Goal: Transaction & Acquisition: Book appointment/travel/reservation

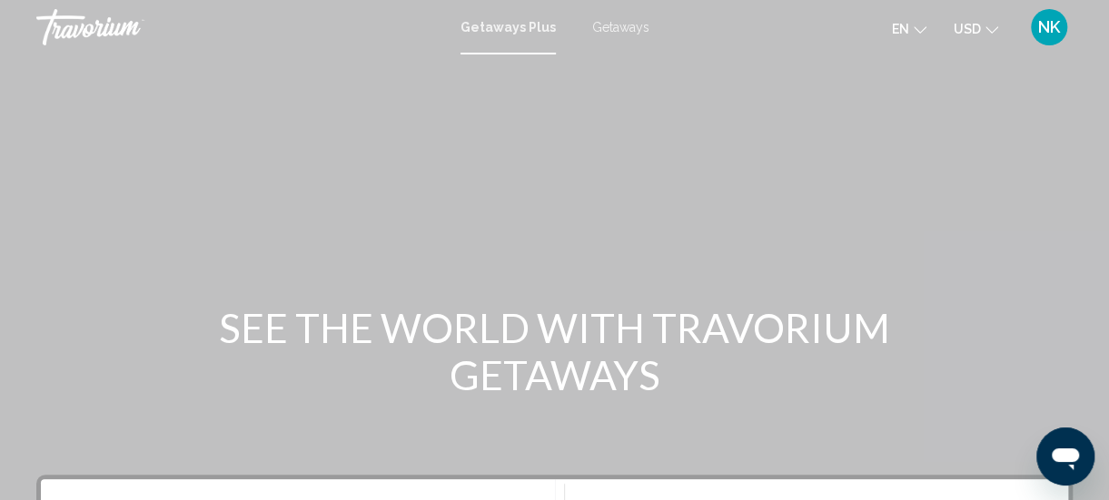
click at [616, 29] on span "Getaways" at bounding box center [620, 27] width 57 height 15
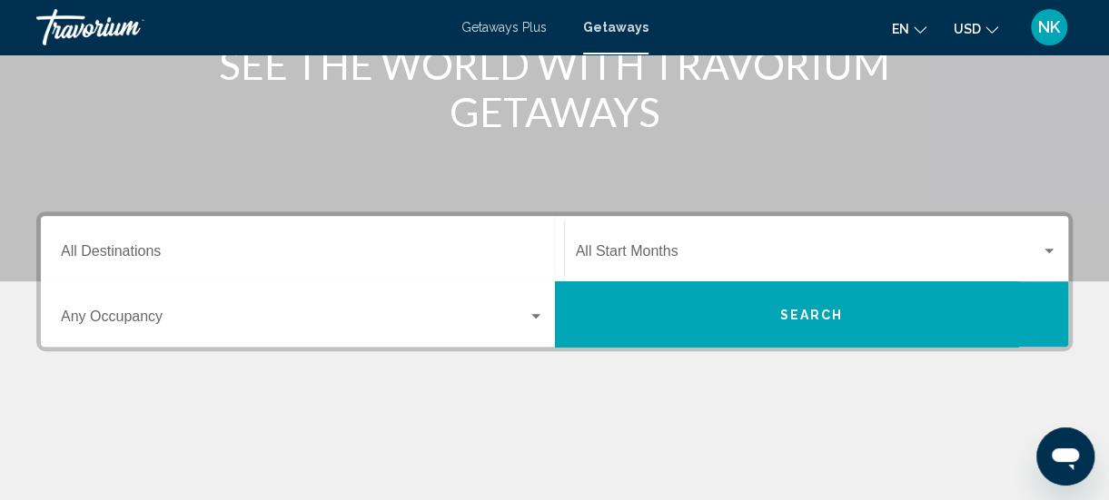
click at [113, 256] on input "Destination All Destinations" at bounding box center [302, 255] width 483 height 16
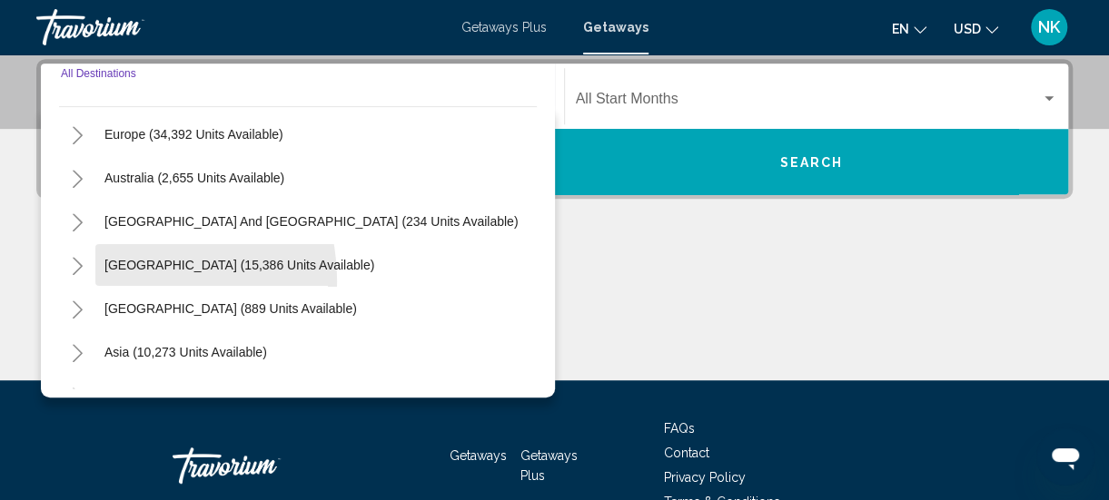
scroll to position [294, 0]
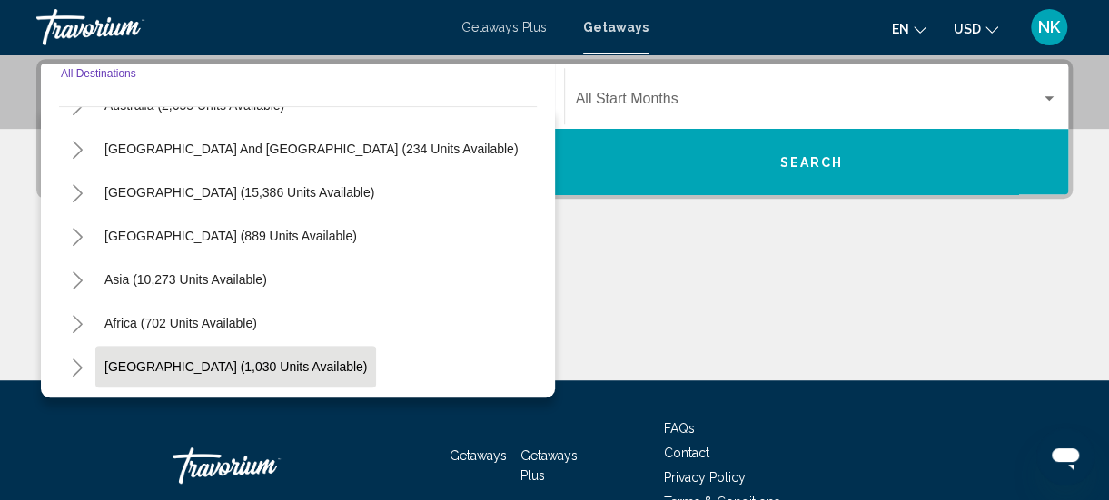
click at [156, 371] on span "[GEOGRAPHIC_DATA] (1,030 units available)" at bounding box center [235, 367] width 262 height 15
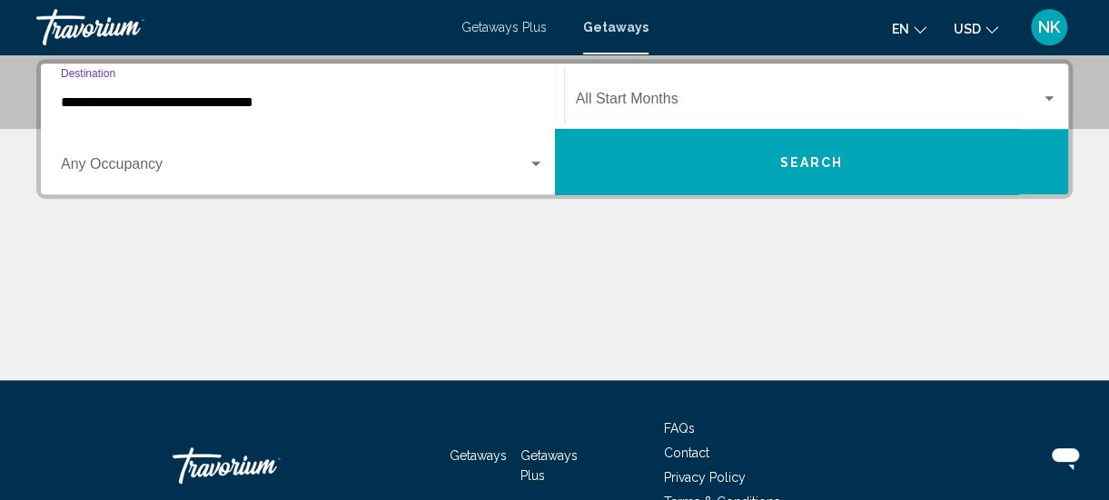
click at [124, 107] on input "**********" at bounding box center [302, 102] width 483 height 16
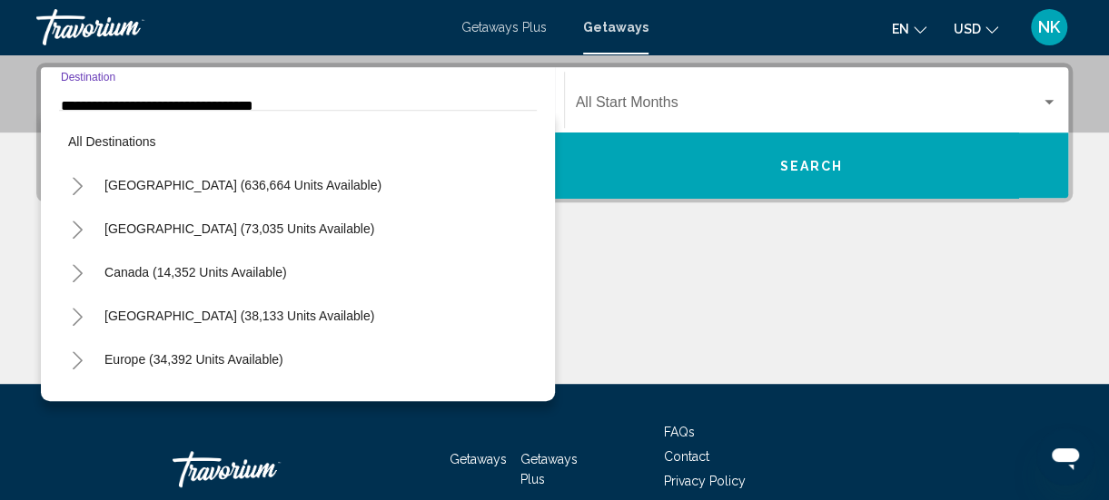
scroll to position [413, 0]
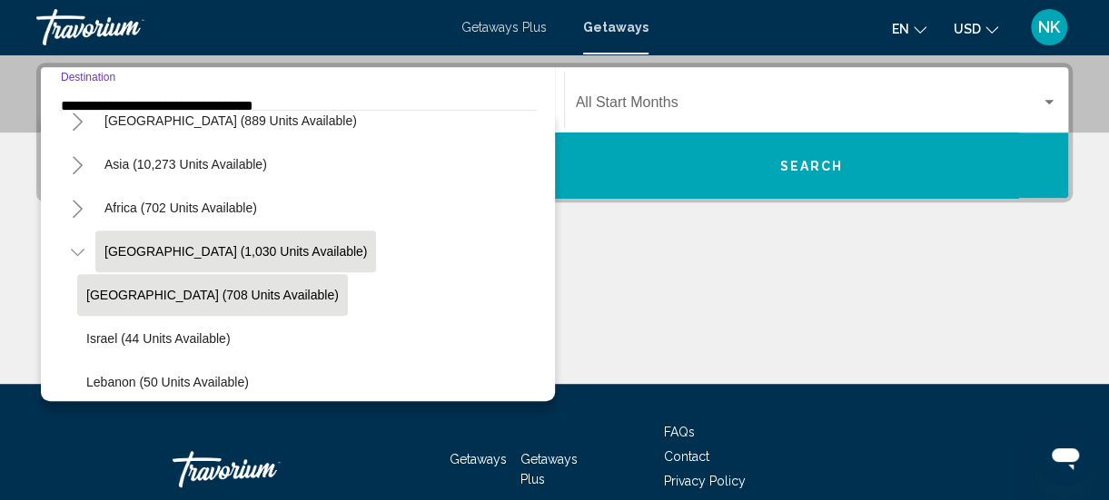
click at [134, 299] on span "[GEOGRAPHIC_DATA] (708 units available)" at bounding box center [212, 295] width 252 height 15
type input "**********"
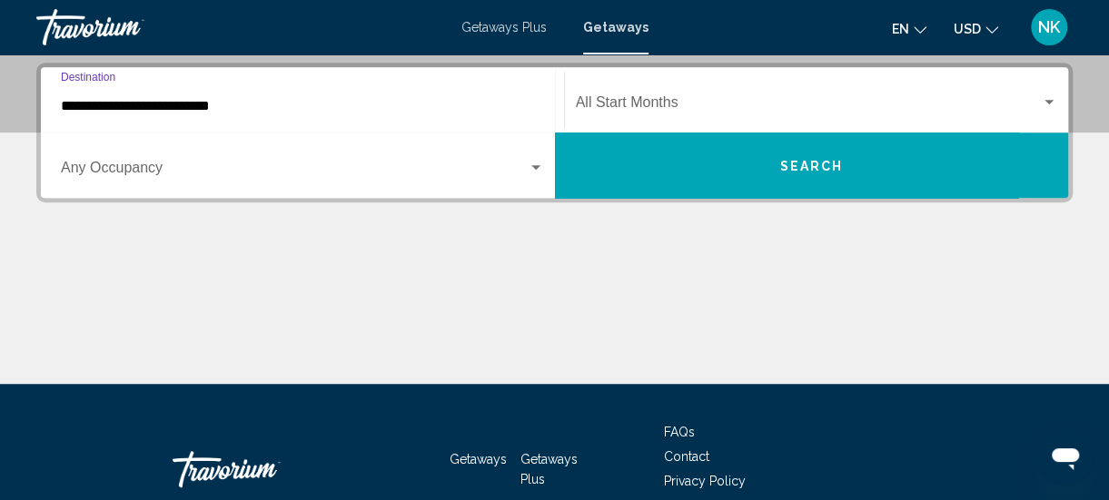
scroll to position [416, 0]
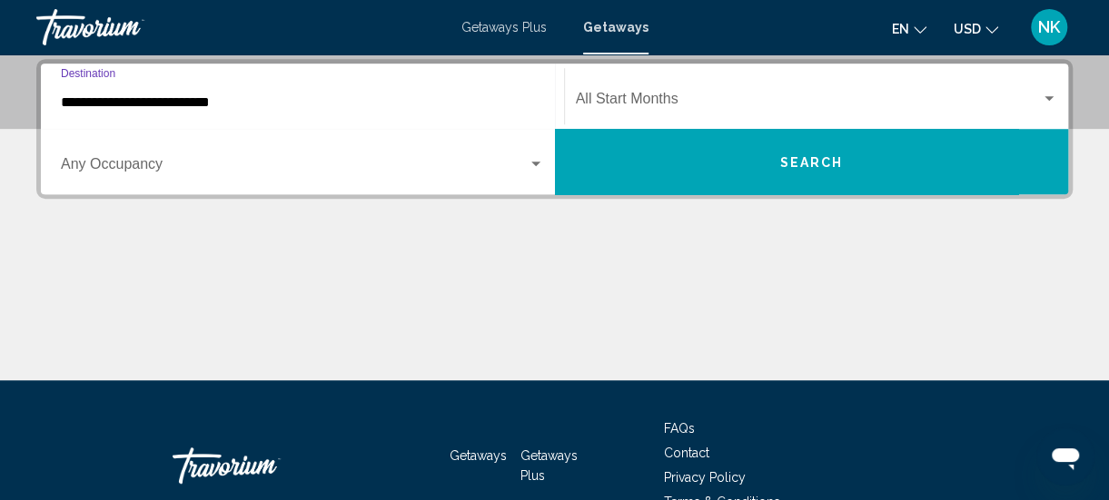
click at [796, 163] on span "Search" at bounding box center [811, 162] width 64 height 15
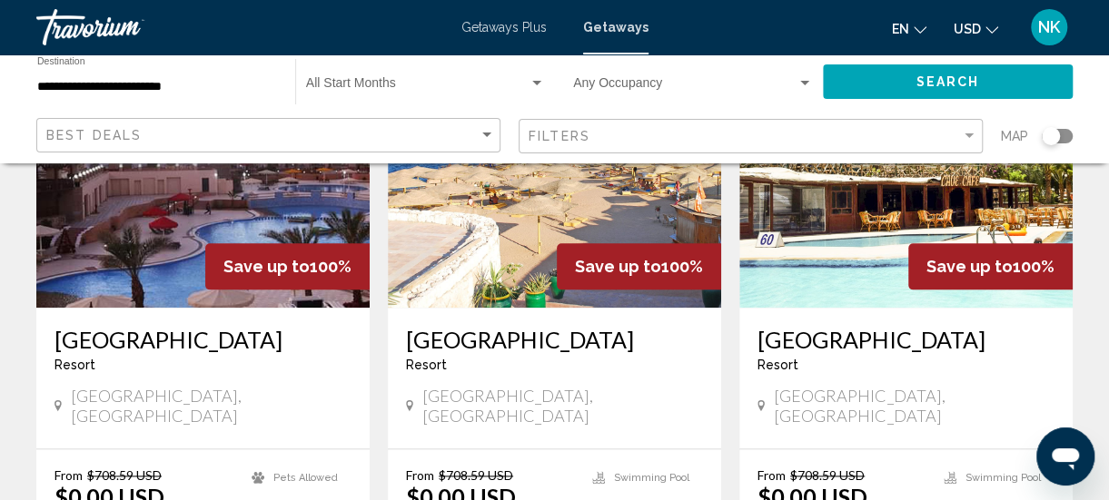
scroll to position [872, 0]
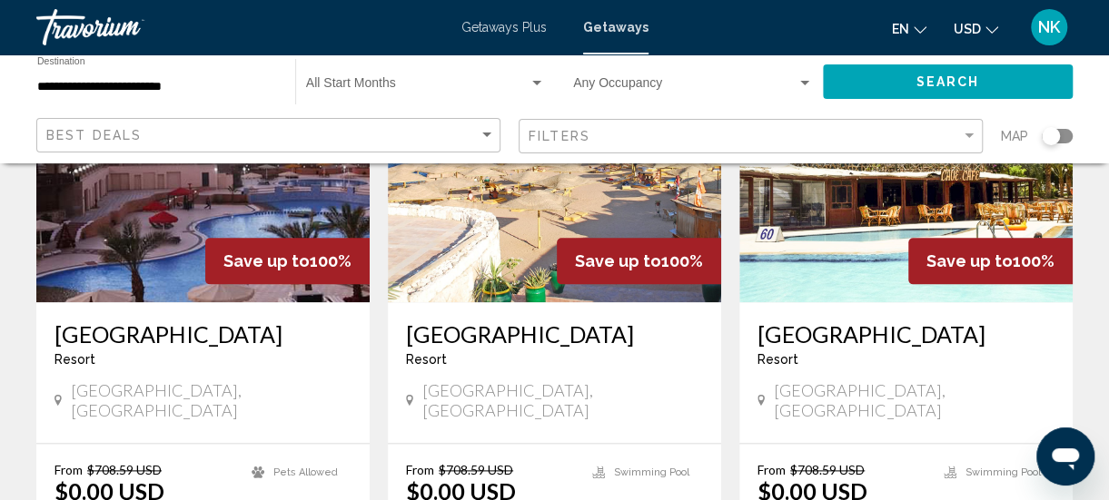
click at [814, 270] on img "Main content" at bounding box center [905, 157] width 333 height 291
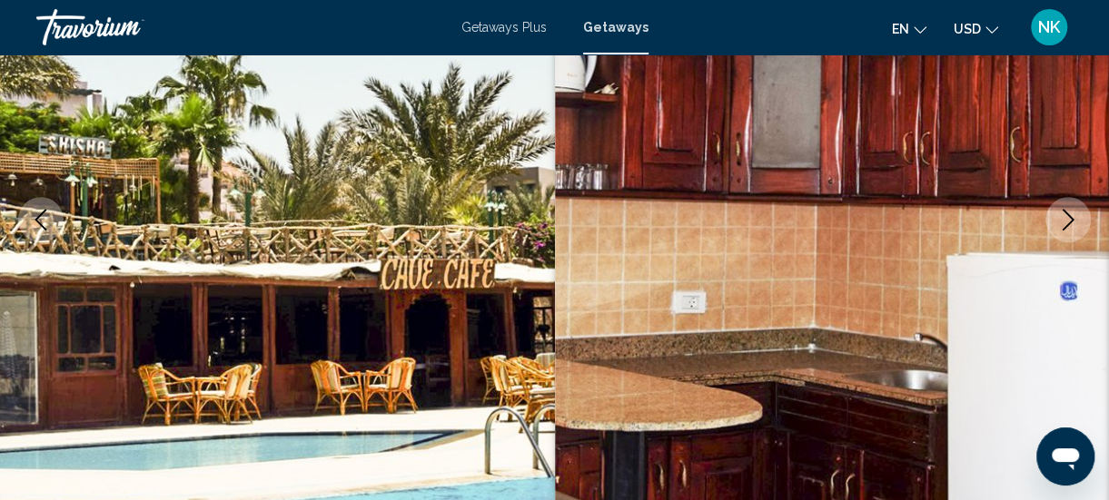
scroll to position [263, 0]
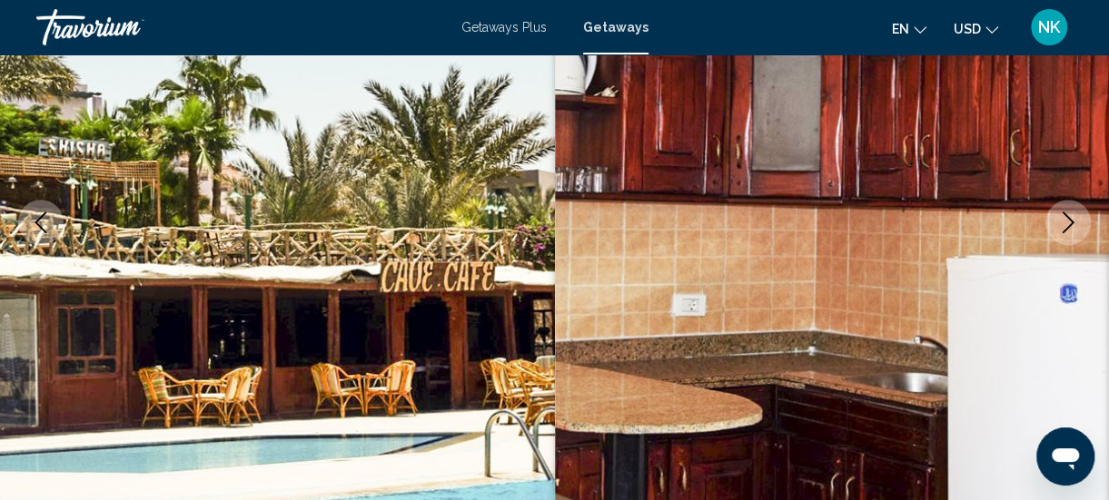
click at [1068, 231] on icon "Next image" at bounding box center [1068, 223] width 22 height 22
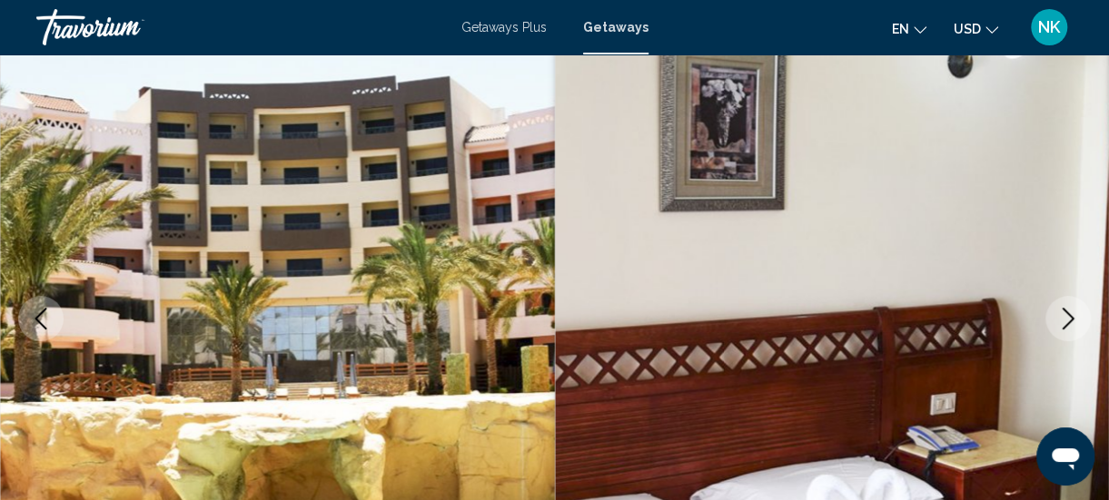
scroll to position [166, 0]
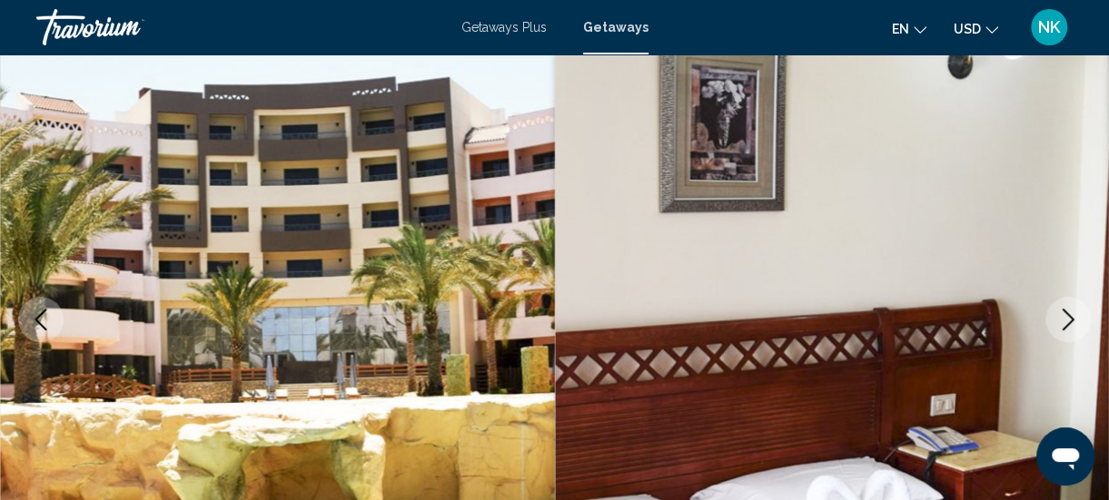
click at [1057, 324] on icon "Next image" at bounding box center [1068, 320] width 22 height 22
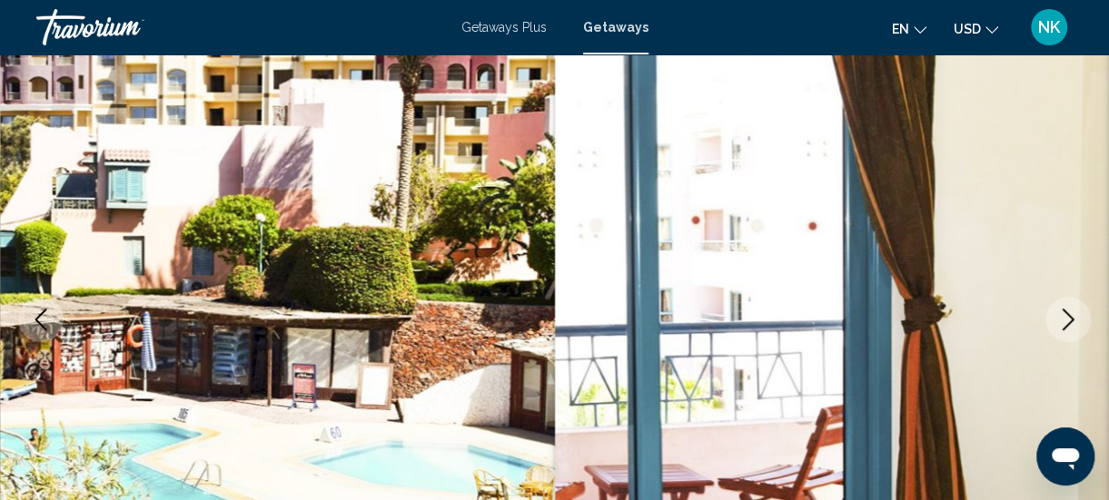
click at [1066, 323] on icon "Next image" at bounding box center [1068, 320] width 22 height 22
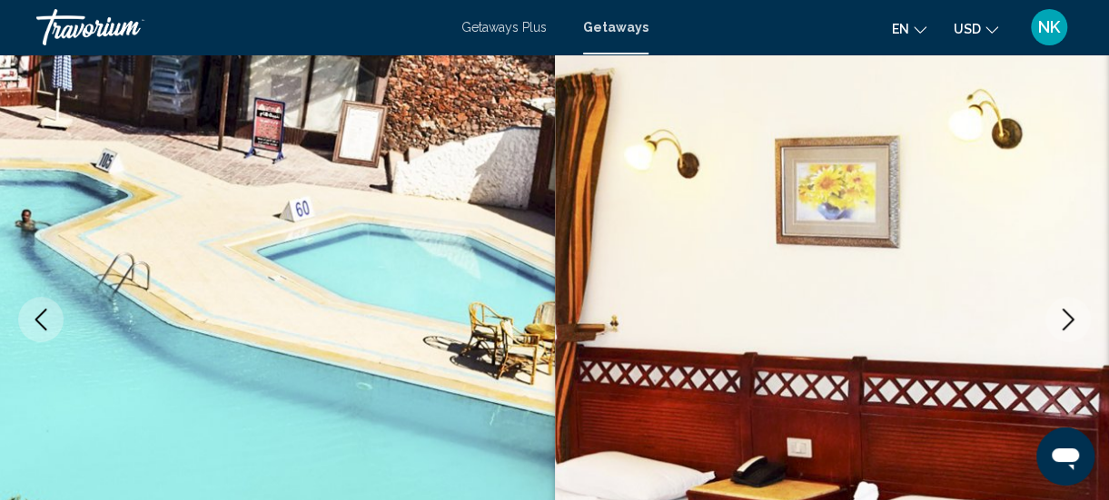
click at [1066, 316] on icon "Next image" at bounding box center [1068, 320] width 22 height 22
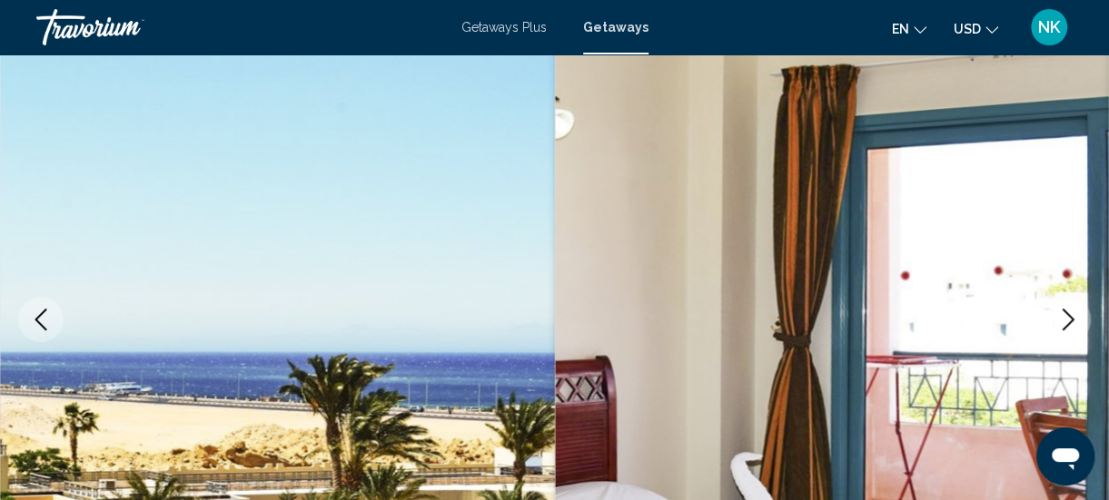
click at [1062, 336] on button "Next image" at bounding box center [1067, 319] width 45 height 45
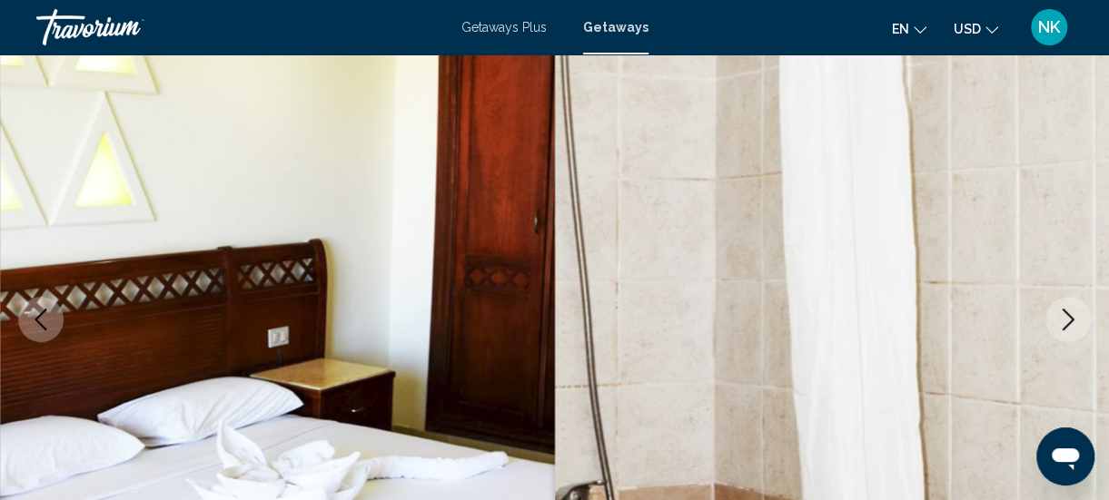
click at [1064, 320] on icon "Next image" at bounding box center [1068, 320] width 22 height 22
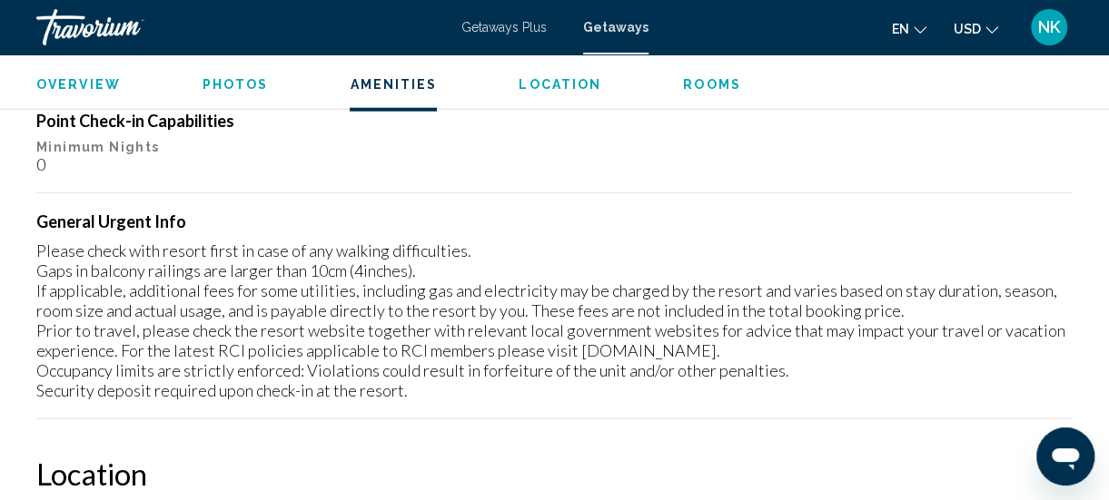
scroll to position [2198, 0]
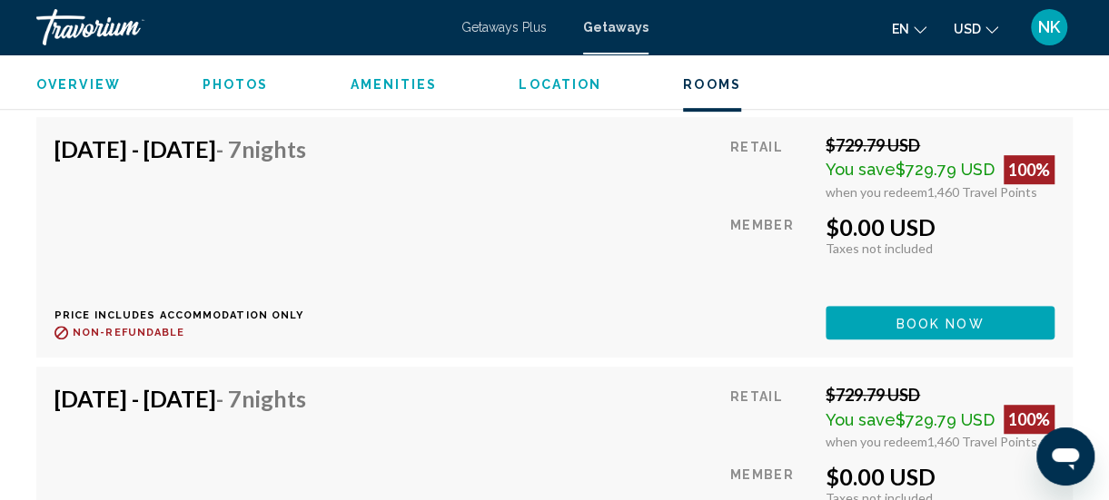
scroll to position [10357, 0]
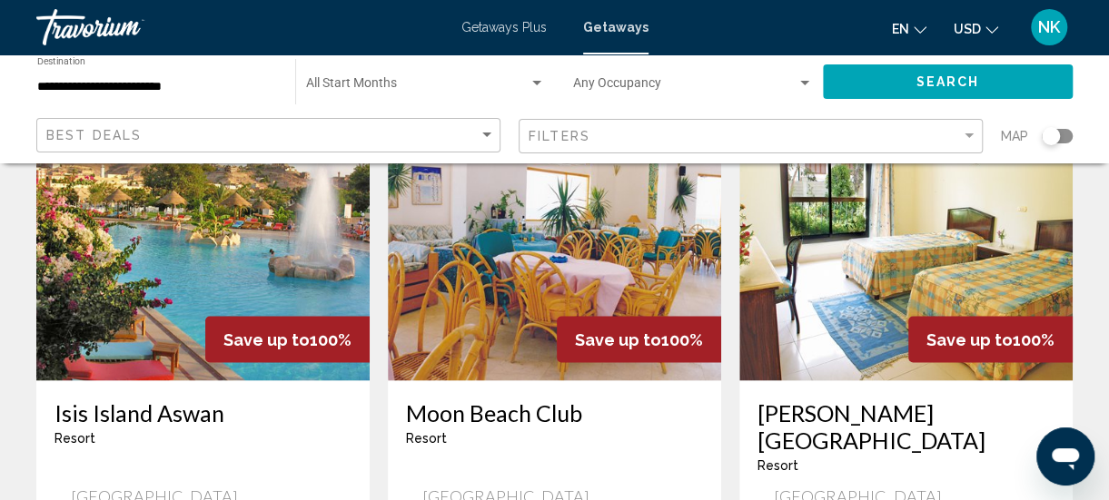
scroll to position [1449, 0]
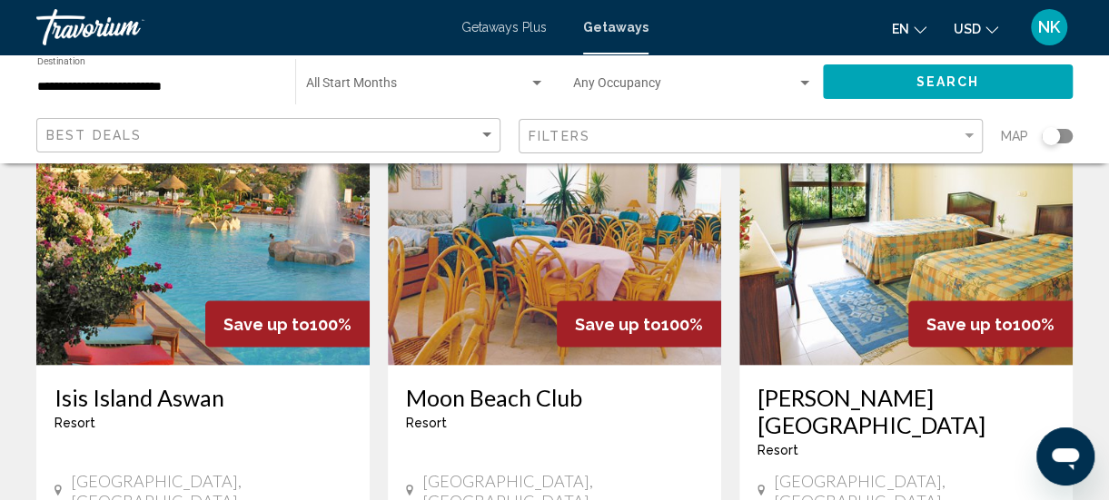
click at [808, 276] on img "Main content" at bounding box center [905, 219] width 333 height 291
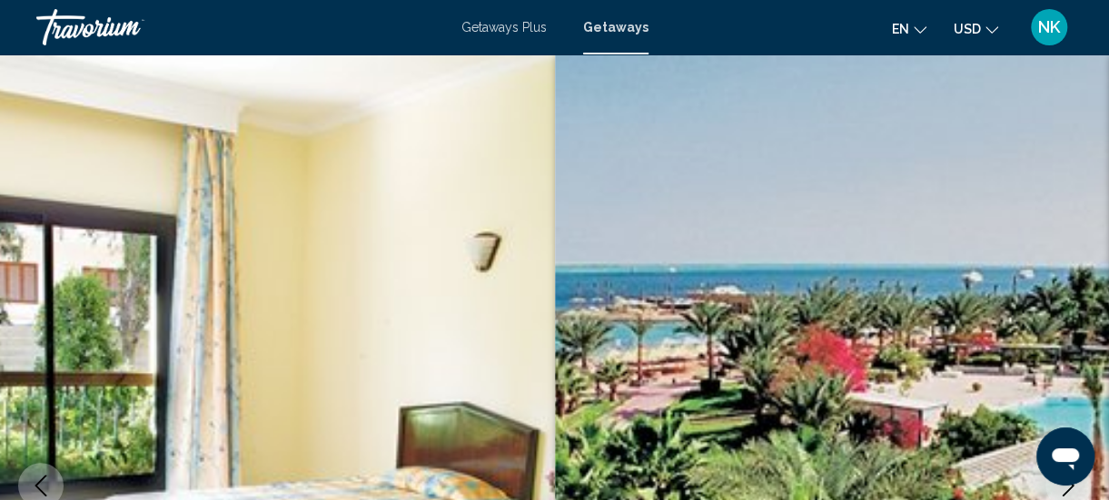
click at [456, 251] on img "Main content" at bounding box center [277, 485] width 555 height 863
click at [630, 31] on span "Getaways" at bounding box center [615, 27] width 65 height 15
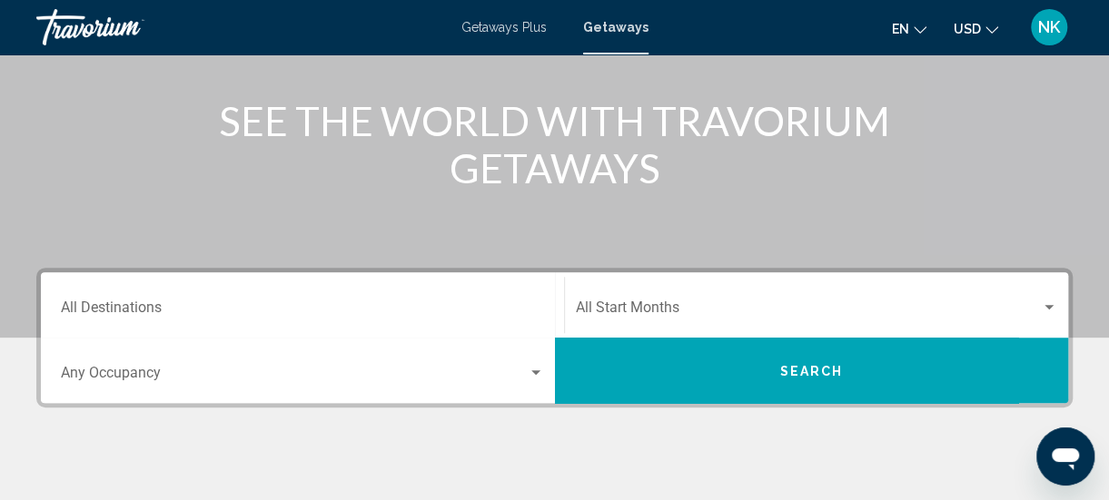
click at [100, 311] on input "Destination All Destinations" at bounding box center [302, 311] width 483 height 16
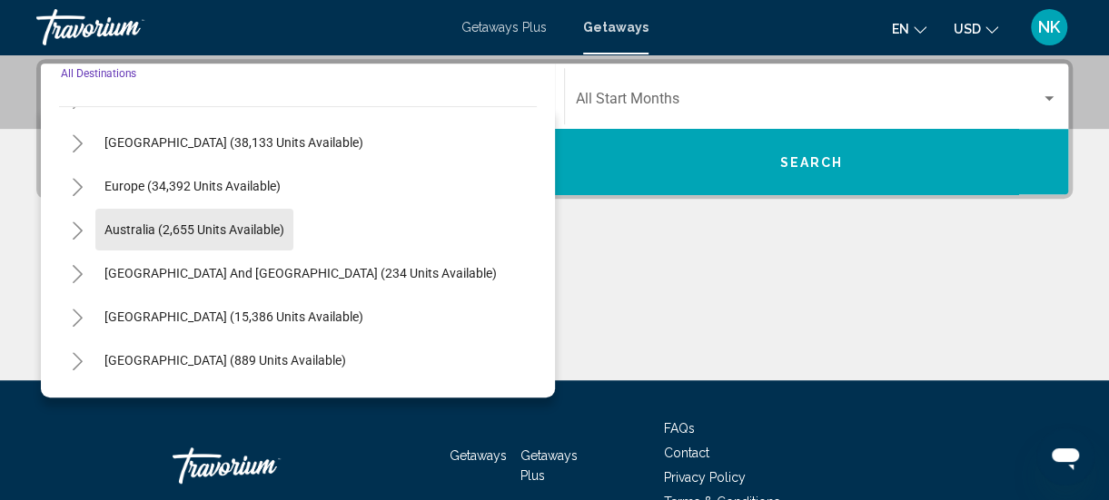
scroll to position [294, 0]
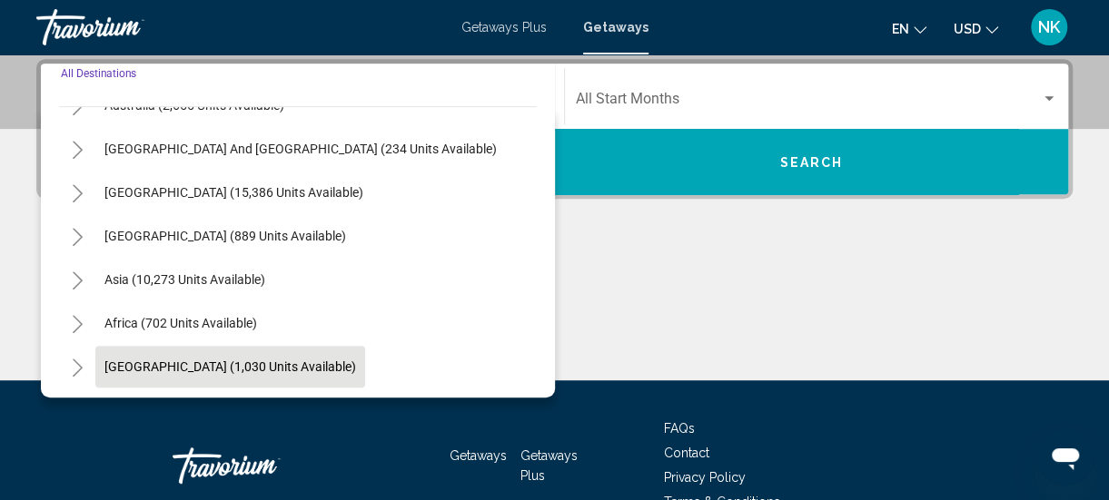
click at [129, 367] on span "[GEOGRAPHIC_DATA] (1,030 units available)" at bounding box center [230, 367] width 252 height 15
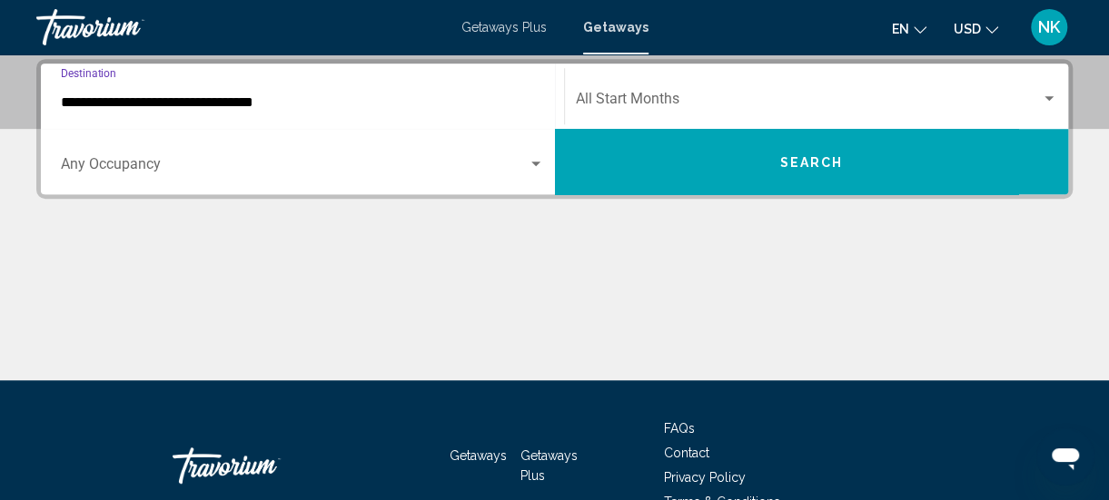
click at [90, 99] on input "**********" at bounding box center [302, 102] width 483 height 16
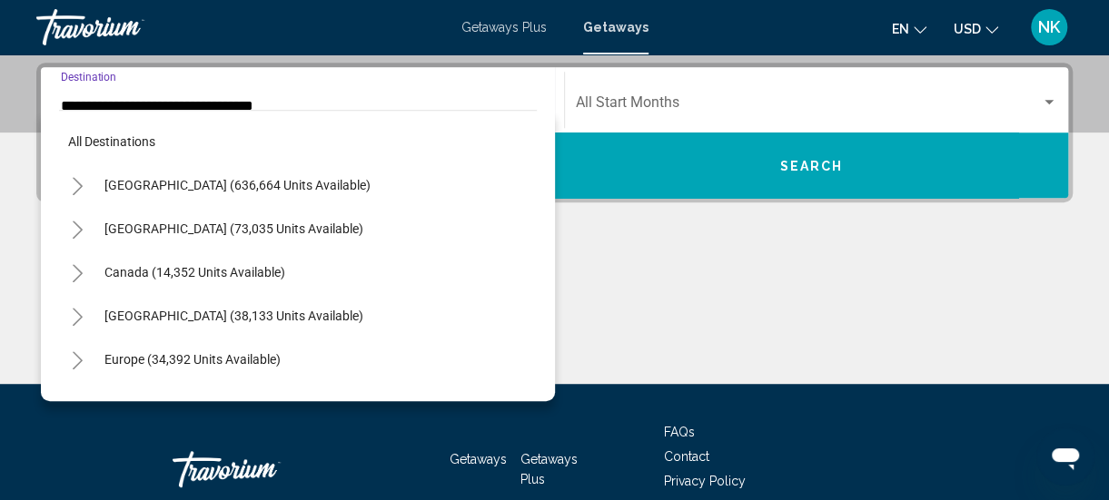
scroll to position [413, 0]
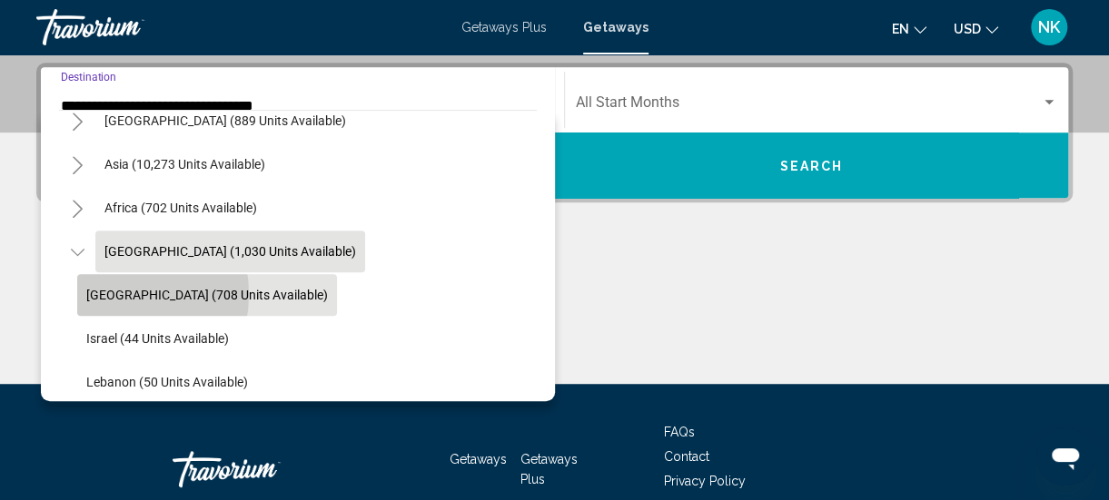
click at [106, 293] on span "[GEOGRAPHIC_DATA] (708 units available)" at bounding box center [207, 295] width 242 height 15
type input "**********"
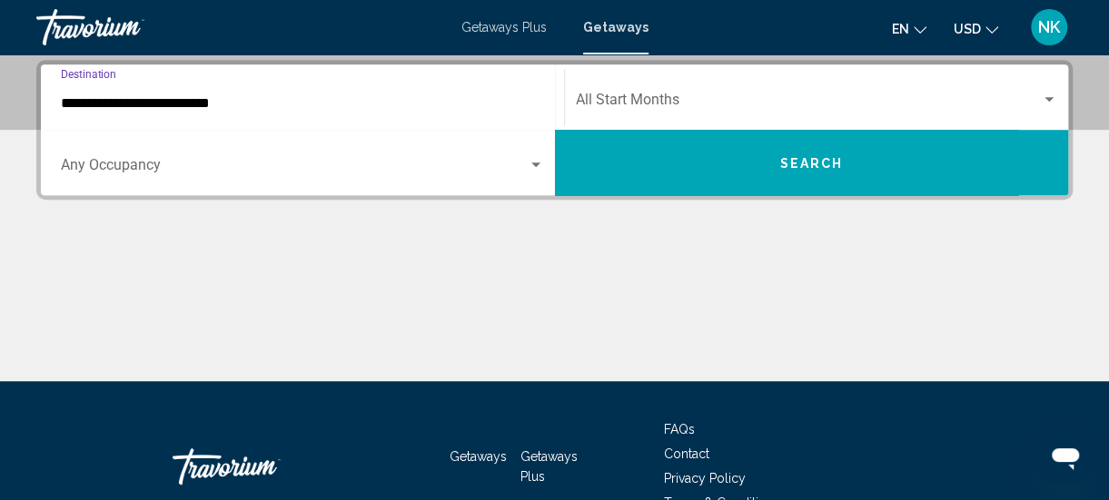
scroll to position [416, 0]
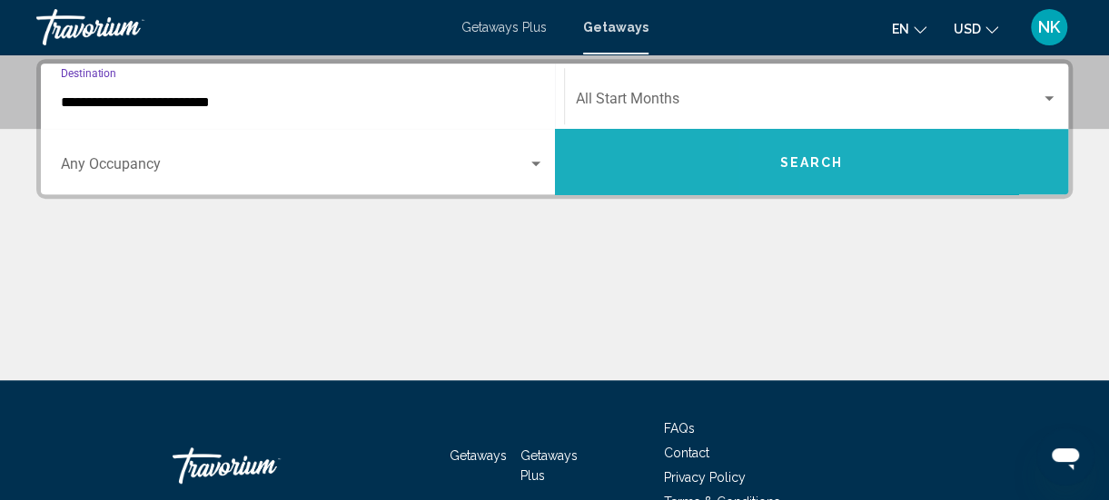
click at [788, 158] on span "Search" at bounding box center [811, 162] width 64 height 15
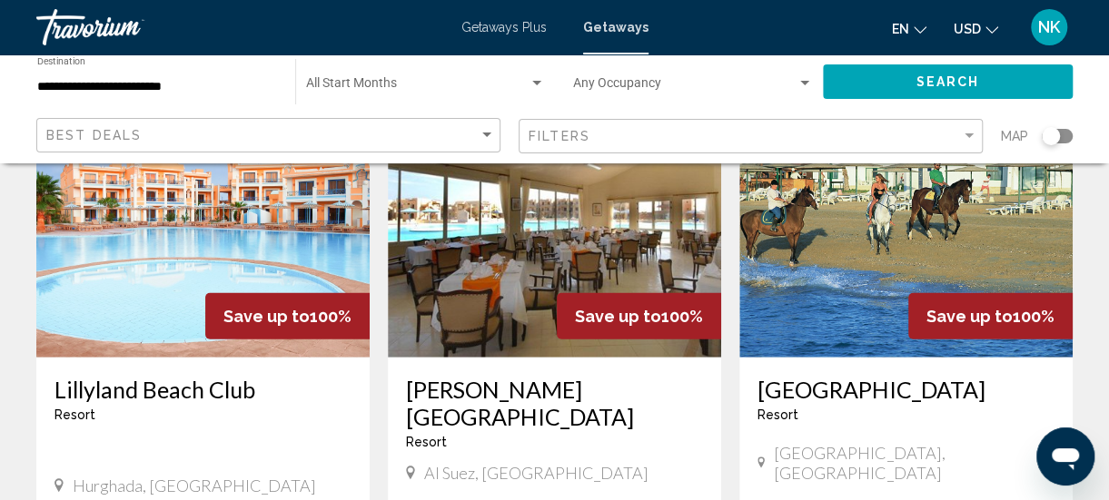
scroll to position [2123, 0]
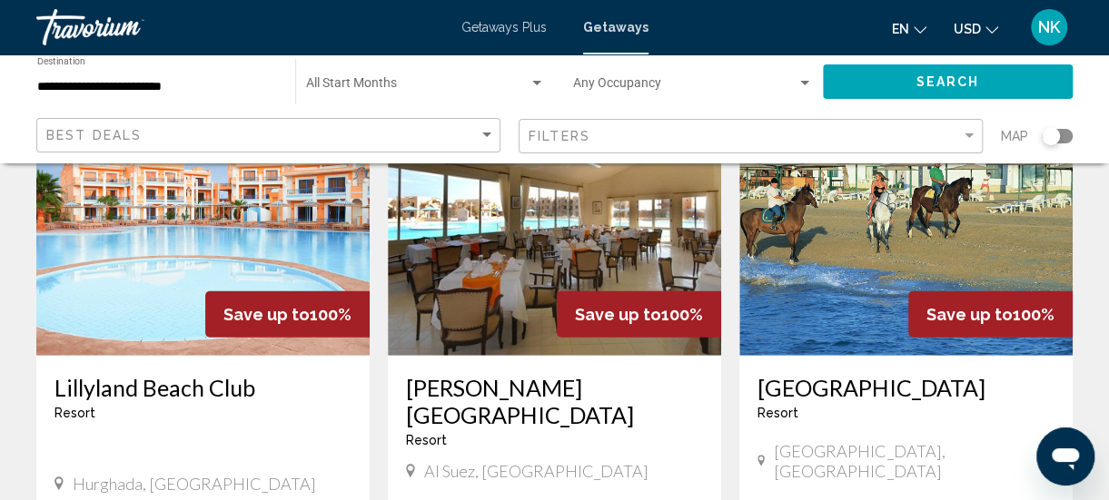
click at [114, 221] on img "Main content" at bounding box center [202, 210] width 333 height 291
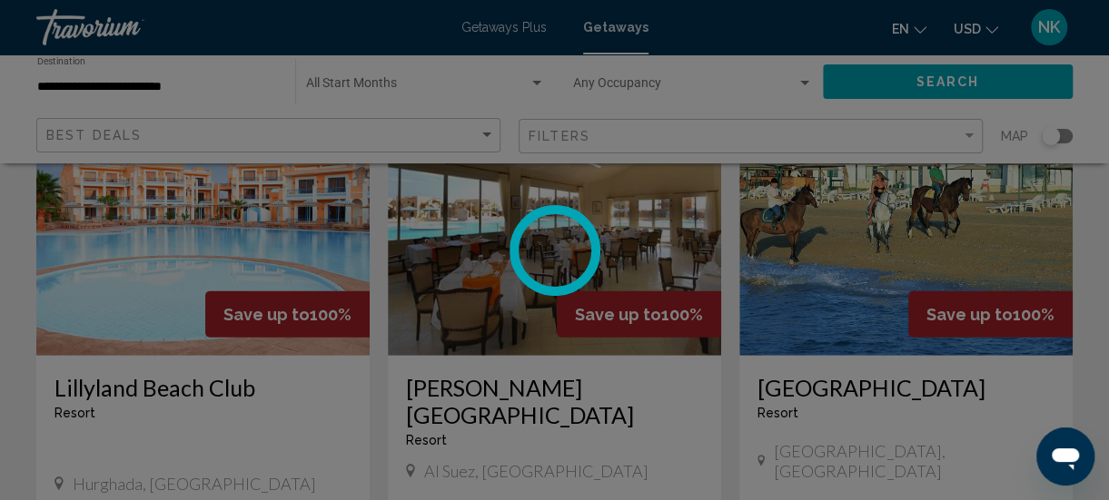
scroll to position [234, 0]
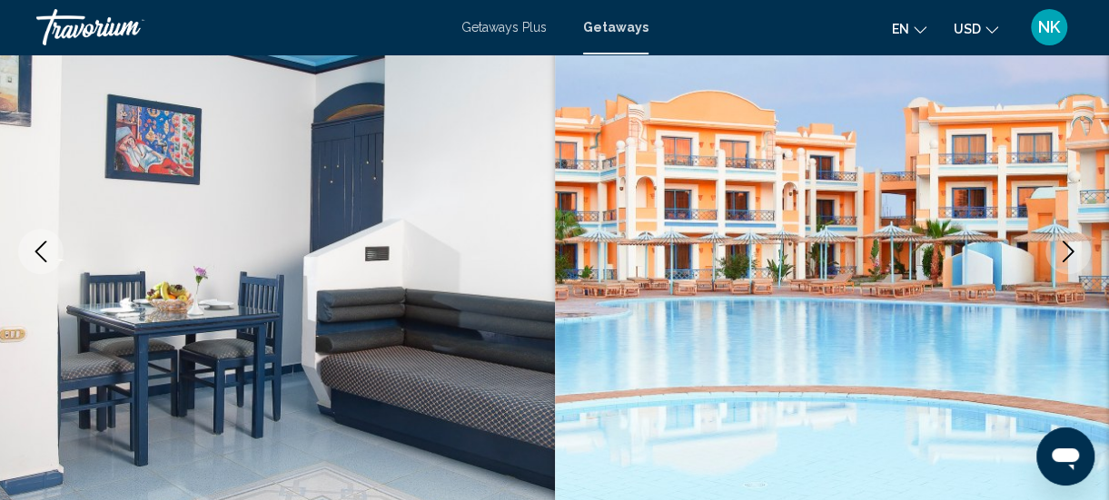
click at [1058, 262] on button "Next image" at bounding box center [1067, 251] width 45 height 45
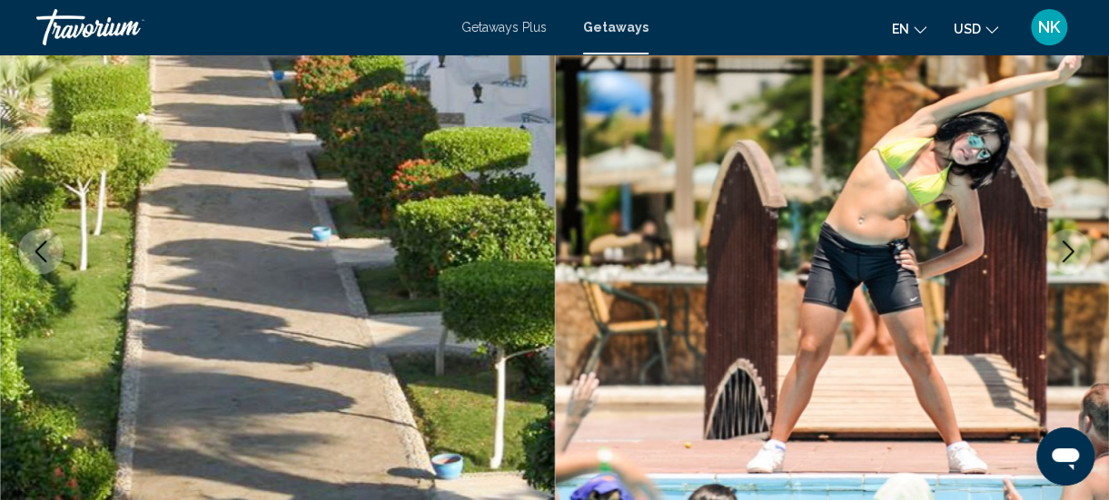
click at [1066, 265] on button "Next image" at bounding box center [1067, 251] width 45 height 45
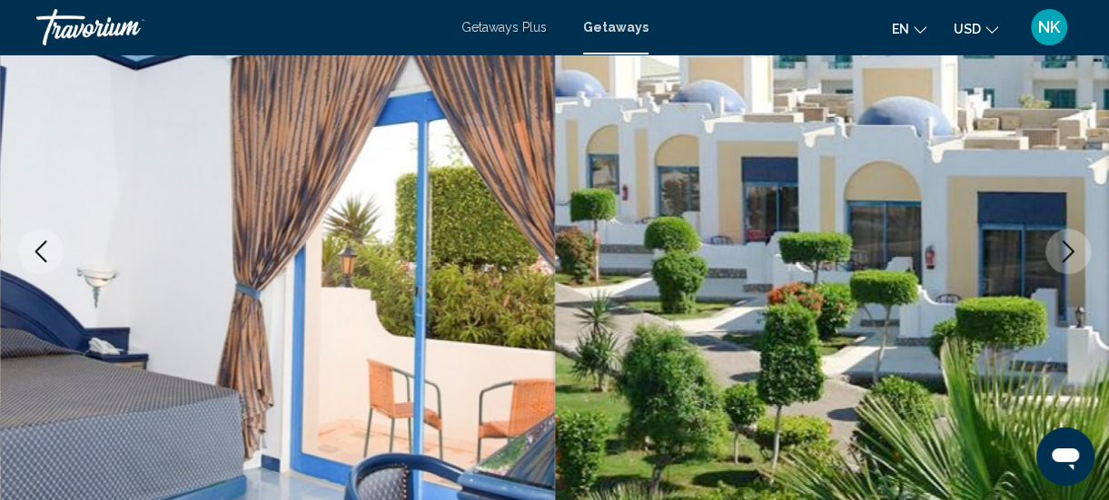
click at [1063, 258] on icon "Next image" at bounding box center [1068, 252] width 22 height 22
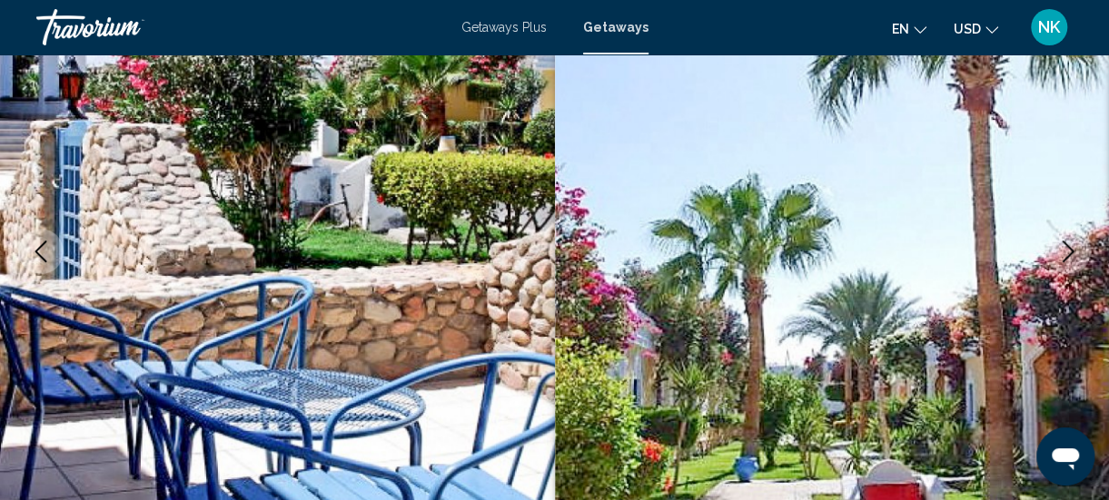
click at [1064, 259] on icon "Next image" at bounding box center [1069, 252] width 12 height 22
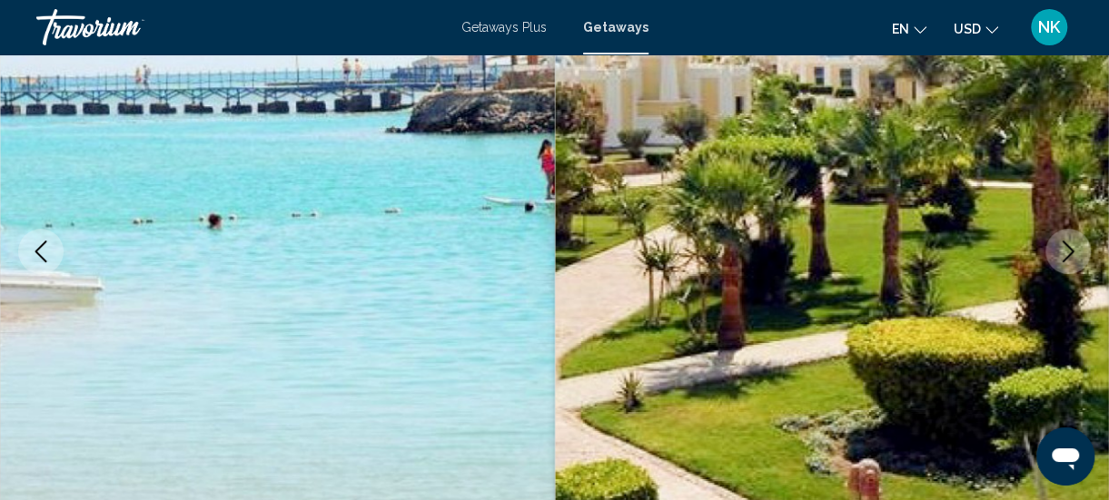
click at [1057, 262] on button "Next image" at bounding box center [1067, 251] width 45 height 45
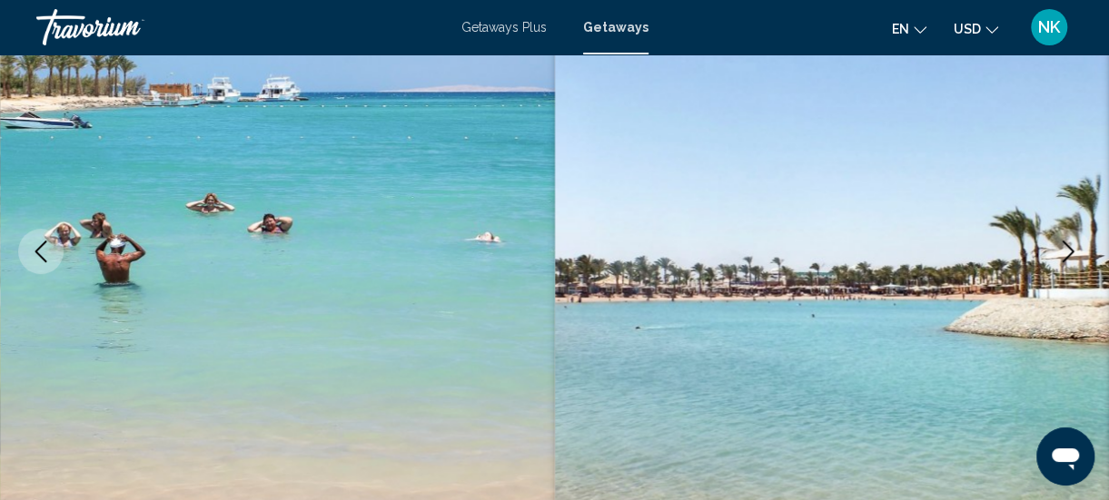
click at [1061, 256] on icon "Next image" at bounding box center [1068, 252] width 22 height 22
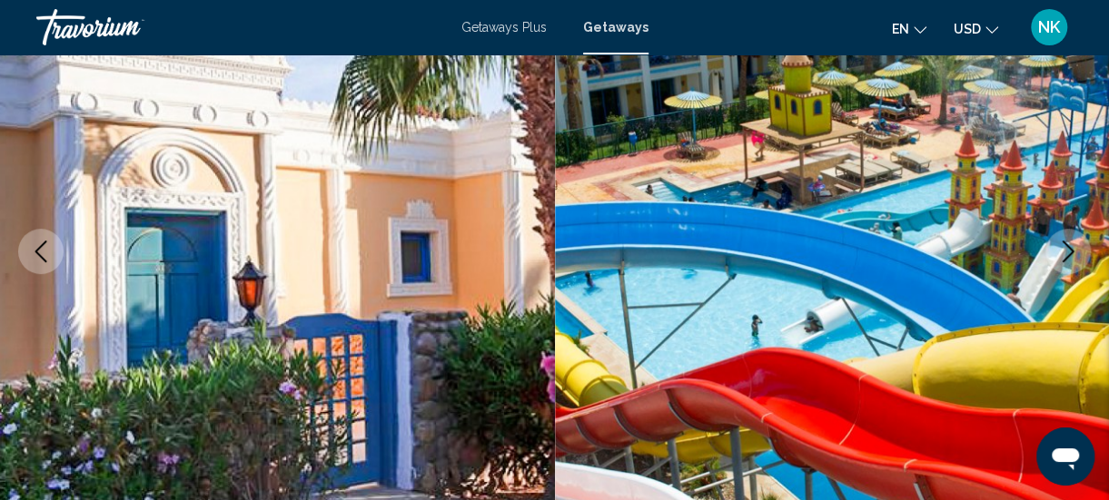
click at [1058, 269] on button "Next image" at bounding box center [1067, 251] width 45 height 45
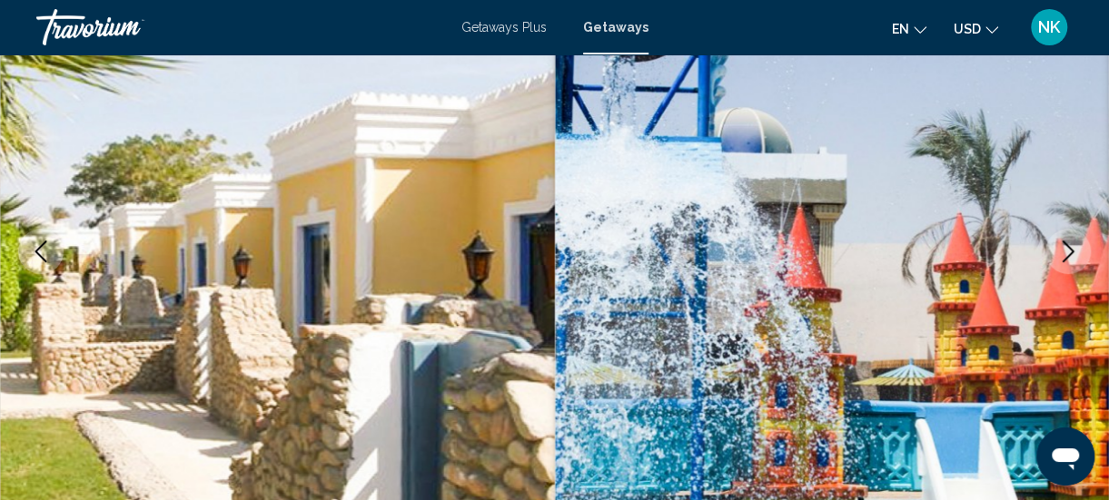
click at [1063, 259] on icon "Next image" at bounding box center [1068, 252] width 22 height 22
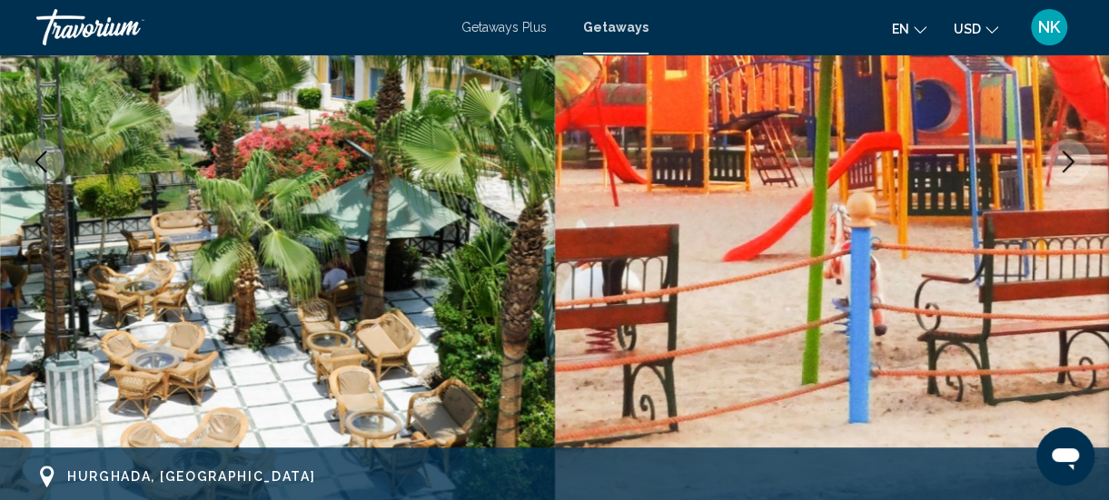
scroll to position [329, 0]
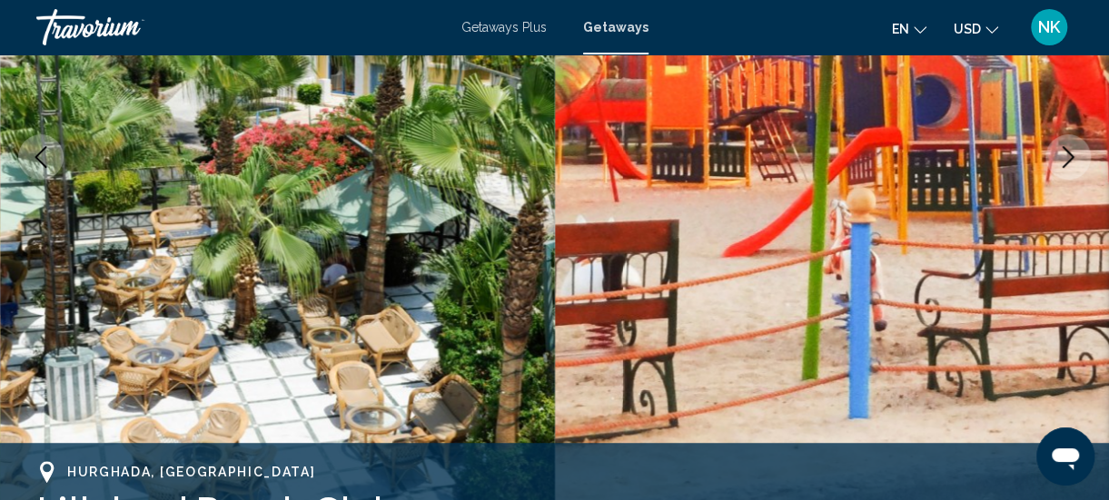
click at [1066, 172] on button "Next image" at bounding box center [1067, 156] width 45 height 45
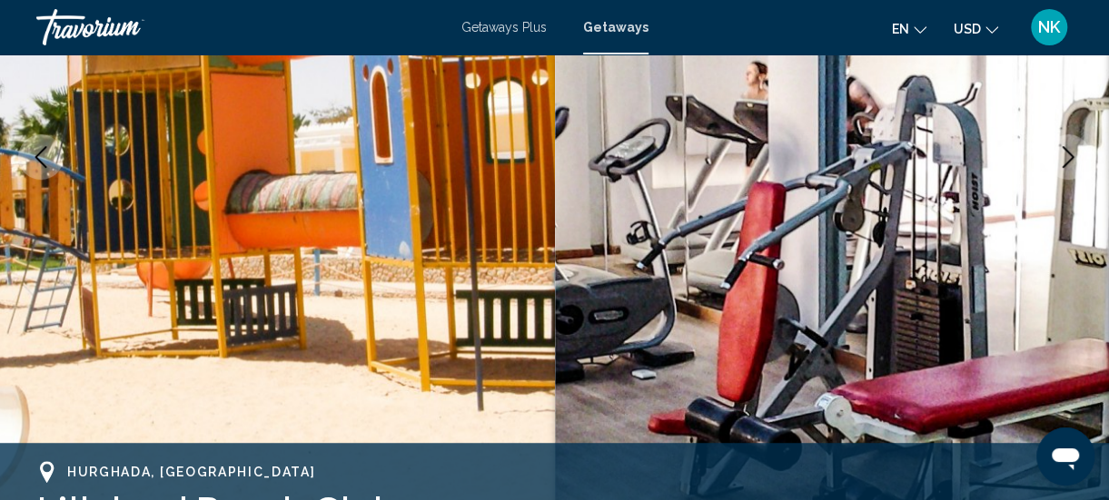
click at [1061, 167] on icon "Next image" at bounding box center [1068, 157] width 22 height 22
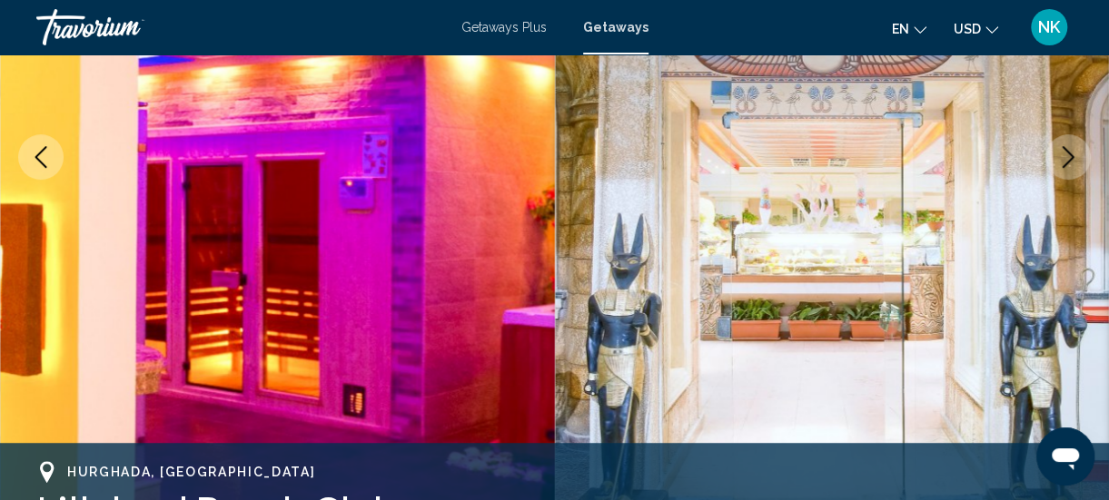
click at [1064, 171] on button "Next image" at bounding box center [1067, 156] width 45 height 45
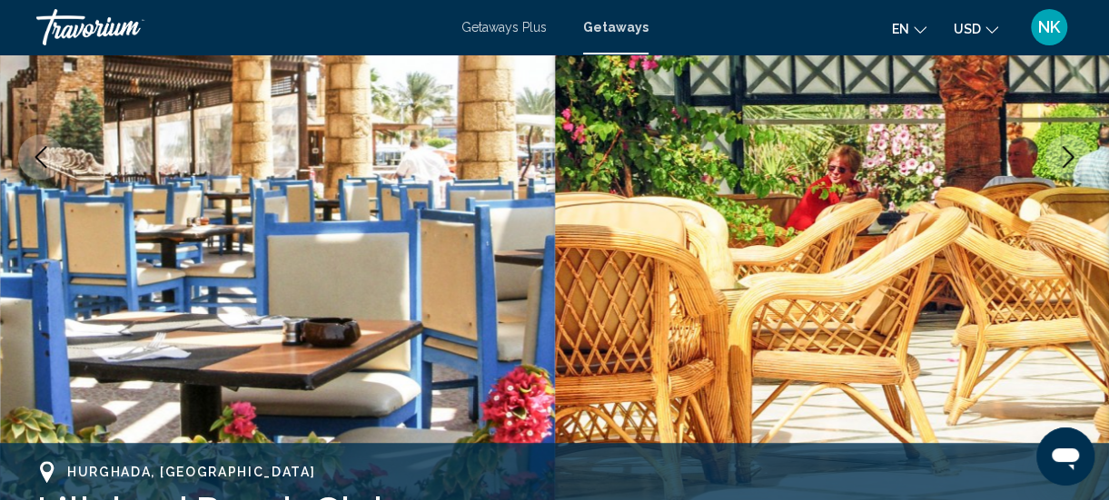
click at [1064, 169] on button "Next image" at bounding box center [1067, 156] width 45 height 45
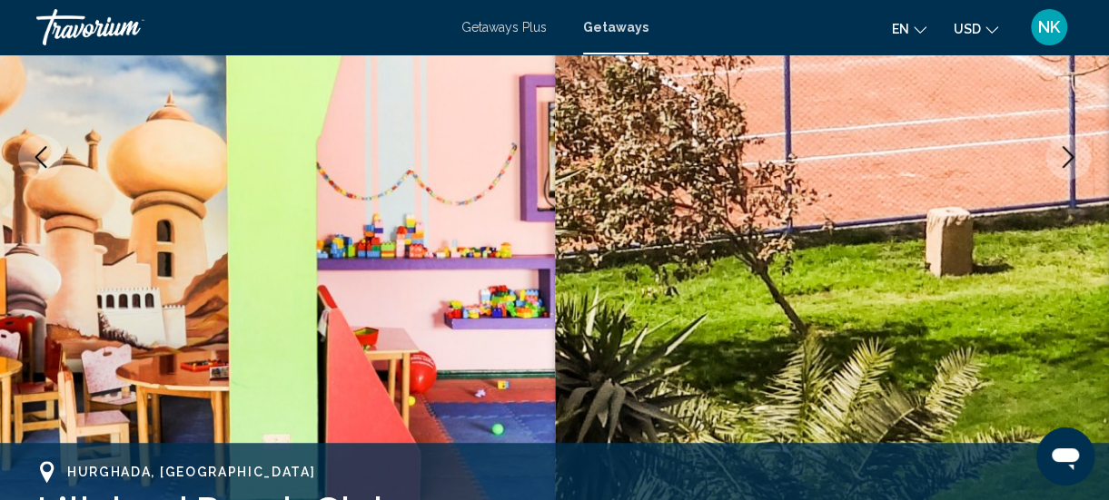
click at [1066, 169] on button "Next image" at bounding box center [1067, 156] width 45 height 45
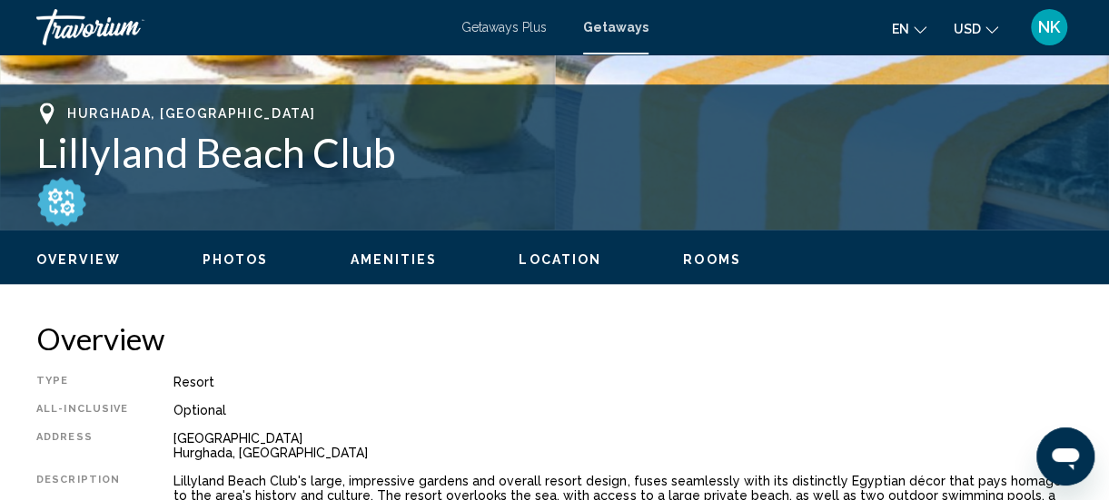
click at [974, 426] on div "Type Resort All-Inclusive Optional Address [GEOGRAPHIC_DATA] Description Lillyl…" at bounding box center [554, 465] width 1036 height 180
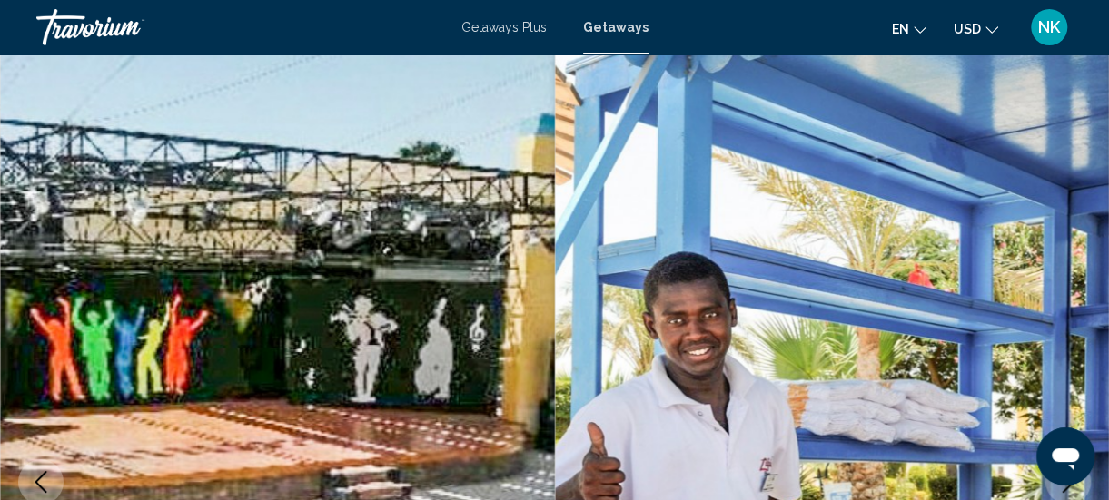
scroll to position [0, 0]
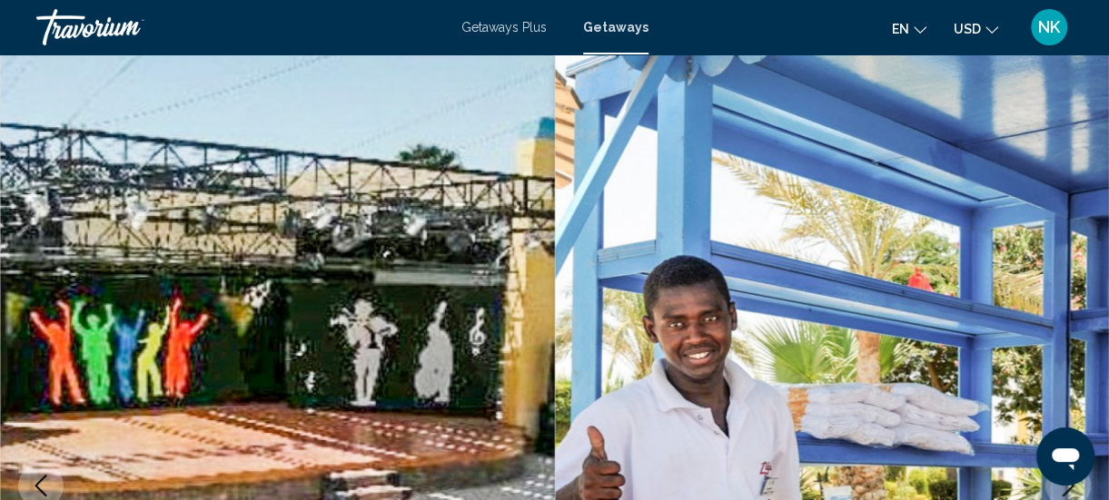
click at [614, 33] on span "Getaways" at bounding box center [615, 27] width 65 height 15
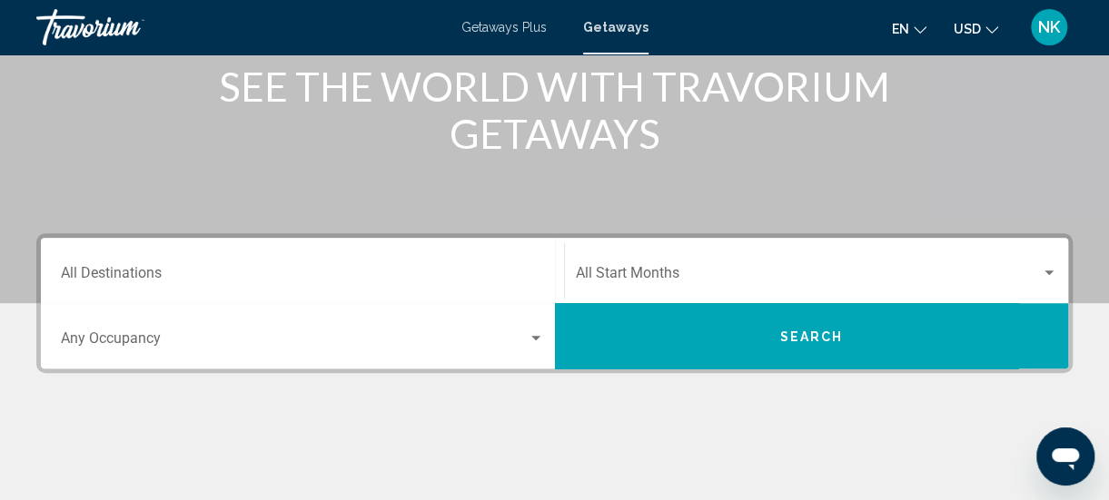
click at [143, 278] on input "Destination All Destinations" at bounding box center [302, 277] width 483 height 16
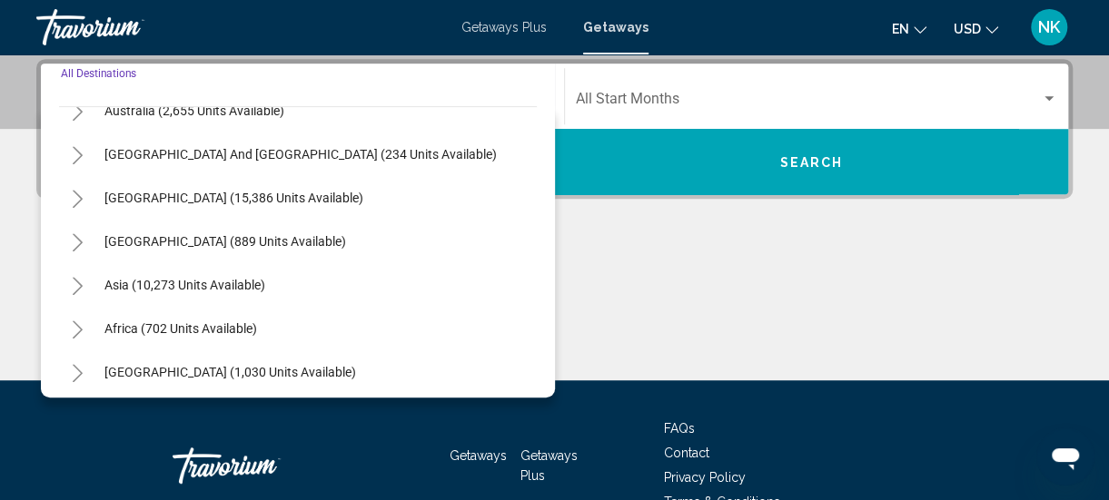
scroll to position [294, 0]
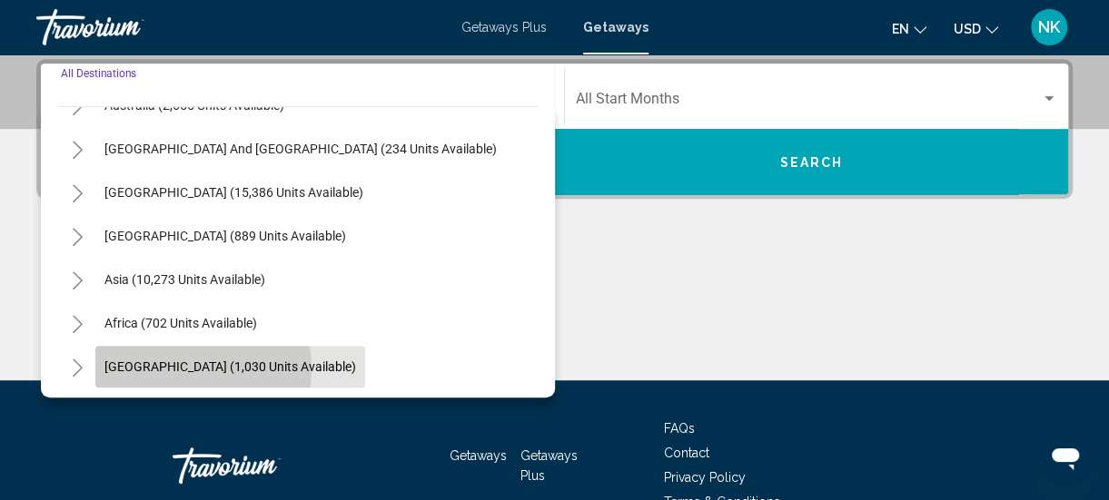
click at [172, 369] on span "[GEOGRAPHIC_DATA] (1,030 units available)" at bounding box center [230, 367] width 252 height 15
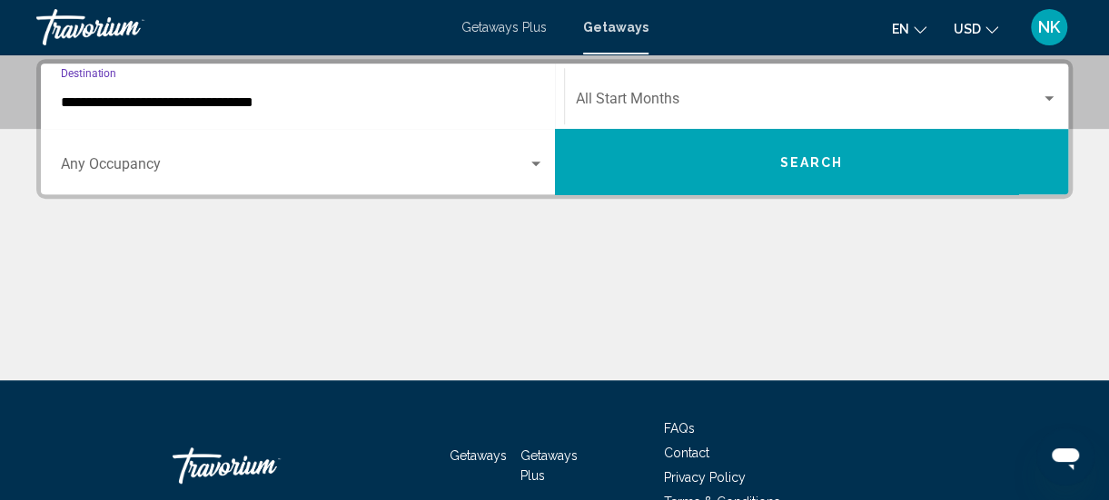
click at [130, 107] on input "**********" at bounding box center [302, 102] width 483 height 16
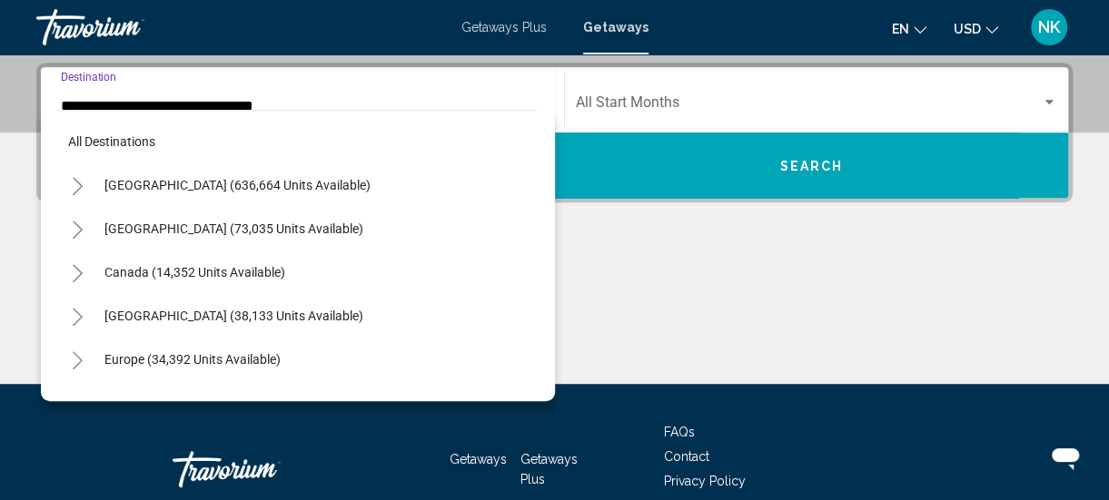
scroll to position [413, 0]
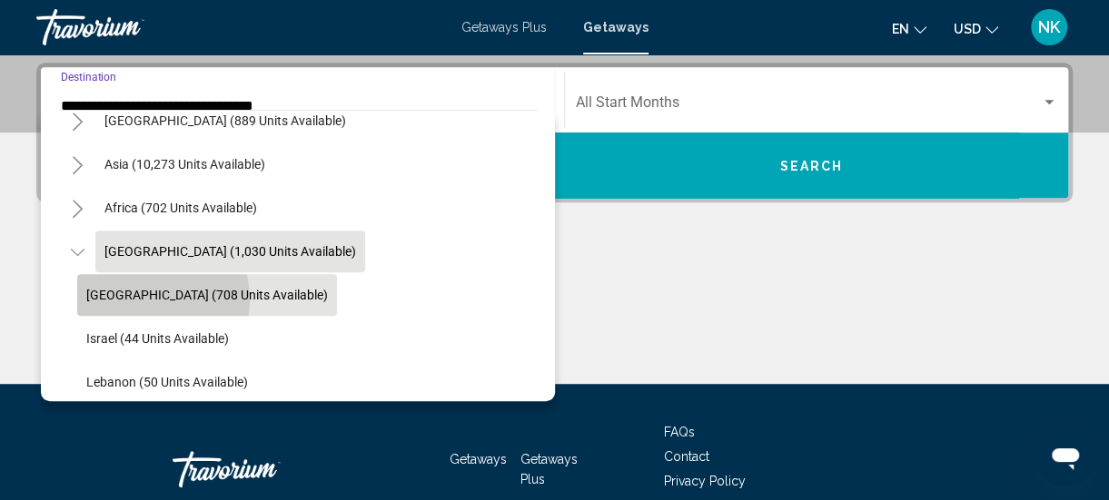
click at [142, 299] on span "[GEOGRAPHIC_DATA] (708 units available)" at bounding box center [207, 295] width 242 height 15
type input "**********"
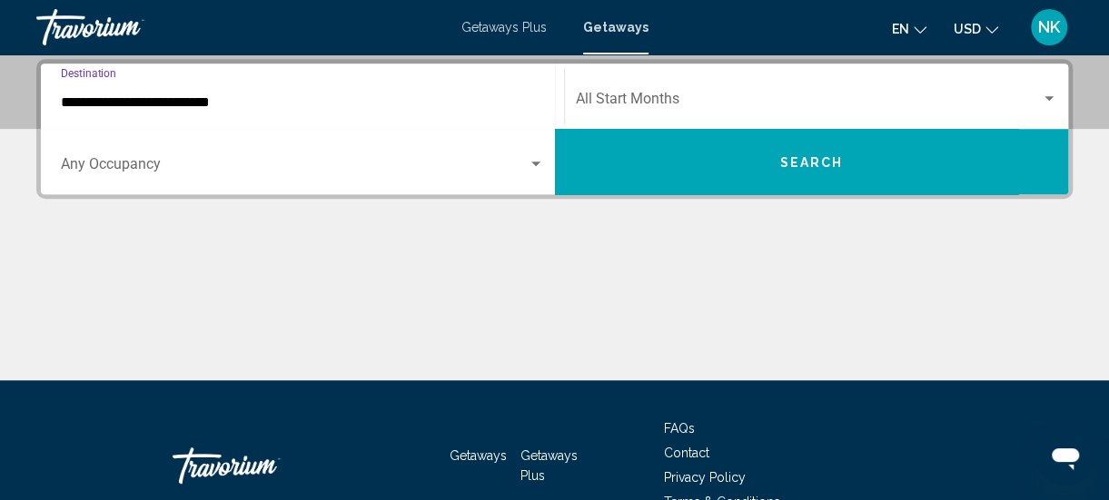
click at [795, 168] on span "Search" at bounding box center [811, 162] width 64 height 15
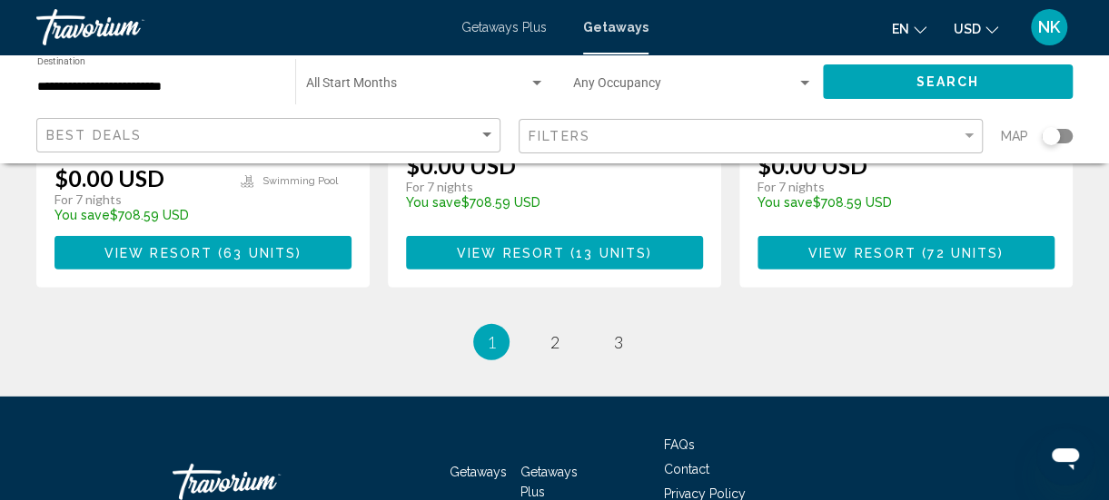
scroll to position [2518, 0]
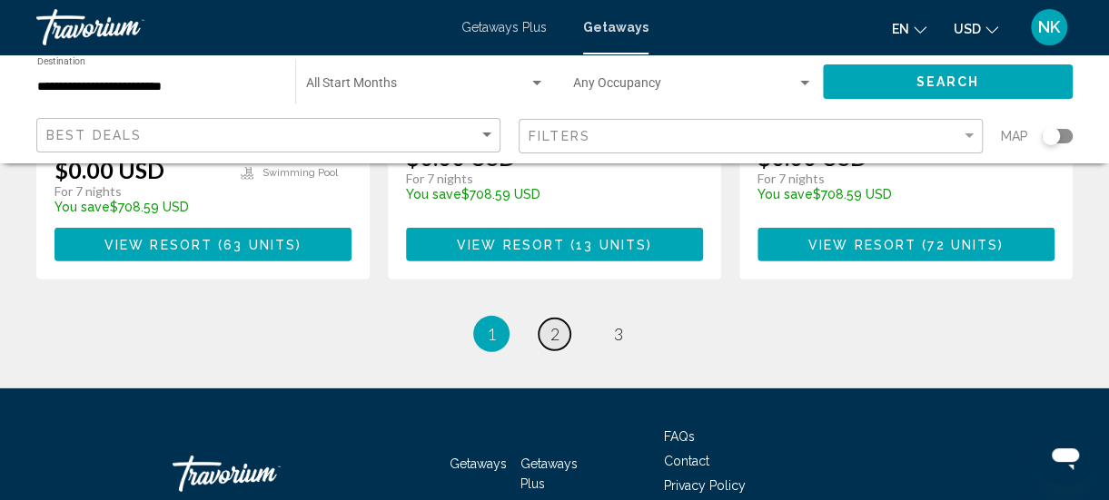
click at [550, 324] on span "2" at bounding box center [554, 334] width 9 height 20
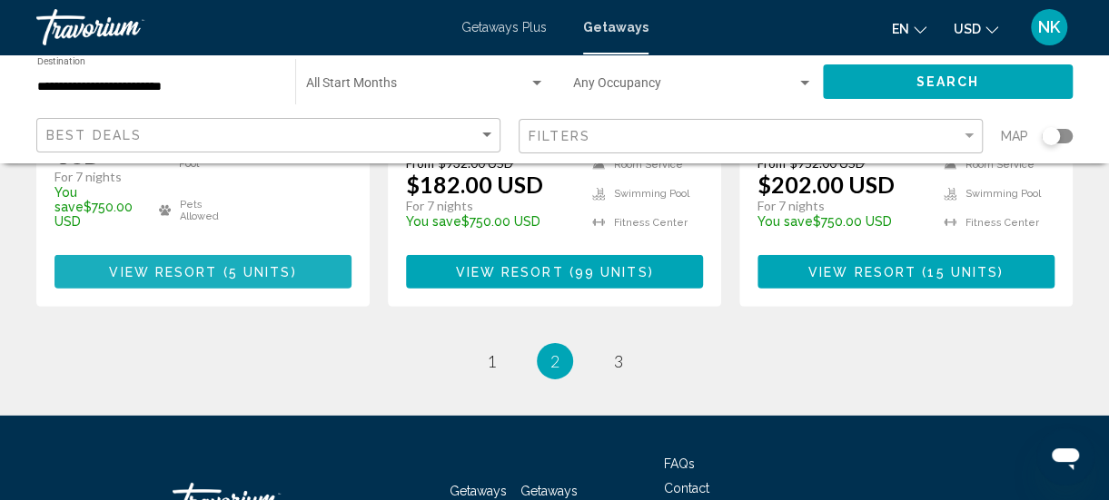
scroll to position [2596, 0]
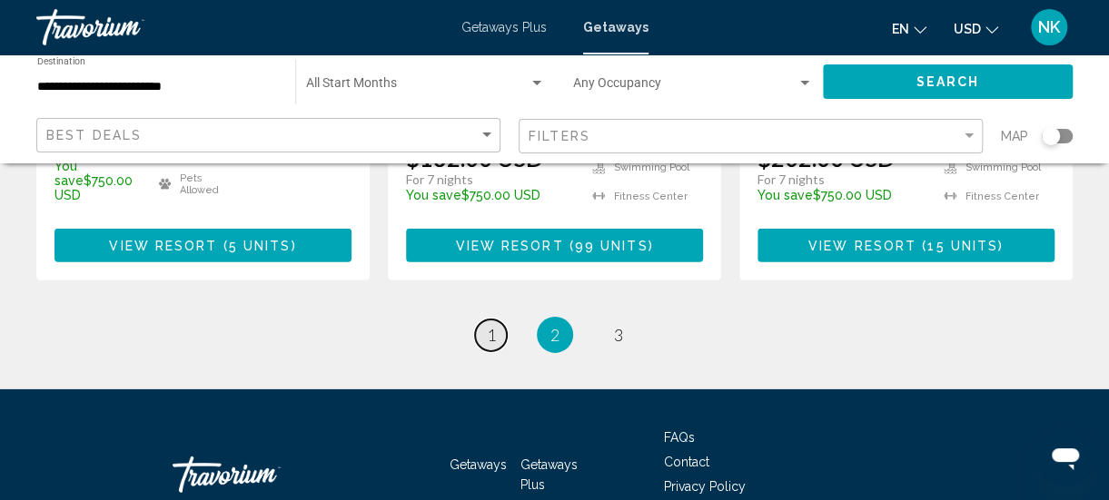
click at [499, 320] on link "page 1" at bounding box center [491, 336] width 32 height 32
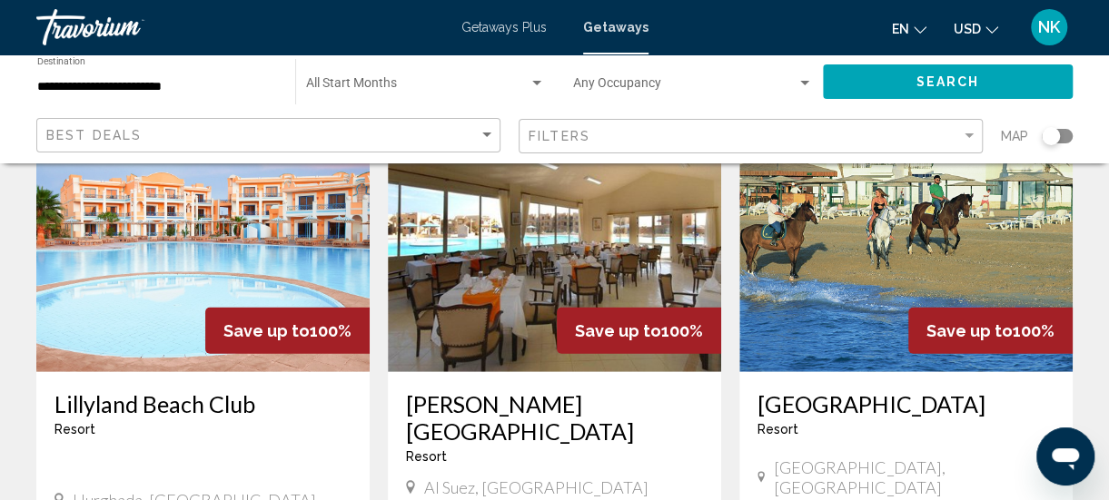
scroll to position [2109, 0]
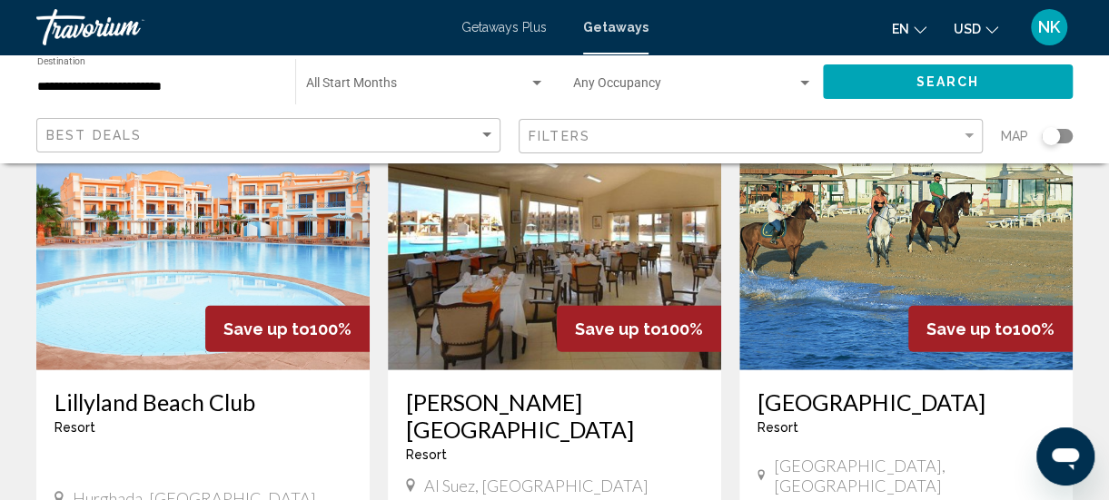
click at [799, 258] on img "Main content" at bounding box center [905, 225] width 333 height 291
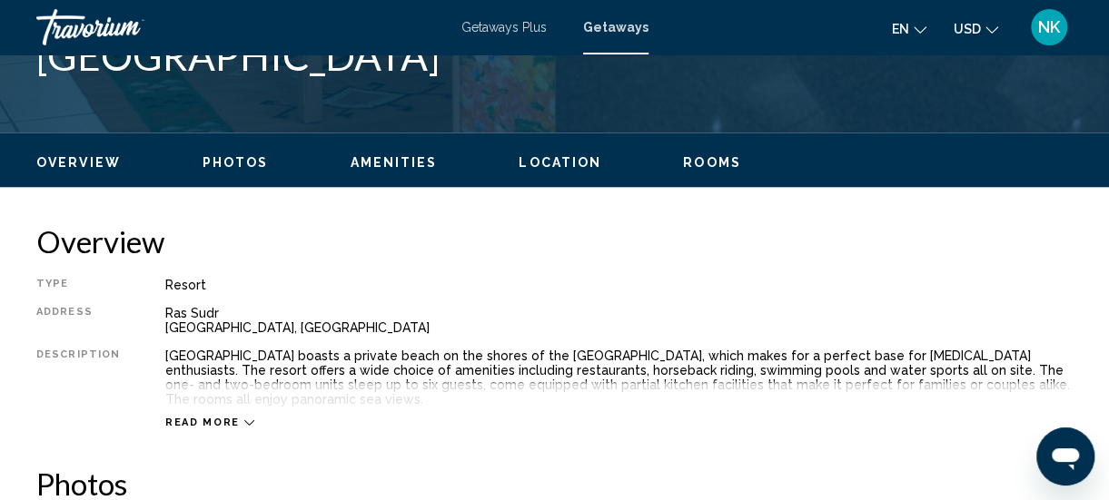
scroll to position [785, 0]
click at [553, 169] on span "Location" at bounding box center [560, 162] width 83 height 15
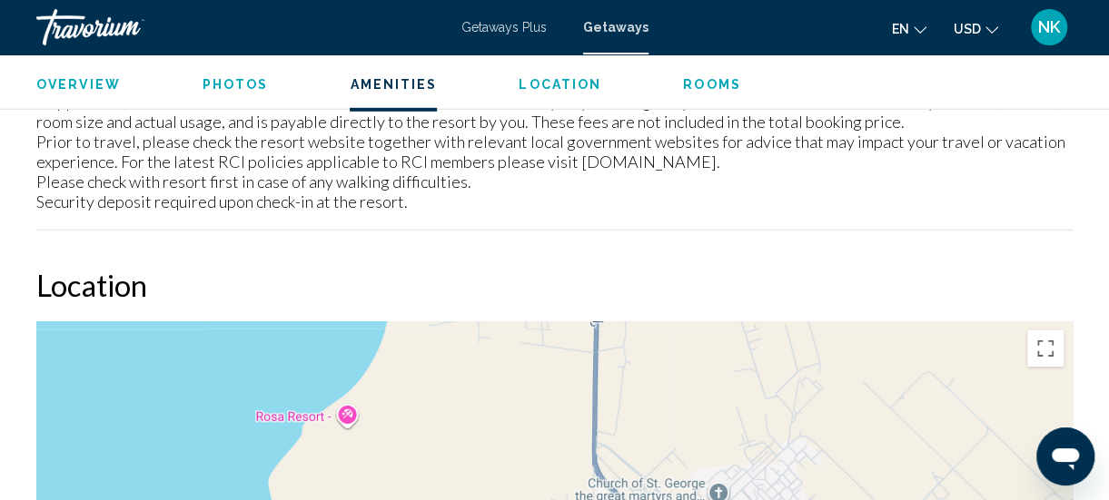
scroll to position [2699, 0]
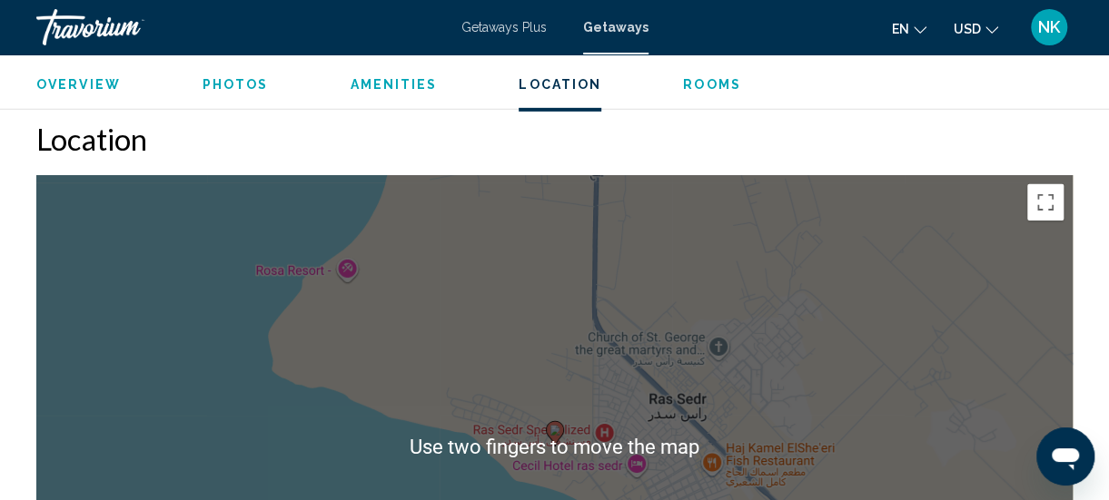
click at [79, 85] on span "Overview" at bounding box center [78, 84] width 84 height 15
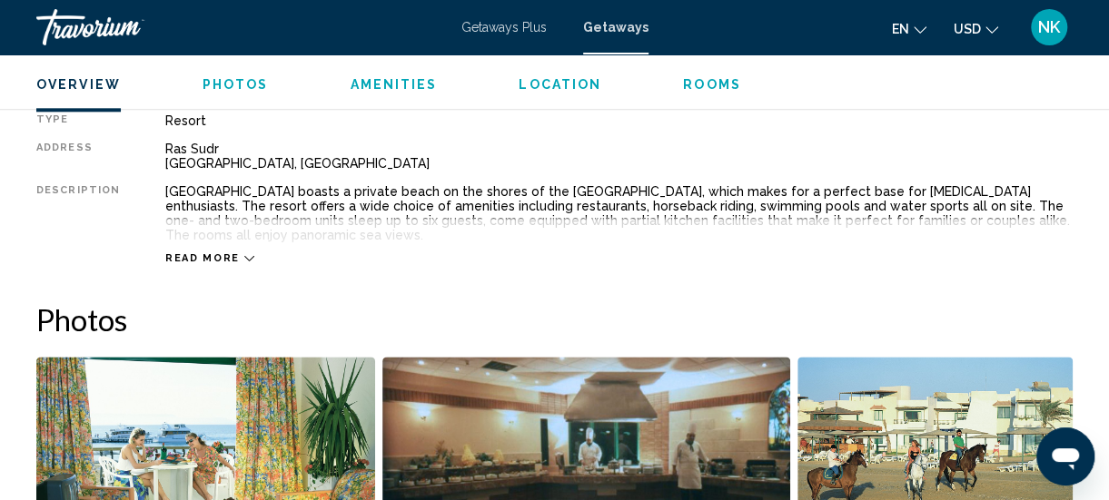
scroll to position [899, 0]
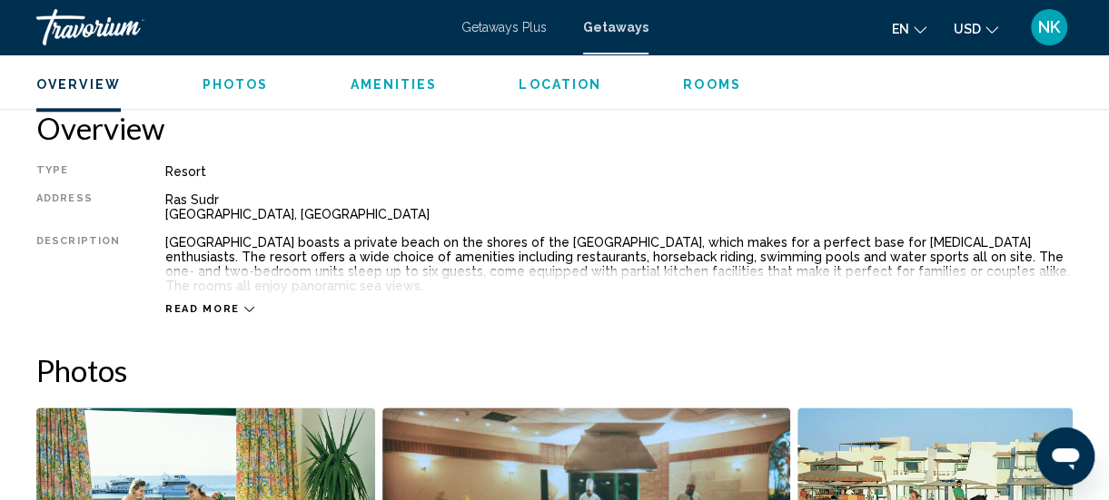
click at [203, 303] on span "Read more" at bounding box center [202, 309] width 74 height 12
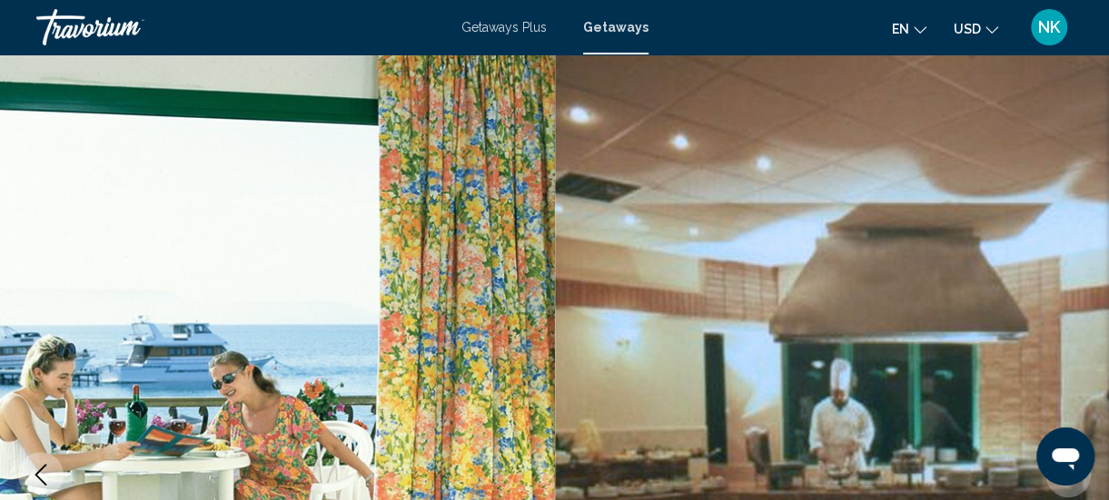
scroll to position [0, 0]
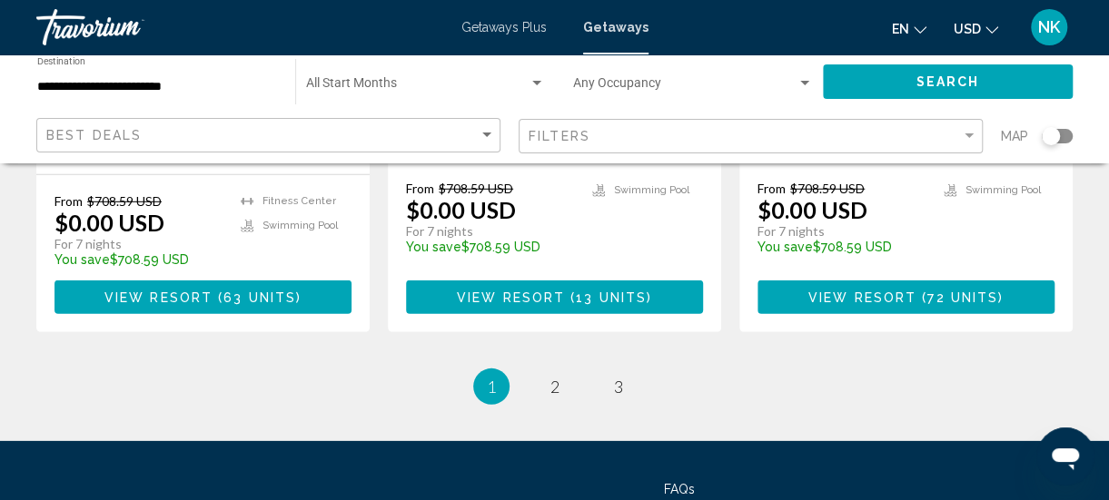
scroll to position [2467, 0]
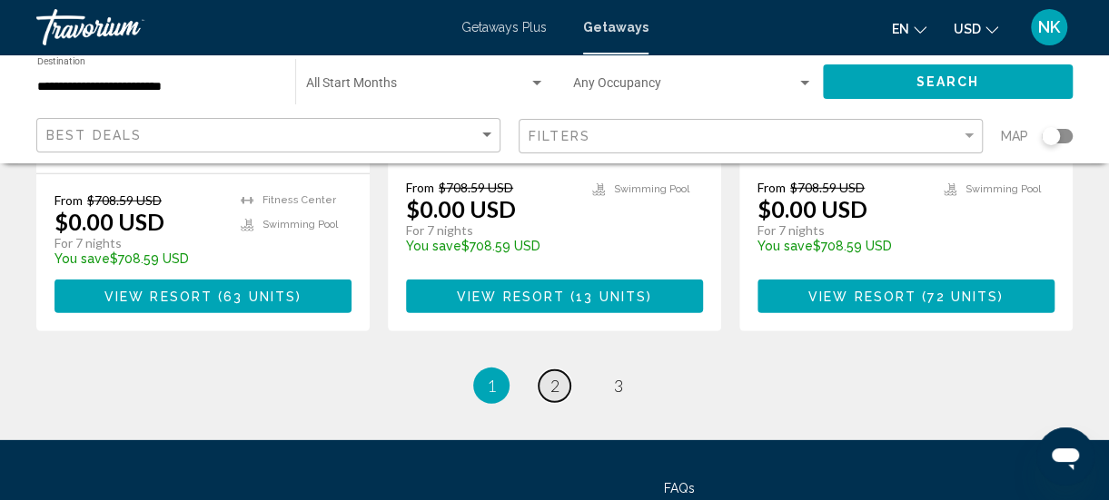
click at [539, 371] on link "page 2" at bounding box center [555, 387] width 32 height 32
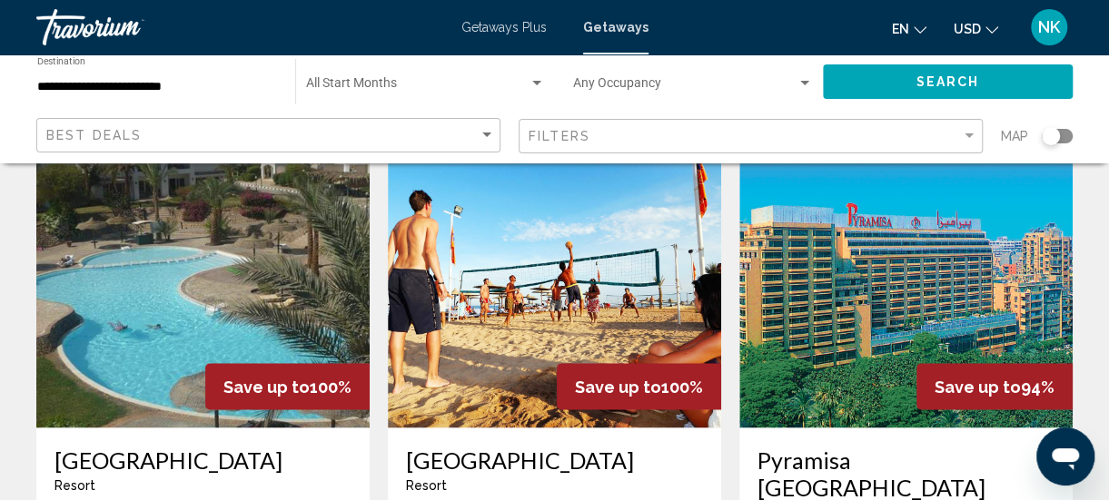
scroll to position [1441, 0]
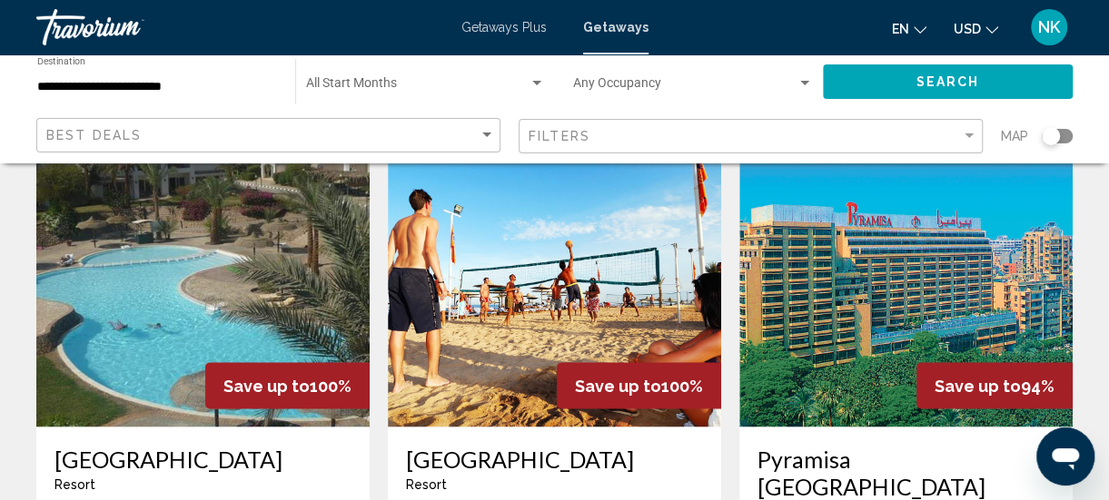
click at [858, 303] on img "Main content" at bounding box center [905, 281] width 333 height 291
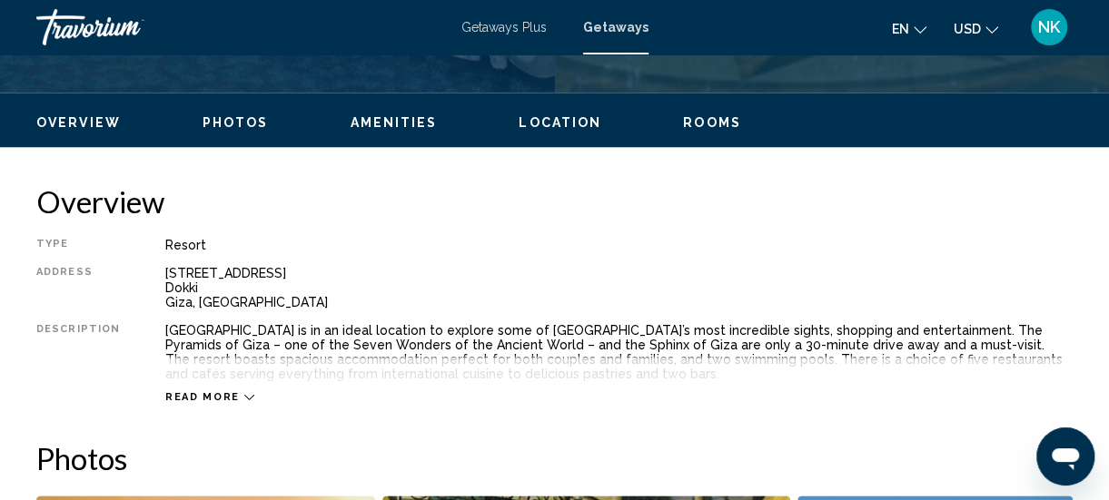
scroll to position [811, 0]
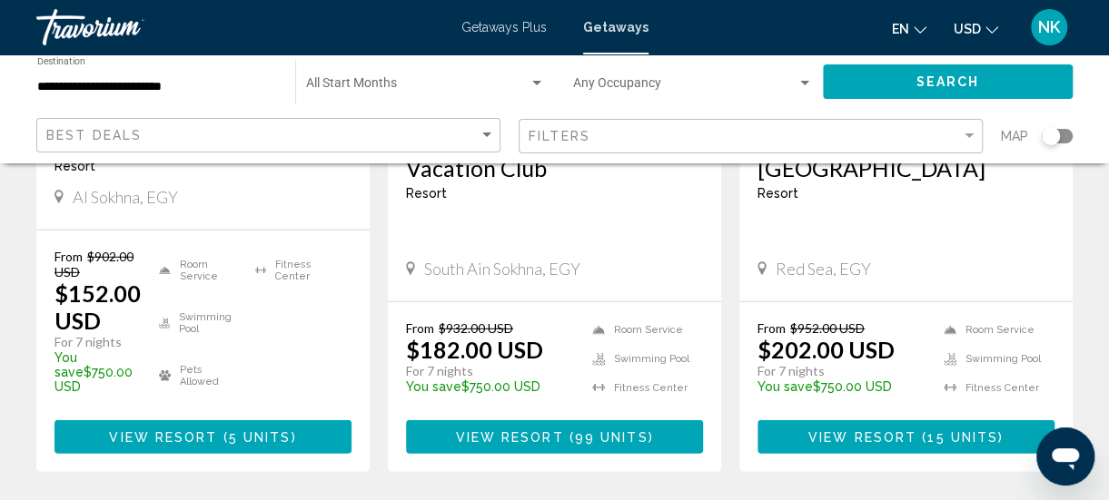
scroll to position [2411, 0]
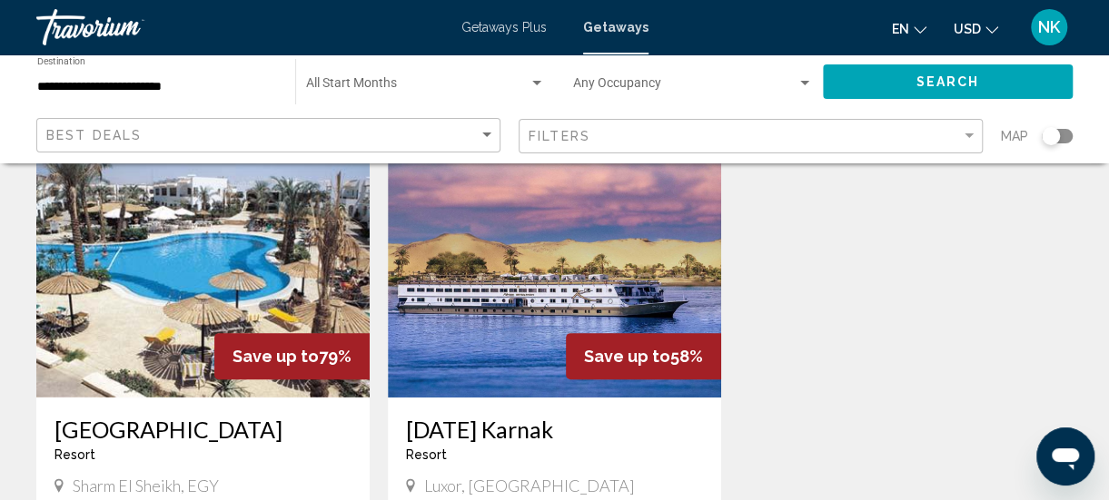
scroll to position [169, 0]
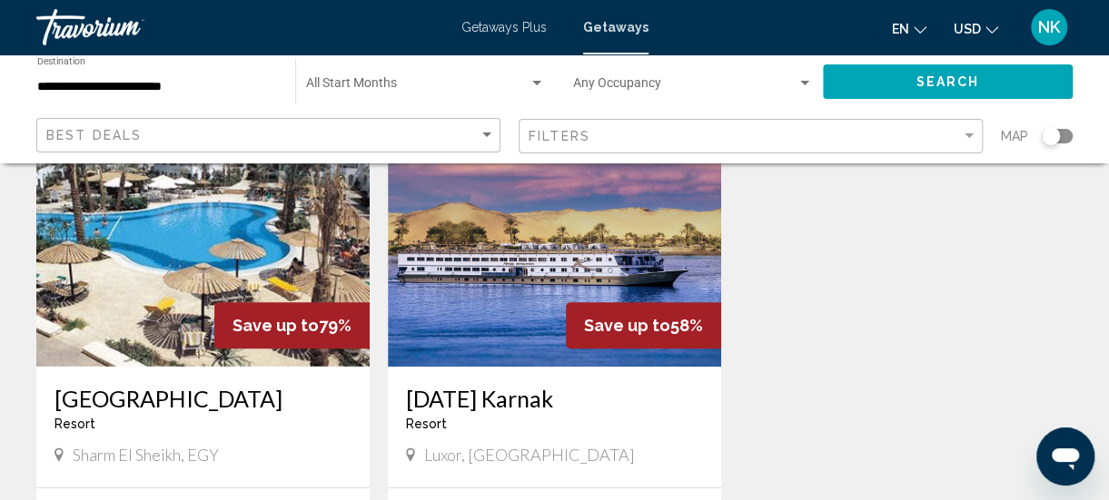
click at [120, 307] on img "Main content" at bounding box center [202, 221] width 333 height 291
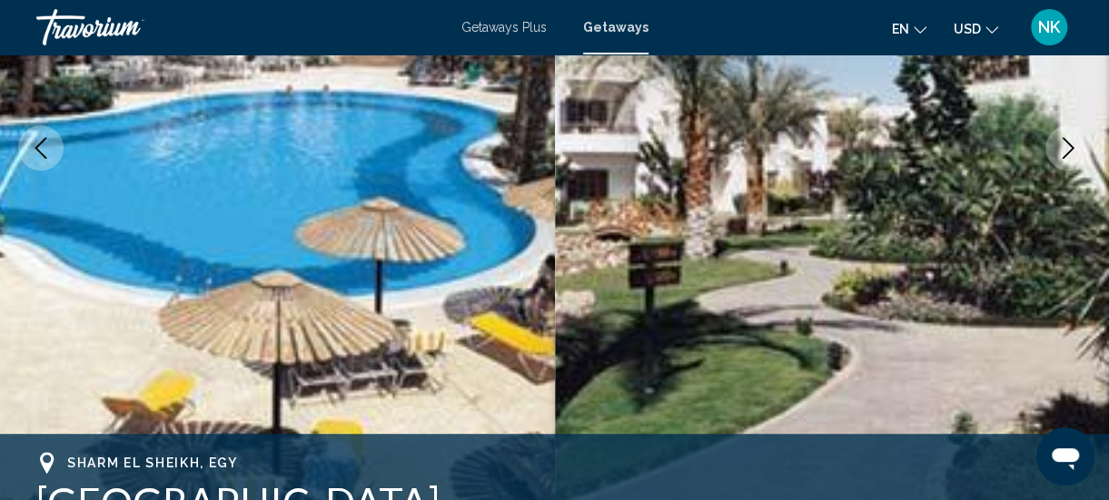
scroll to position [332, 0]
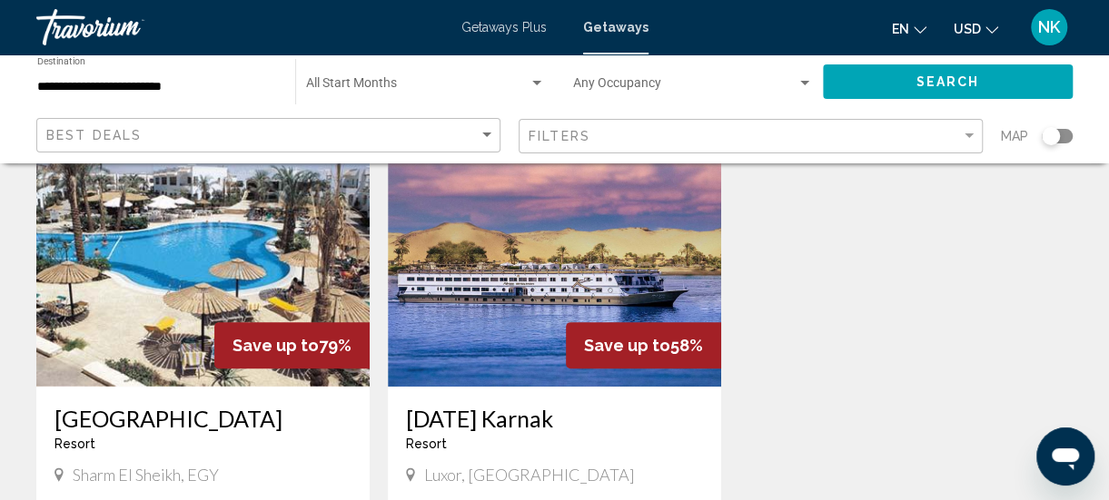
scroll to position [162, 0]
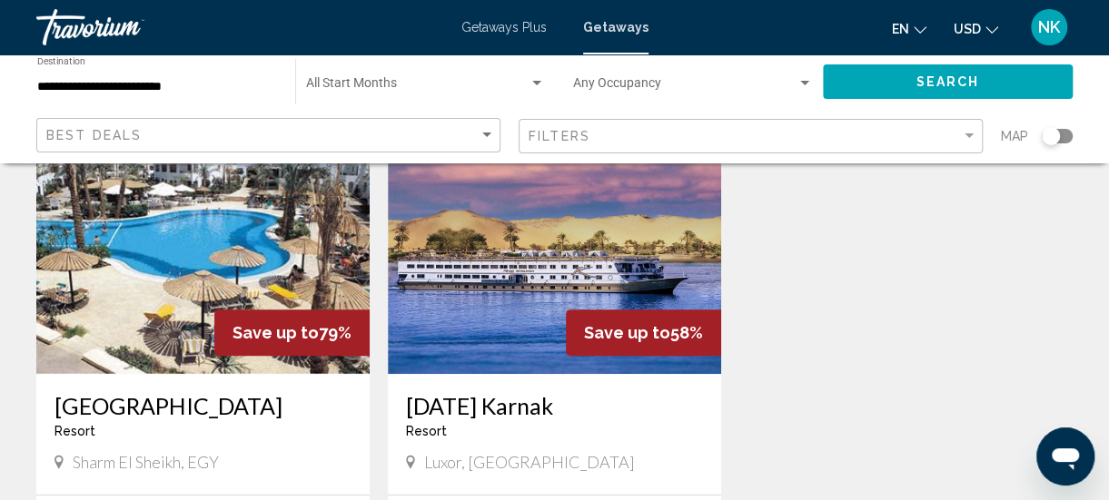
click at [478, 280] on img "Main content" at bounding box center [554, 229] width 333 height 291
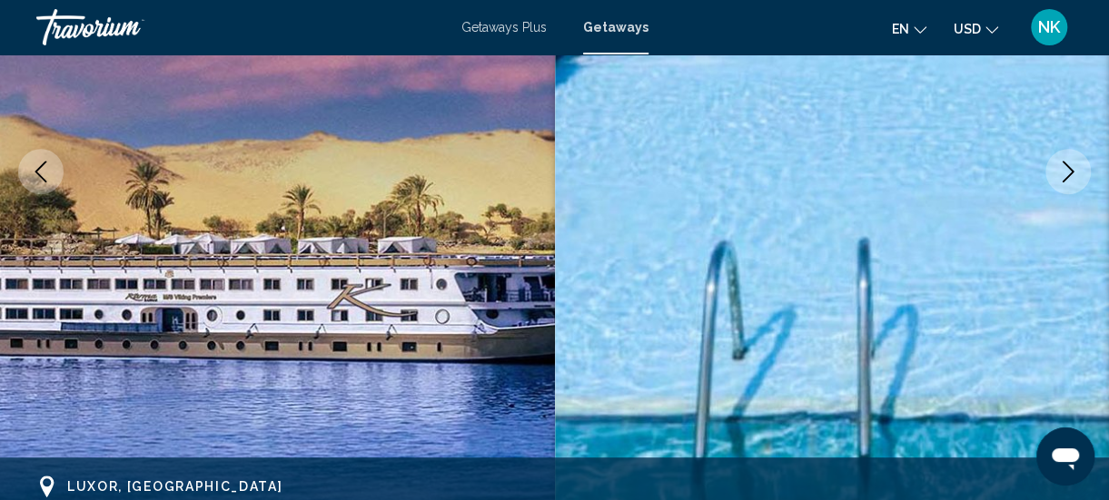
scroll to position [313, 0]
click at [1063, 180] on icon "Next image" at bounding box center [1068, 173] width 22 height 22
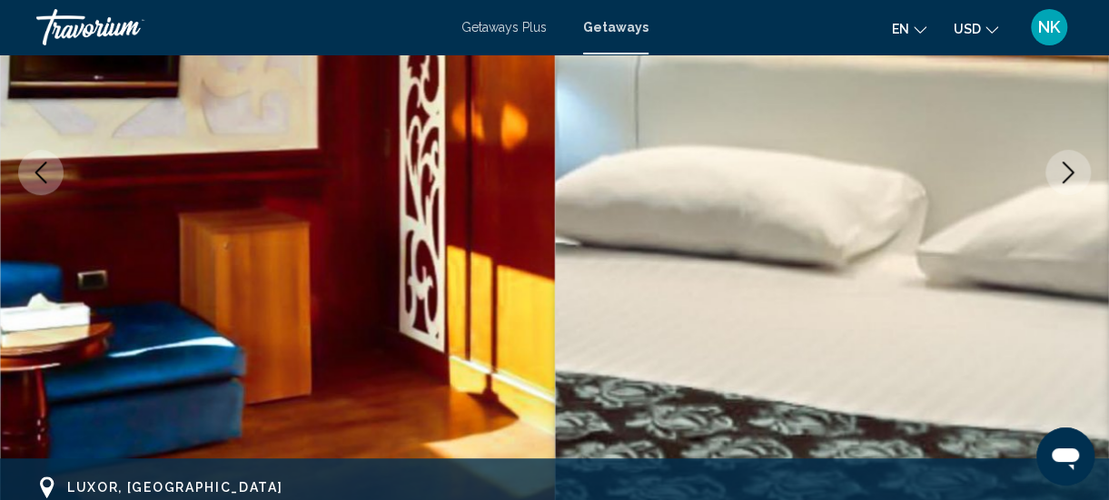
click at [1067, 177] on icon "Next image" at bounding box center [1069, 173] width 12 height 22
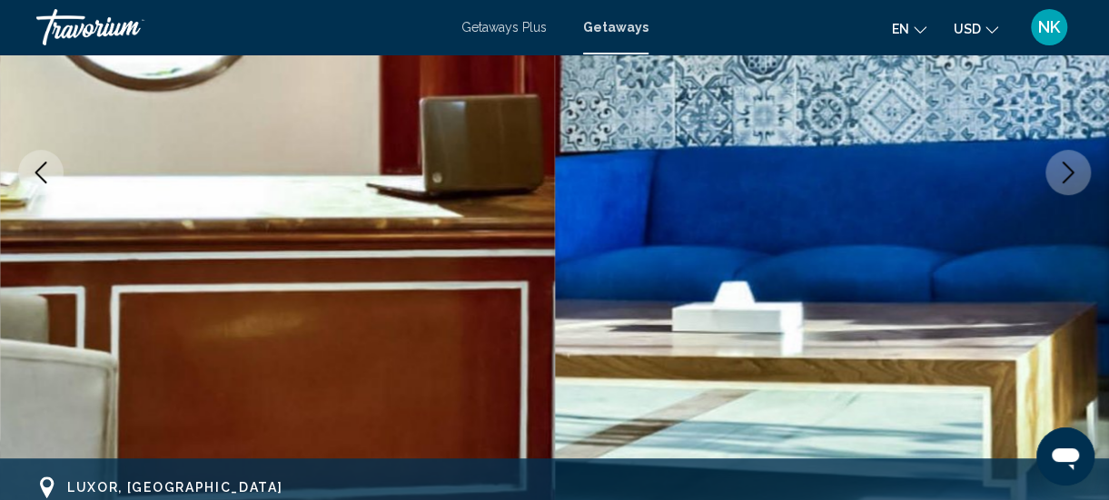
click at [1067, 176] on icon "Next image" at bounding box center [1069, 173] width 12 height 22
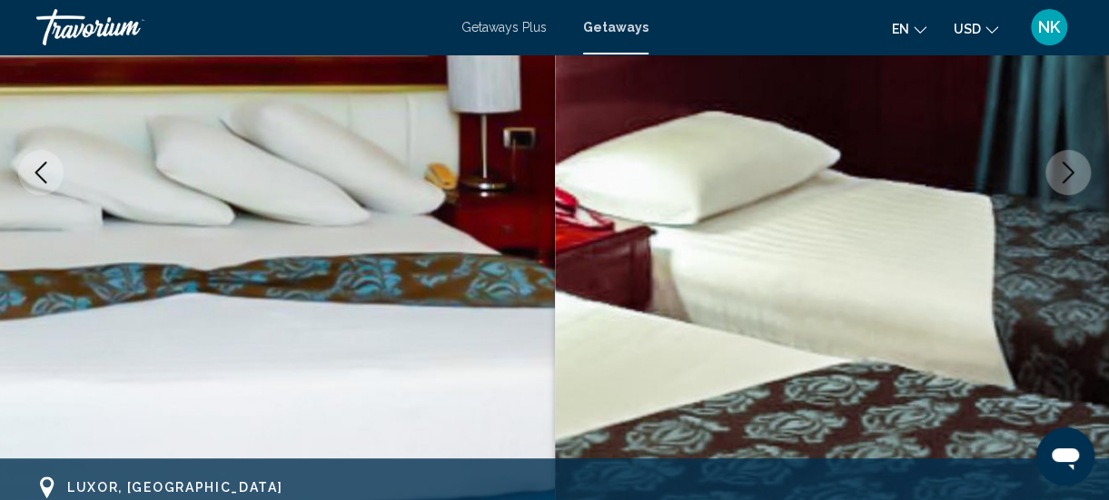
click at [1072, 177] on icon "Next image" at bounding box center [1068, 173] width 22 height 22
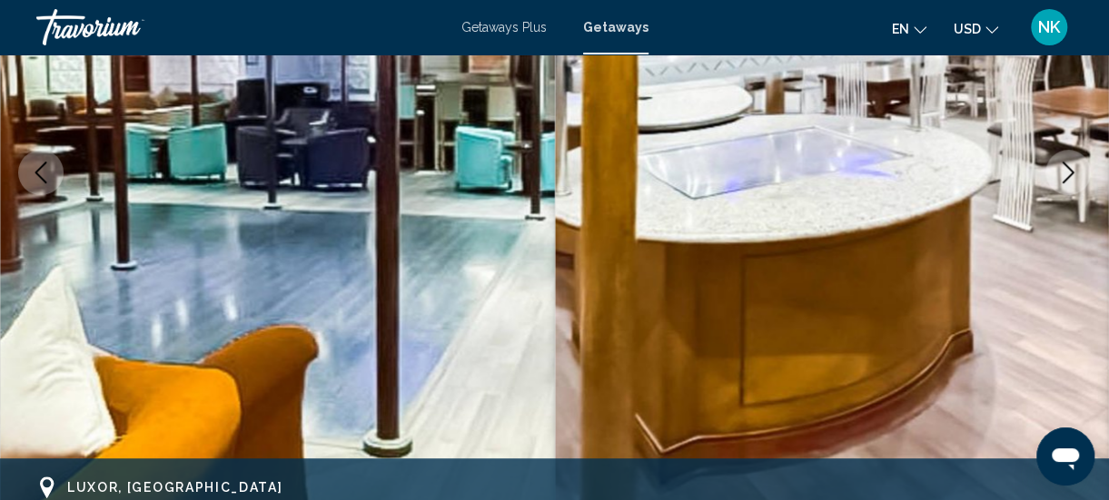
click at [1056, 189] on button "Next image" at bounding box center [1067, 172] width 45 height 45
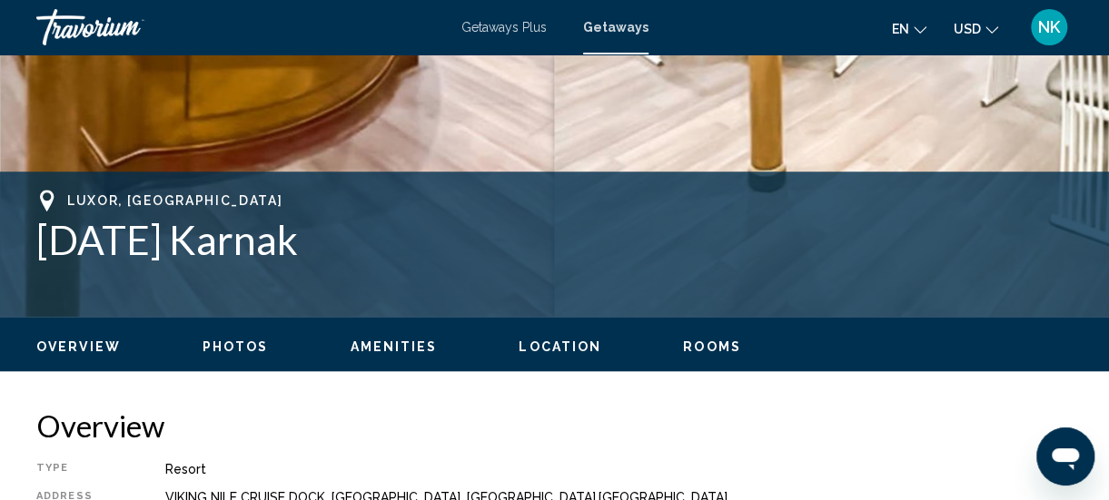
click at [543, 352] on span "Location" at bounding box center [560, 347] width 83 height 15
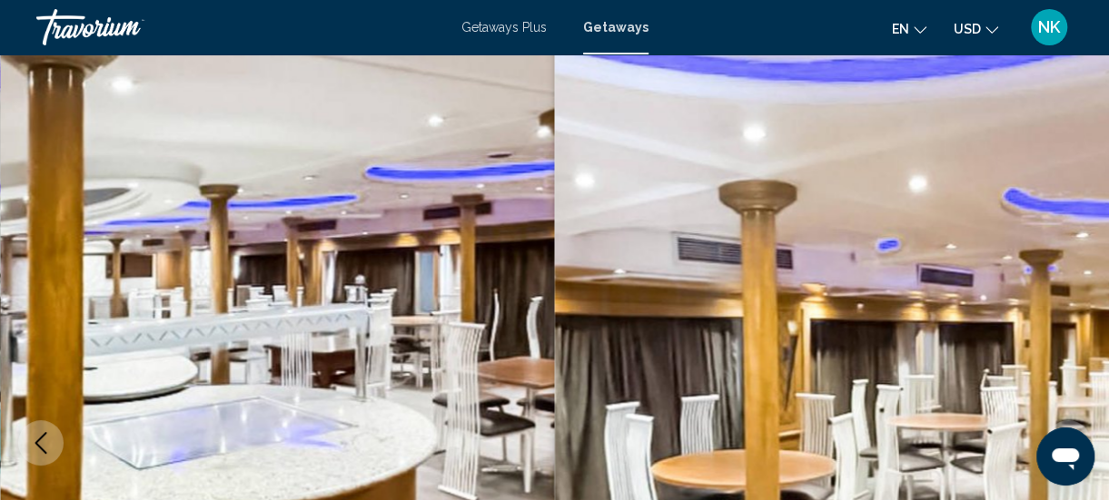
scroll to position [0, 0]
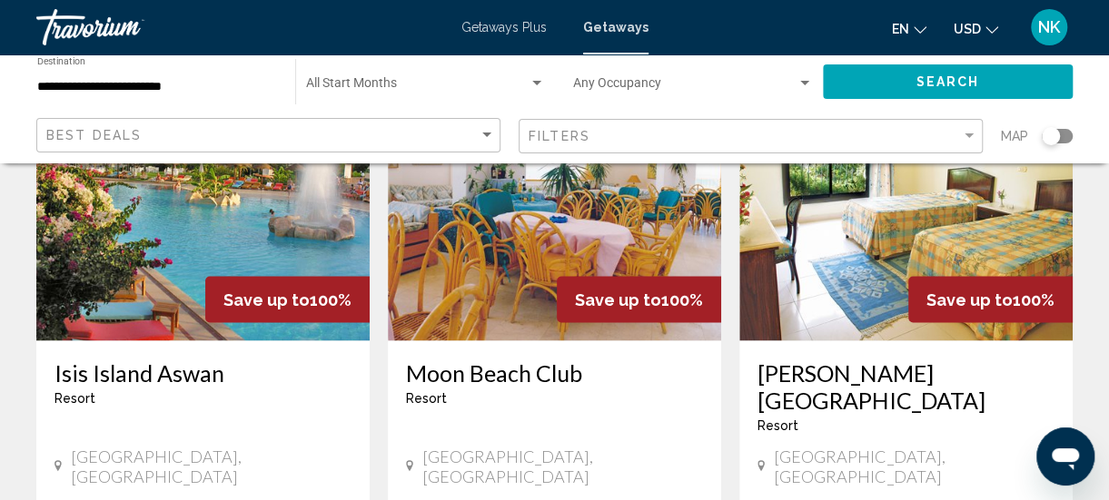
click at [846, 254] on img "Main content" at bounding box center [905, 195] width 333 height 291
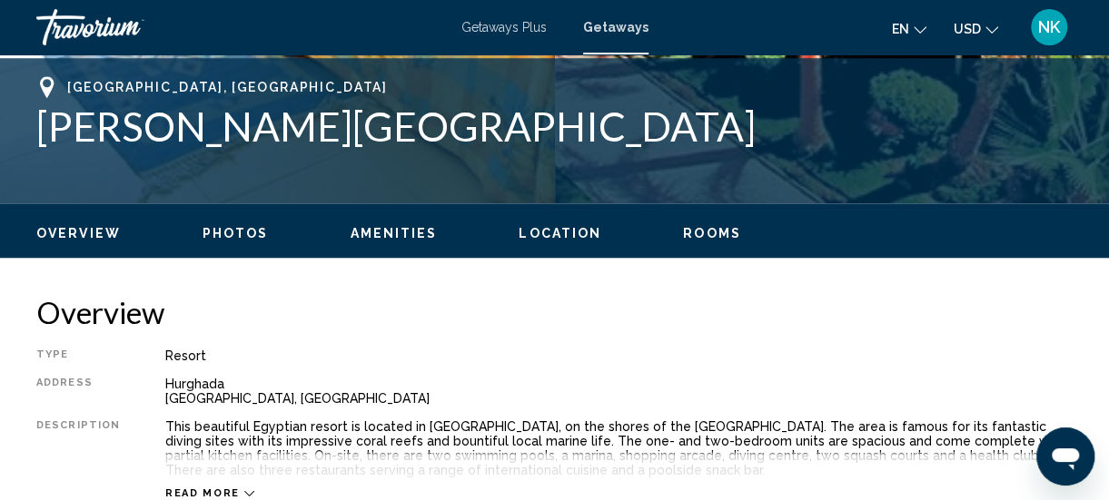
click at [546, 228] on span "Location" at bounding box center [560, 233] width 83 height 15
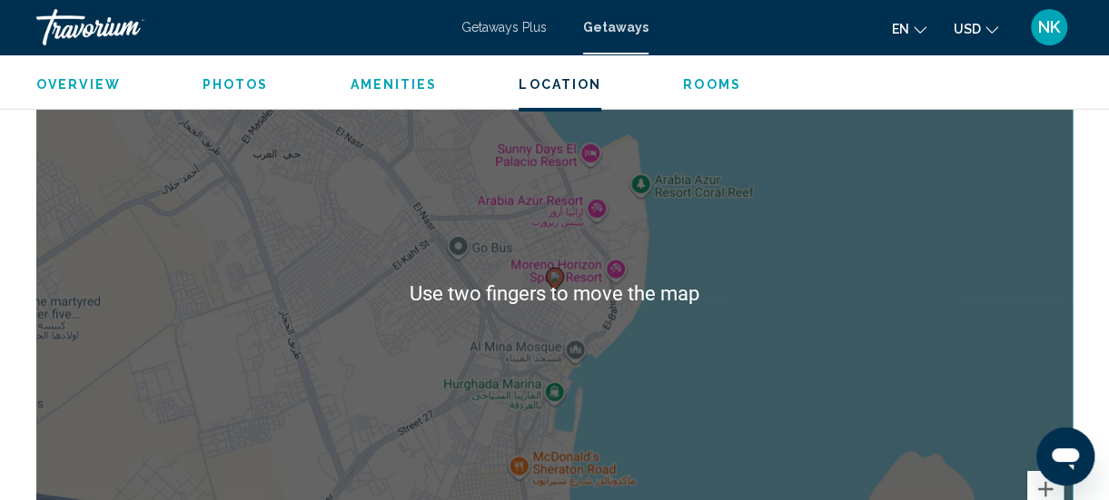
scroll to position [2773, 0]
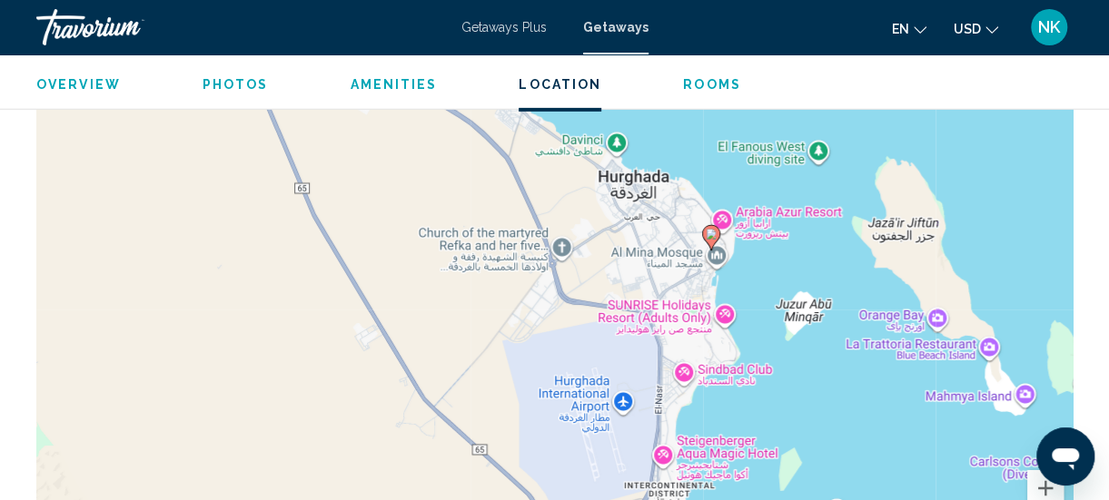
click at [74, 91] on span "Overview" at bounding box center [78, 84] width 84 height 15
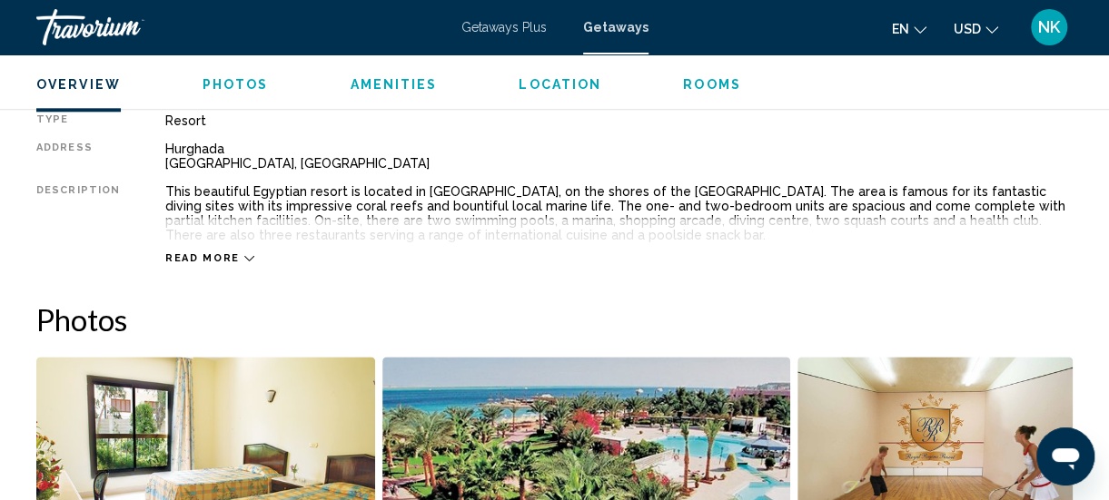
scroll to position [951, 0]
click at [193, 255] on span "Read more" at bounding box center [202, 258] width 74 height 12
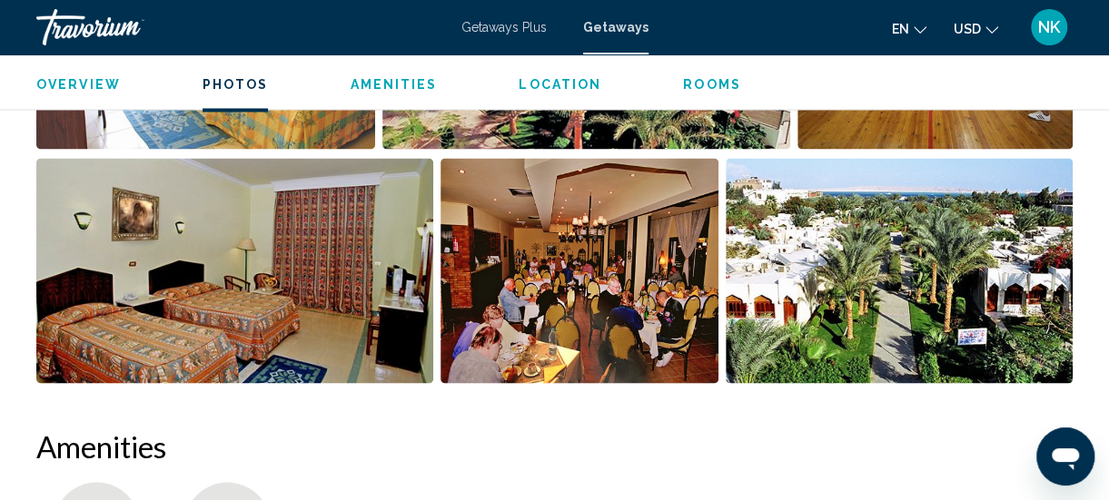
scroll to position [1404, 0]
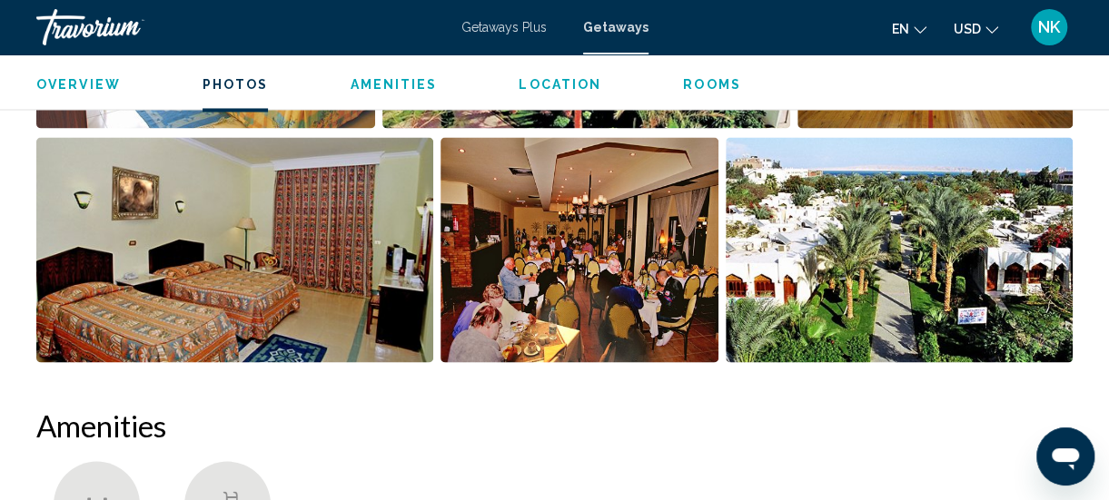
click at [966, 305] on img "Open full-screen image slider" at bounding box center [899, 249] width 347 height 225
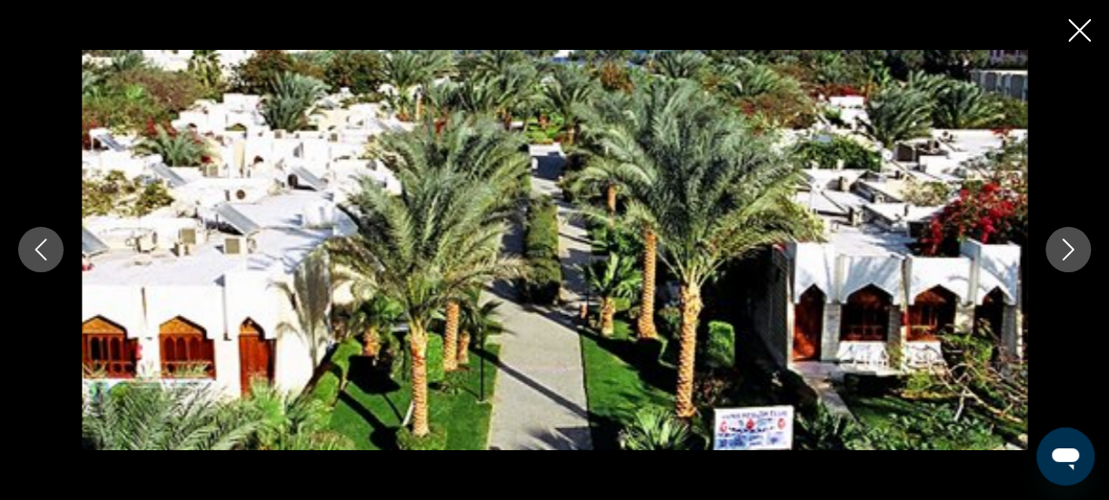
click at [1071, 37] on icon "Close slideshow" at bounding box center [1079, 30] width 23 height 23
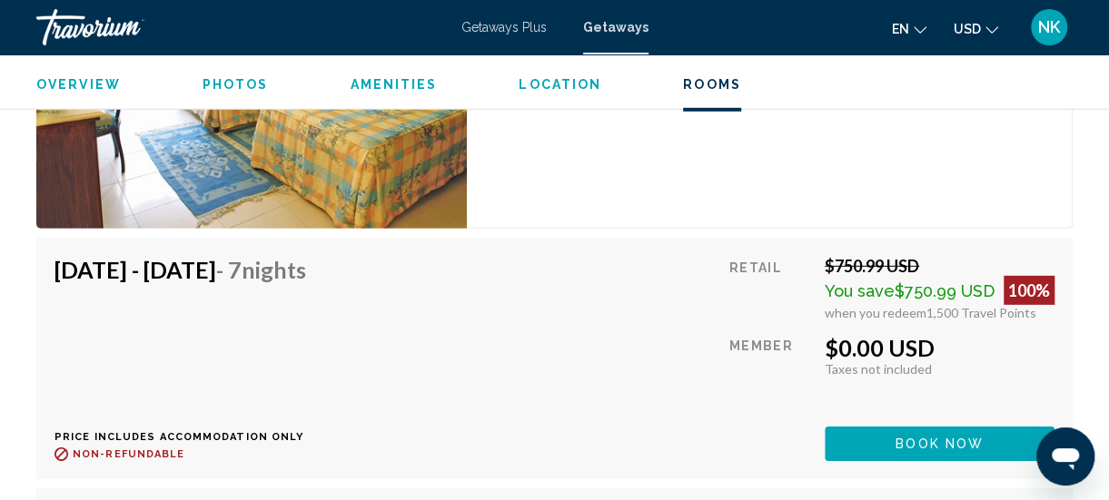
scroll to position [5823, 0]
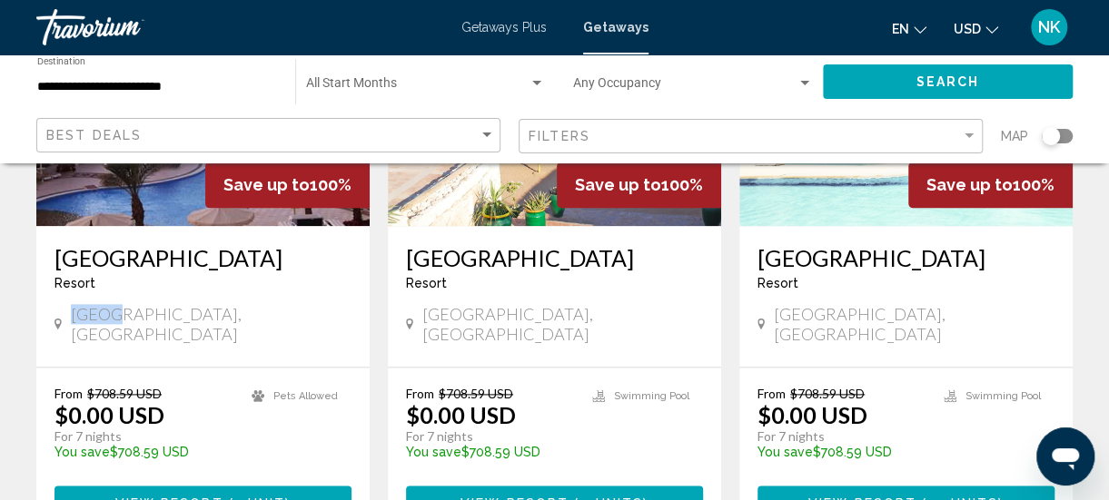
scroll to position [952, 0]
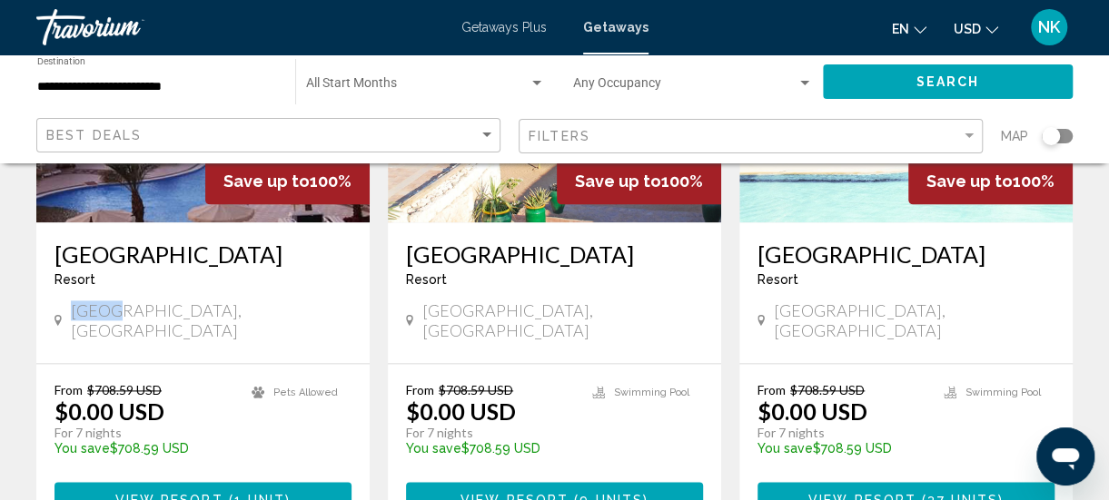
click at [191, 382] on p "From $708.59 USD" at bounding box center [143, 389] width 179 height 15
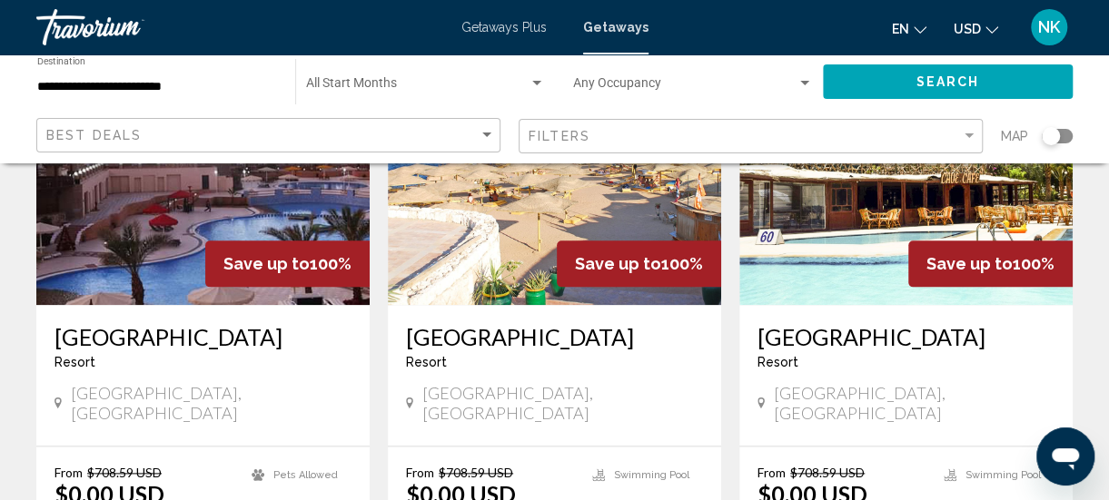
click at [108, 264] on img "Main content" at bounding box center [202, 160] width 333 height 291
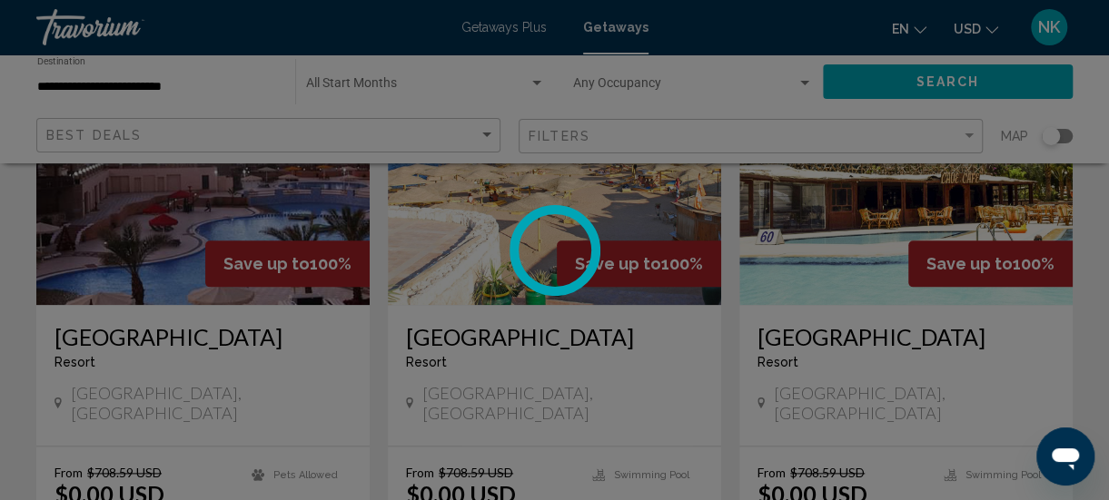
scroll to position [234, 0]
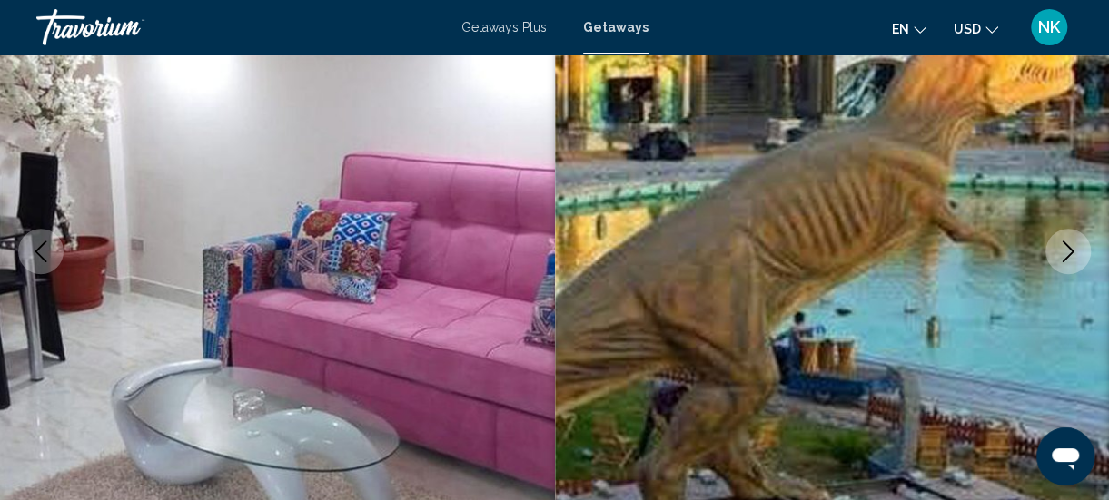
click at [1062, 263] on button "Next image" at bounding box center [1067, 251] width 45 height 45
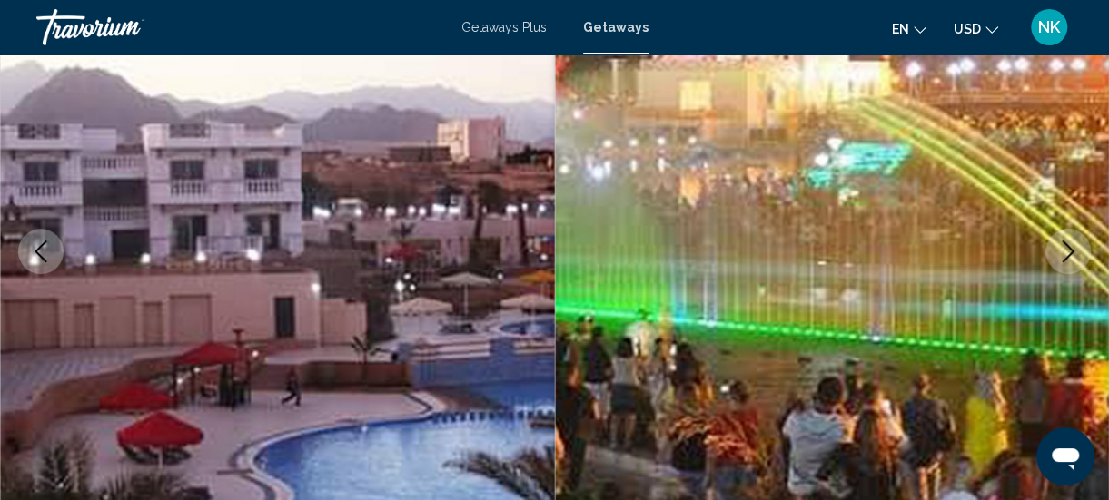
click at [1069, 262] on icon "Next image" at bounding box center [1068, 252] width 22 height 22
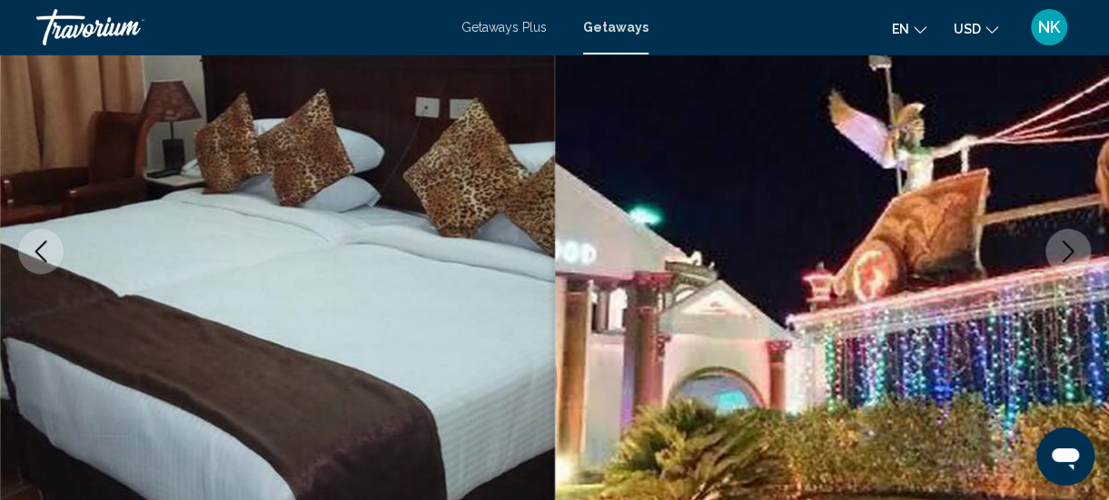
click at [1059, 251] on icon "Next image" at bounding box center [1068, 252] width 22 height 22
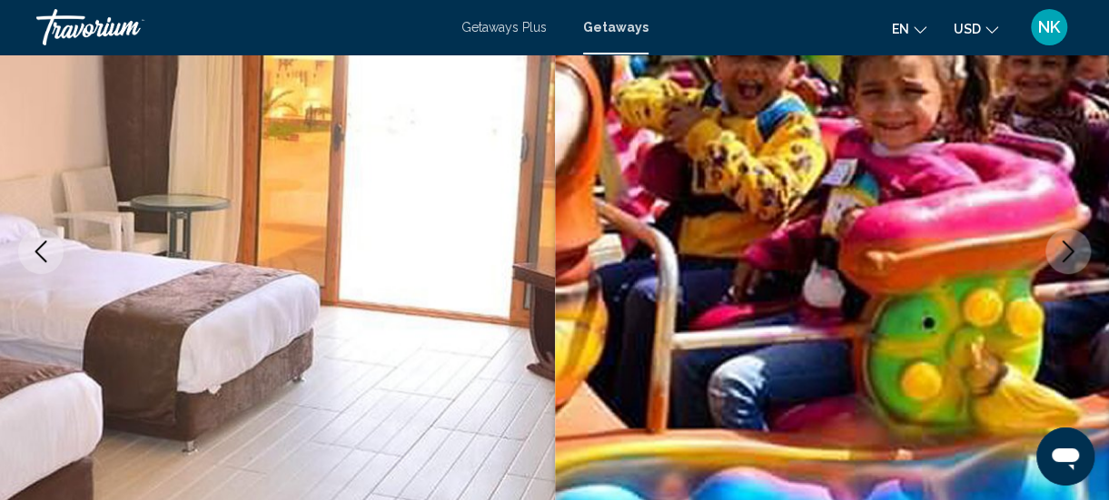
click at [1066, 242] on icon "Next image" at bounding box center [1068, 252] width 22 height 22
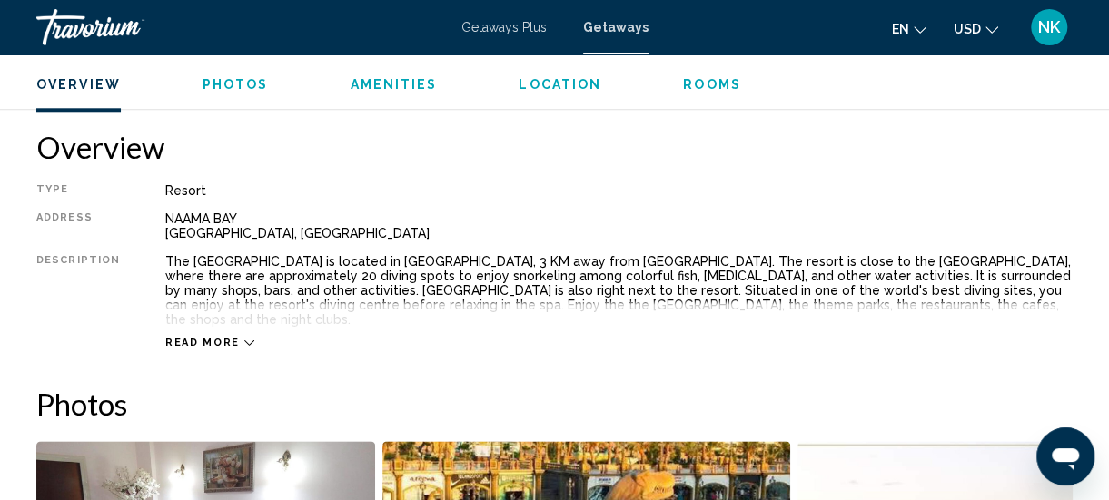
scroll to position [883, 0]
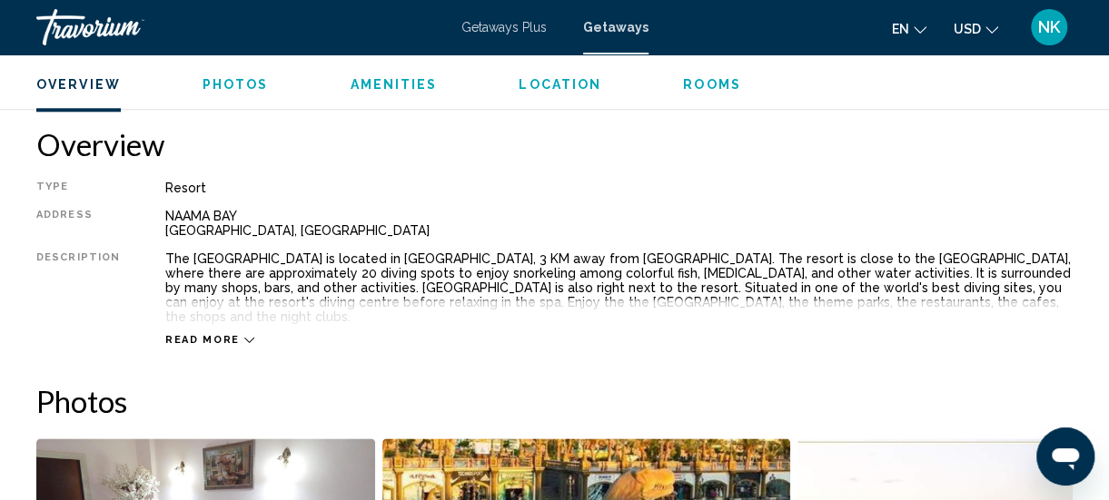
click at [216, 334] on span "Read more" at bounding box center [202, 340] width 74 height 12
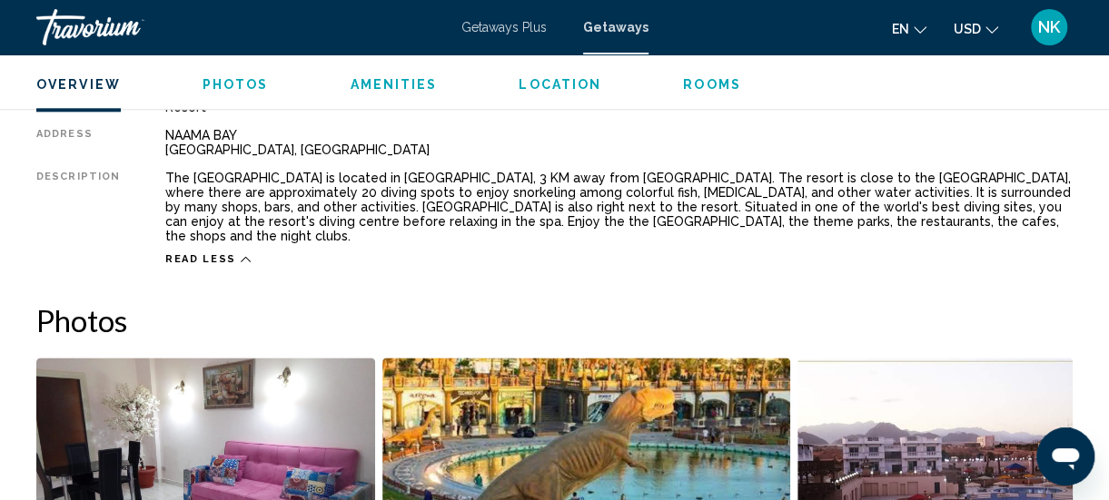
scroll to position [966, 0]
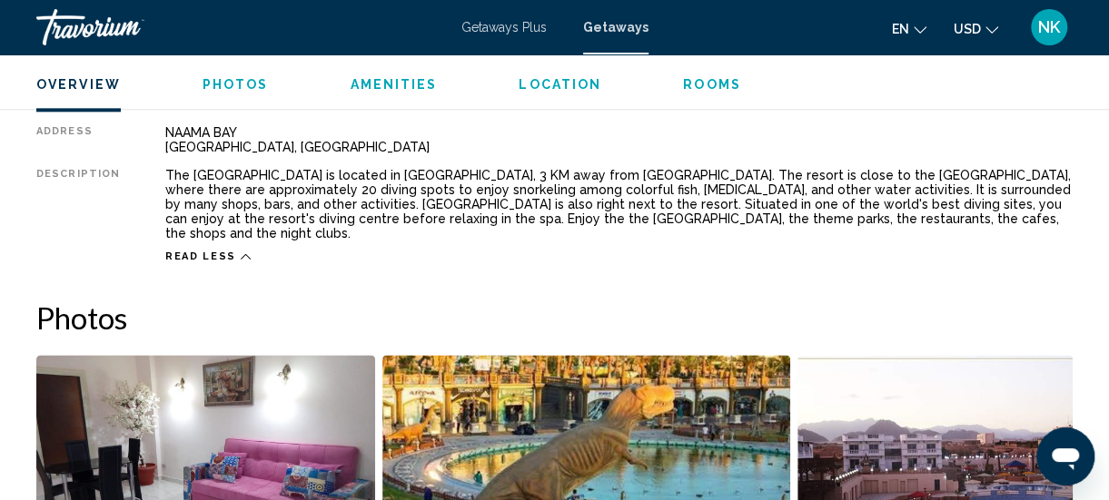
click at [218, 251] on span "Read less" at bounding box center [200, 257] width 71 height 12
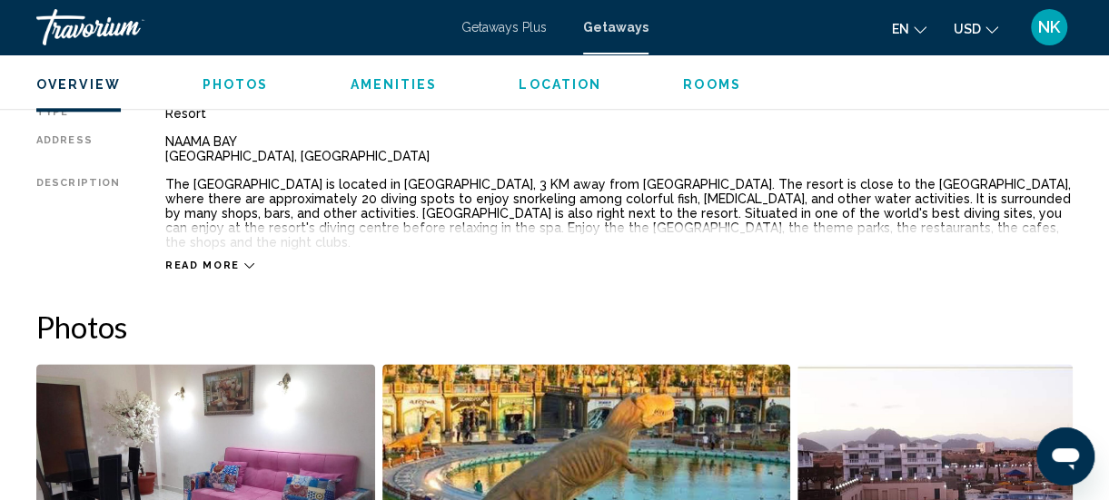
click at [229, 260] on span "Read more" at bounding box center [202, 266] width 74 height 12
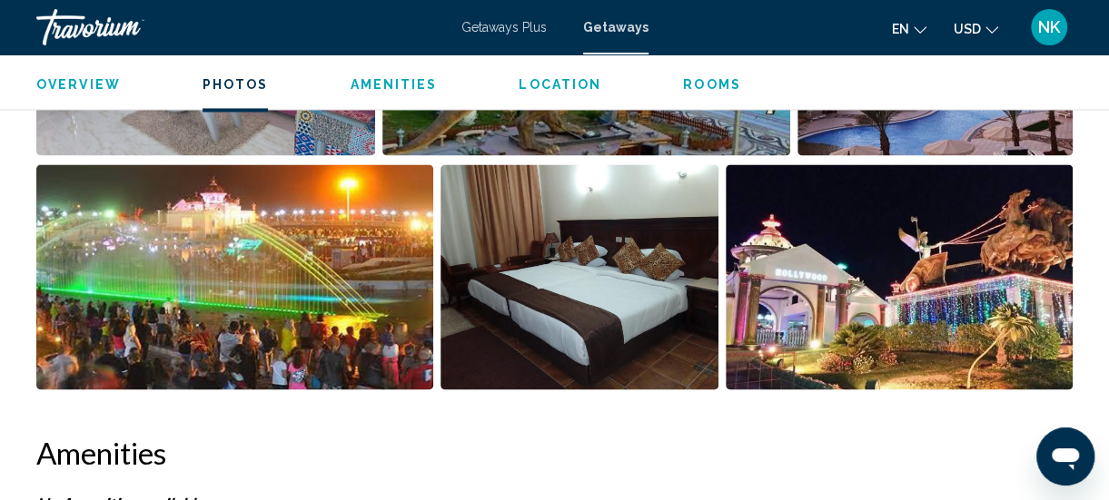
scroll to position [1400, 0]
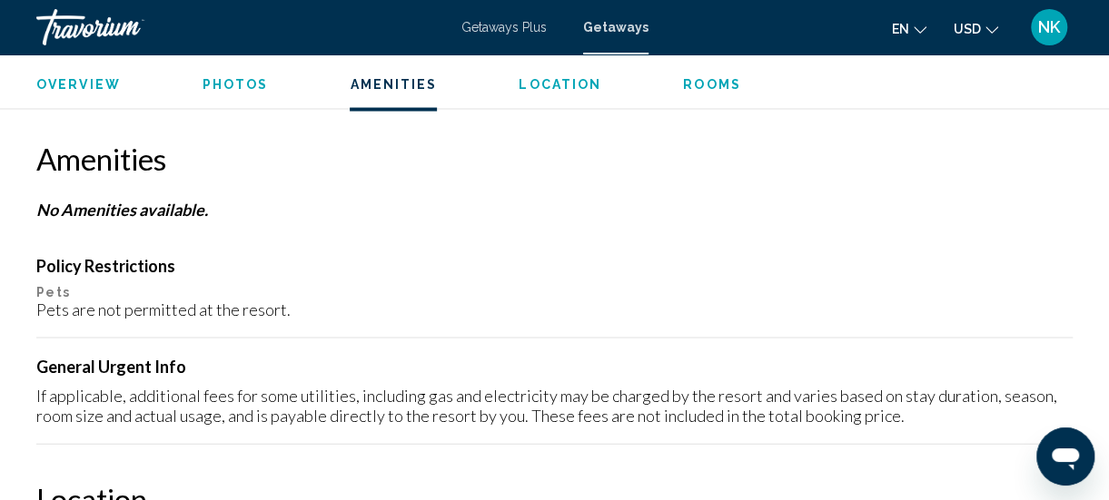
click at [94, 362] on div "General Urgent Info If applicable, additional fees for some utilities, includin…" at bounding box center [554, 391] width 1036 height 69
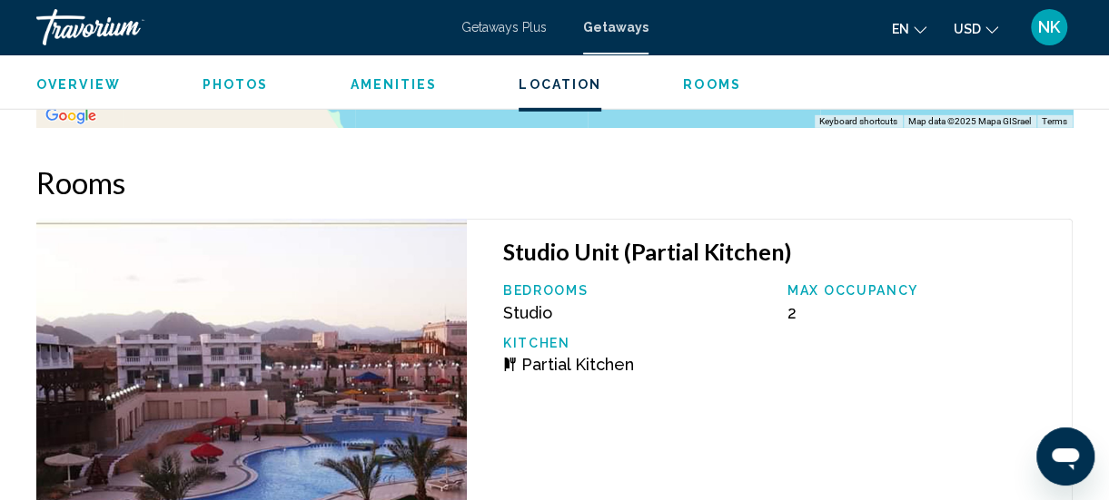
scroll to position [2637, 0]
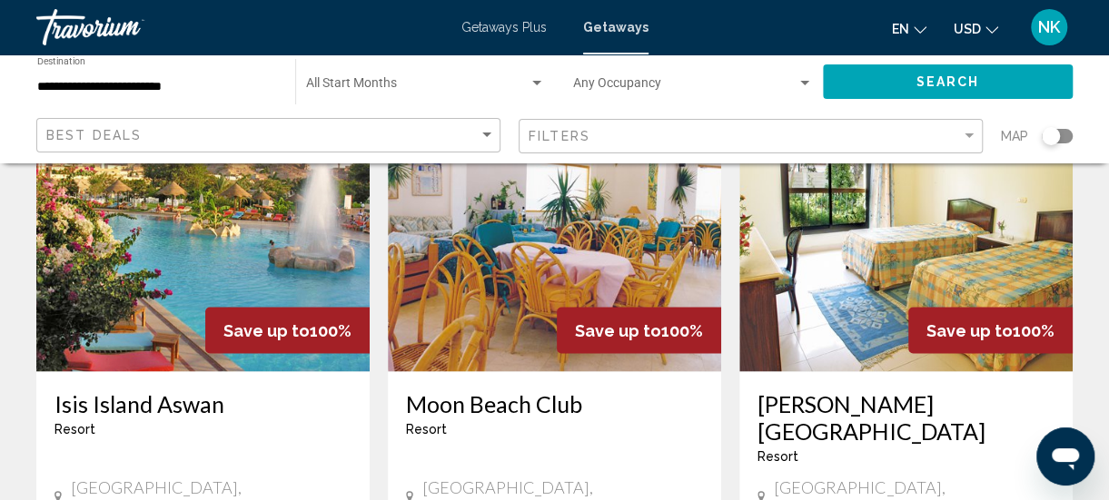
scroll to position [1447, 0]
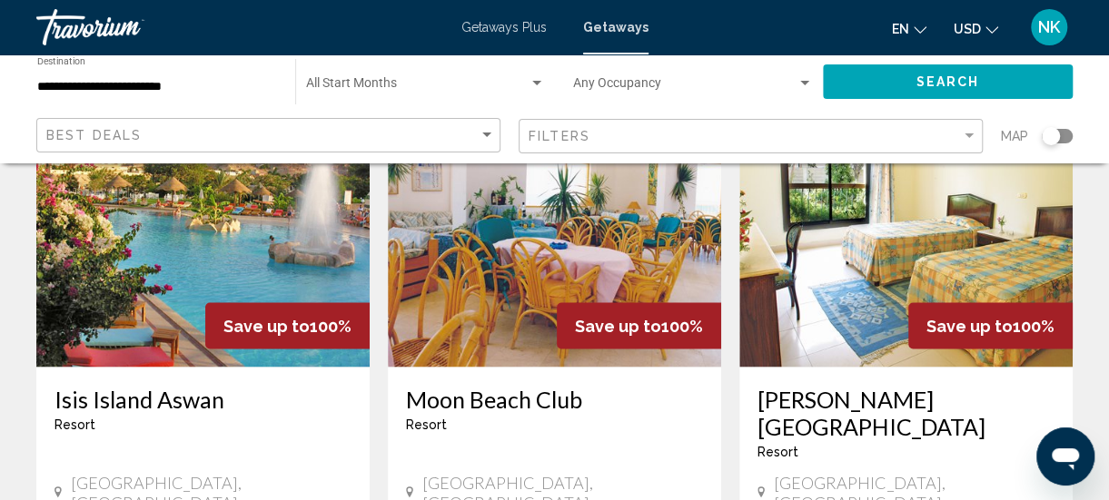
click at [836, 265] on img "Main content" at bounding box center [905, 221] width 333 height 291
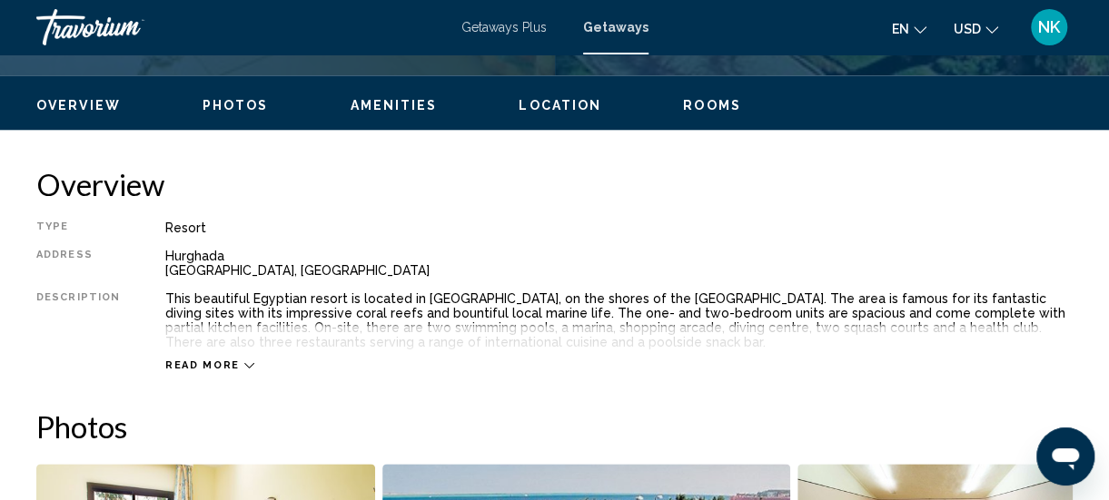
scroll to position [846, 0]
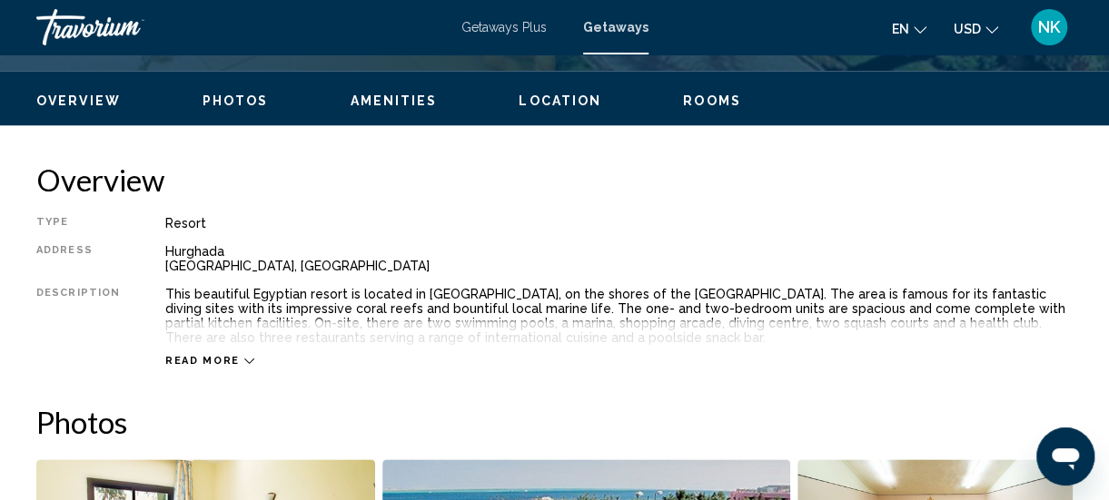
click at [206, 358] on span "Read more" at bounding box center [202, 361] width 74 height 12
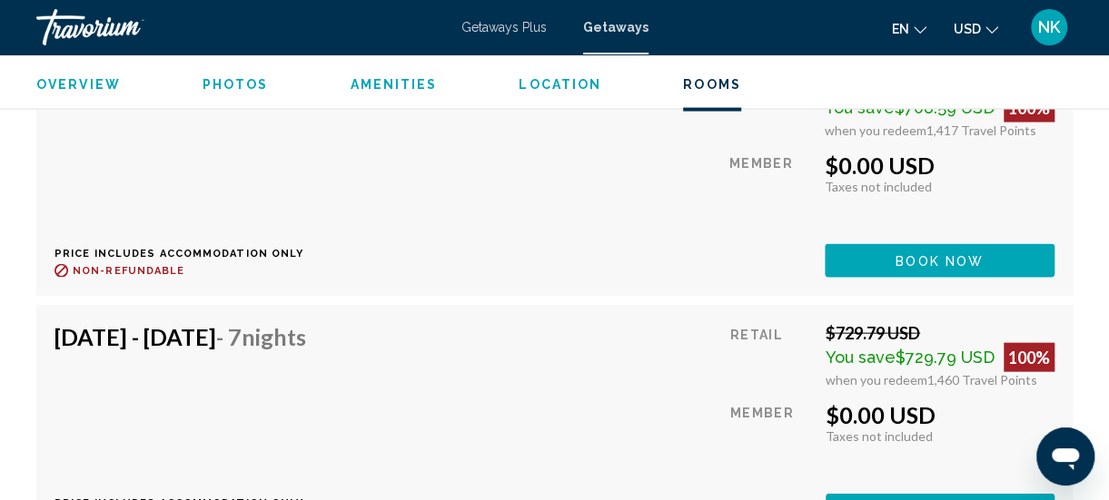
scroll to position [5104, 0]
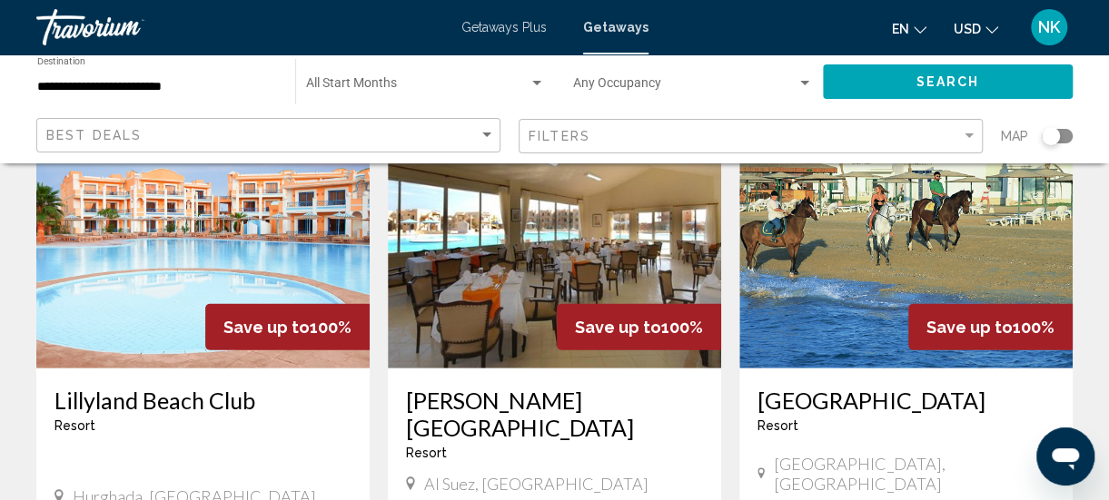
scroll to position [2114, 0]
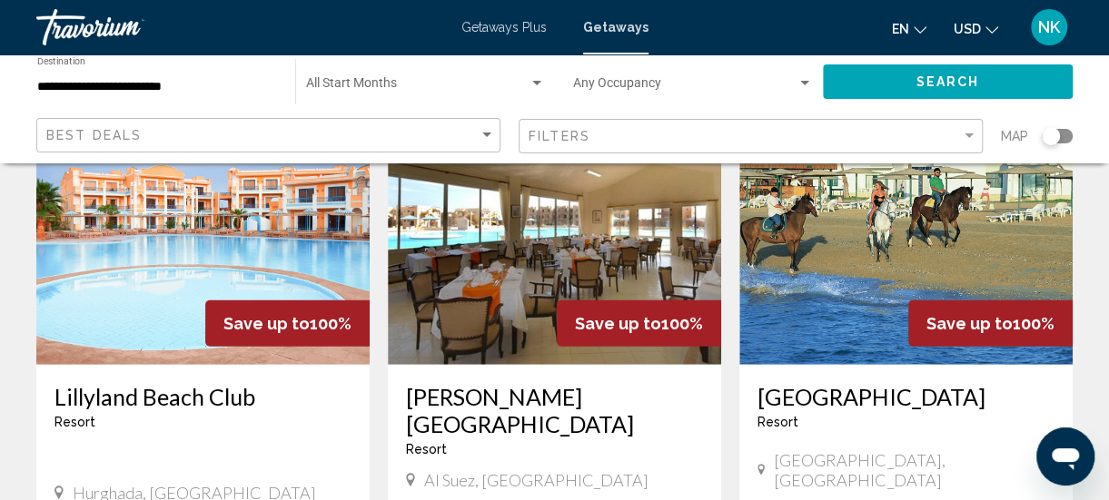
click at [497, 242] on img "Main content" at bounding box center [554, 219] width 333 height 291
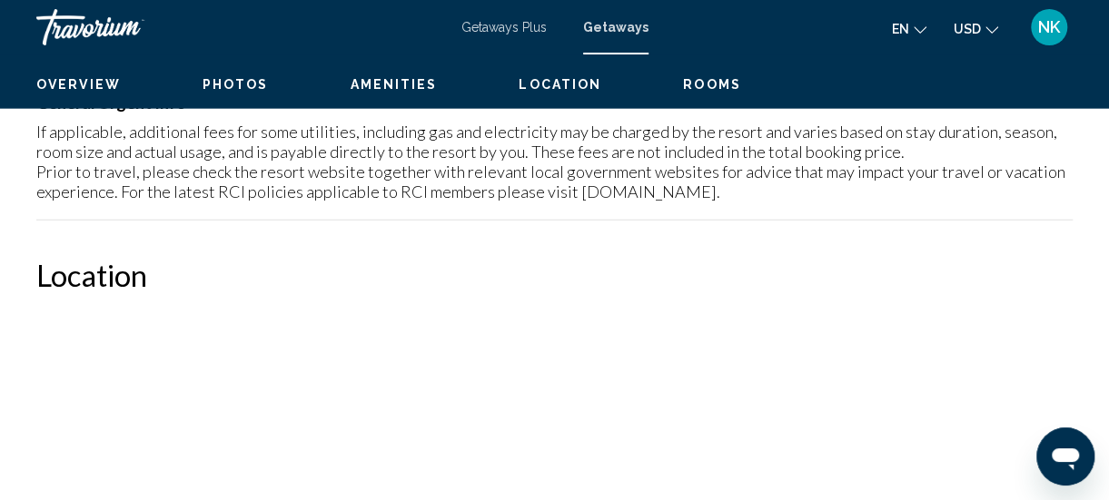
scroll to position [235, 0]
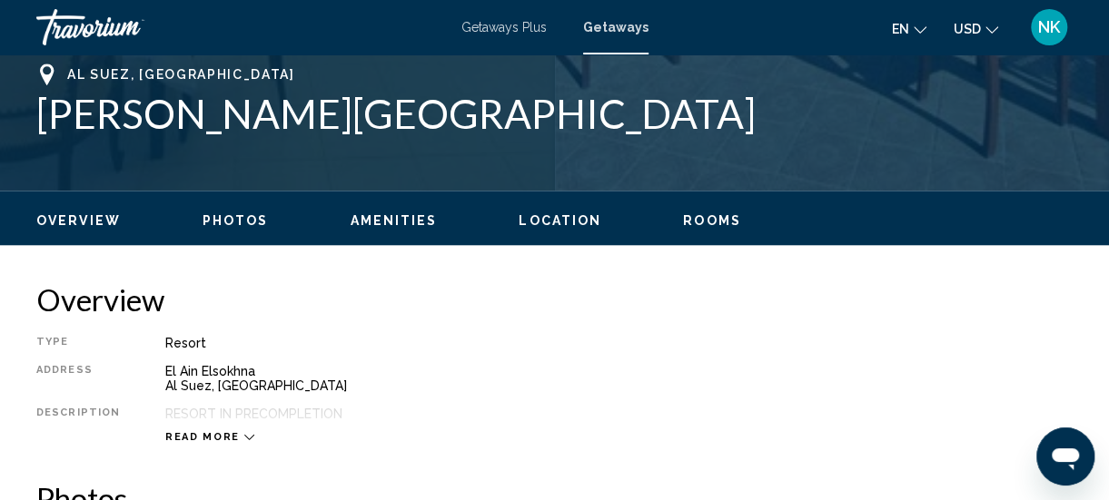
click at [546, 225] on span "Location" at bounding box center [560, 220] width 83 height 15
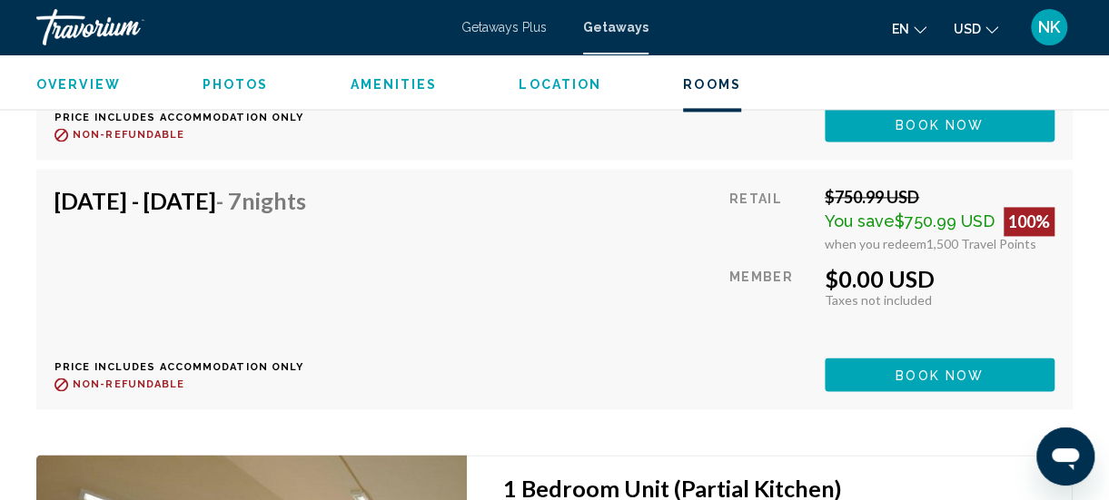
scroll to position [4523, 0]
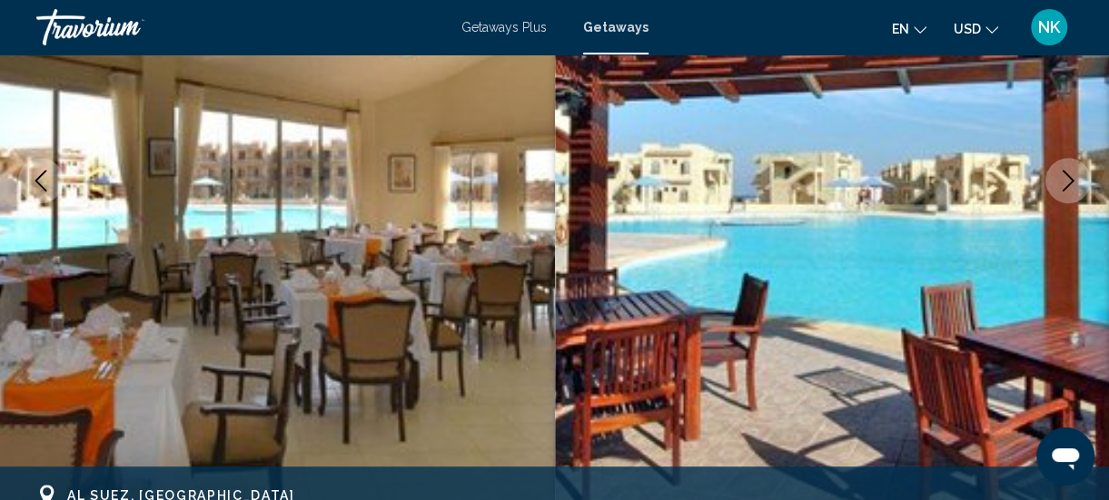
scroll to position [311, 0]
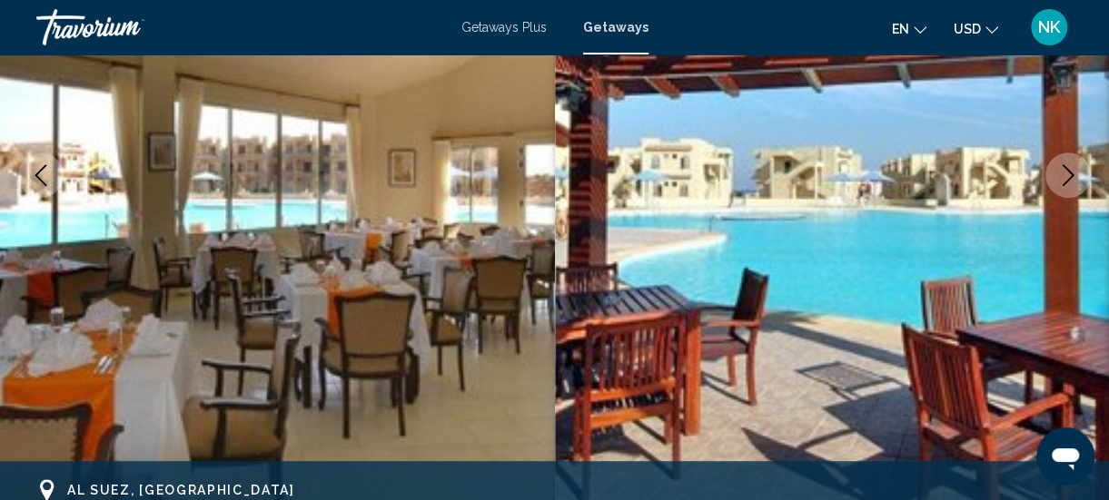
click at [1062, 183] on icon "Next image" at bounding box center [1068, 175] width 22 height 22
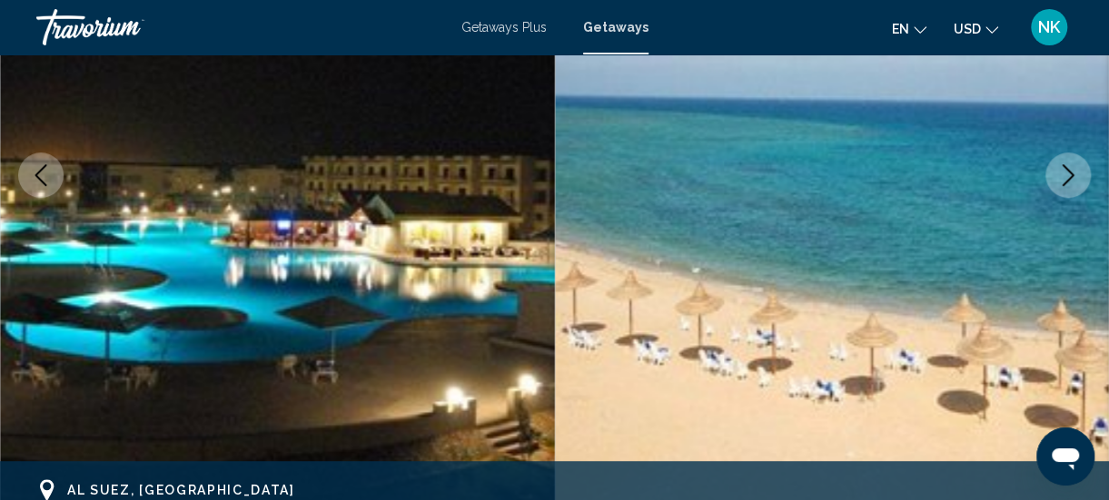
click at [1061, 187] on button "Next image" at bounding box center [1067, 175] width 45 height 45
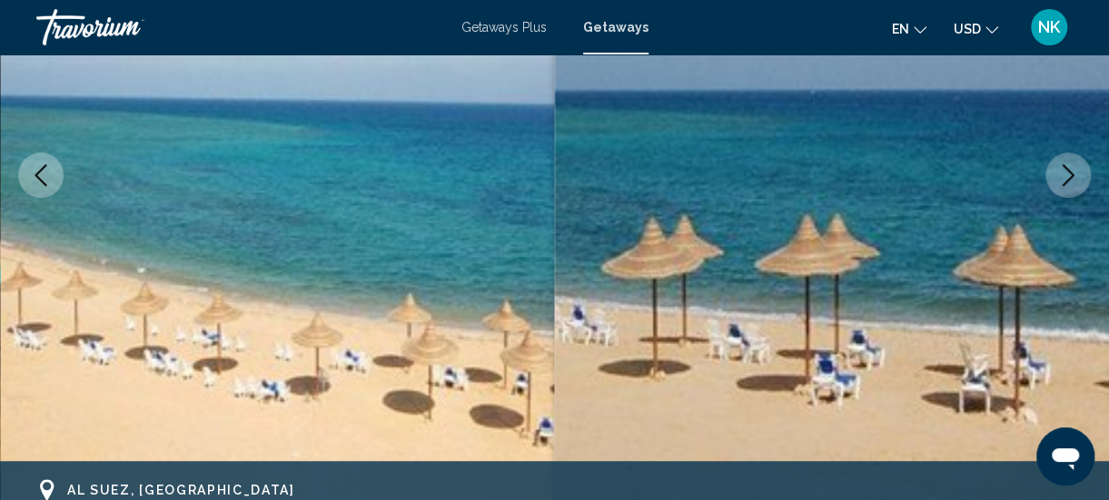
click at [1059, 182] on icon "Next image" at bounding box center [1068, 175] width 22 height 22
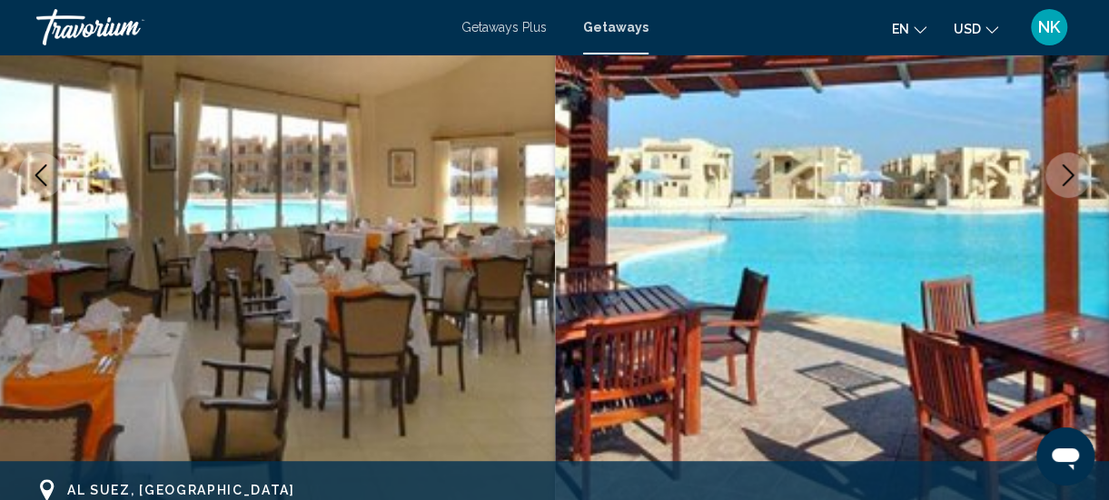
click at [1066, 180] on icon "Next image" at bounding box center [1068, 175] width 22 height 22
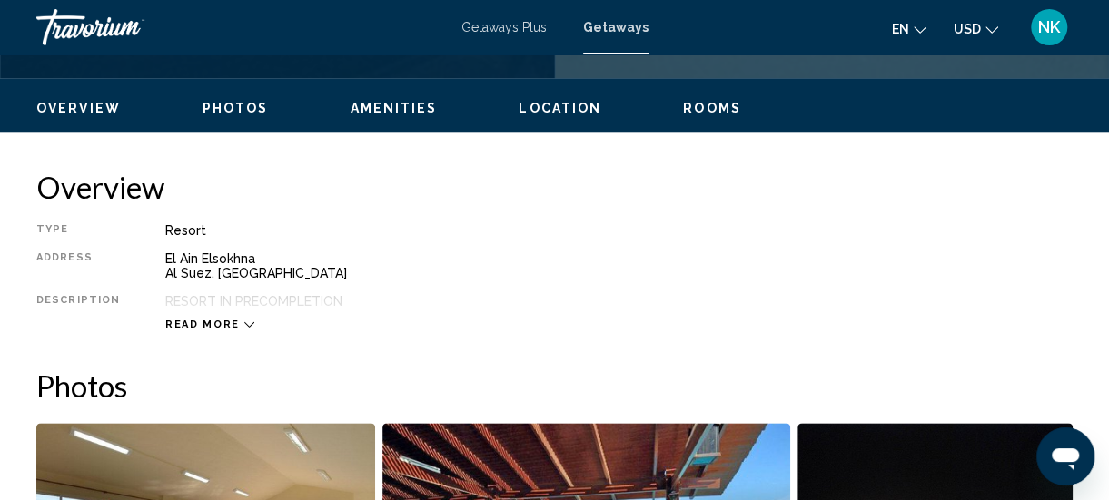
scroll to position [845, 0]
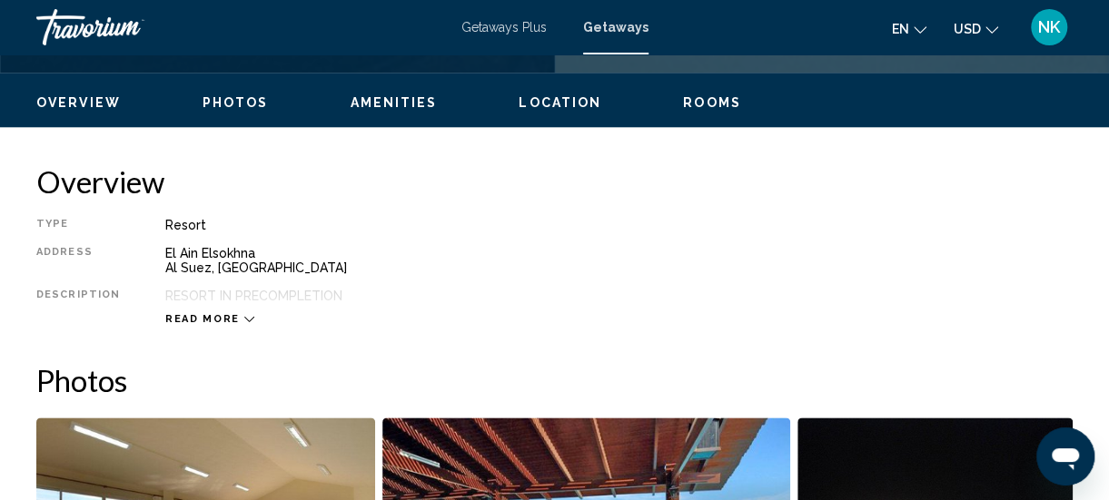
click at [226, 318] on span "Read more" at bounding box center [202, 319] width 74 height 12
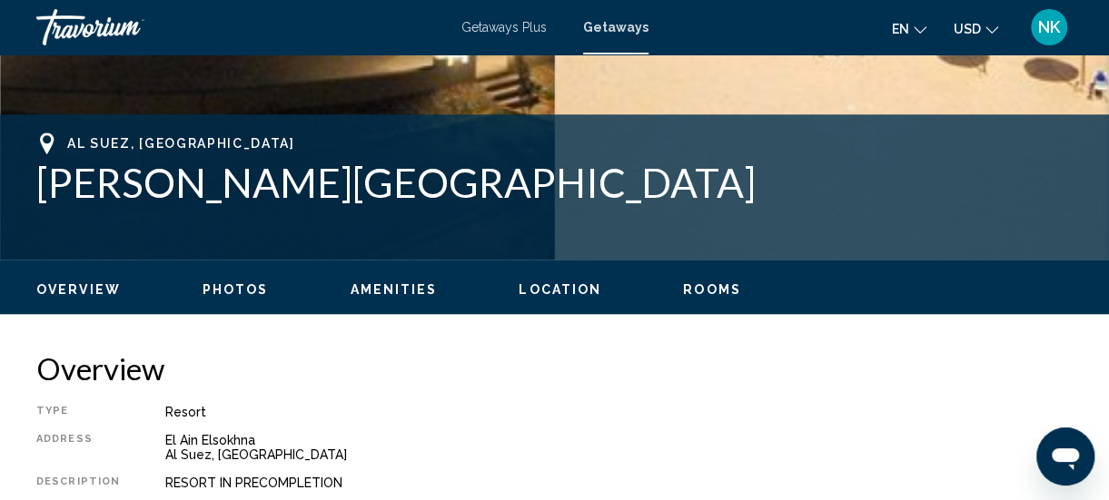
scroll to position [657, 0]
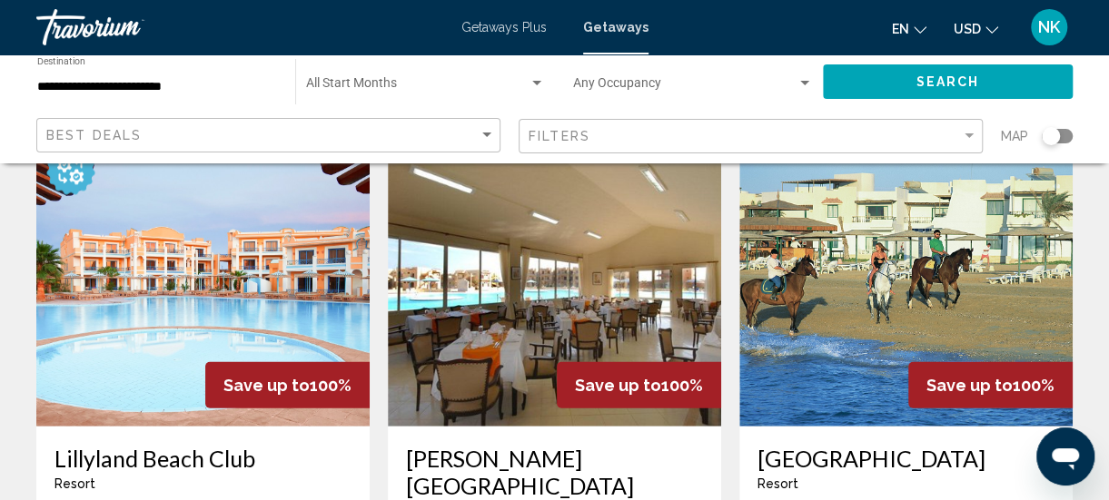
scroll to position [2071, 0]
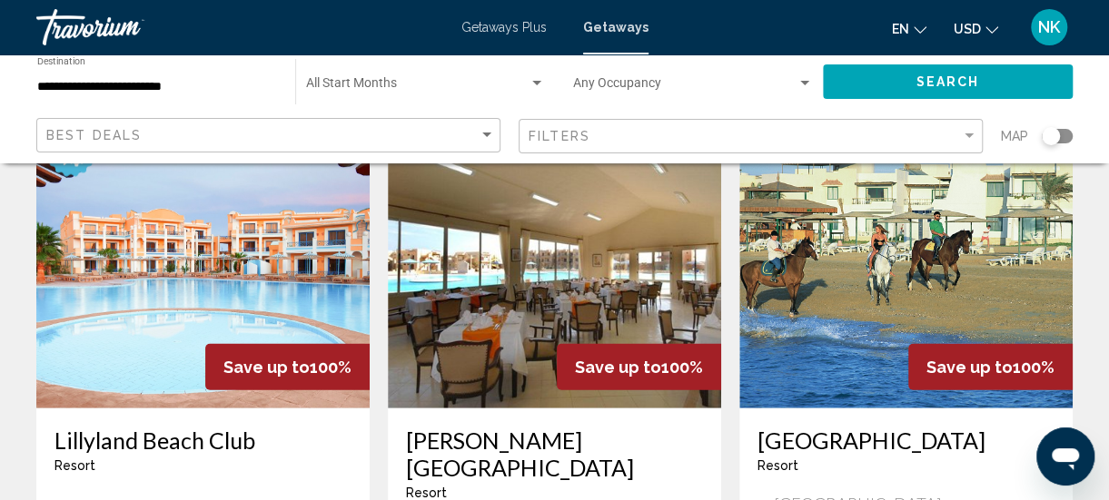
click at [821, 269] on img "Main content" at bounding box center [905, 263] width 333 height 291
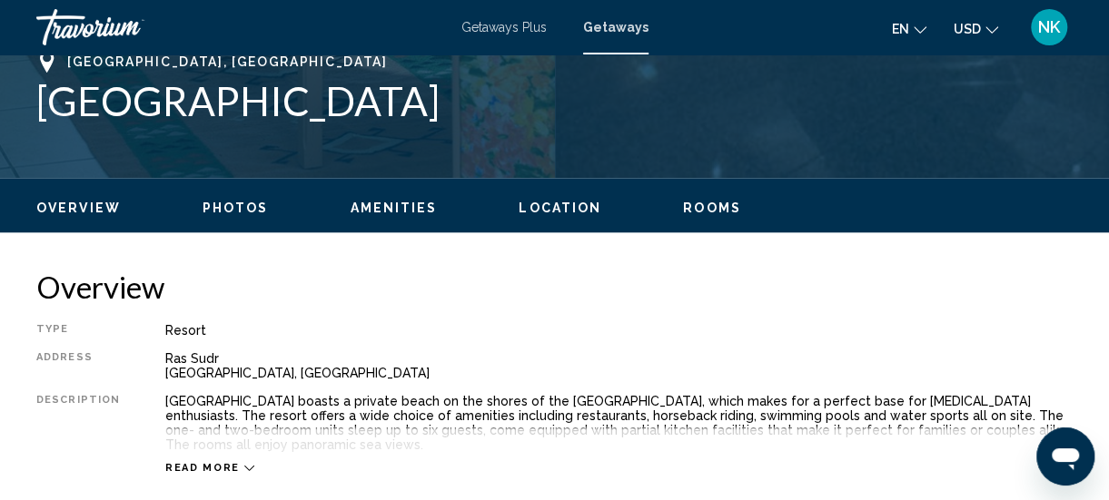
scroll to position [748, 0]
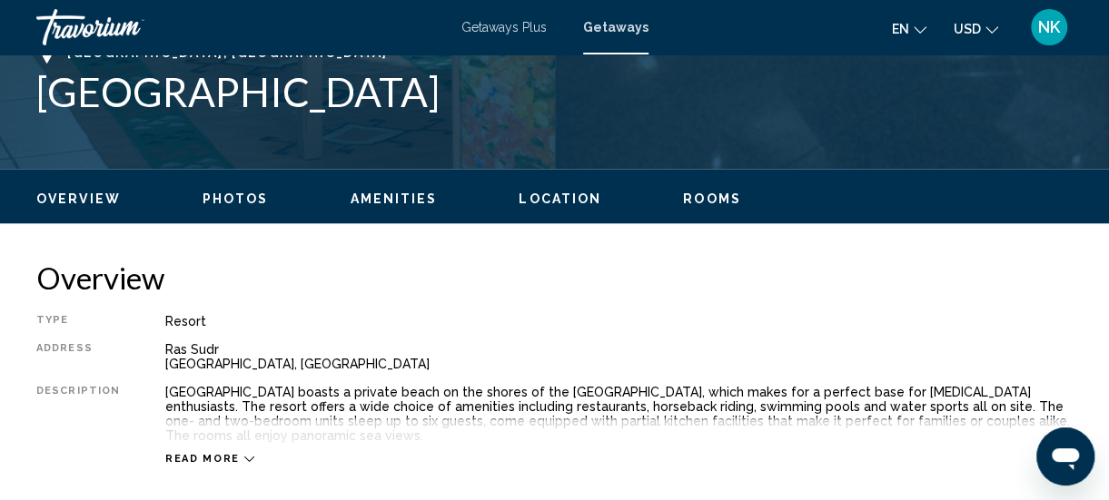
click at [554, 202] on span "Location" at bounding box center [560, 199] width 83 height 15
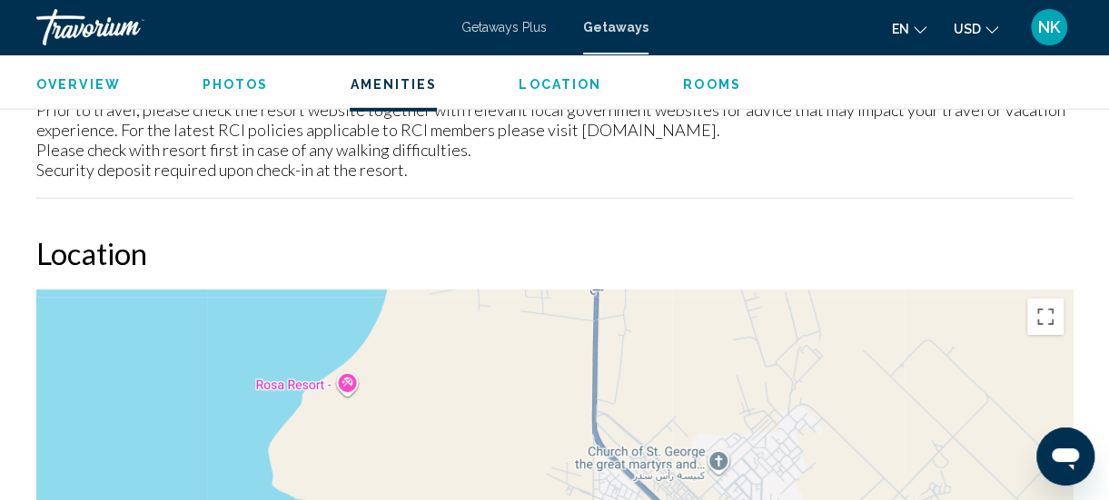
scroll to position [2699, 0]
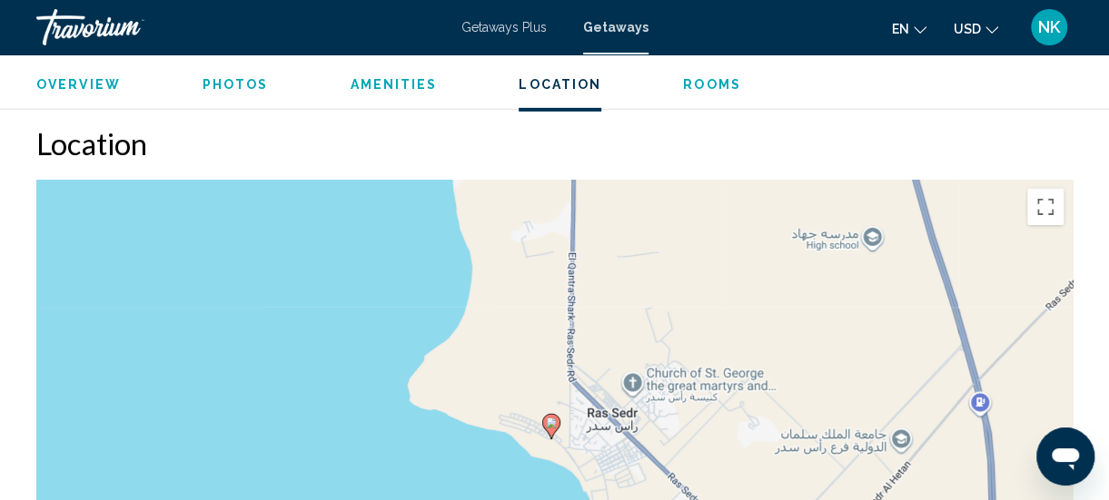
click at [391, 89] on span "Amenities" at bounding box center [393, 84] width 87 height 15
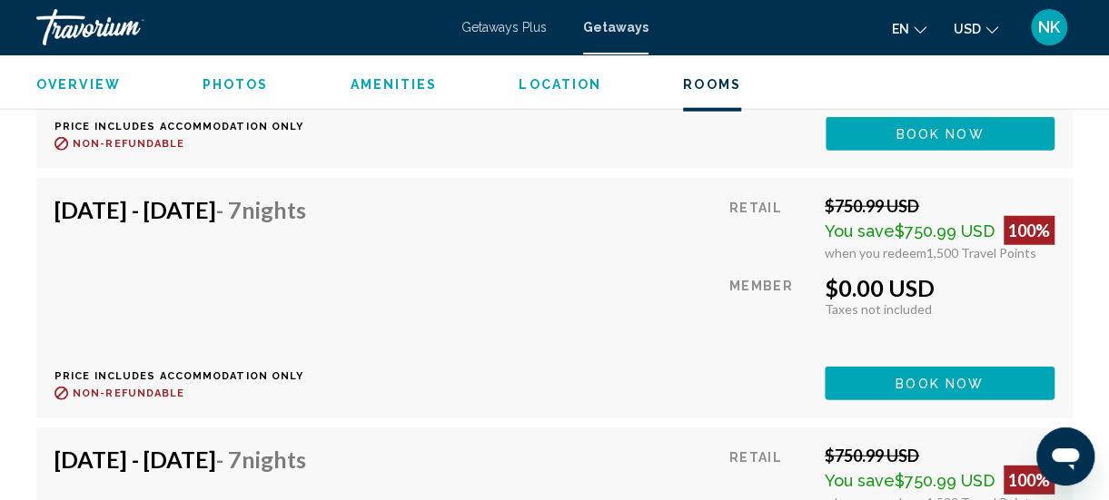
scroll to position [5568, 0]
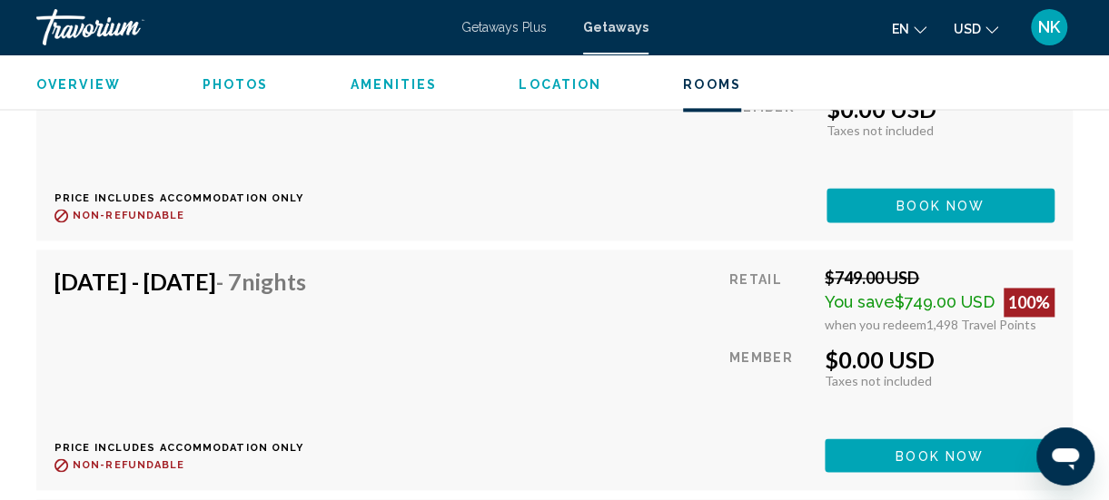
click at [235, 90] on span "Photos" at bounding box center [236, 84] width 66 height 15
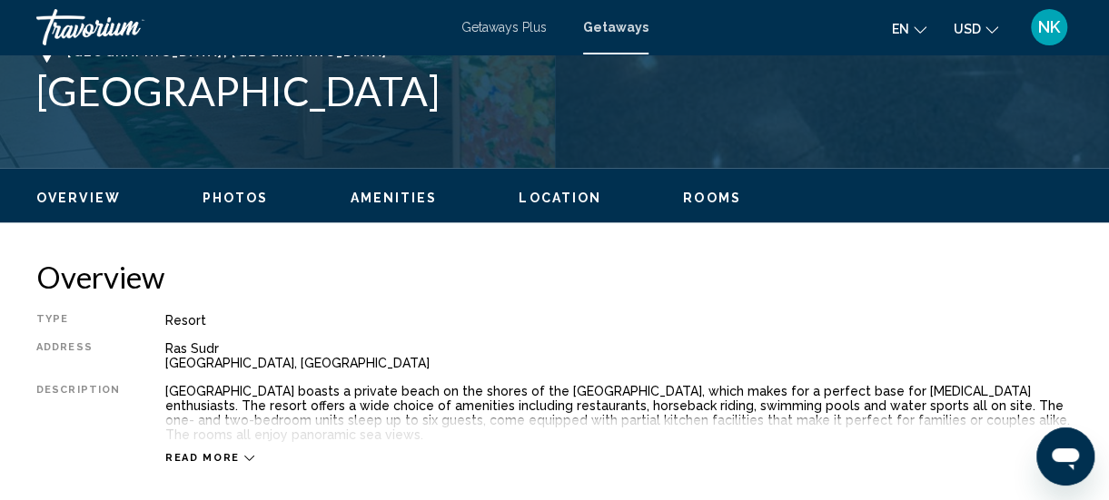
scroll to position [750, 0]
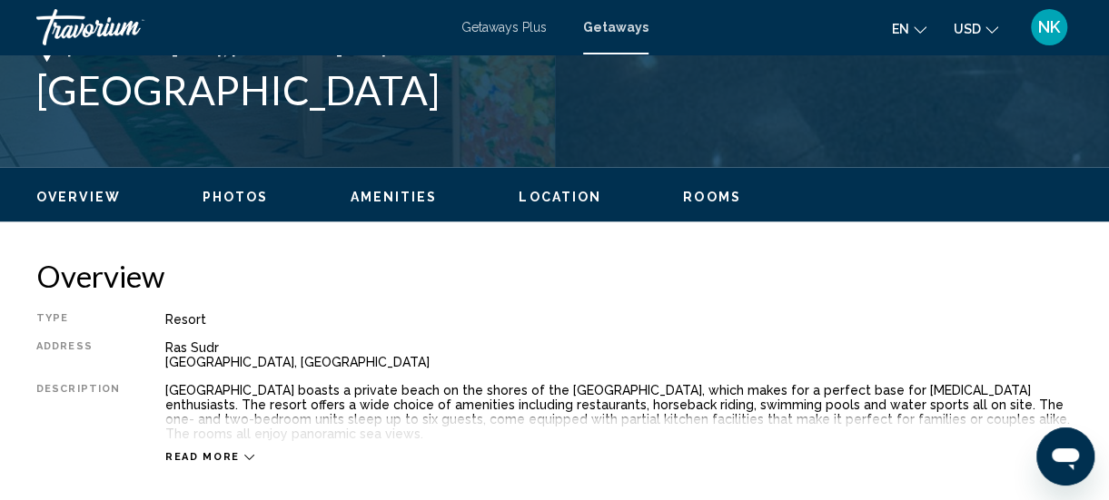
click at [193, 451] on span "Read more" at bounding box center [202, 457] width 74 height 12
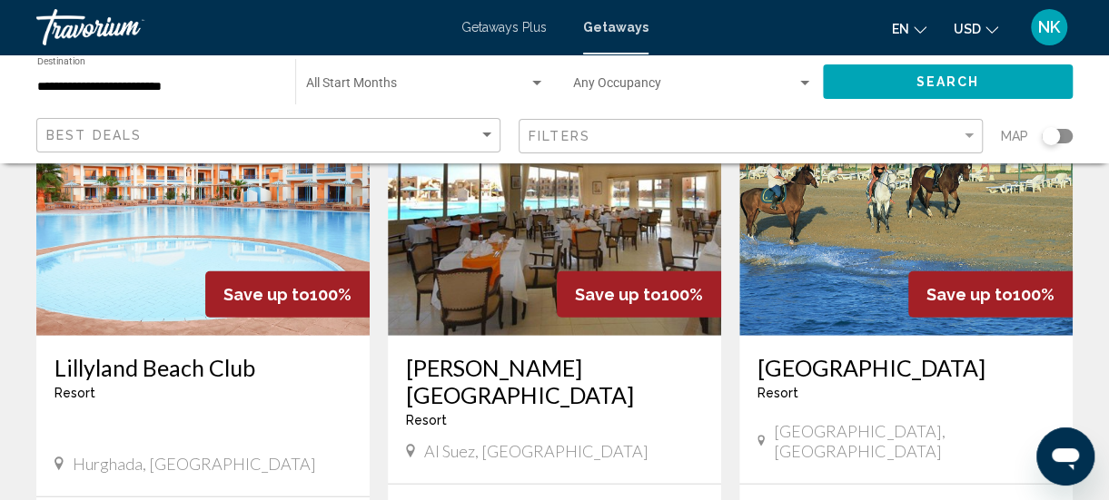
scroll to position [2180, 0]
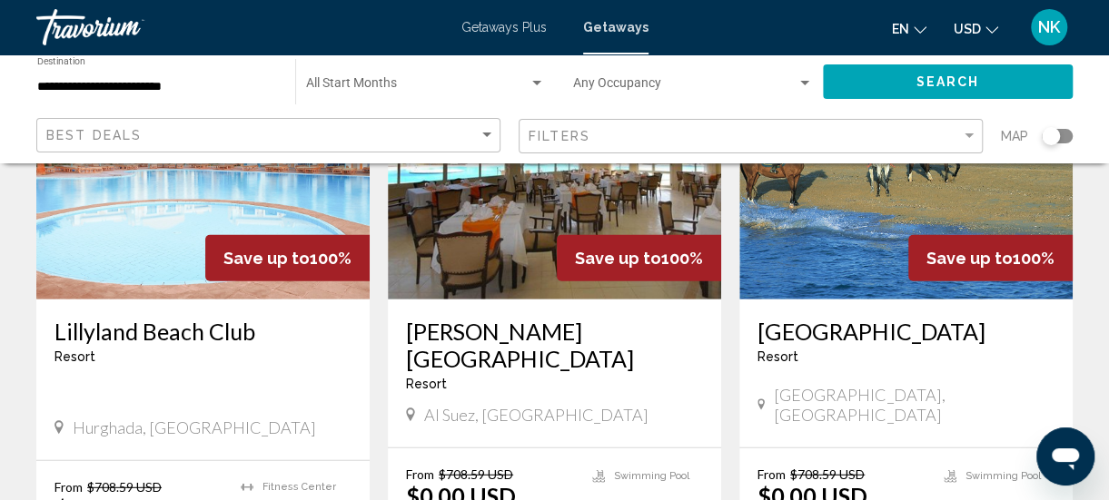
click at [104, 217] on img "Main content" at bounding box center [202, 154] width 333 height 291
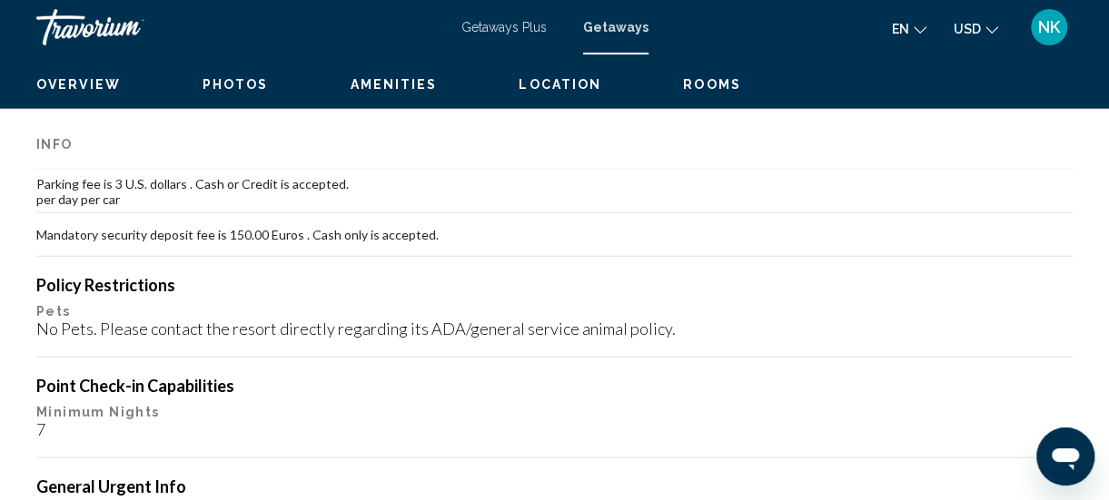
scroll to position [234, 0]
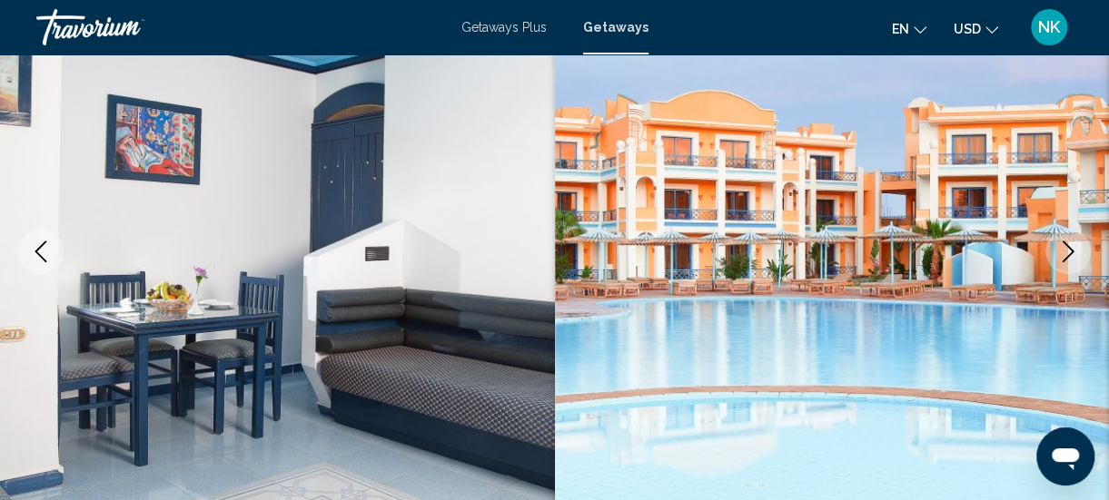
click at [1070, 251] on icon "Next image" at bounding box center [1068, 252] width 22 height 22
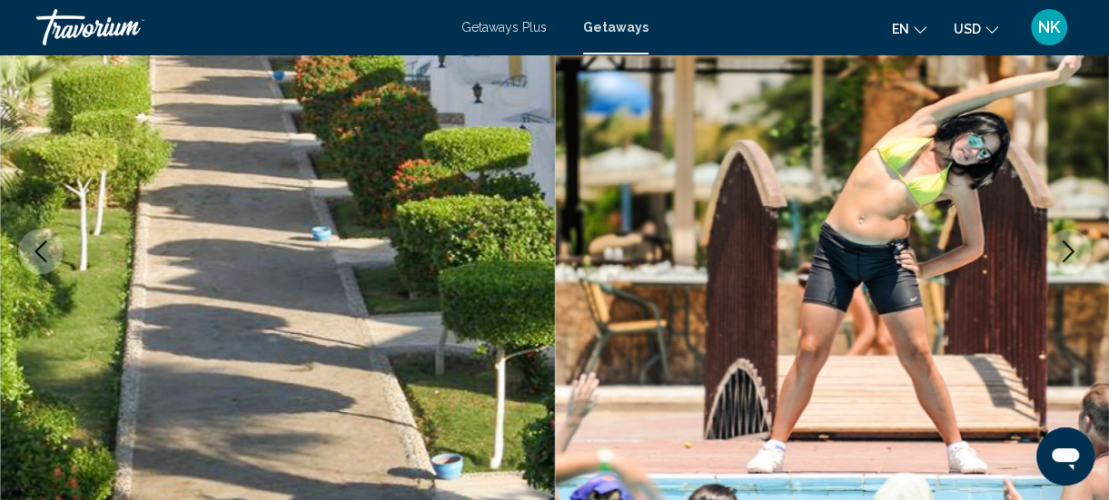
click at [1070, 251] on icon "Next image" at bounding box center [1068, 252] width 22 height 22
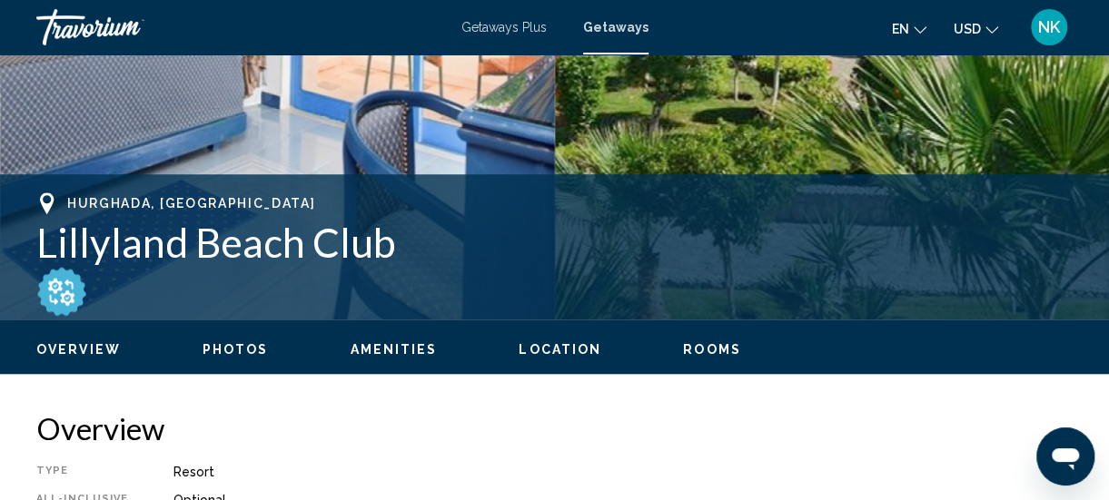
scroll to position [622, 0]
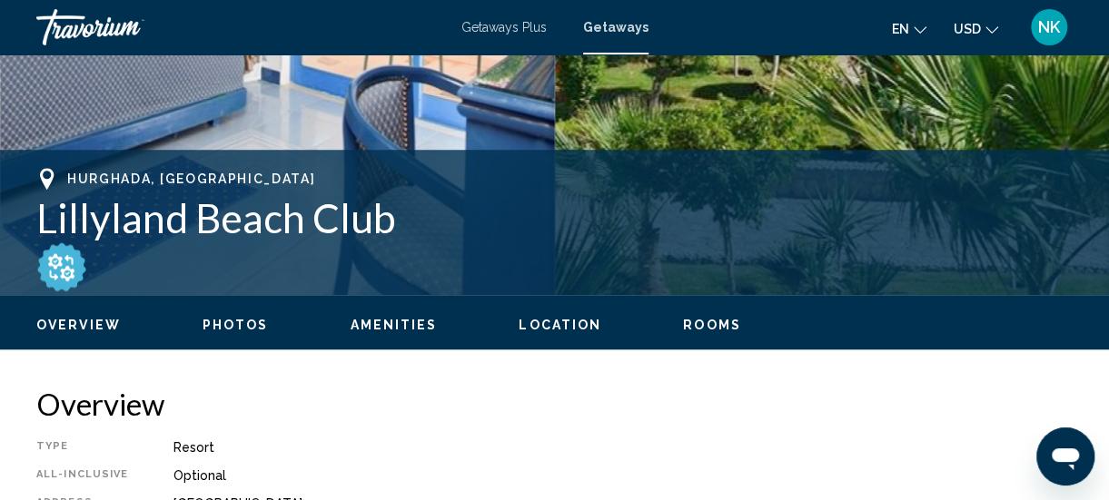
click at [545, 319] on span "Location" at bounding box center [560, 325] width 83 height 15
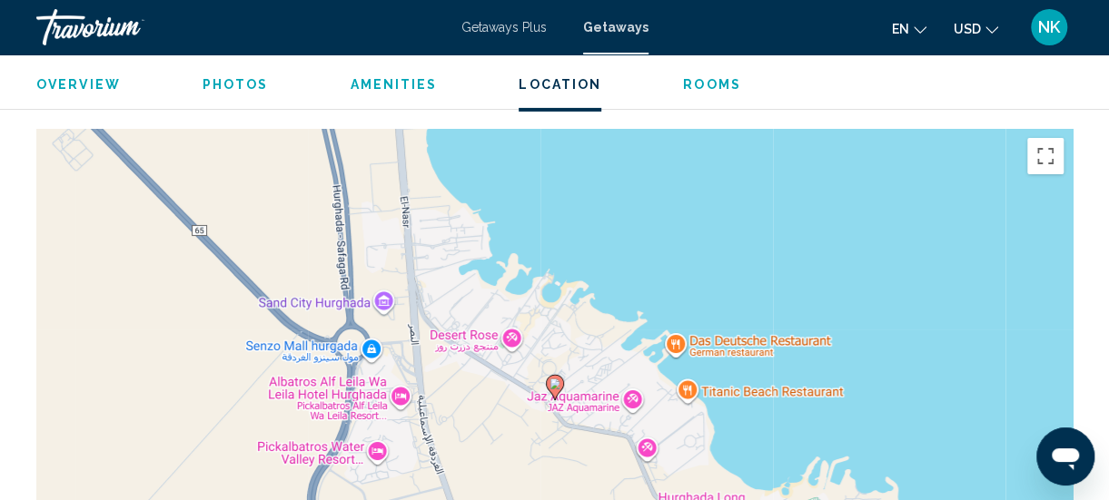
scroll to position [2981, 0]
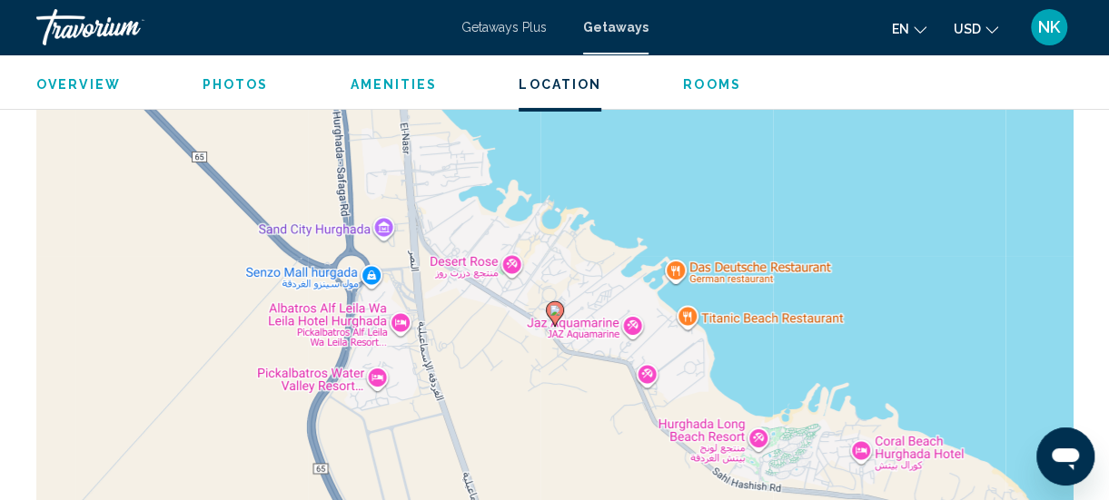
click at [216, 83] on span "Photos" at bounding box center [236, 84] width 66 height 15
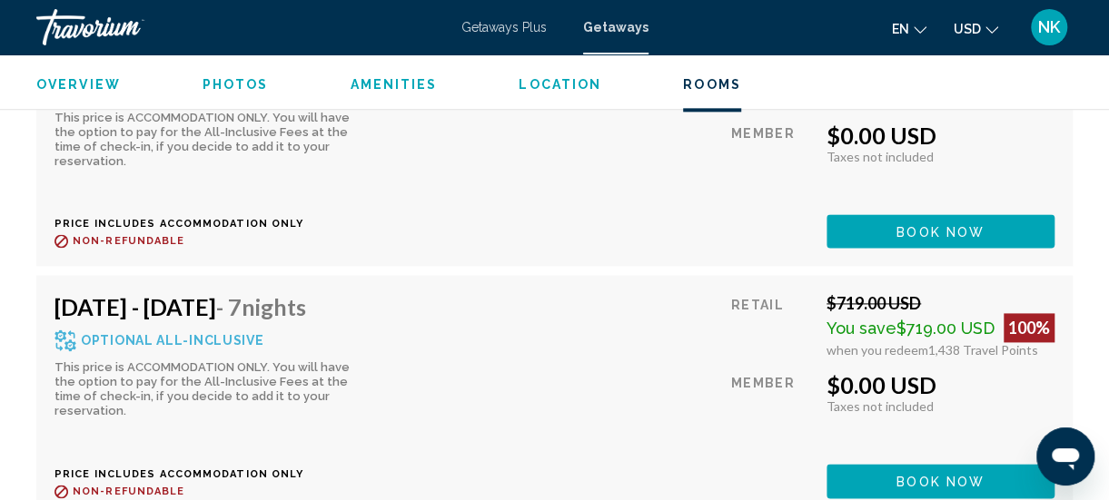
scroll to position [4356, 0]
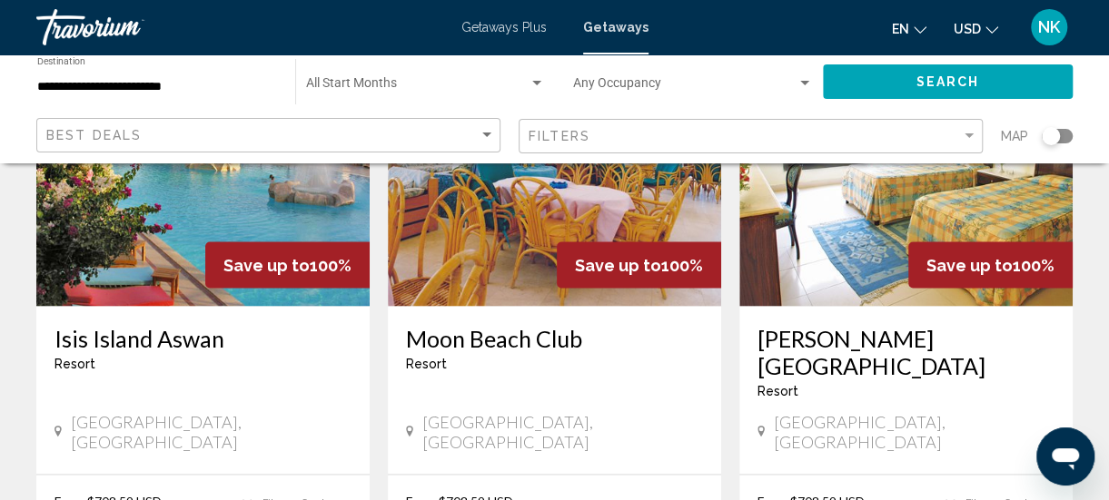
scroll to position [1513, 0]
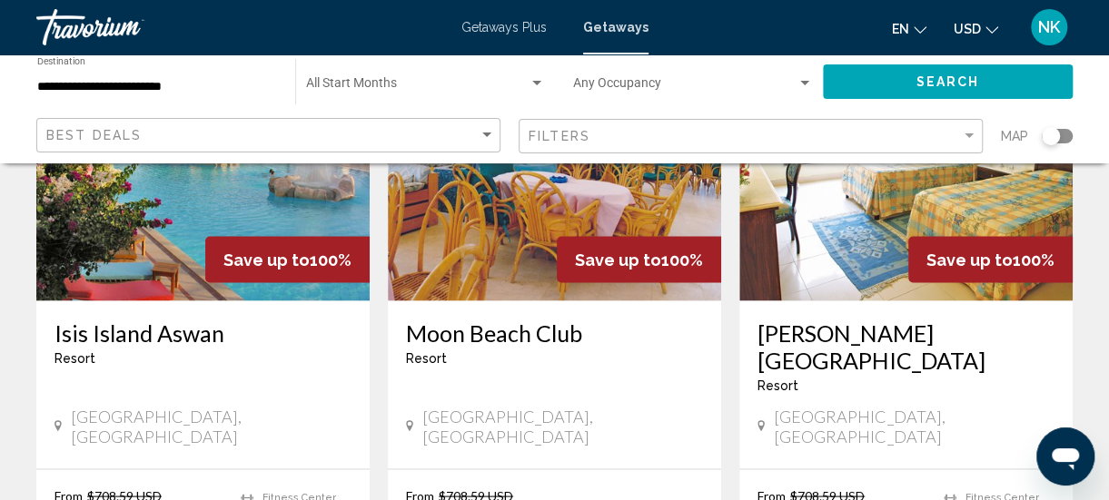
click at [816, 230] on img "Main content" at bounding box center [905, 155] width 333 height 291
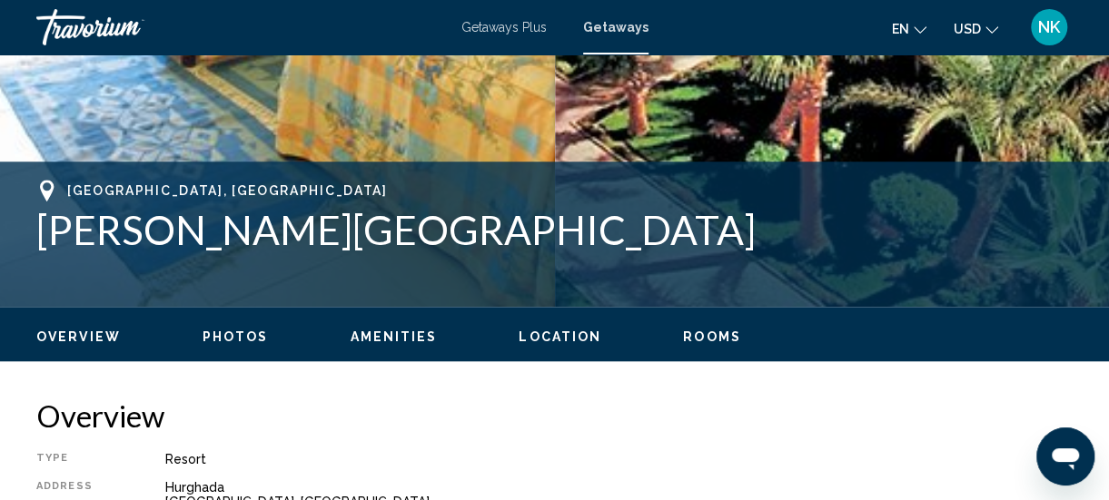
scroll to position [696, 0]
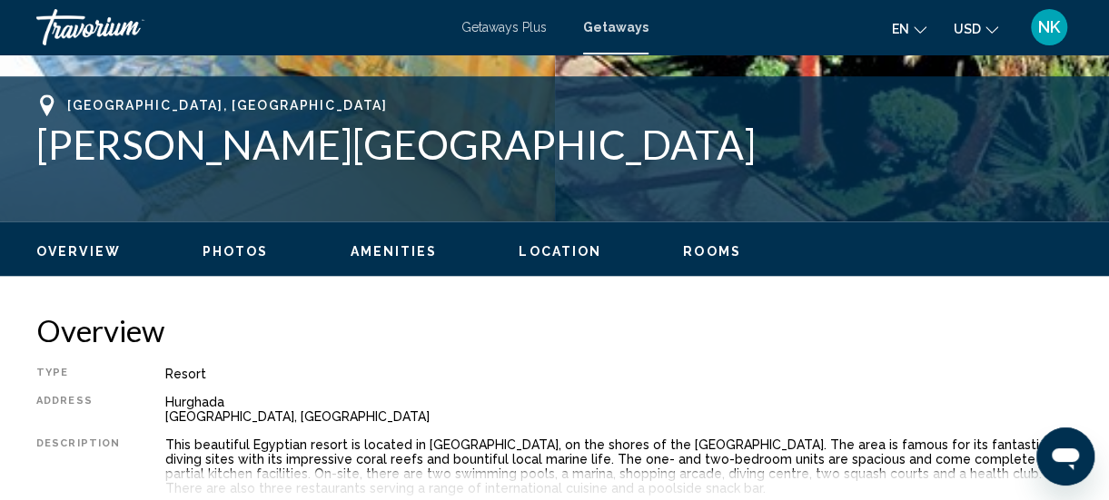
click at [542, 246] on span "Location" at bounding box center [560, 251] width 83 height 15
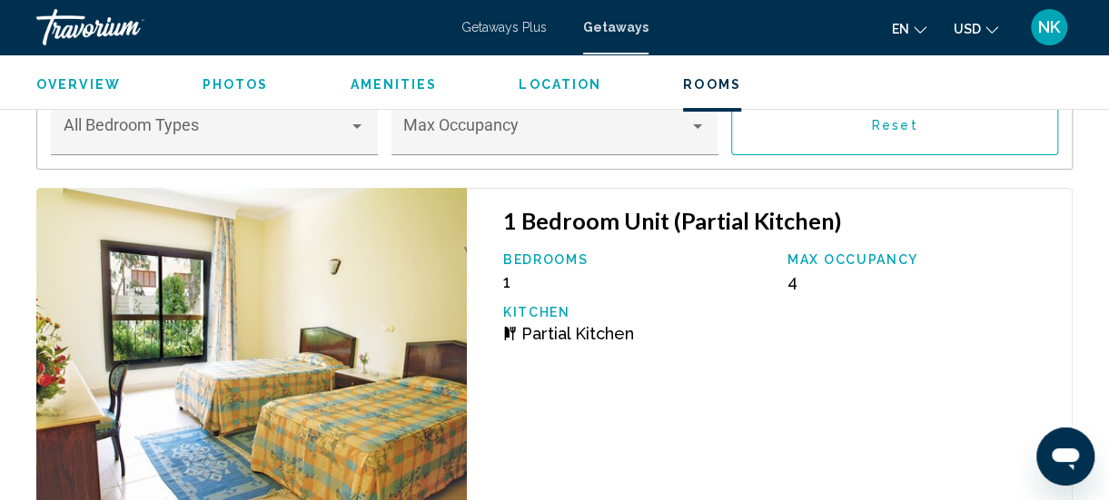
scroll to position [3427, 0]
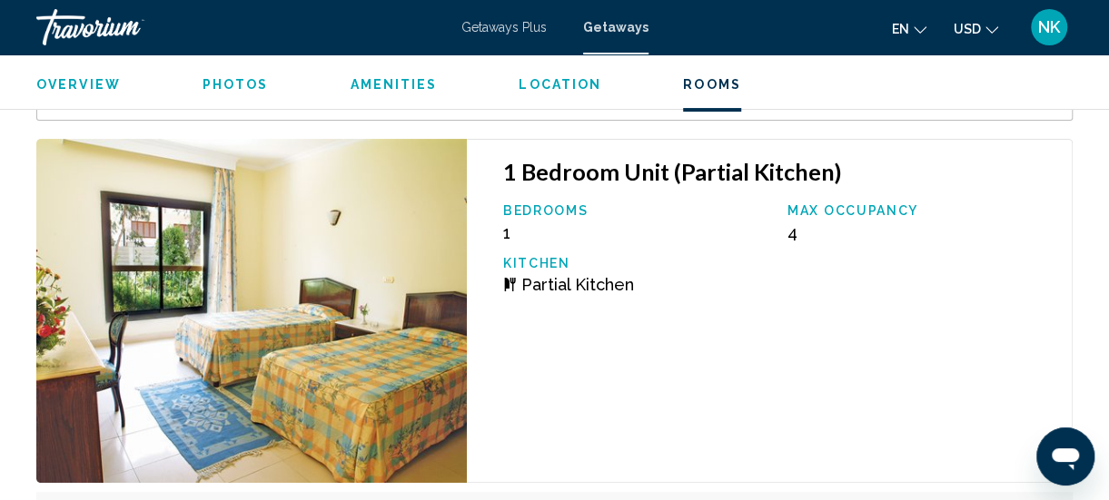
click at [223, 89] on span "Photos" at bounding box center [236, 84] width 66 height 15
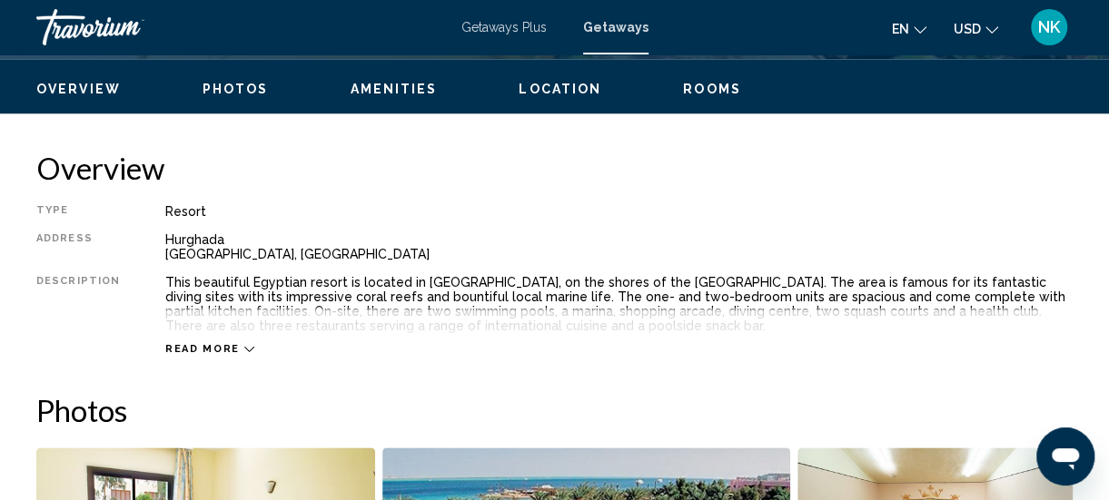
scroll to position [859, 0]
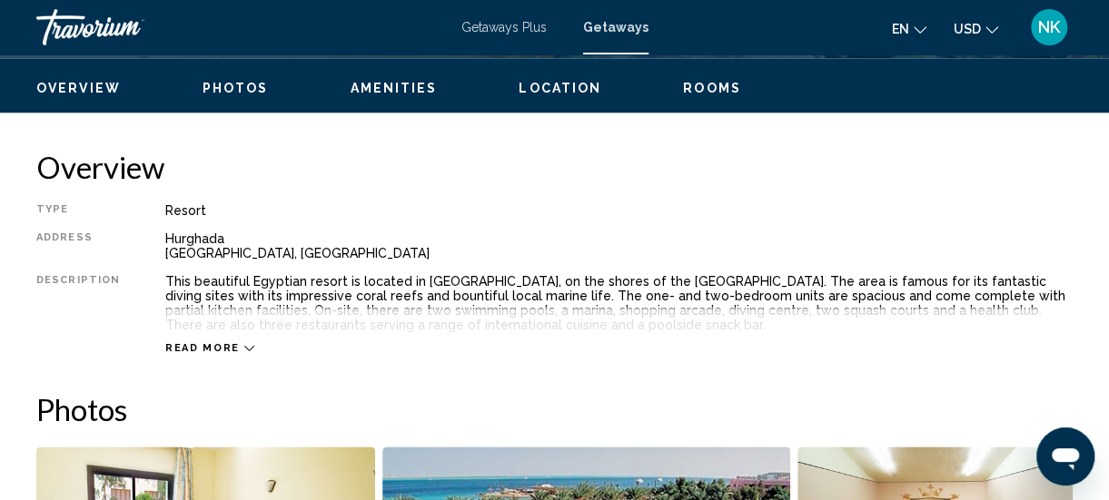
click at [244, 347] on icon "Main content" at bounding box center [249, 348] width 10 height 5
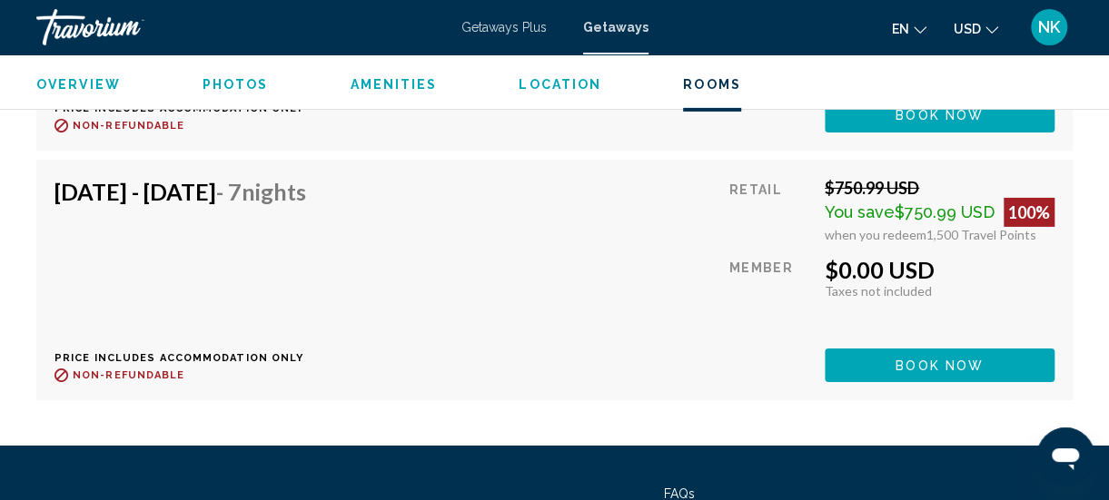
scroll to position [6312, 0]
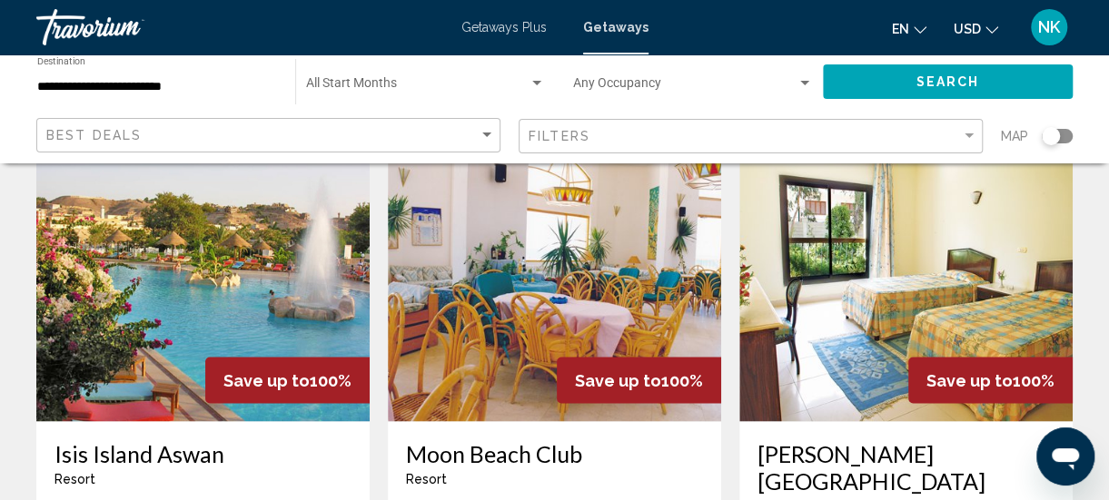
scroll to position [1453, 0]
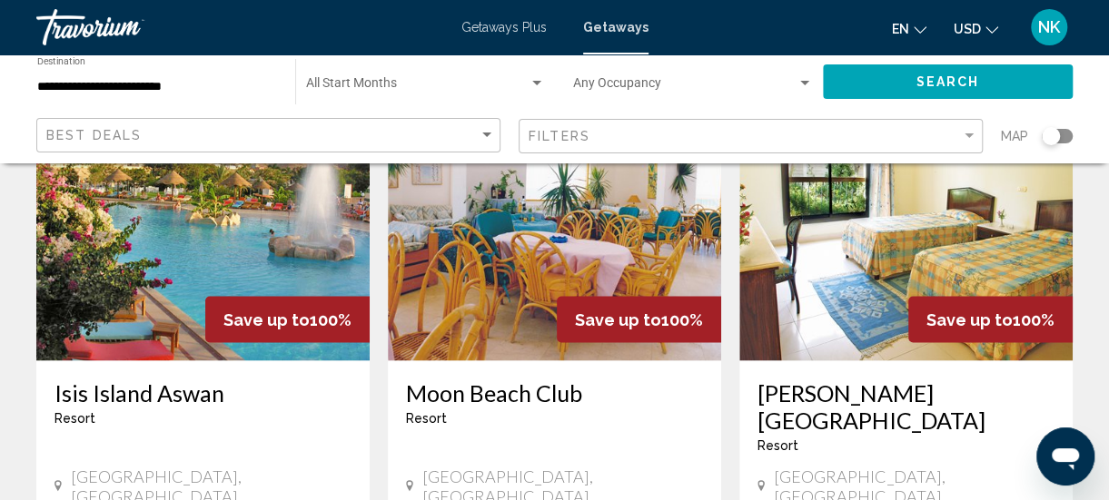
click at [215, 251] on img "Main content" at bounding box center [202, 215] width 333 height 291
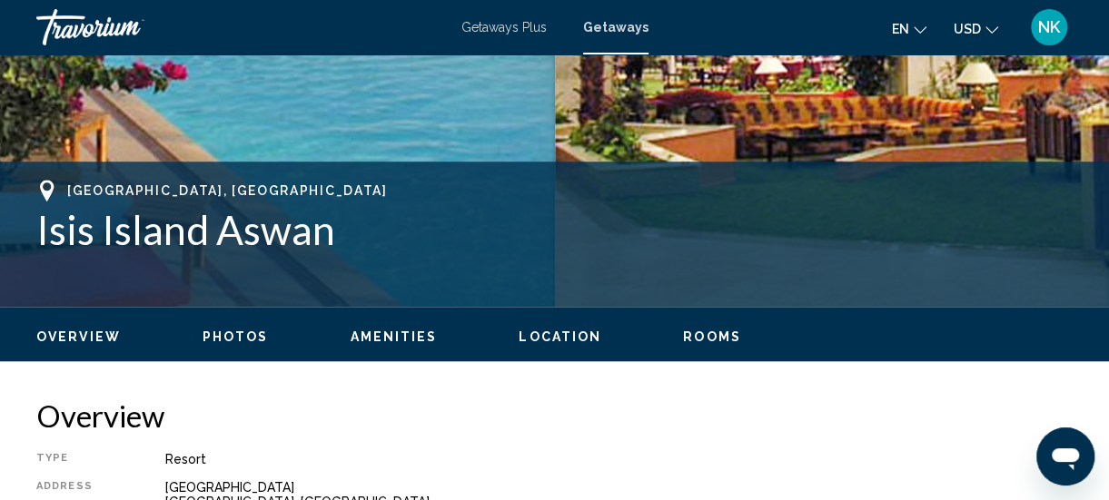
scroll to position [683, 0]
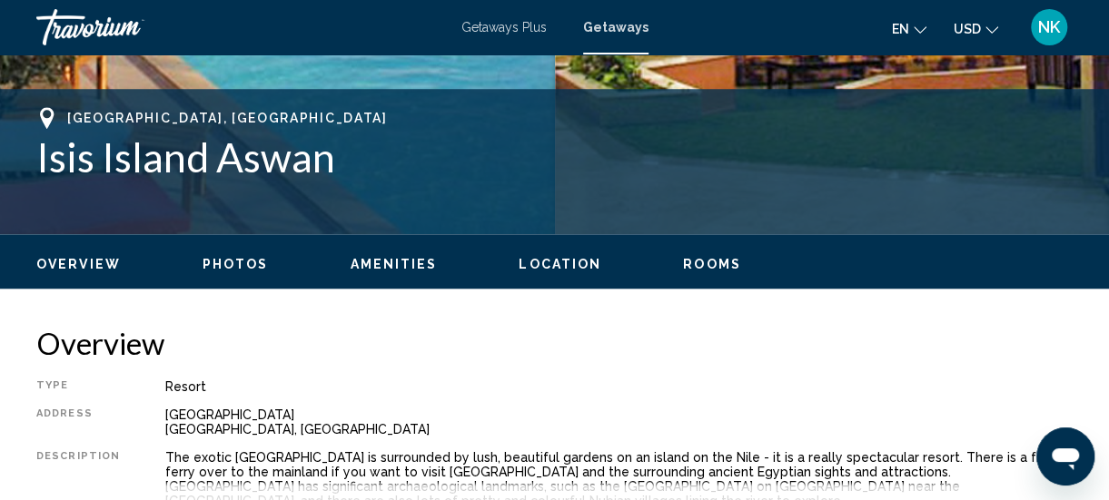
click at [539, 262] on span "Location" at bounding box center [560, 264] width 83 height 15
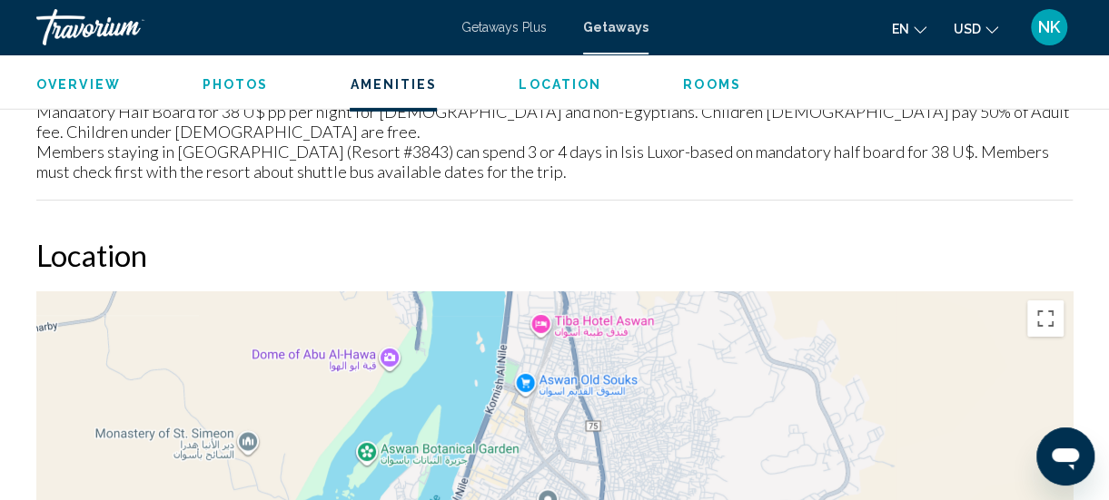
scroll to position [2906, 0]
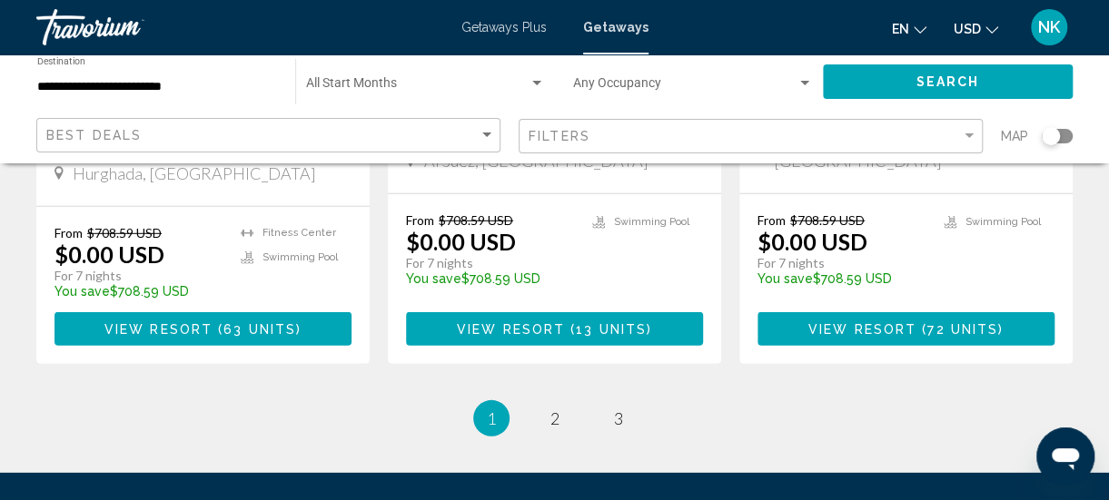
scroll to position [2458, 0]
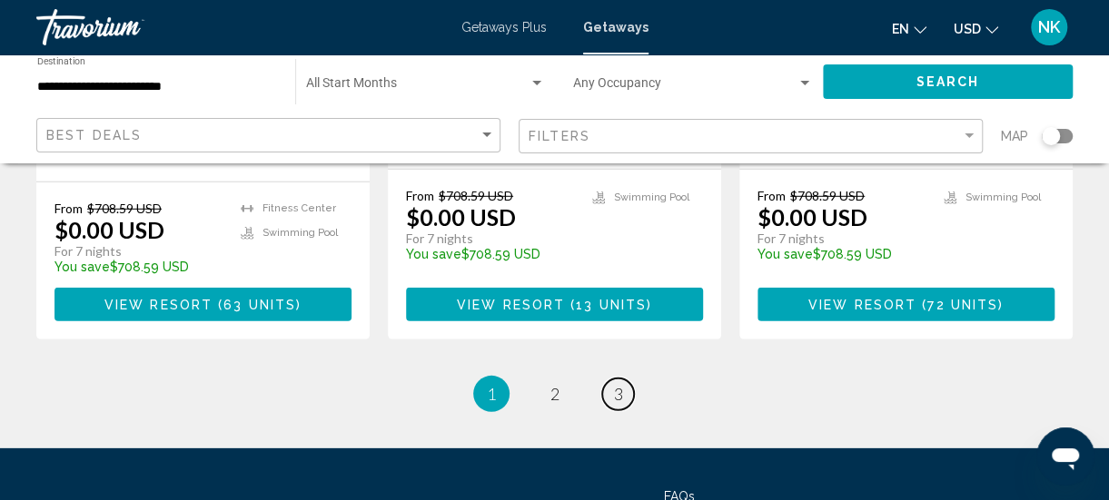
click at [618, 384] on span "3" at bounding box center [618, 394] width 9 height 20
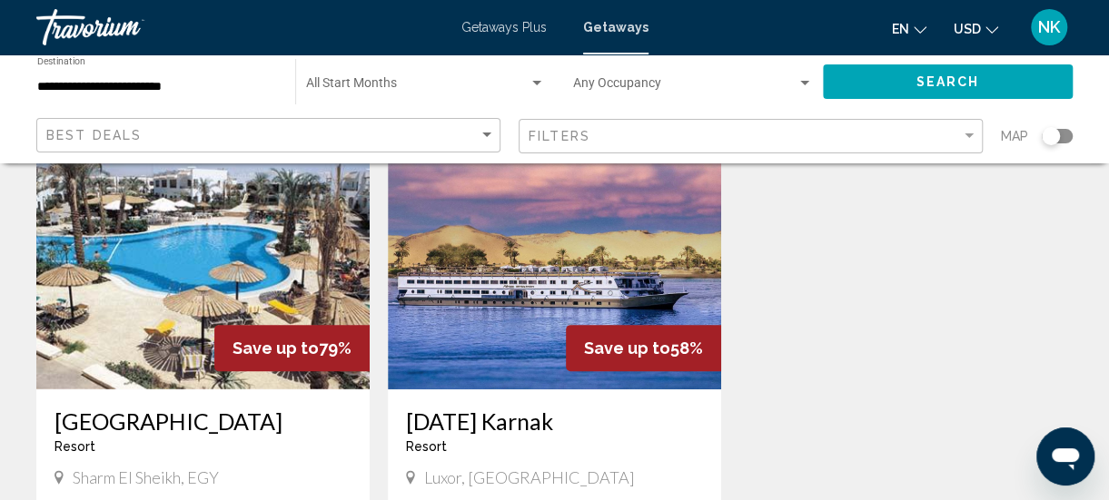
scroll to position [157, 0]
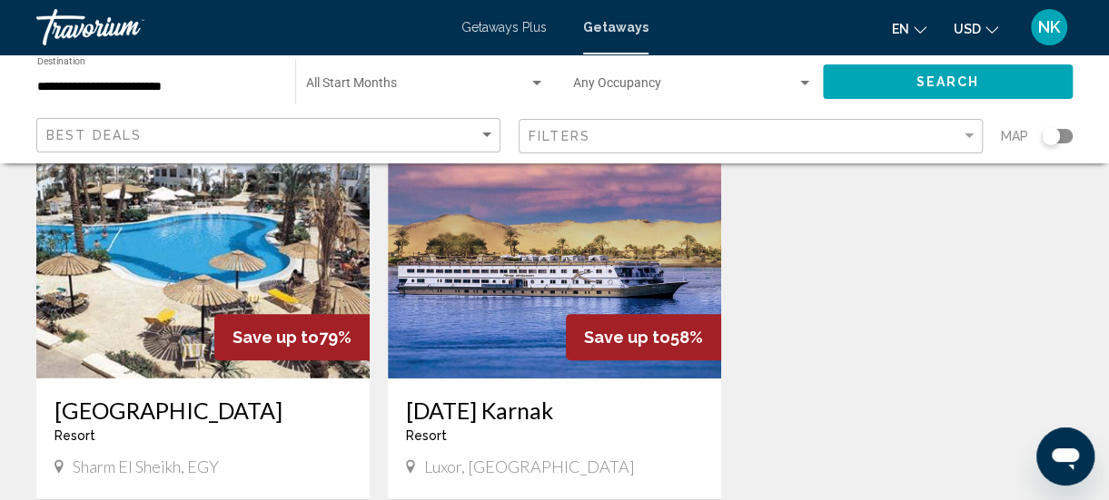
click at [515, 325] on img "Main content" at bounding box center [554, 233] width 333 height 291
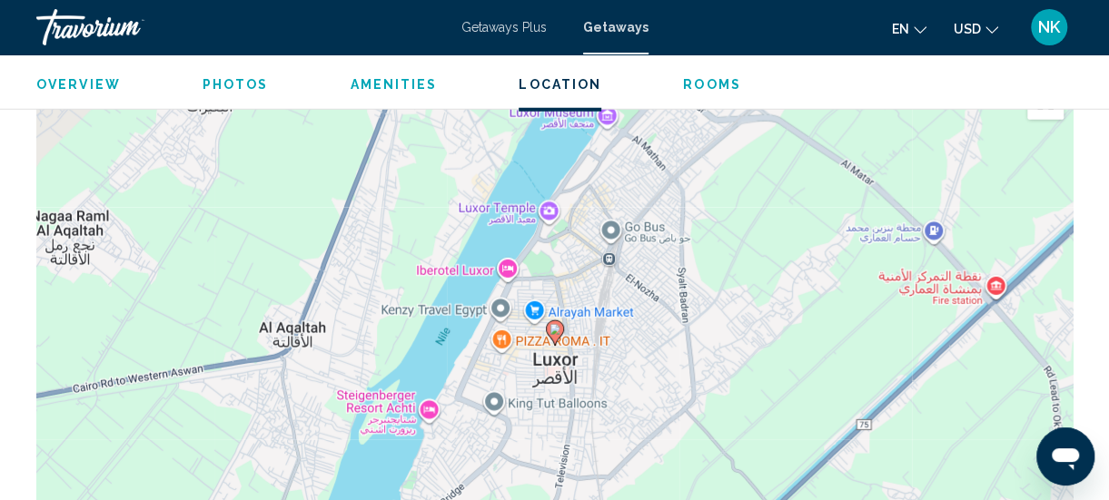
scroll to position [2342, 0]
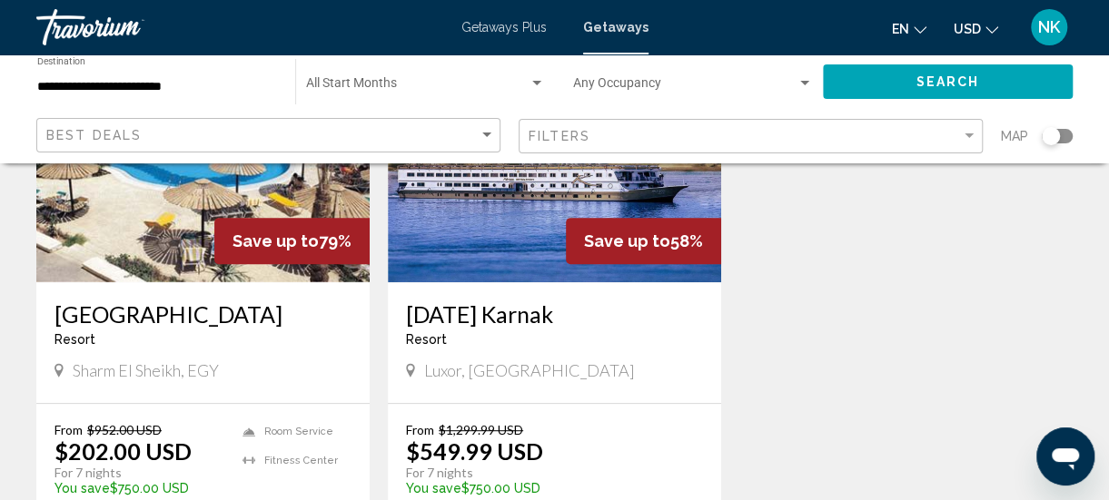
scroll to position [339, 0]
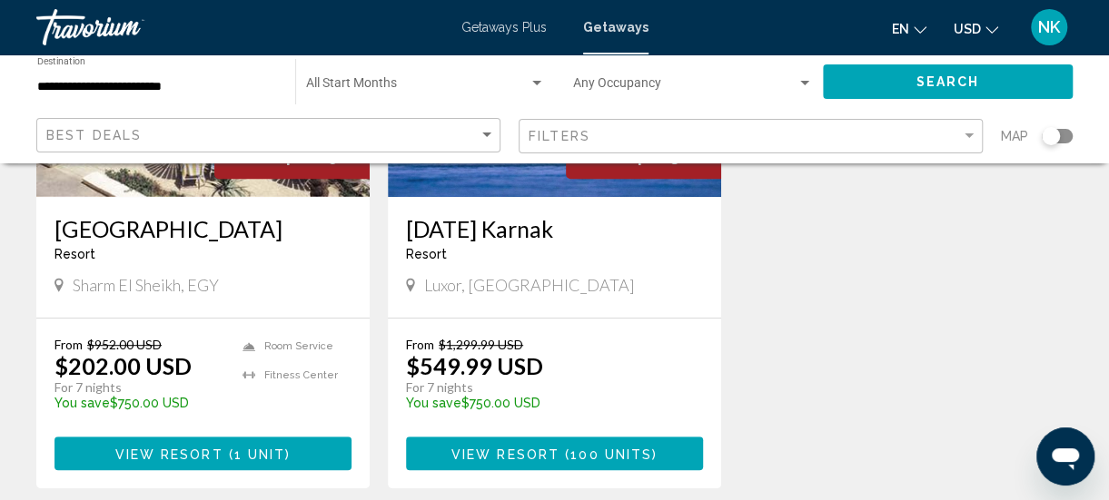
click at [194, 197] on div "[GEOGRAPHIC_DATA] - This is an adults only resort Sharm El Sheikh, EGY" at bounding box center [202, 257] width 333 height 121
click at [118, 235] on h3 "[GEOGRAPHIC_DATA]" at bounding box center [202, 228] width 297 height 27
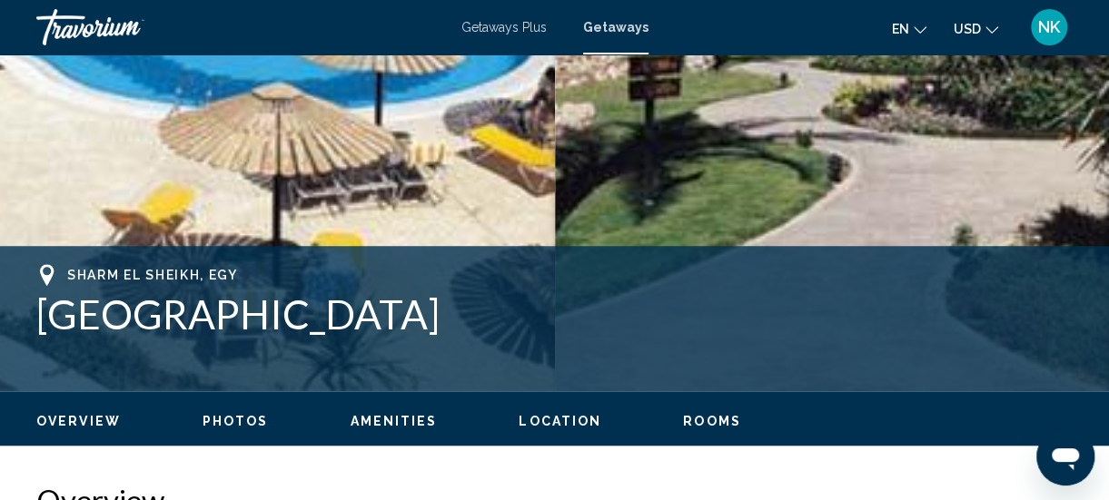
scroll to position [610, 0]
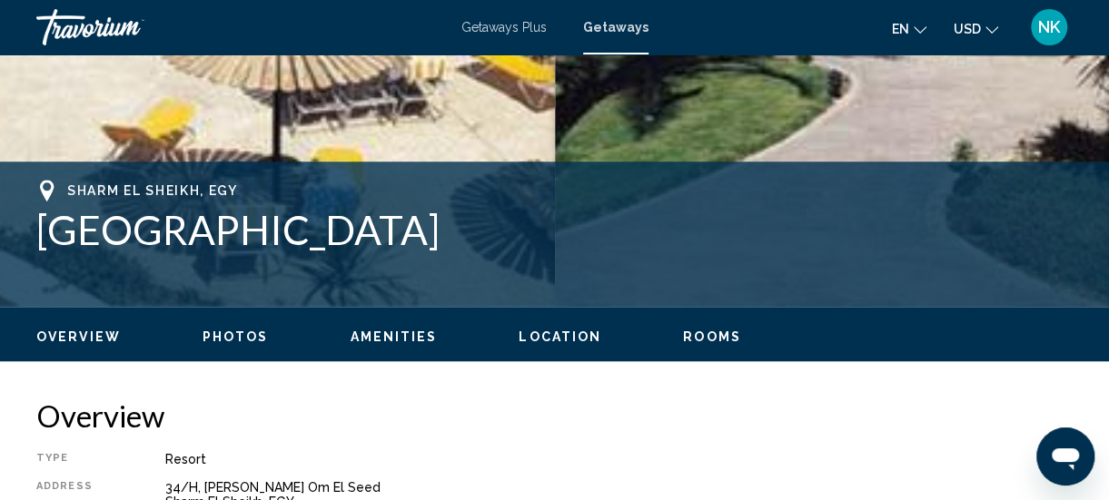
click at [547, 331] on span "Location" at bounding box center [560, 337] width 83 height 15
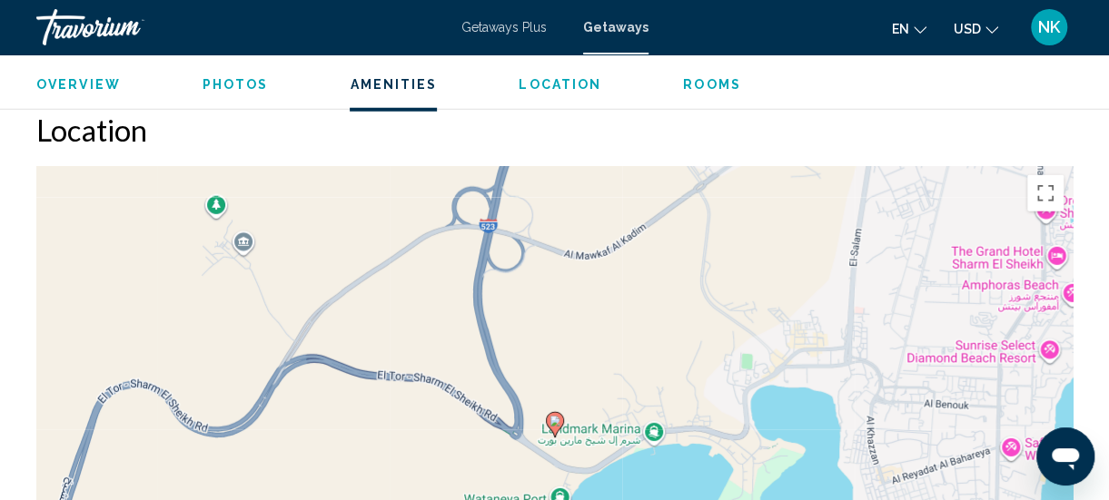
scroll to position [2319, 0]
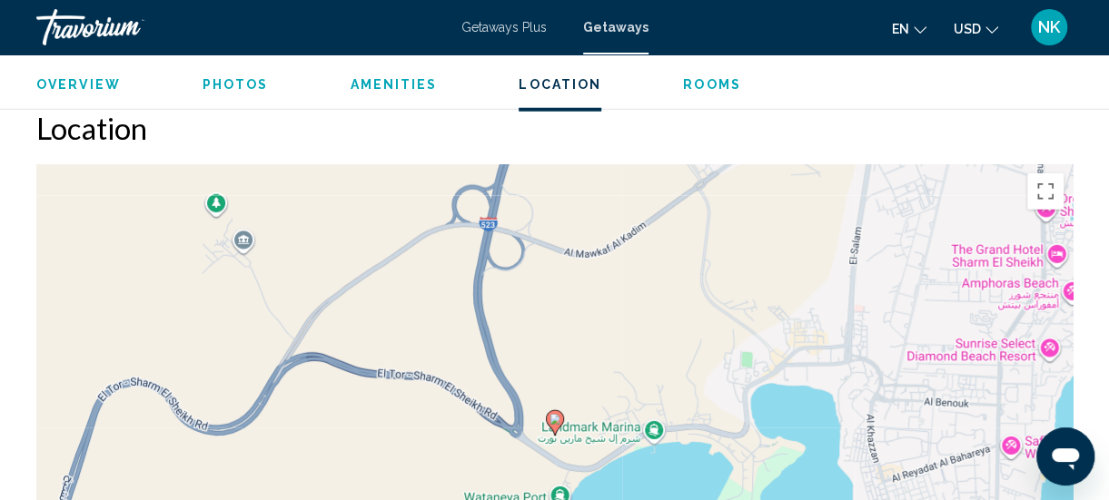
click at [696, 81] on span "Rooms" at bounding box center [712, 84] width 58 height 15
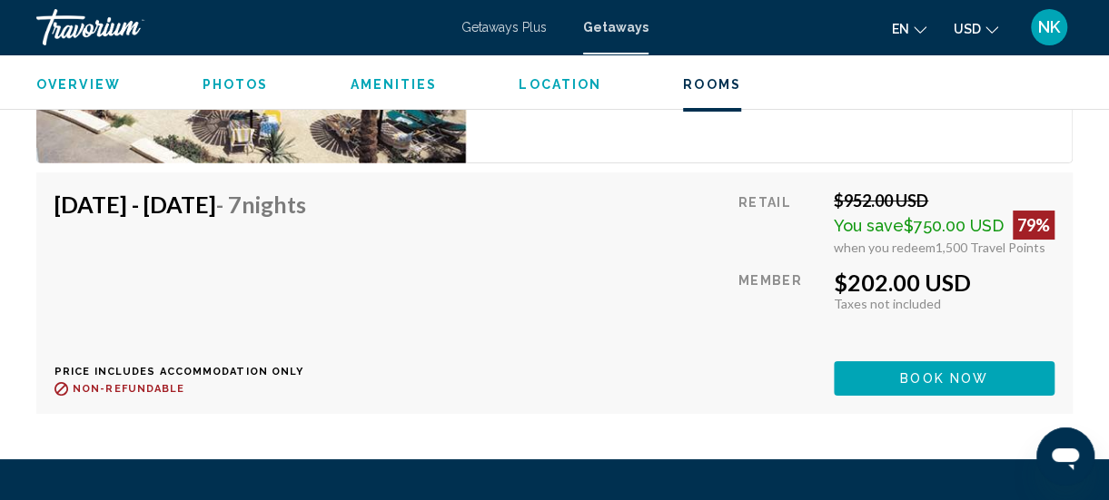
scroll to position [3380, 0]
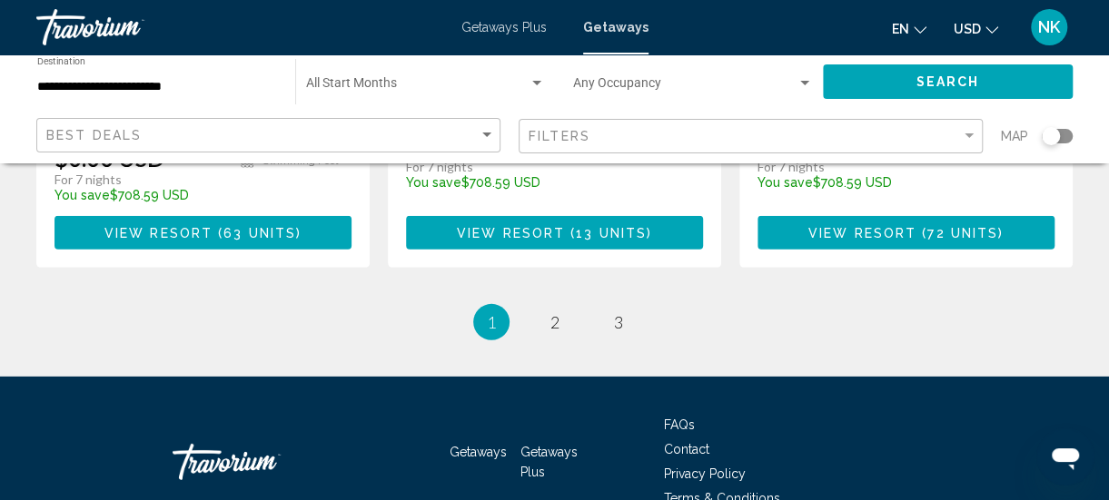
scroll to position [2566, 0]
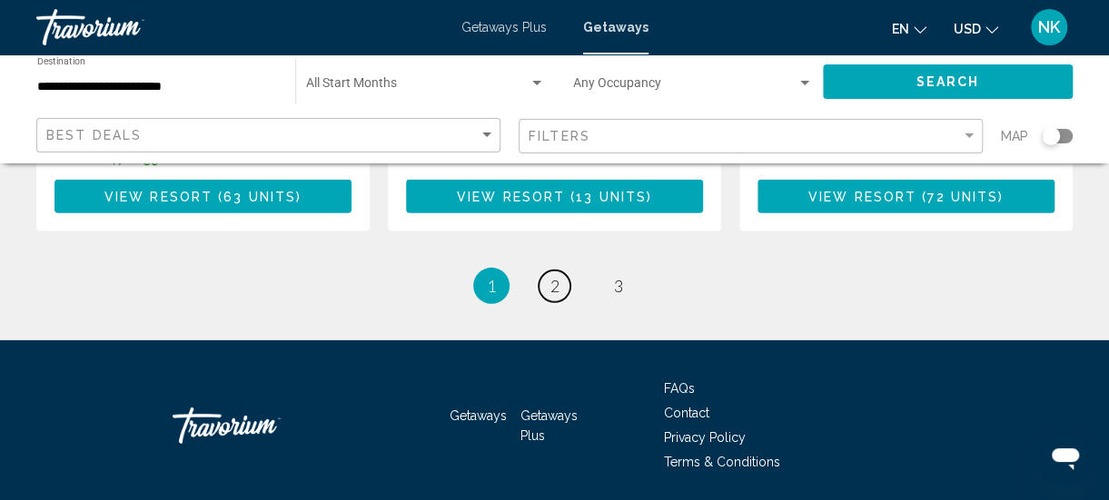
click at [552, 276] on span "2" at bounding box center [554, 286] width 9 height 20
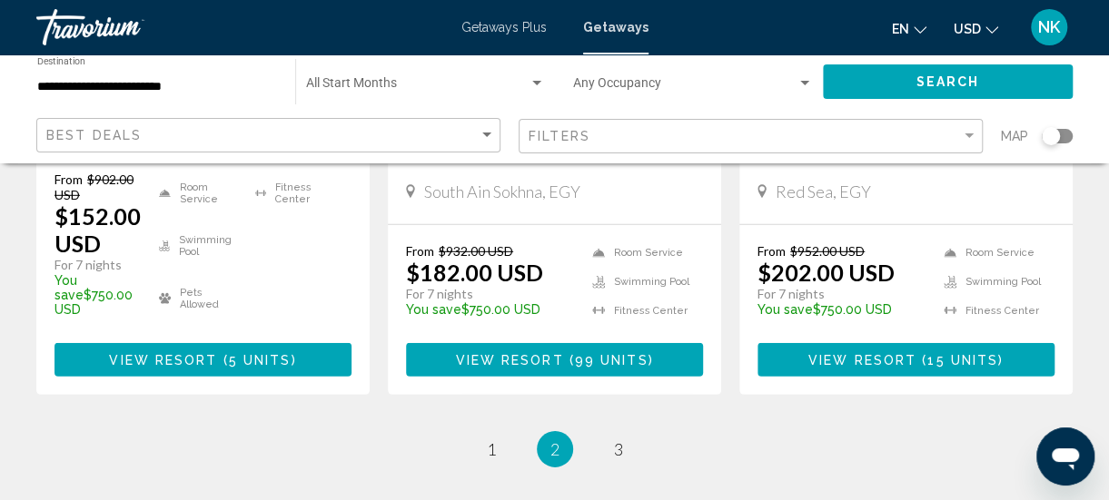
scroll to position [2494, 0]
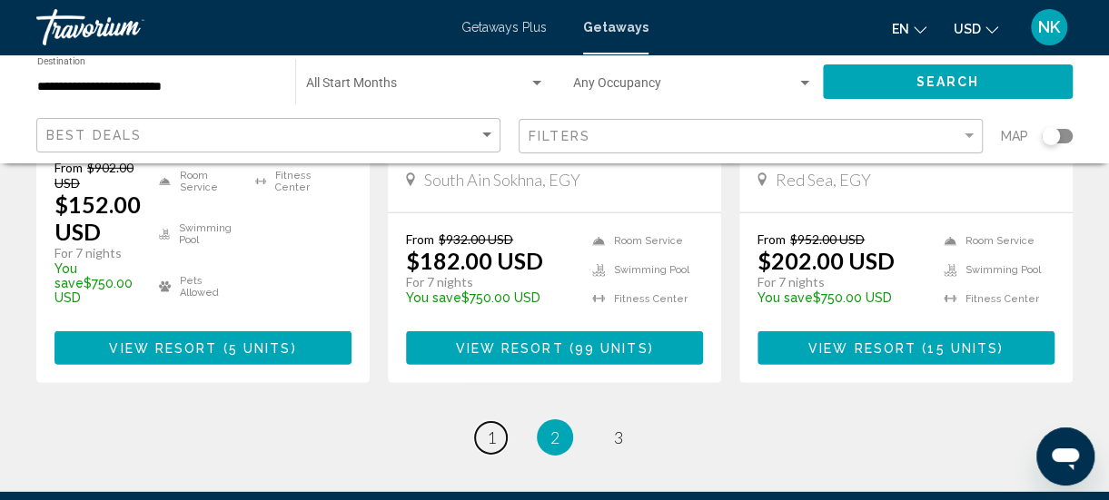
click at [489, 428] on span "1" at bounding box center [491, 438] width 9 height 20
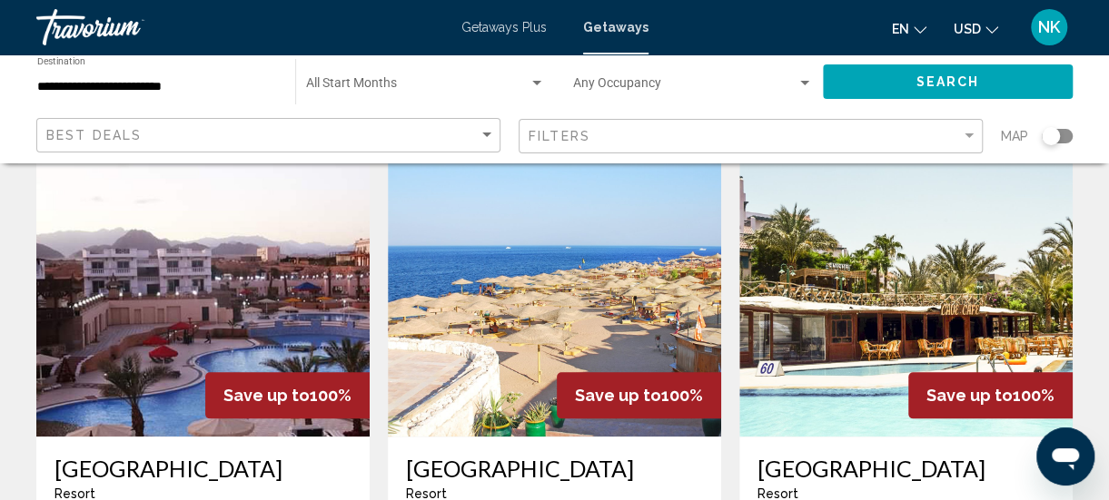
scroll to position [883, 0]
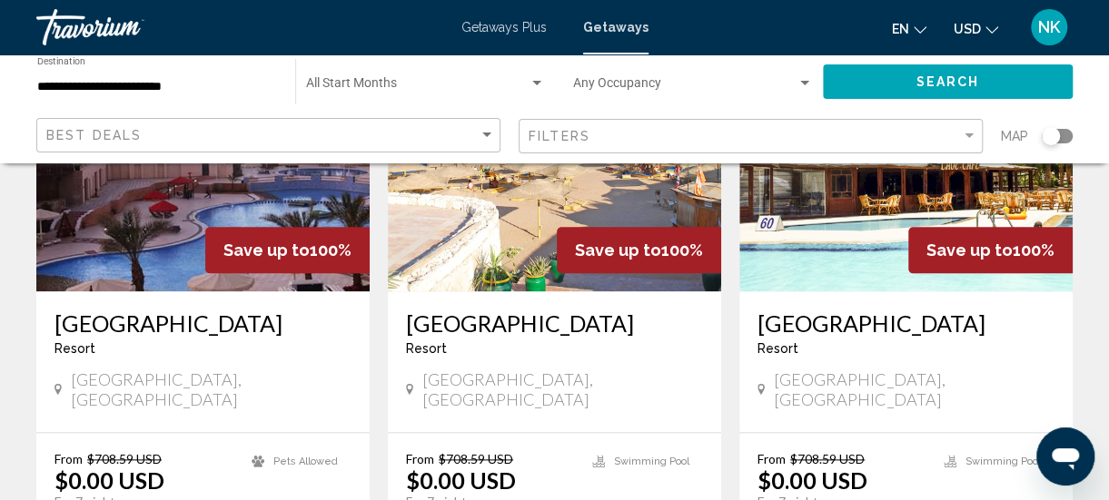
click at [825, 263] on img "Main content" at bounding box center [905, 146] width 333 height 291
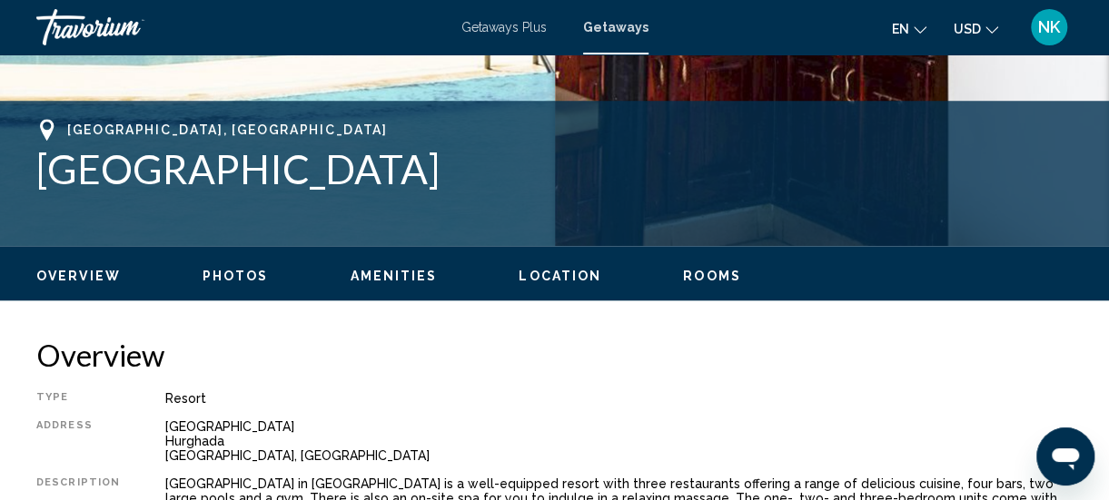
scroll to position [732, 0]
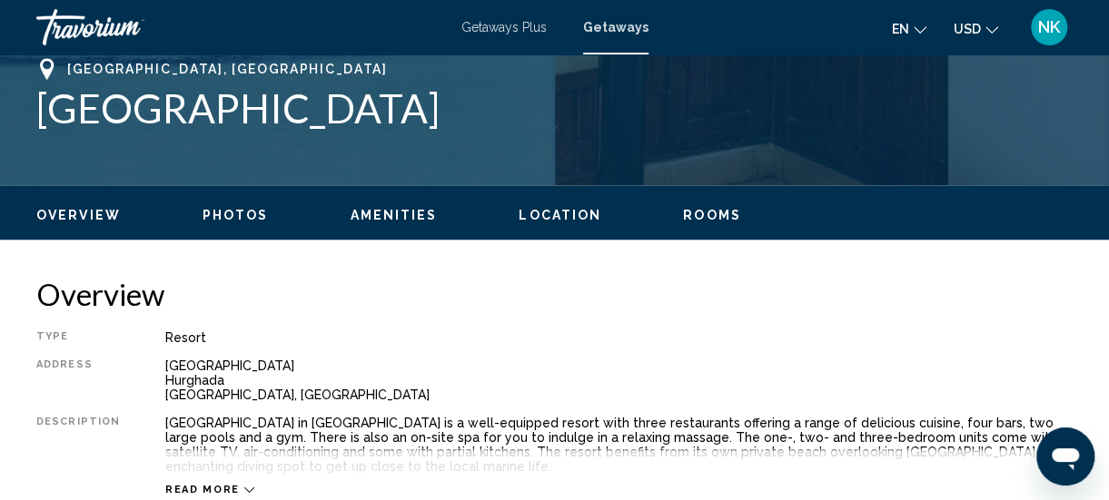
click at [543, 213] on span "Location" at bounding box center [560, 215] width 83 height 15
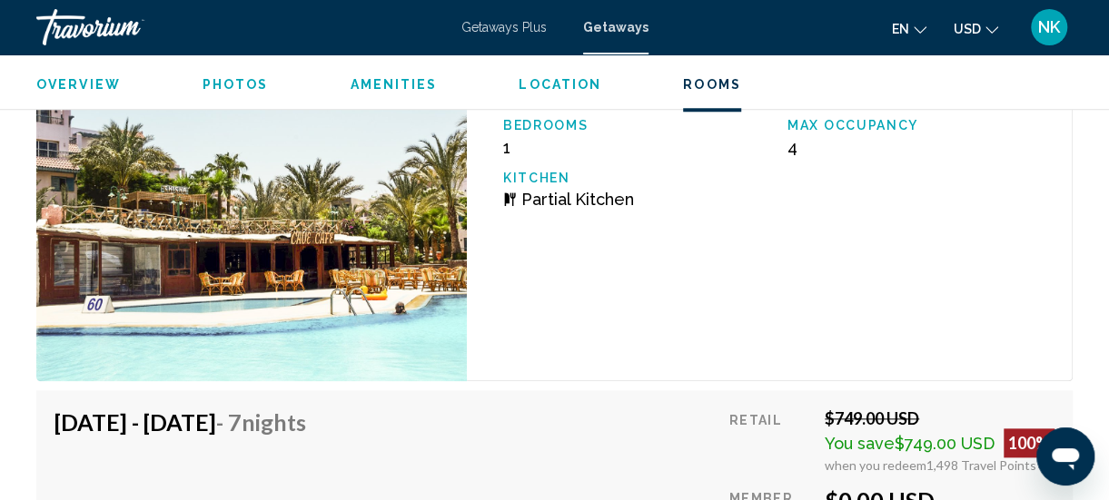
scroll to position [4068, 0]
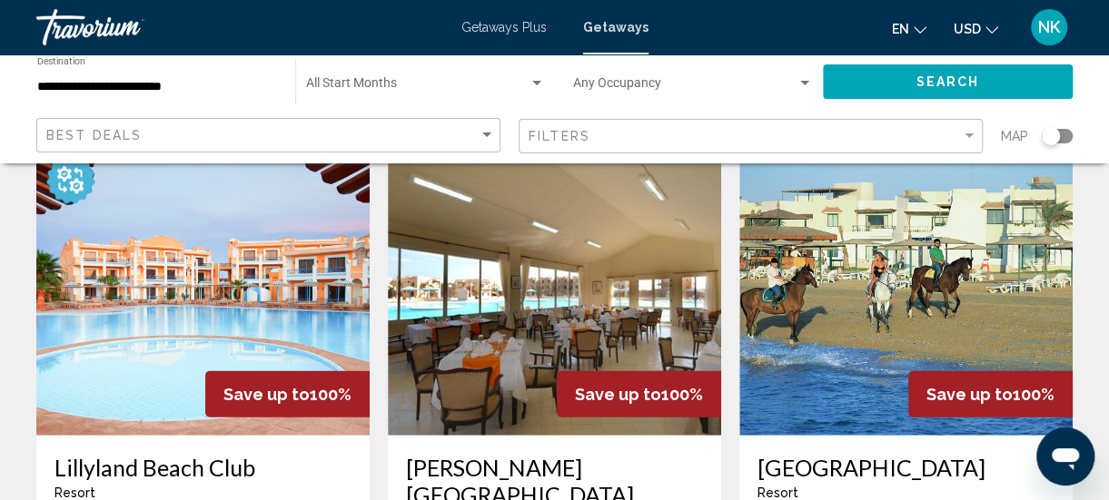
click at [117, 299] on img "Main content" at bounding box center [202, 290] width 333 height 291
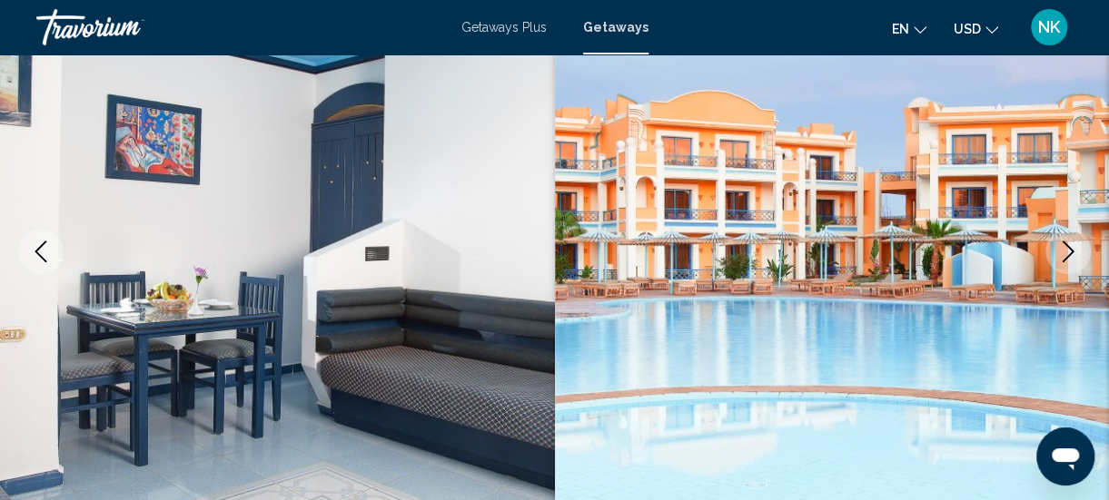
click at [1059, 258] on icon "Next image" at bounding box center [1068, 252] width 22 height 22
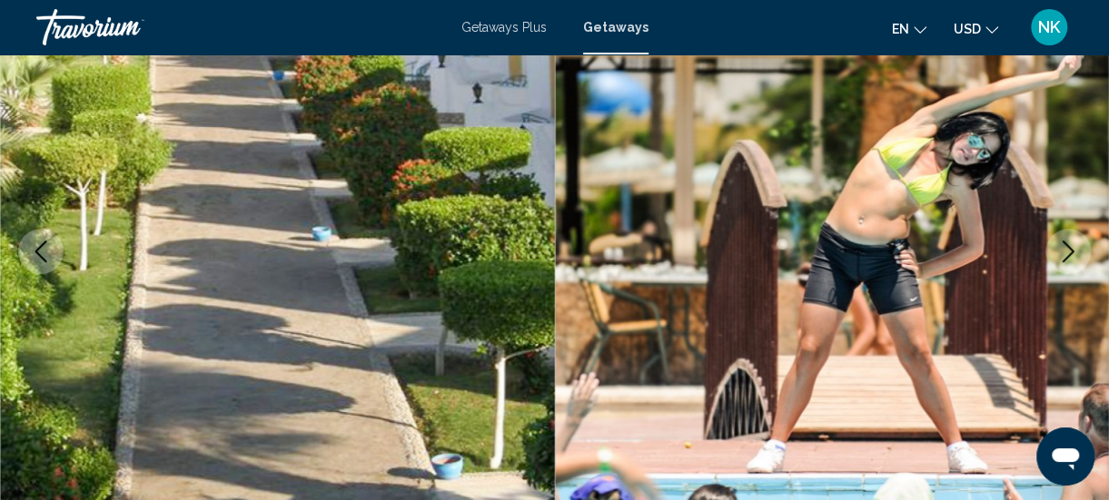
click at [1057, 241] on icon "Next image" at bounding box center [1068, 252] width 22 height 22
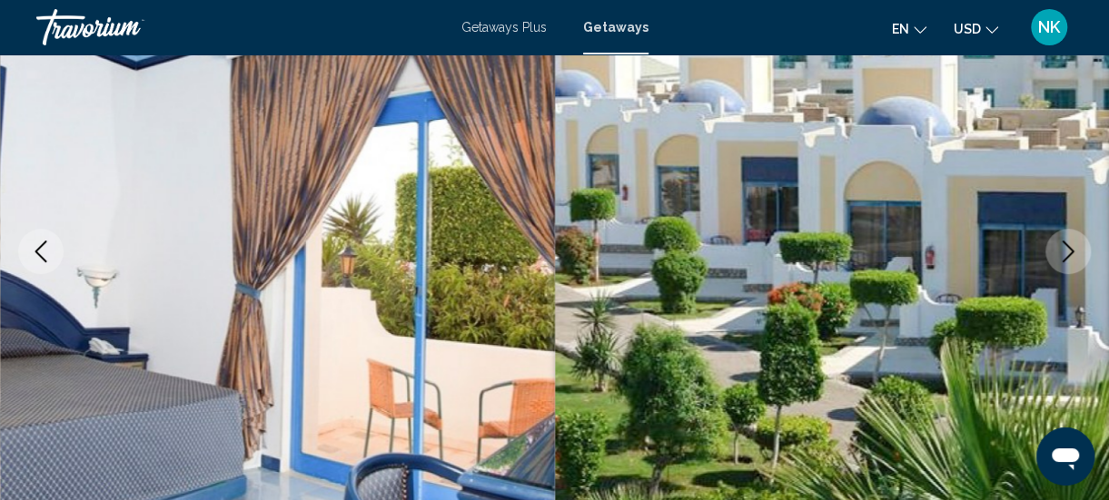
click at [1060, 264] on button "Next image" at bounding box center [1067, 251] width 45 height 45
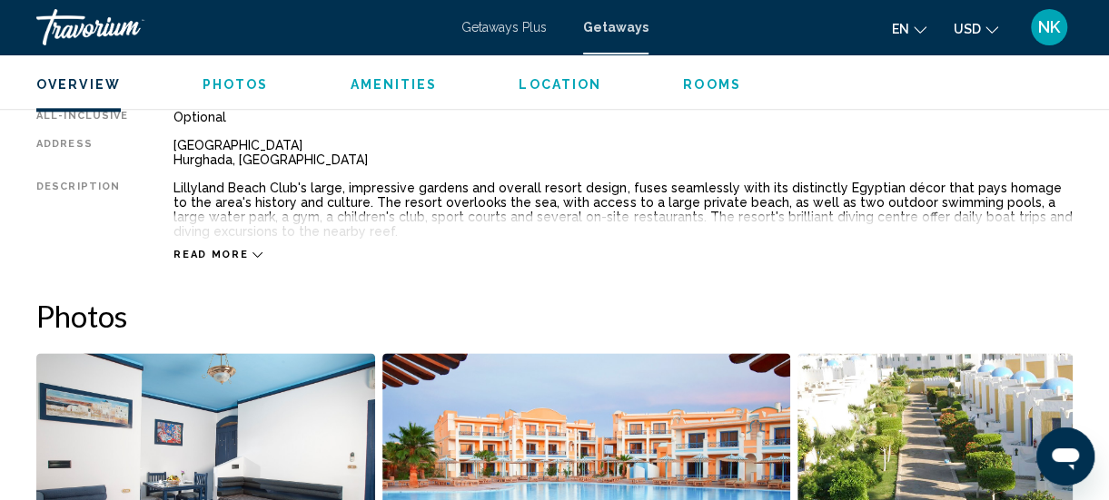
scroll to position [987, 0]
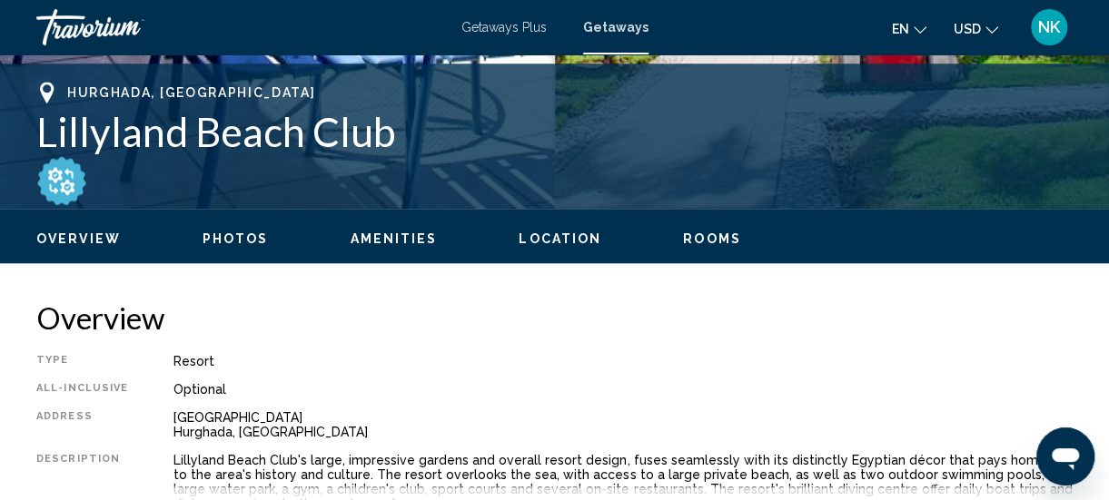
click at [549, 239] on span "Location" at bounding box center [560, 239] width 83 height 15
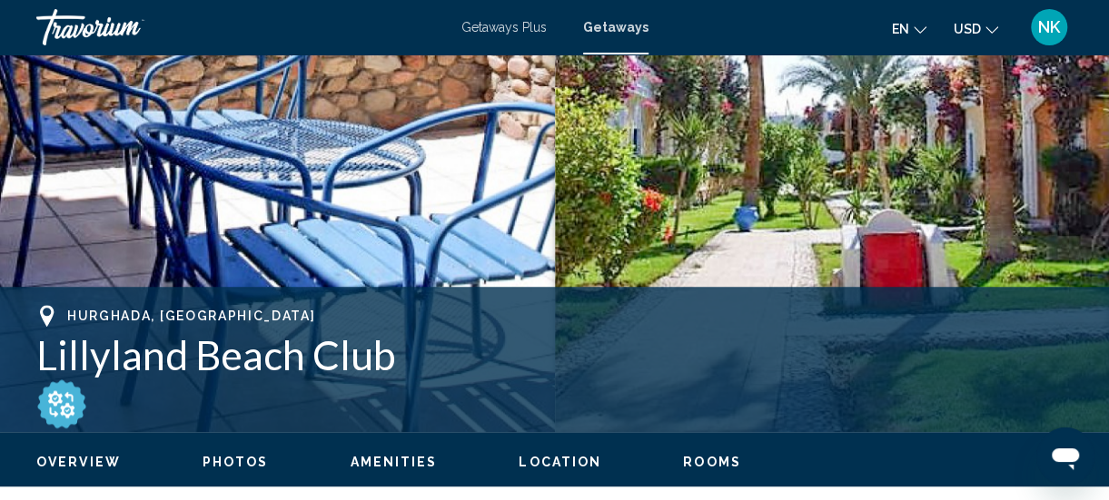
scroll to position [467, 0]
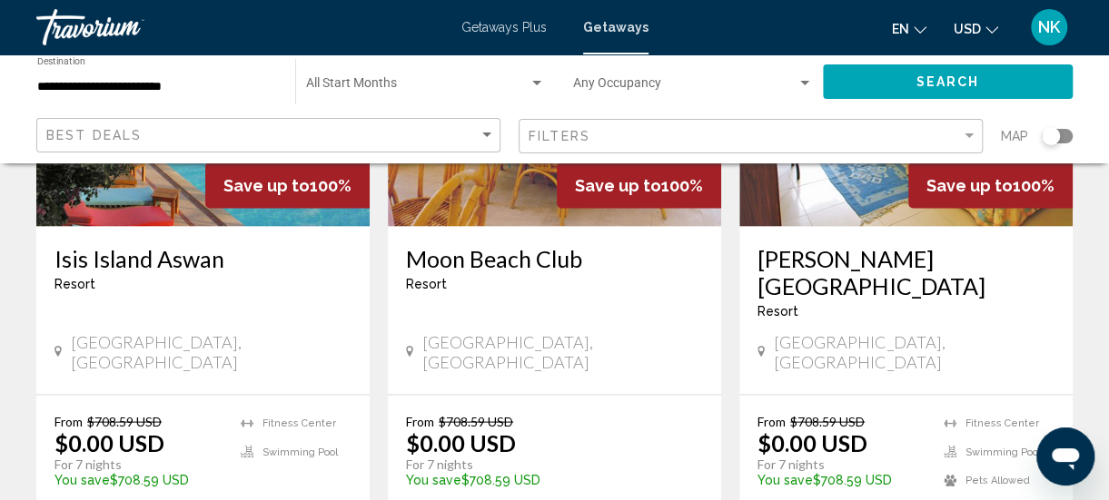
scroll to position [1589, 0]
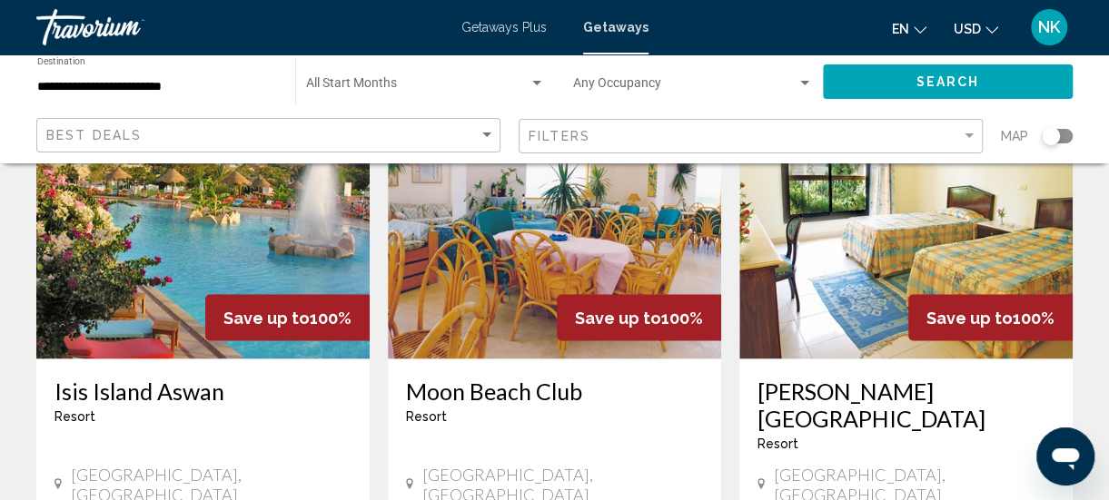
click at [957, 253] on img "Main content" at bounding box center [905, 213] width 333 height 291
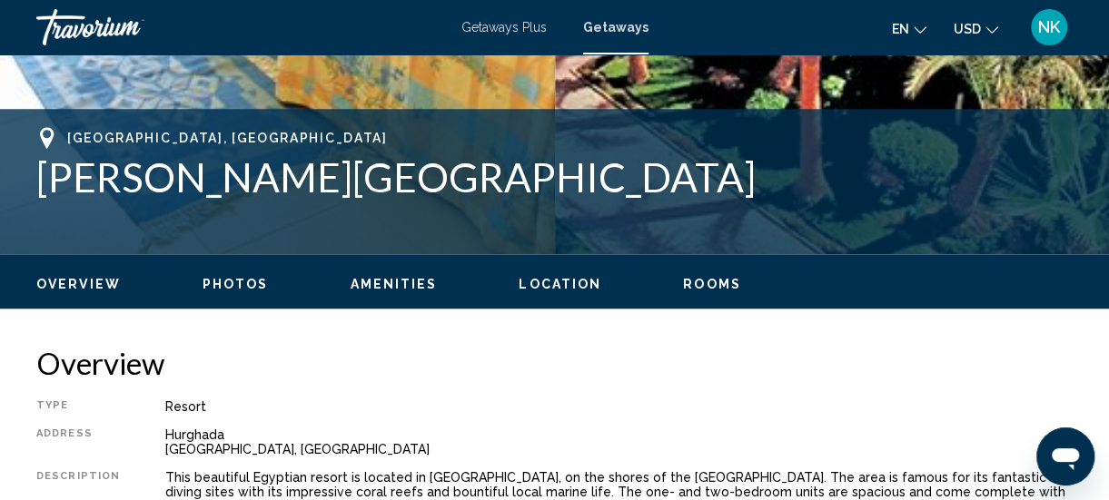
click at [536, 286] on span "Location" at bounding box center [560, 284] width 83 height 15
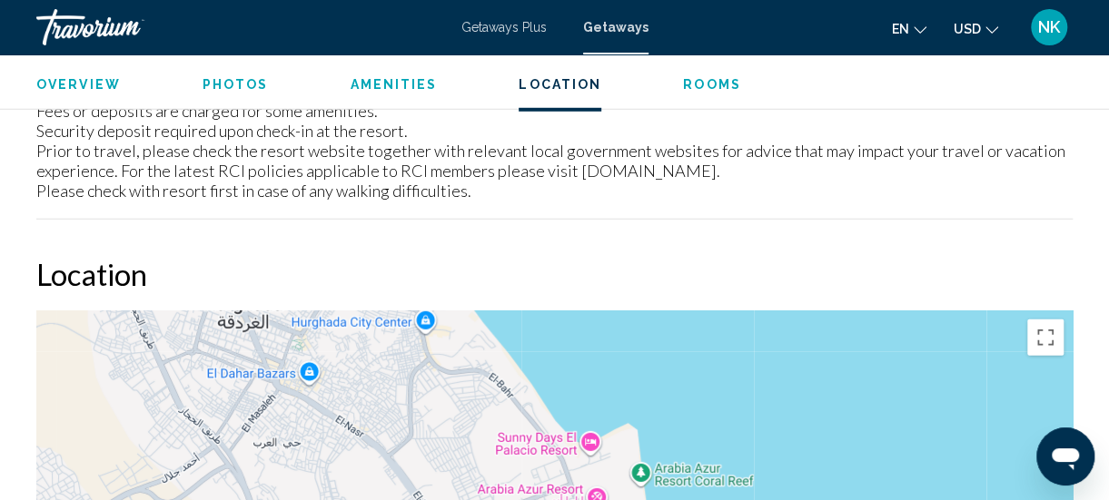
scroll to position [2628, 0]
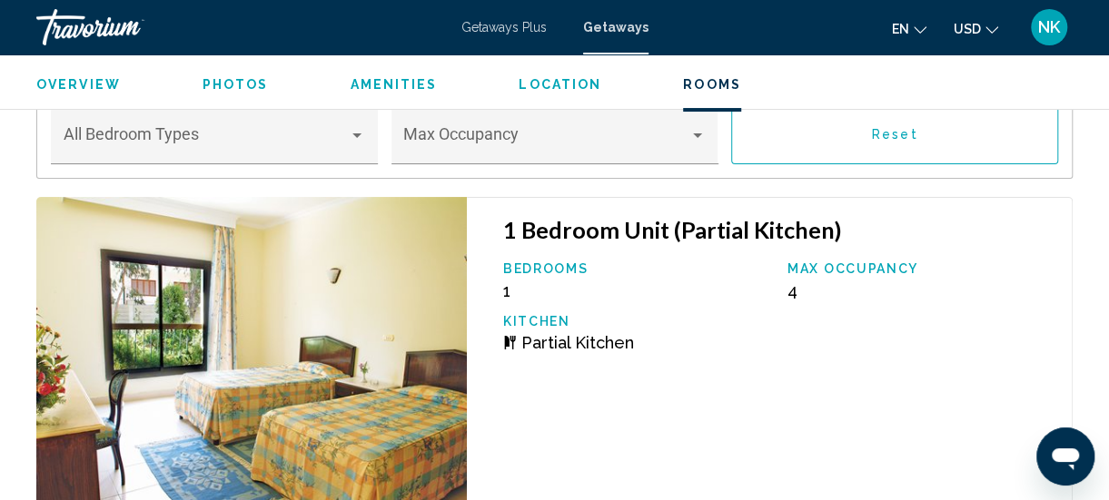
click at [223, 89] on span "Photos" at bounding box center [236, 84] width 66 height 15
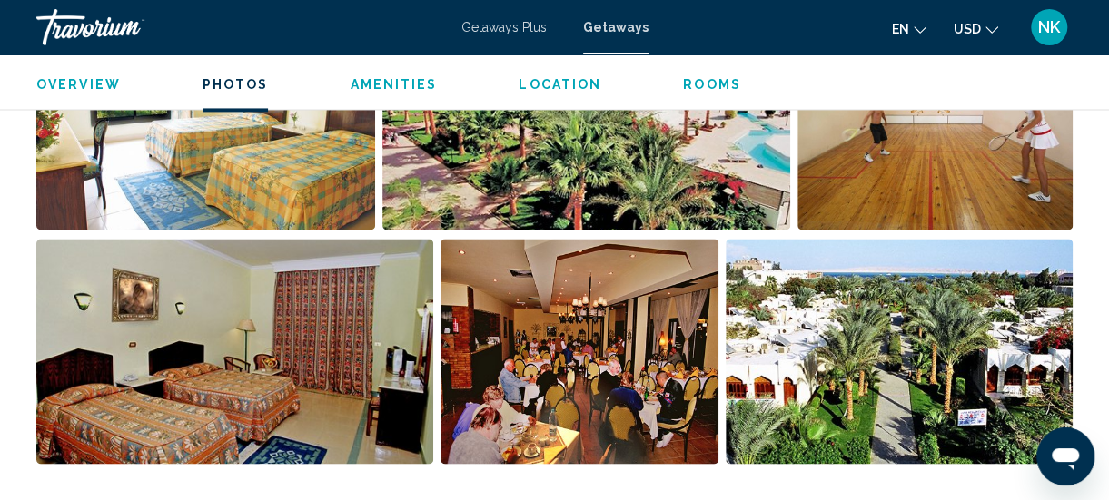
scroll to position [1330, 0]
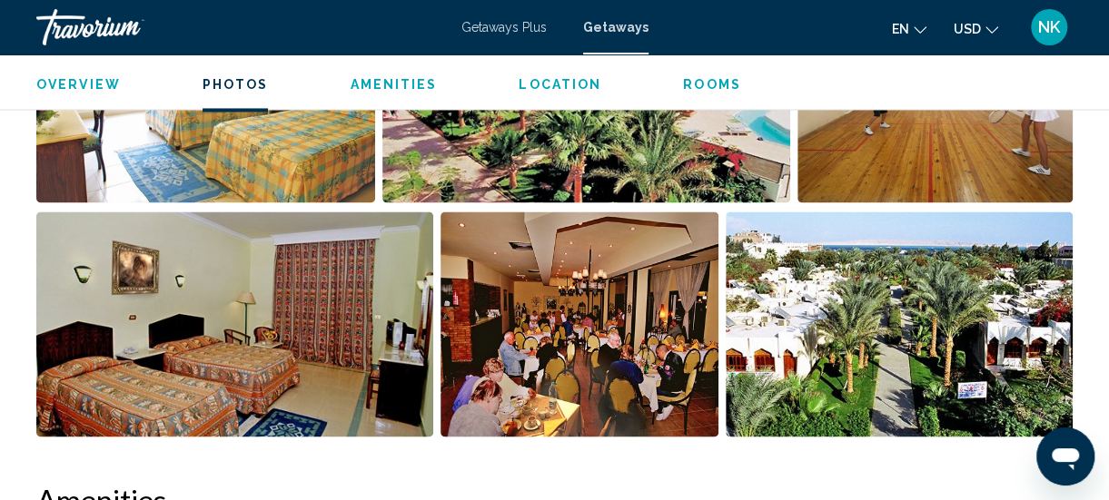
click at [973, 329] on img "Open full-screen image slider" at bounding box center [899, 324] width 347 height 225
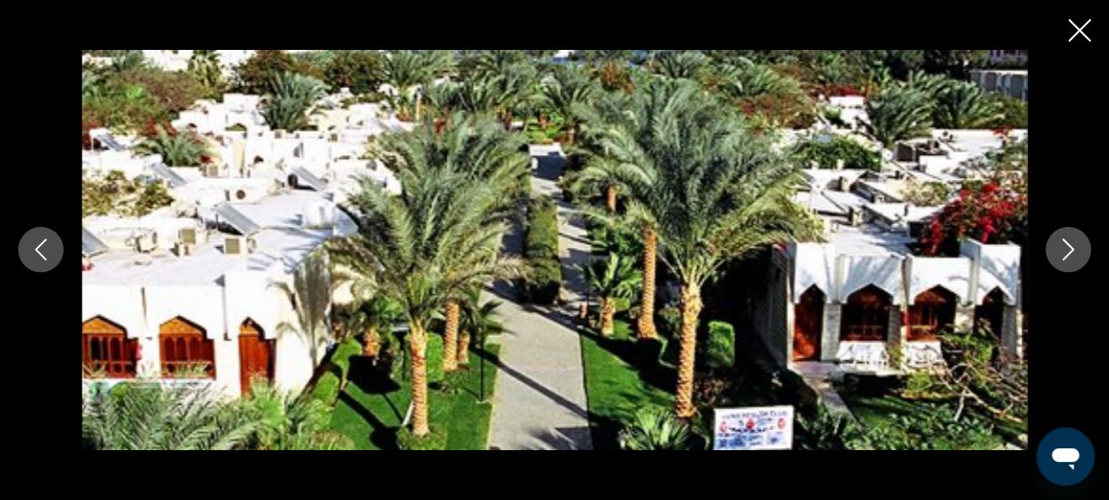
scroll to position [1328, 0]
click at [1072, 265] on button "Next image" at bounding box center [1067, 249] width 45 height 45
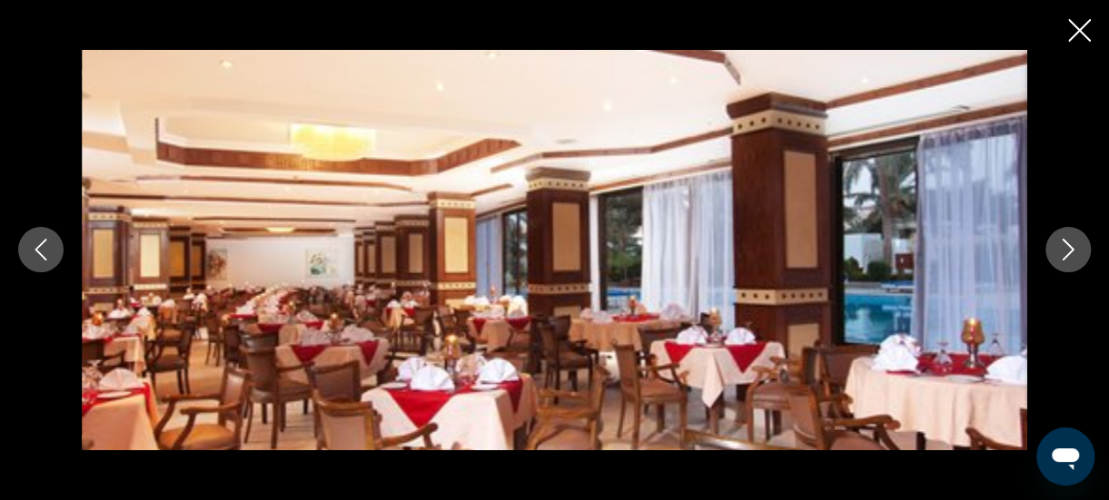
click at [1060, 252] on icon "Next image" at bounding box center [1068, 250] width 22 height 22
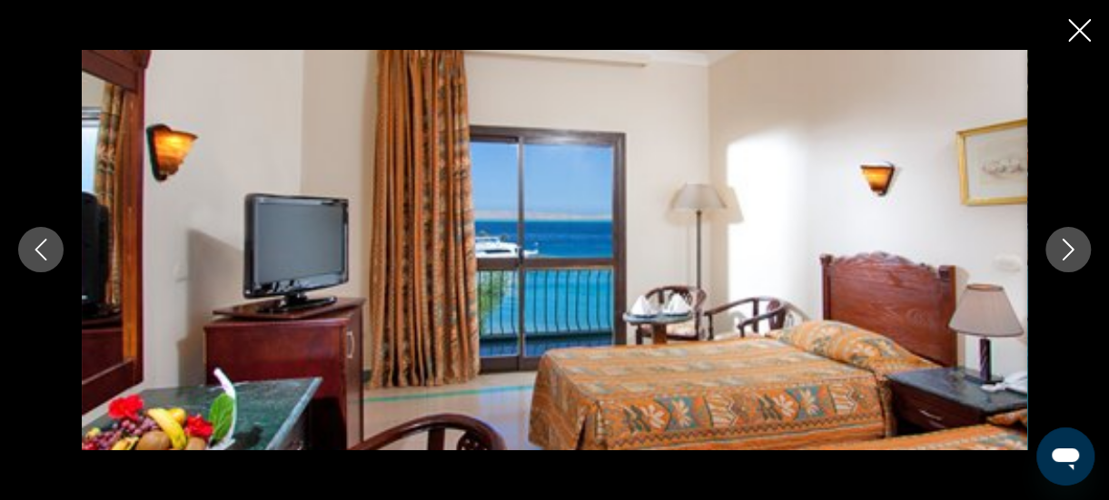
click at [1066, 251] on icon "Next image" at bounding box center [1068, 250] width 22 height 22
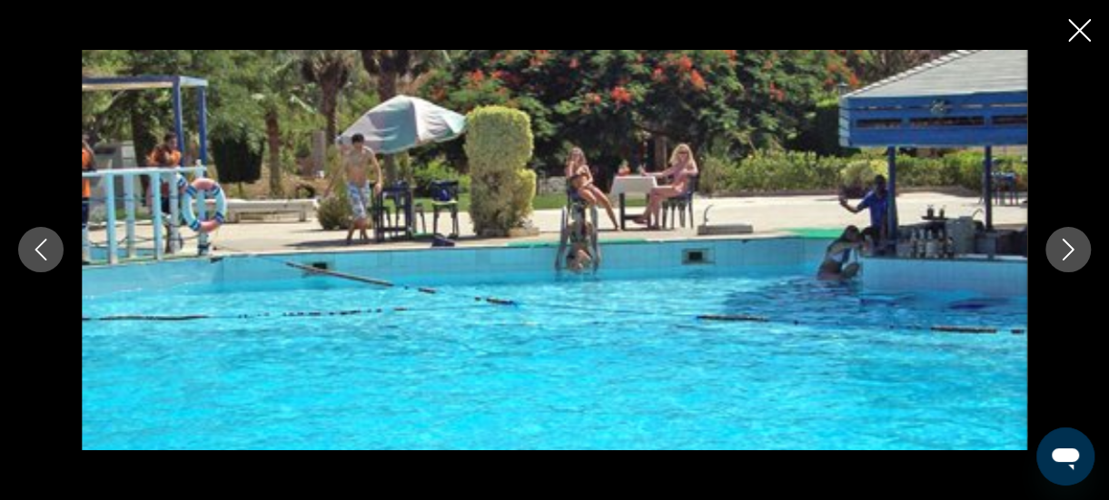
click at [1061, 245] on icon "Next image" at bounding box center [1068, 250] width 22 height 22
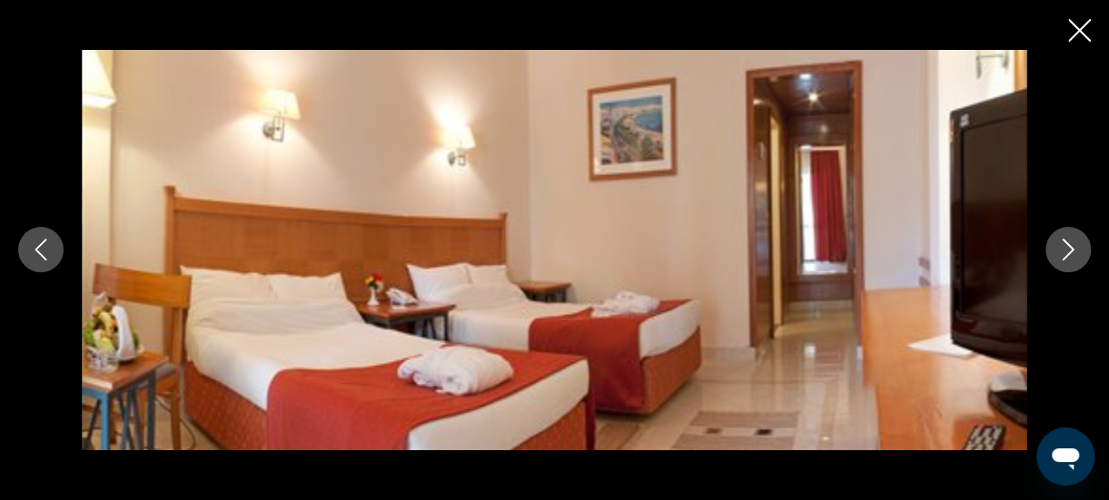
click at [1046, 258] on button "Next image" at bounding box center [1067, 249] width 45 height 45
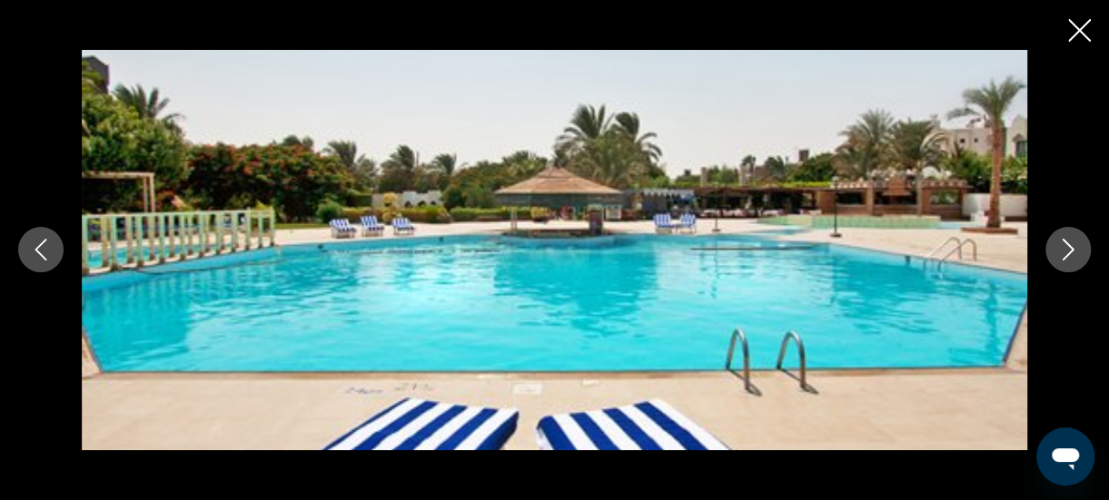
click at [1070, 257] on icon "Next image" at bounding box center [1068, 250] width 22 height 22
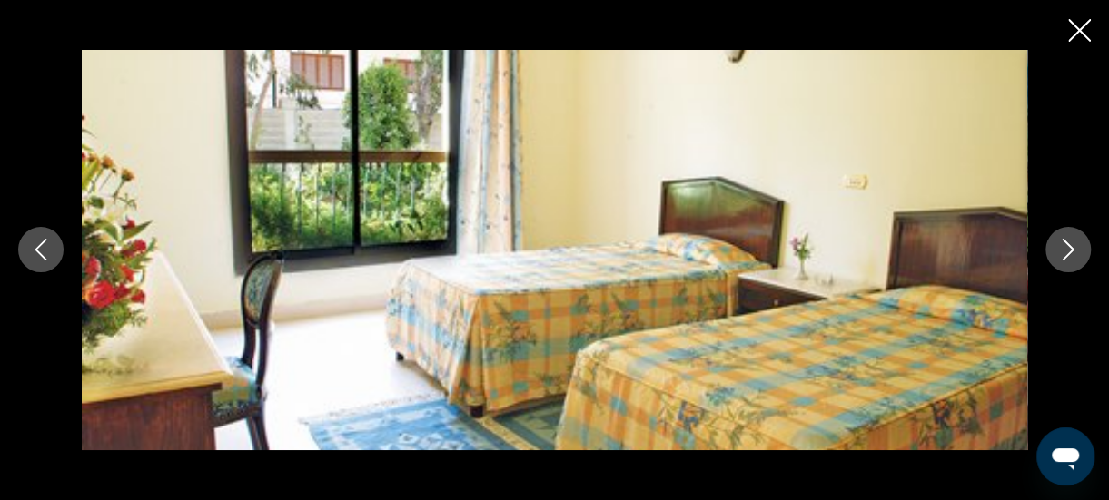
click at [1062, 258] on icon "Next image" at bounding box center [1068, 250] width 22 height 22
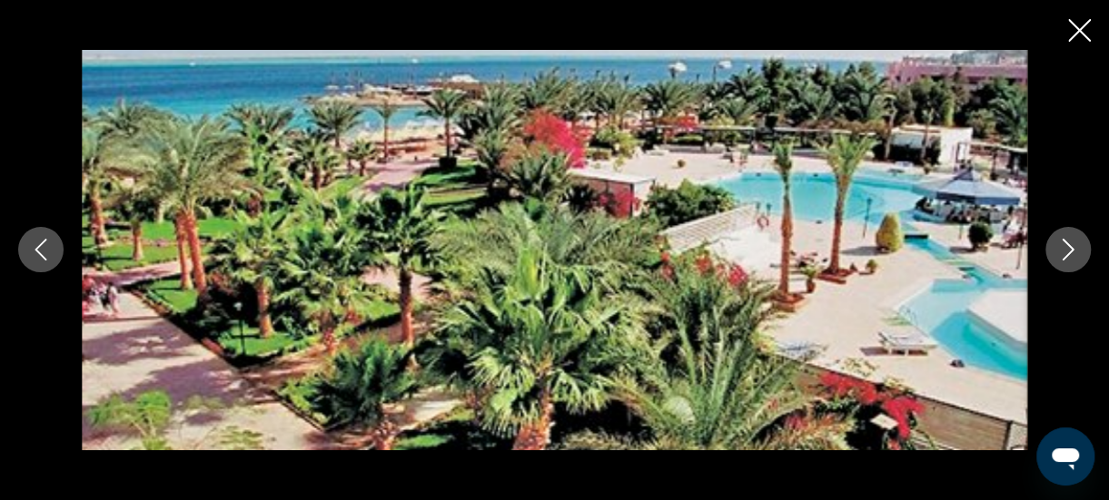
scroll to position [1661, 0]
click at [1077, 38] on icon "Close slideshow" at bounding box center [1079, 30] width 23 height 23
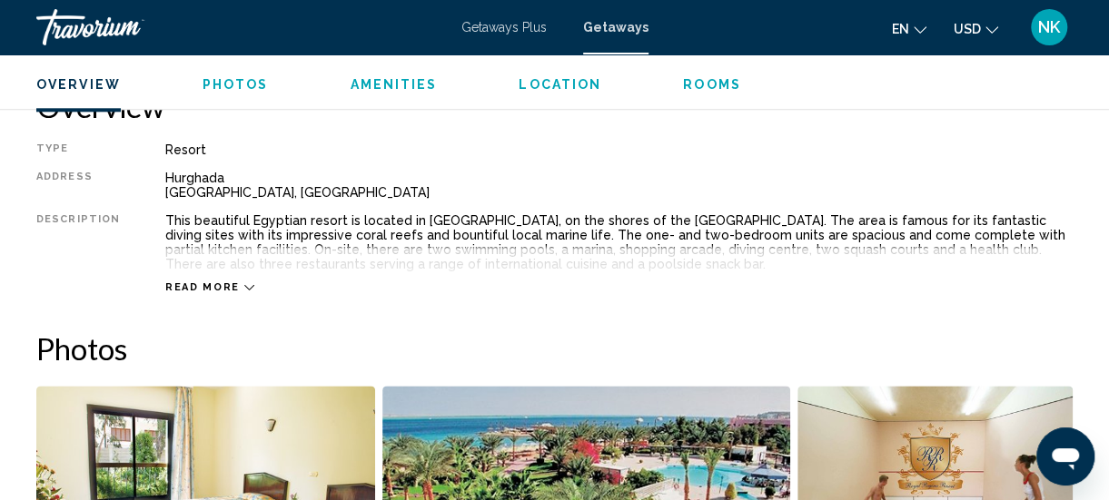
scroll to position [874, 0]
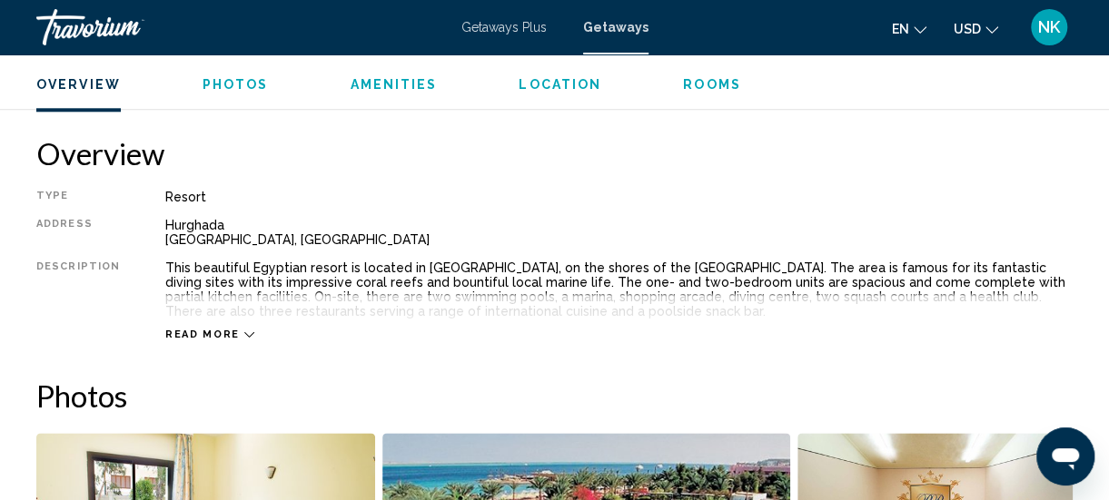
click at [198, 332] on span "Read more" at bounding box center [202, 335] width 74 height 12
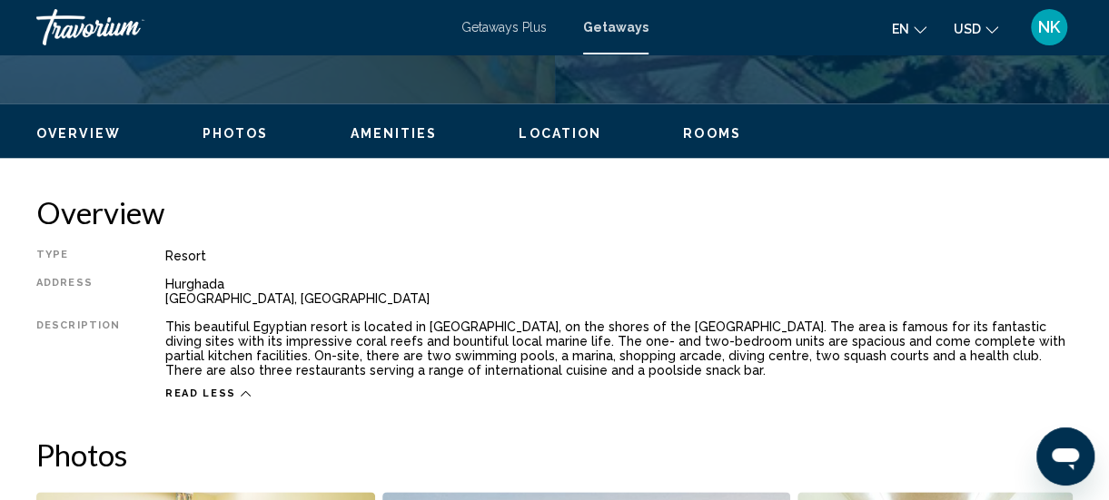
scroll to position [760, 0]
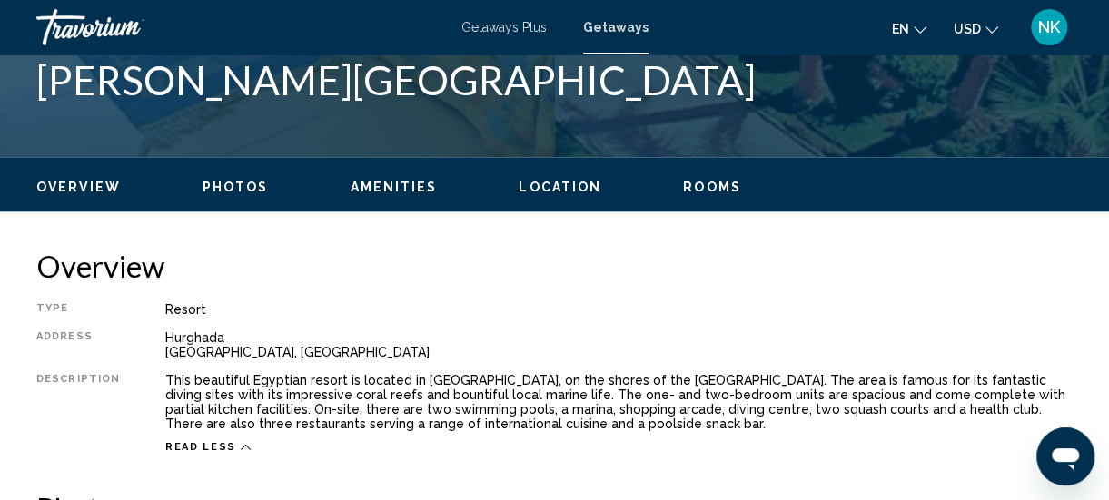
click at [71, 190] on span "Overview" at bounding box center [78, 187] width 84 height 15
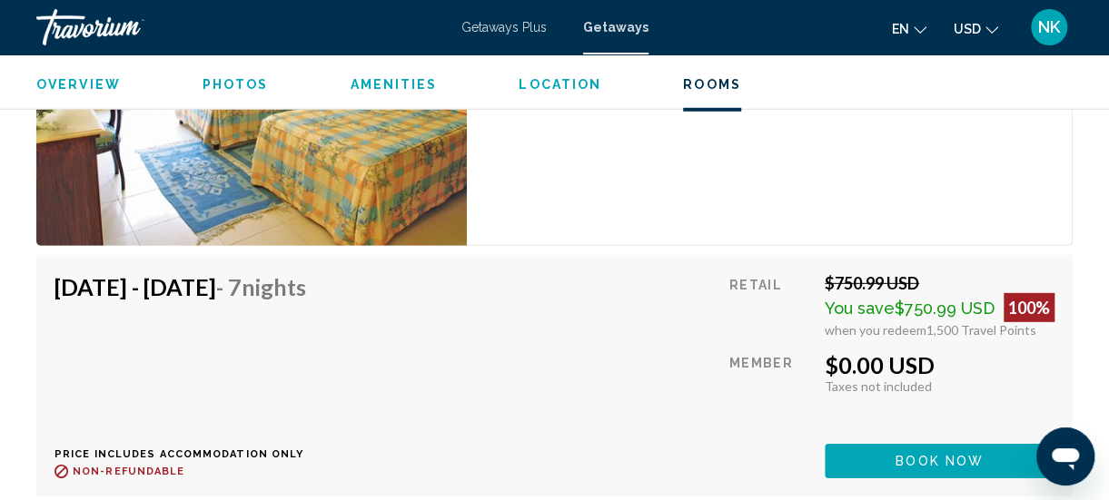
scroll to position [5800, 0]
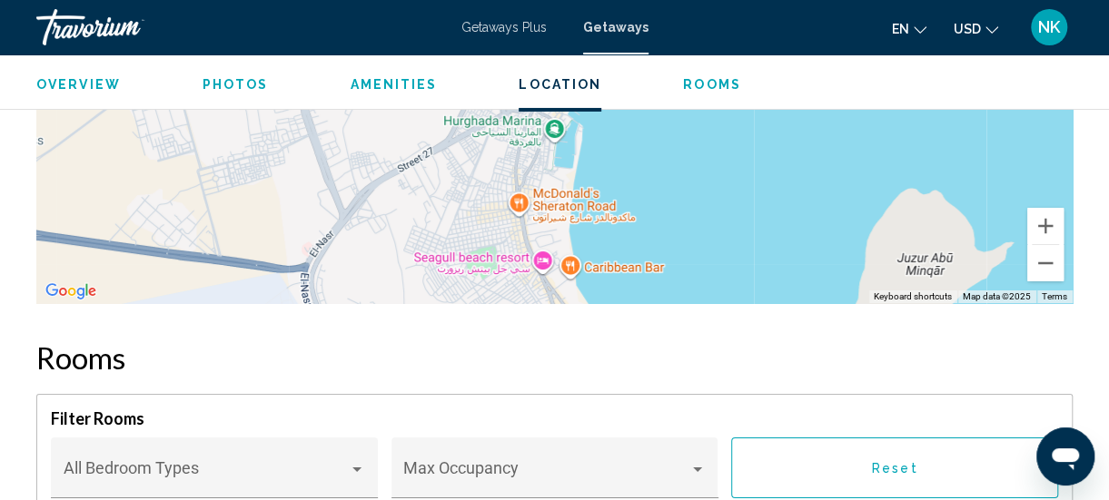
click at [381, 87] on span "Amenities" at bounding box center [393, 84] width 87 height 15
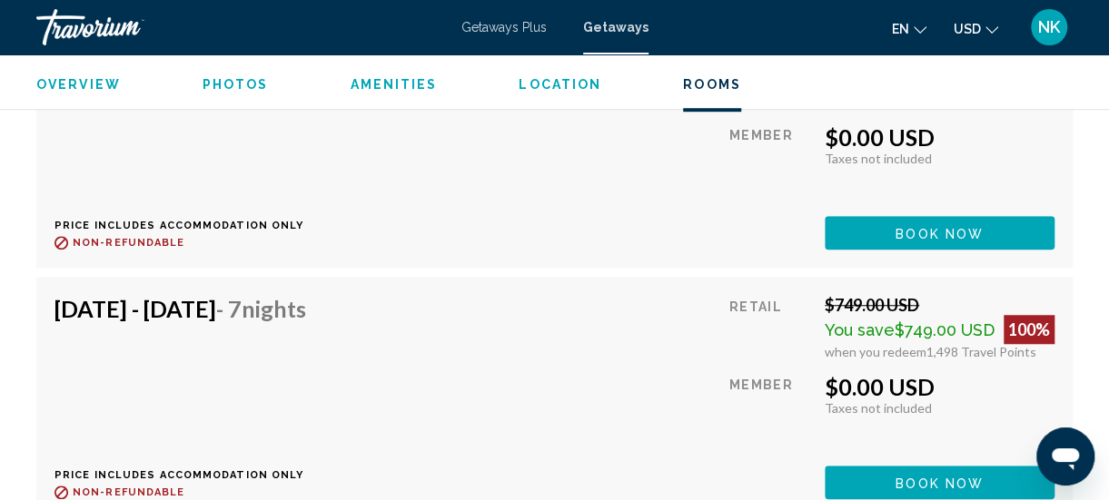
scroll to position [3892, 0]
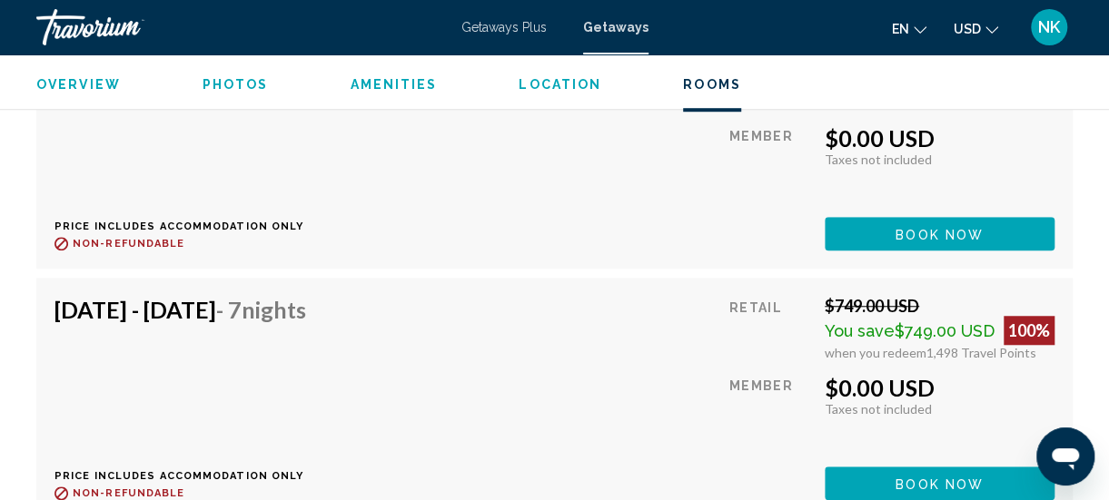
click at [509, 30] on span "Getaways Plus" at bounding box center [503, 27] width 85 height 15
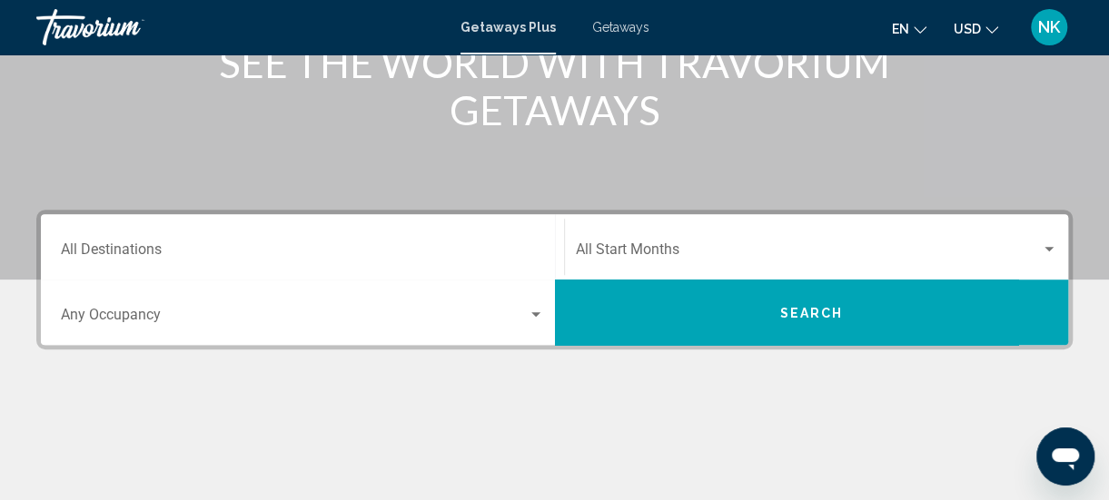
click at [92, 250] on input "Destination All Destinations" at bounding box center [302, 253] width 483 height 16
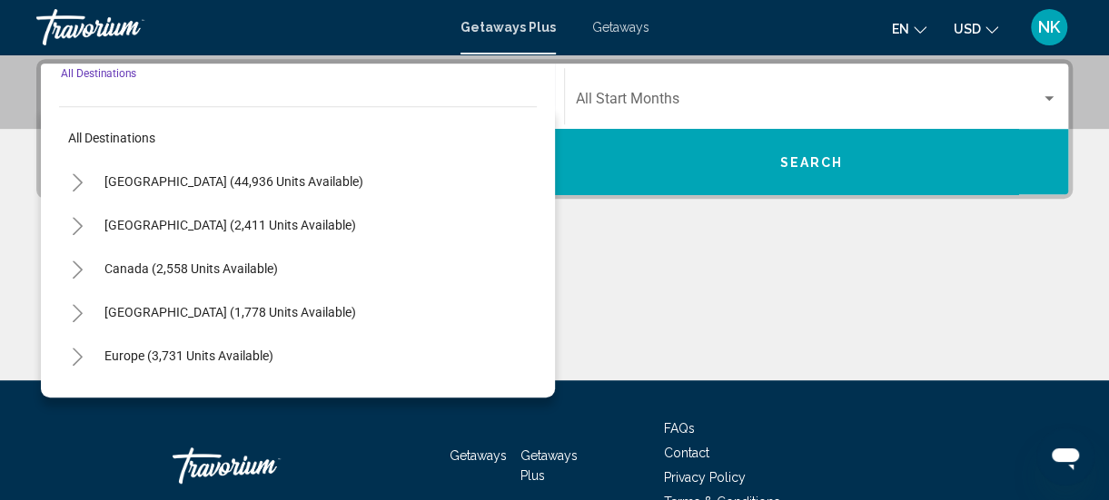
scroll to position [36, 0]
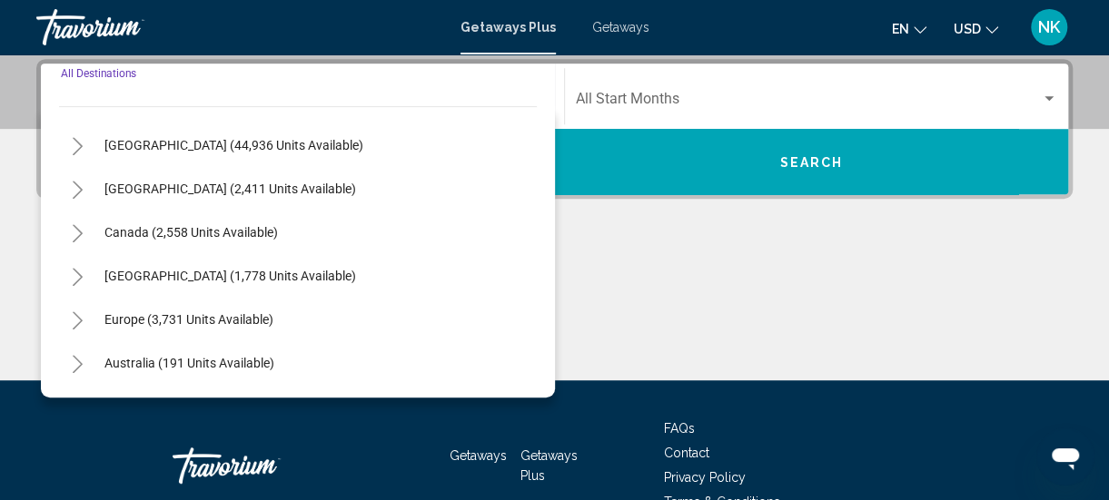
click at [532, 392] on div "All destinations [GEOGRAPHIC_DATA] (44,936 units available) [GEOGRAPHIC_DATA] (…" at bounding box center [298, 252] width 514 height 292
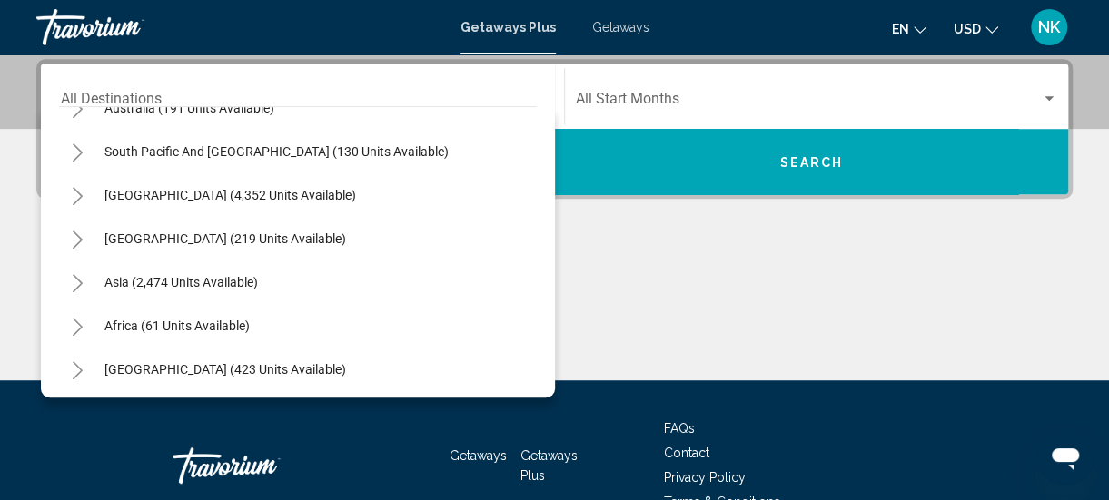
scroll to position [294, 0]
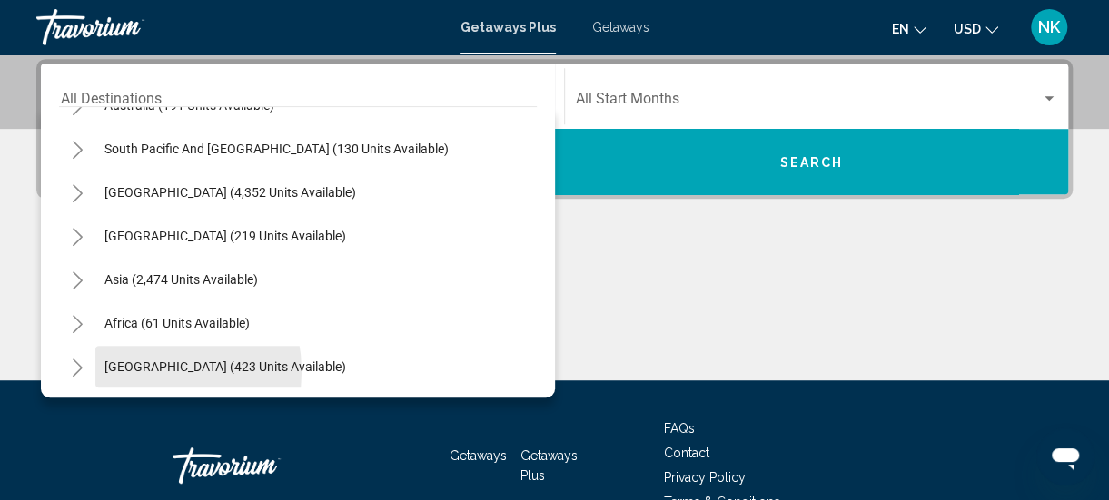
click at [134, 371] on span "[GEOGRAPHIC_DATA] (423 units available)" at bounding box center [225, 367] width 242 height 15
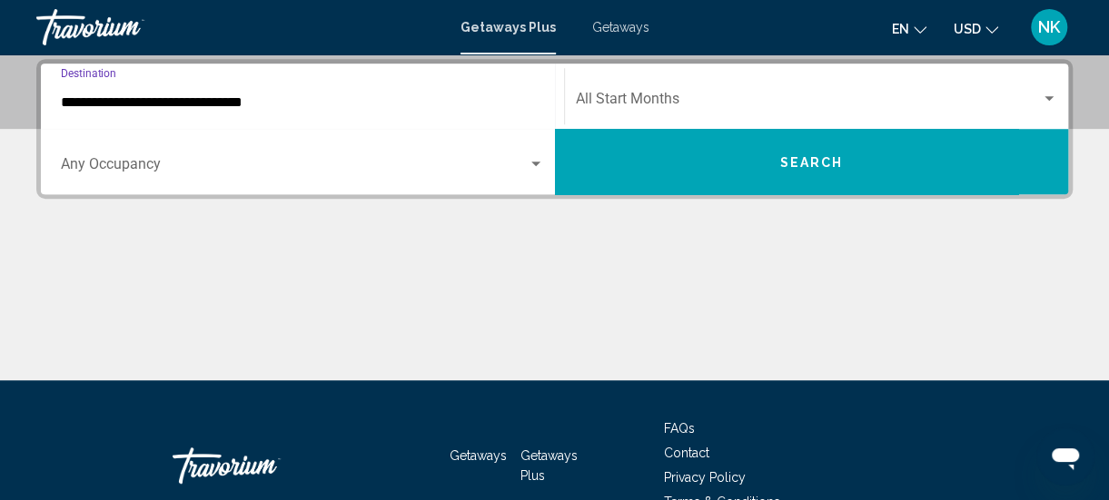
click at [94, 99] on input "**********" at bounding box center [302, 102] width 483 height 16
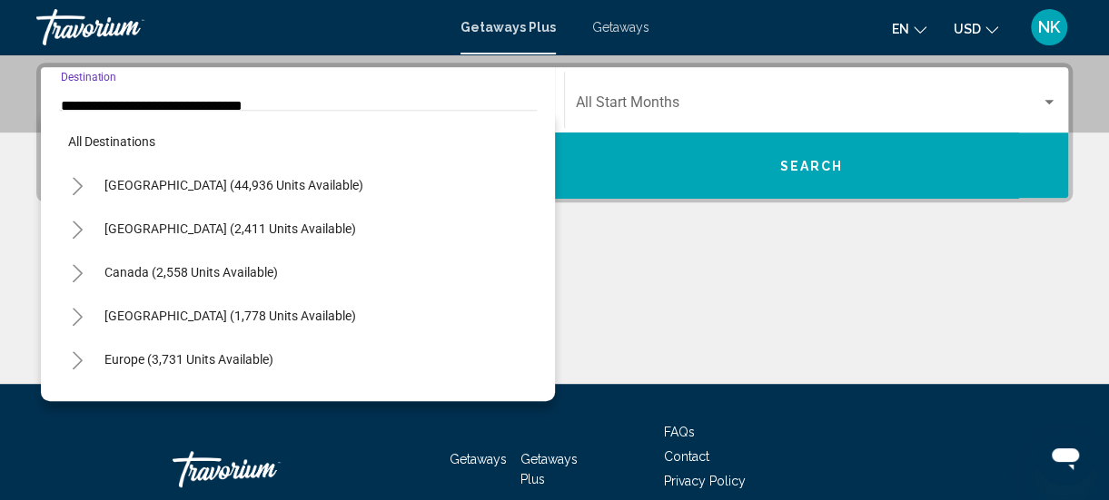
scroll to position [413, 0]
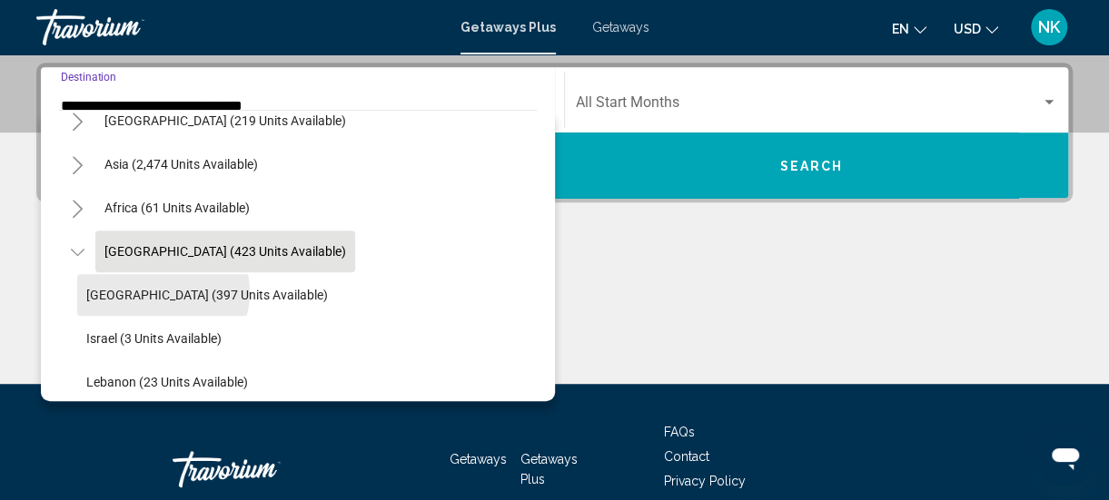
click at [156, 292] on span "[GEOGRAPHIC_DATA] (397 units available)" at bounding box center [207, 295] width 242 height 15
type input "**********"
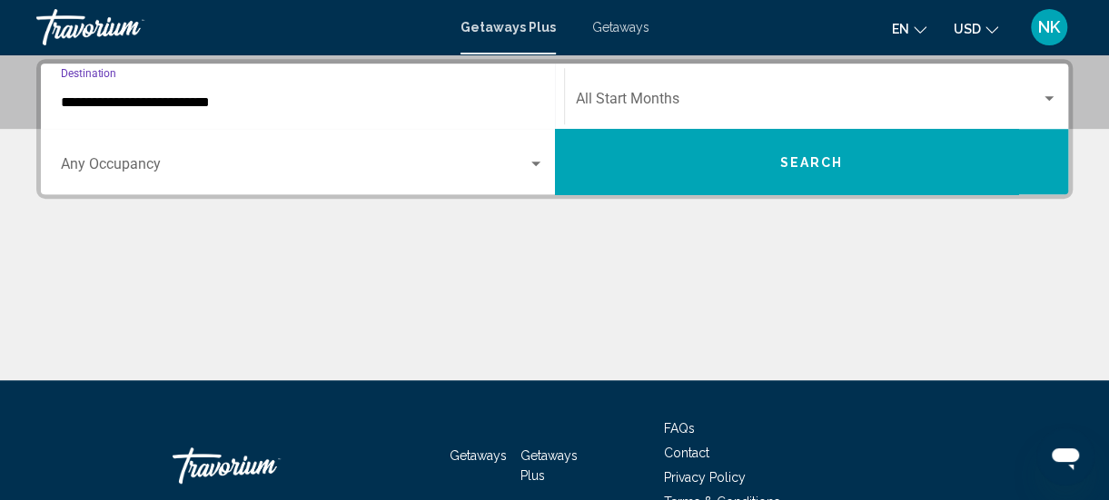
click at [820, 177] on button "Search" at bounding box center [812, 161] width 514 height 65
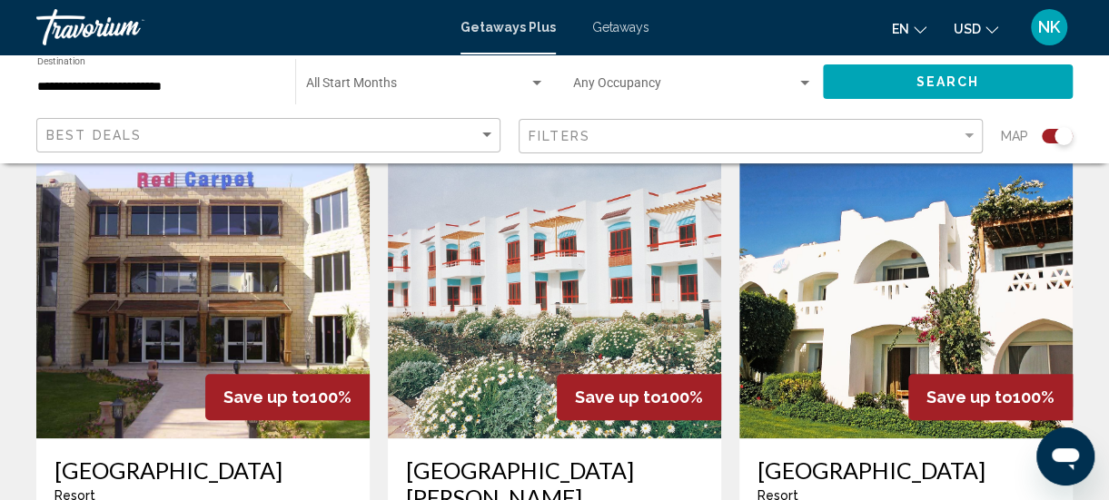
scroll to position [665, 0]
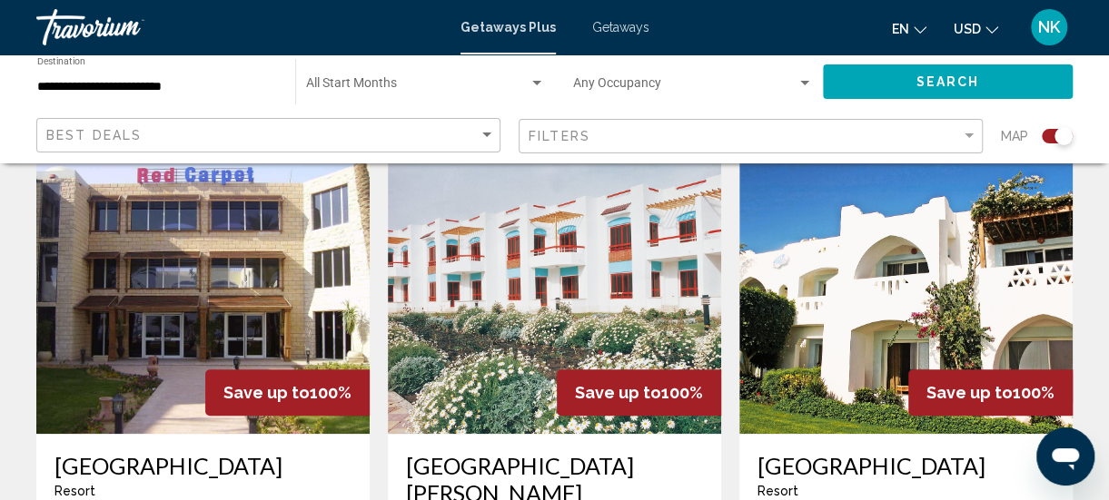
click at [54, 460] on h3 "[GEOGRAPHIC_DATA]" at bounding box center [202, 465] width 297 height 27
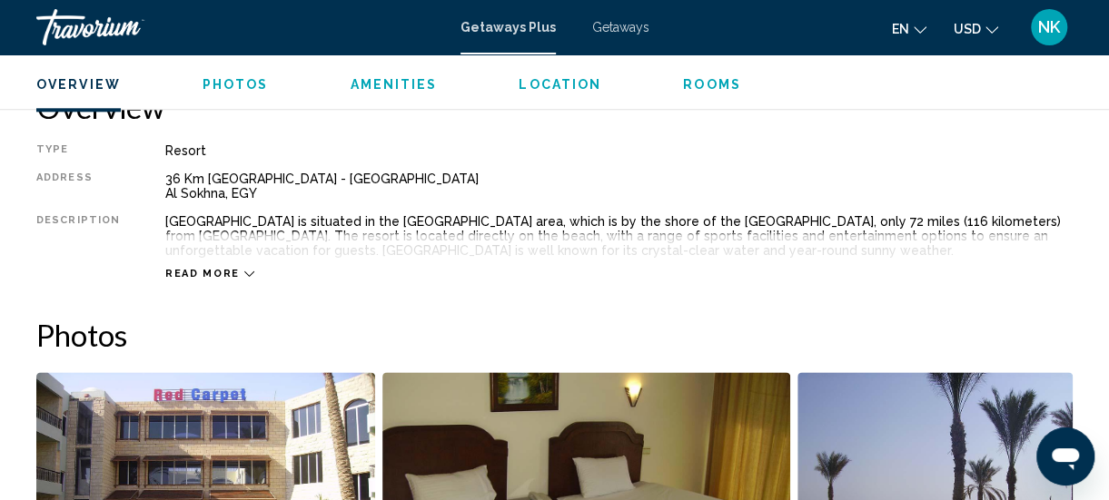
scroll to position [924, 0]
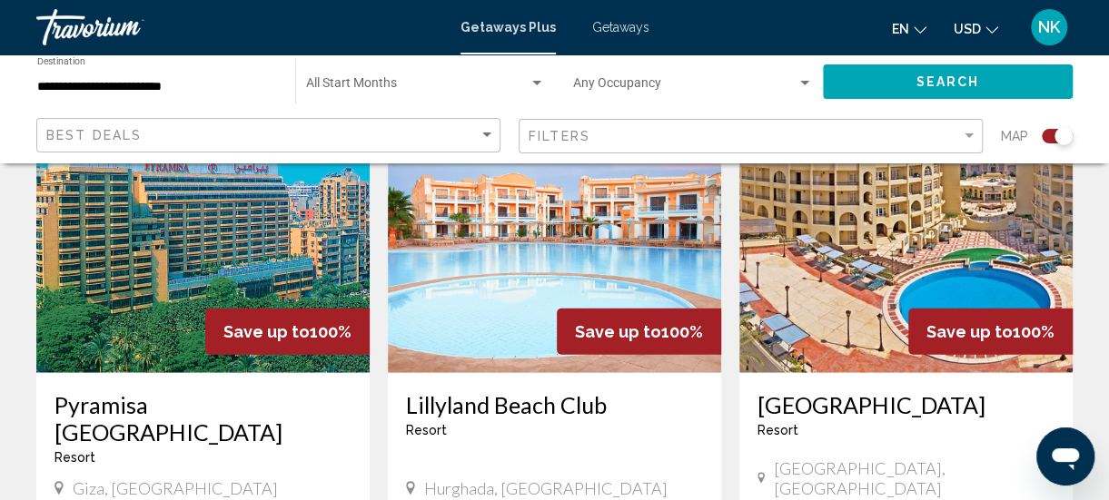
scroll to position [2063, 0]
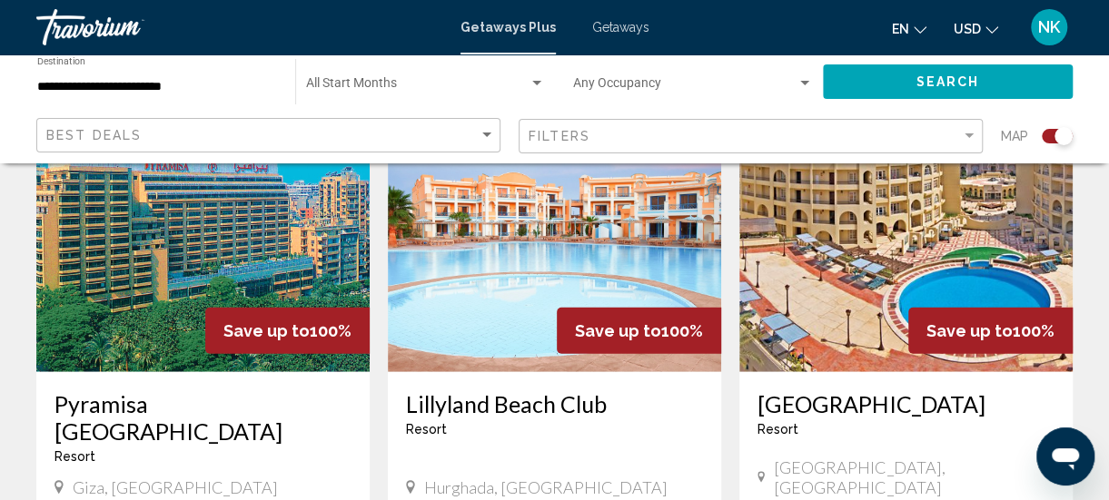
click at [455, 264] on img "Main content" at bounding box center [554, 227] width 333 height 291
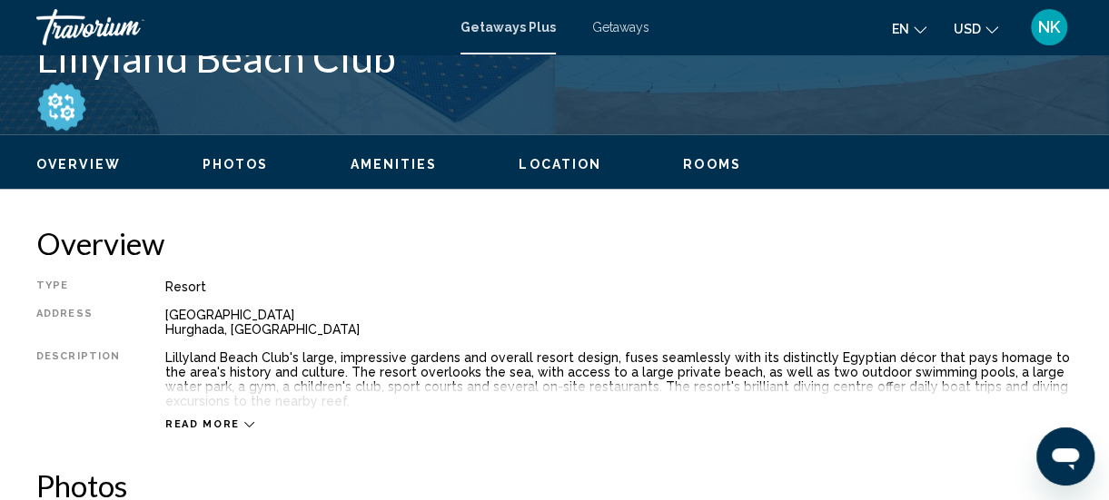
scroll to position [785, 0]
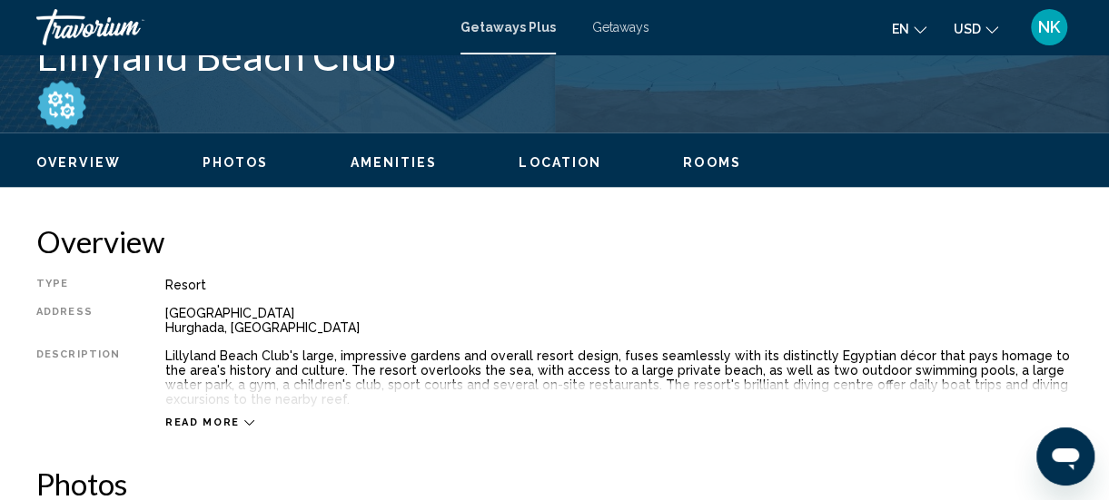
click at [188, 425] on span "Read more" at bounding box center [202, 423] width 74 height 12
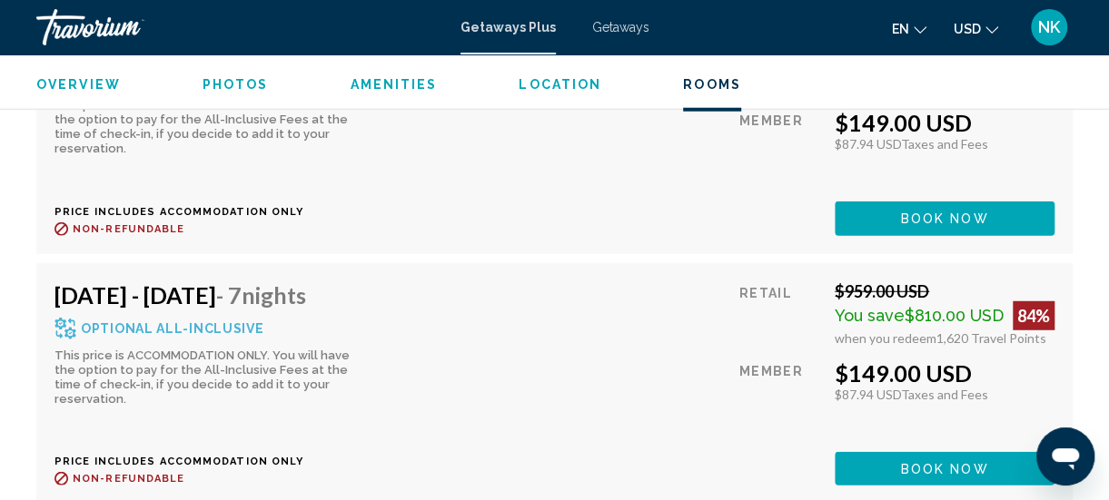
scroll to position [5560, 0]
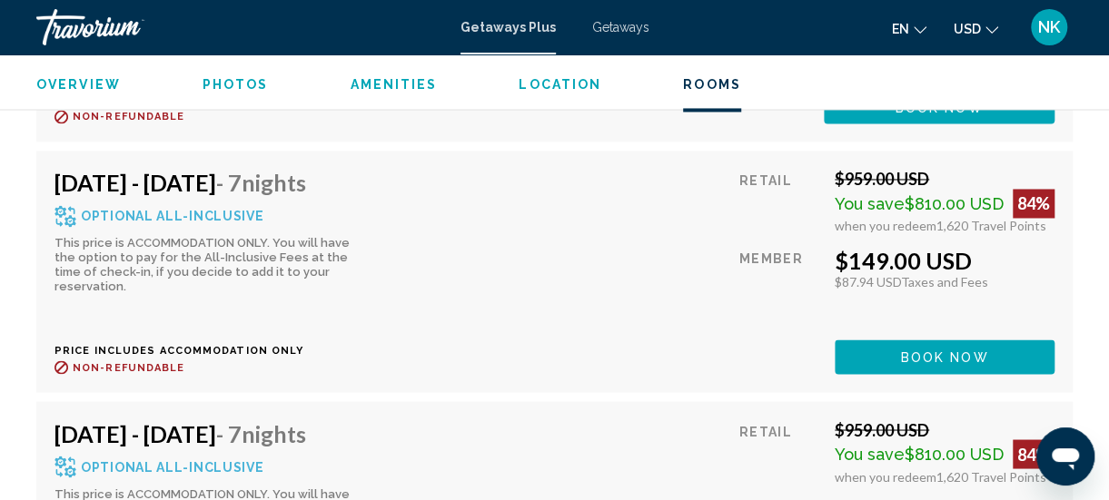
click at [74, 387] on div "[DATE] - [DATE] - 7 Nights Optional All-Inclusive This price is ACCOMMODATION O…" at bounding box center [554, 271] width 1036 height 241
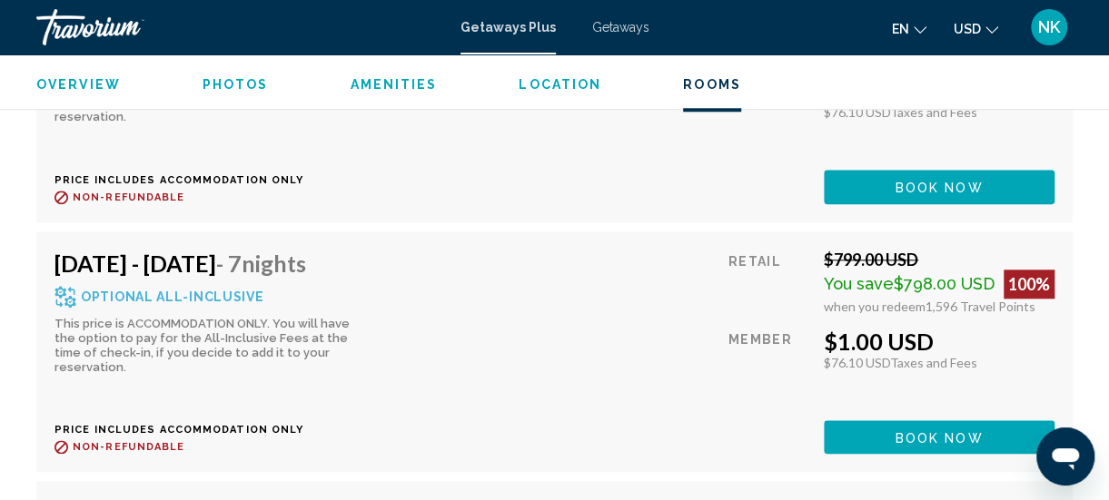
scroll to position [4090, 0]
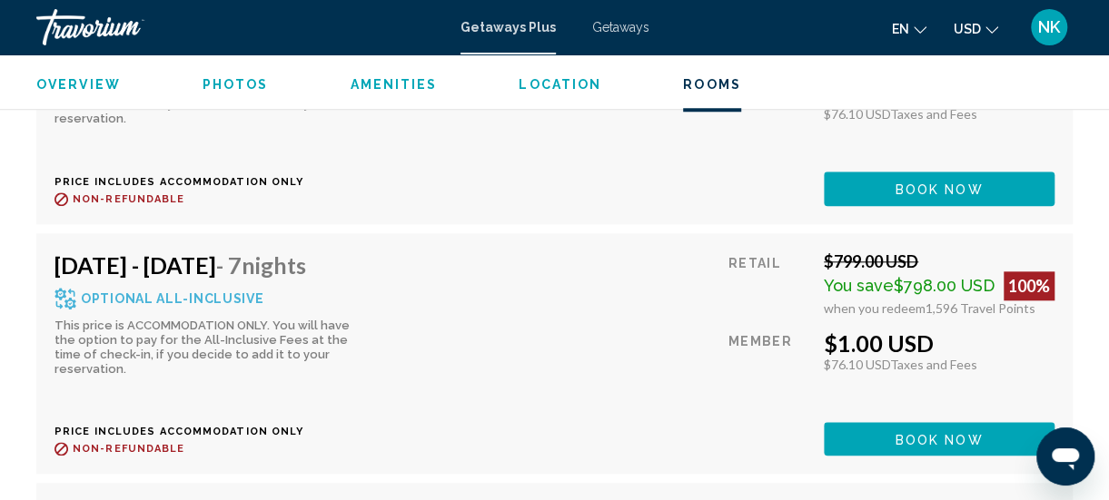
click at [608, 25] on span "Getaways" at bounding box center [620, 27] width 57 height 15
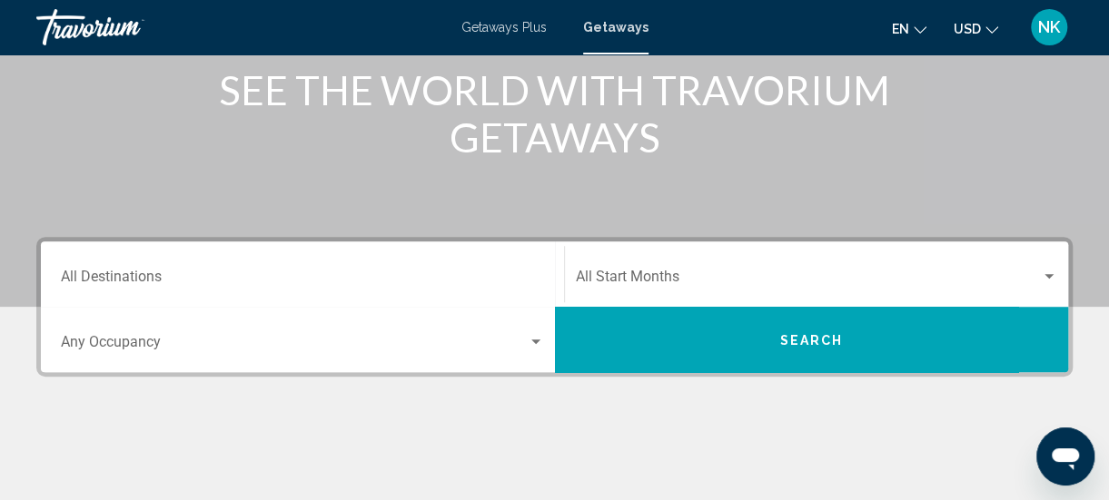
scroll to position [242, 0]
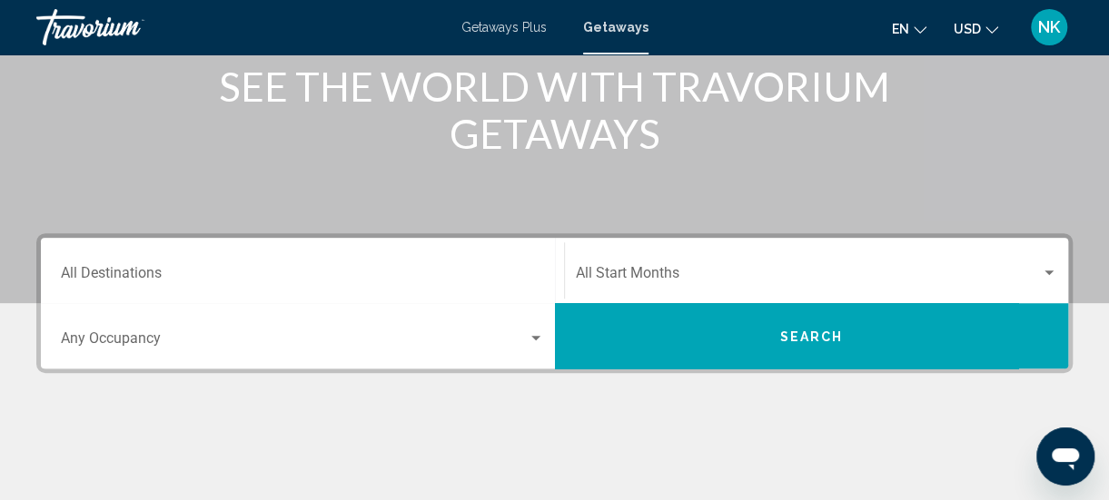
click at [129, 277] on input "Destination All Destinations" at bounding box center [302, 277] width 483 height 16
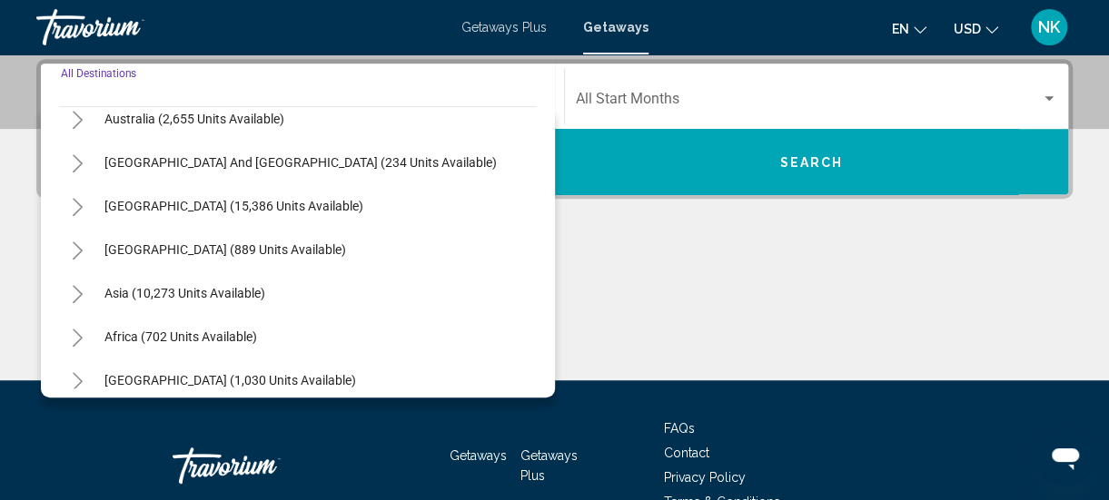
scroll to position [294, 0]
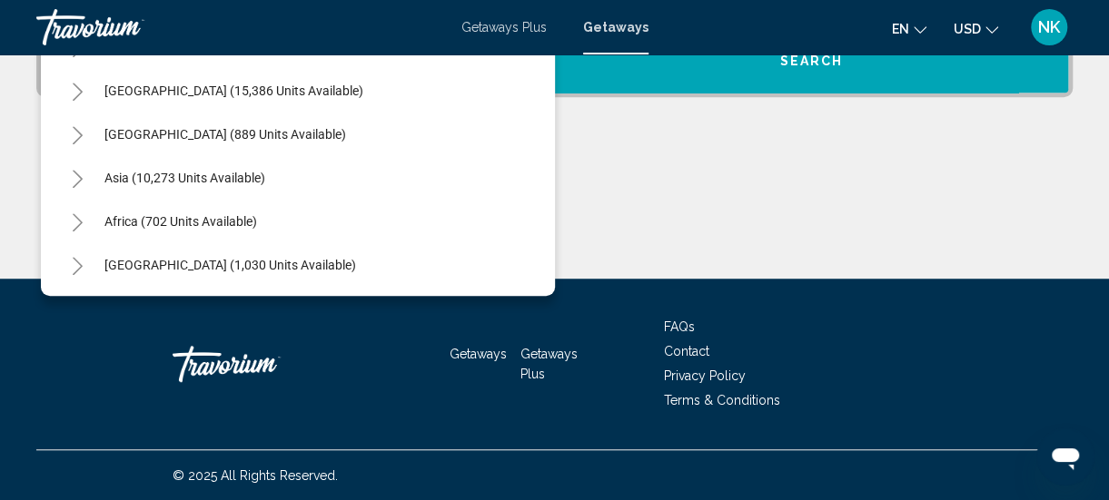
click at [256, 272] on button "[GEOGRAPHIC_DATA] (1,030 units available)" at bounding box center [230, 265] width 270 height 42
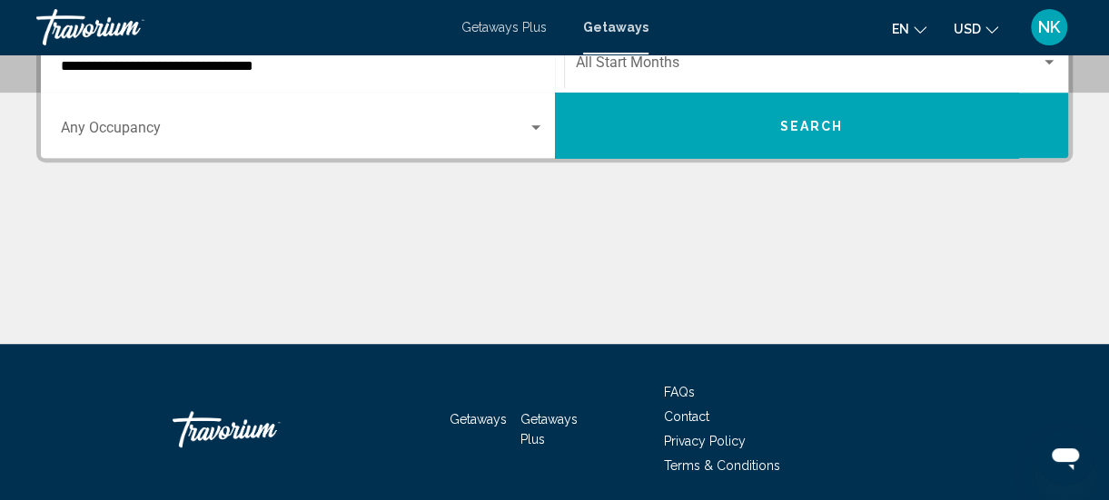
scroll to position [416, 0]
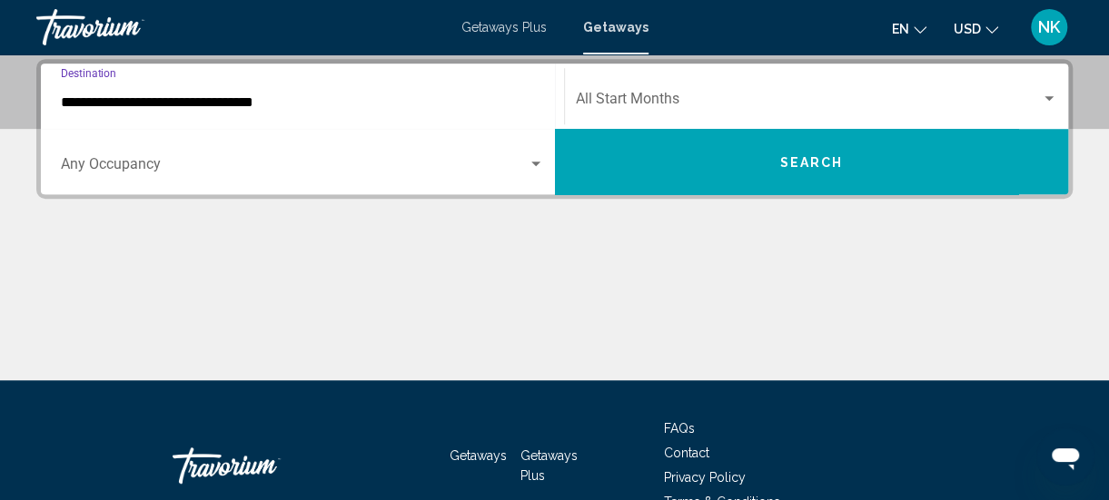
click at [239, 99] on input "**********" at bounding box center [302, 102] width 483 height 16
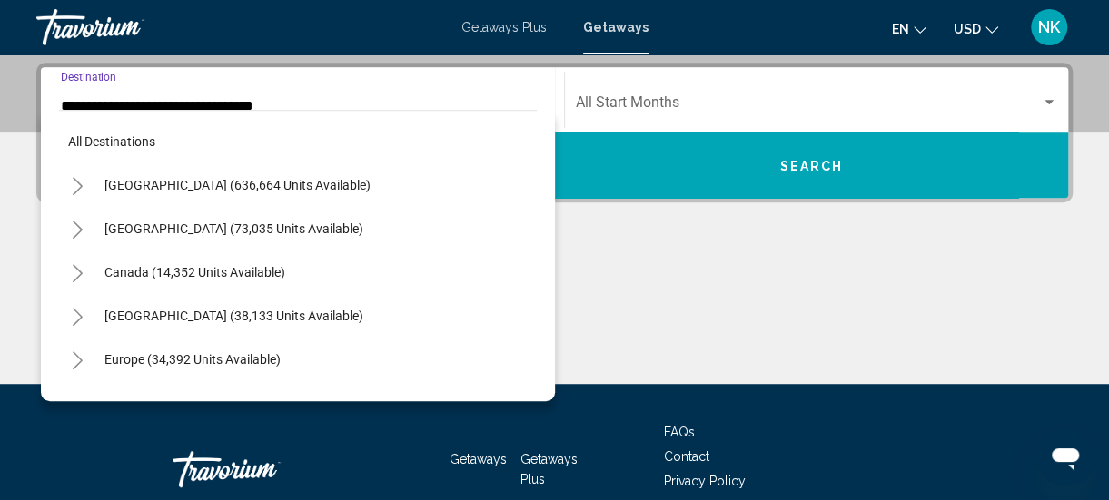
scroll to position [413, 0]
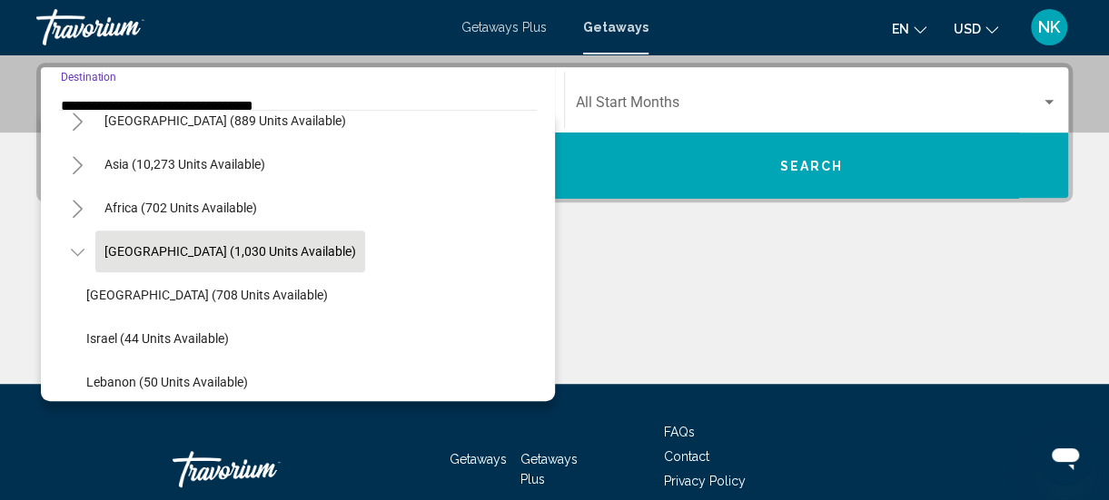
click at [207, 301] on span "[GEOGRAPHIC_DATA] (708 units available)" at bounding box center [207, 295] width 242 height 15
type input "**********"
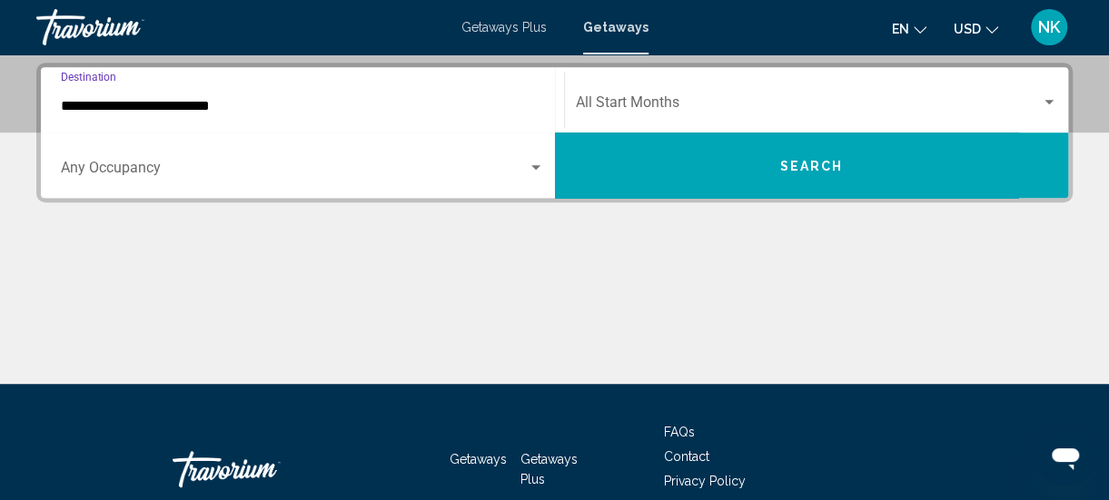
scroll to position [416, 0]
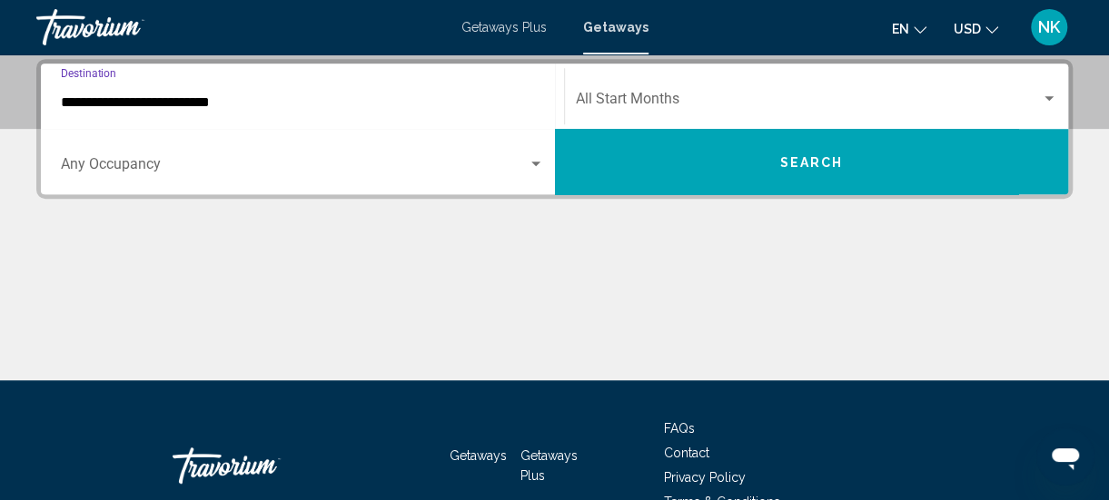
click at [189, 104] on input "**********" at bounding box center [302, 102] width 483 height 16
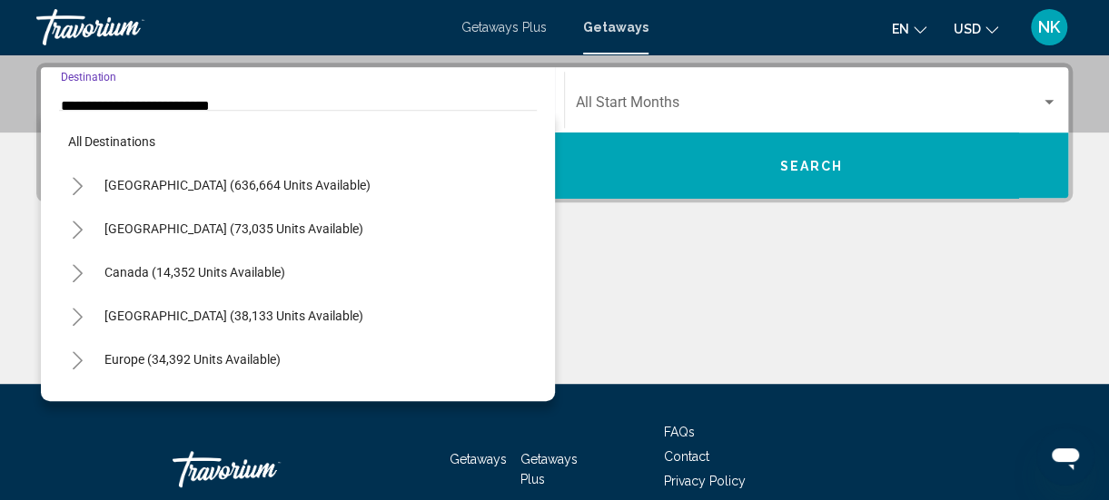
scroll to position [457, 0]
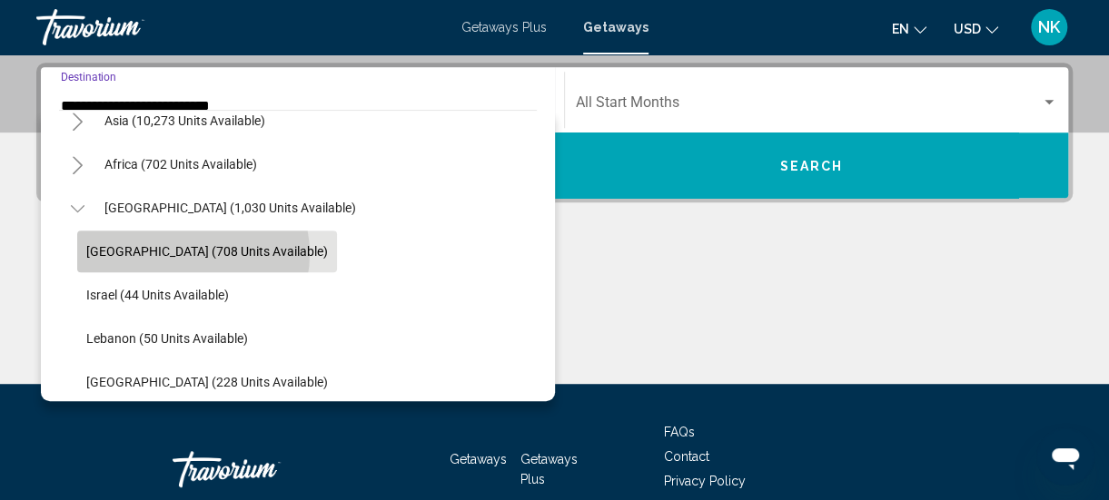
click at [192, 252] on span "[GEOGRAPHIC_DATA] (708 units available)" at bounding box center [207, 251] width 242 height 15
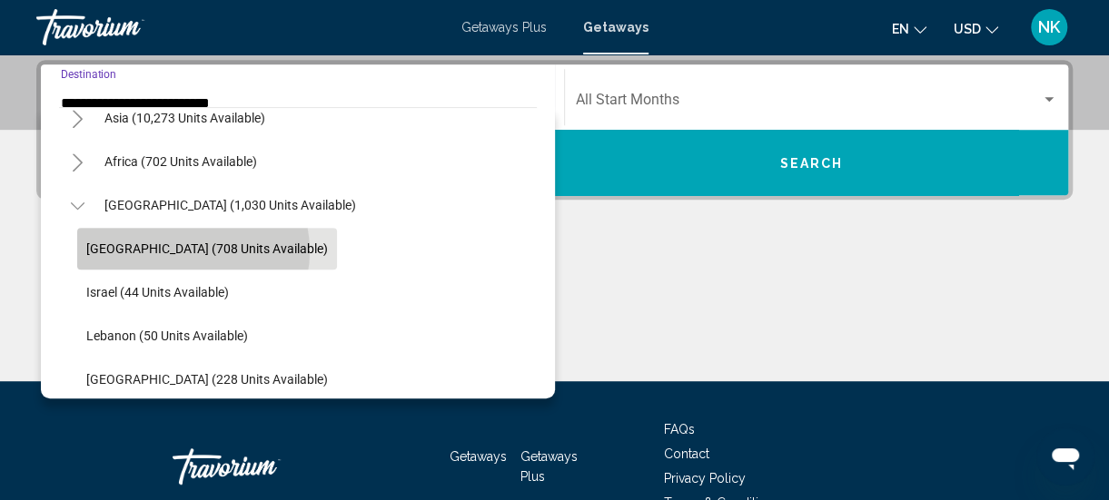
scroll to position [416, 0]
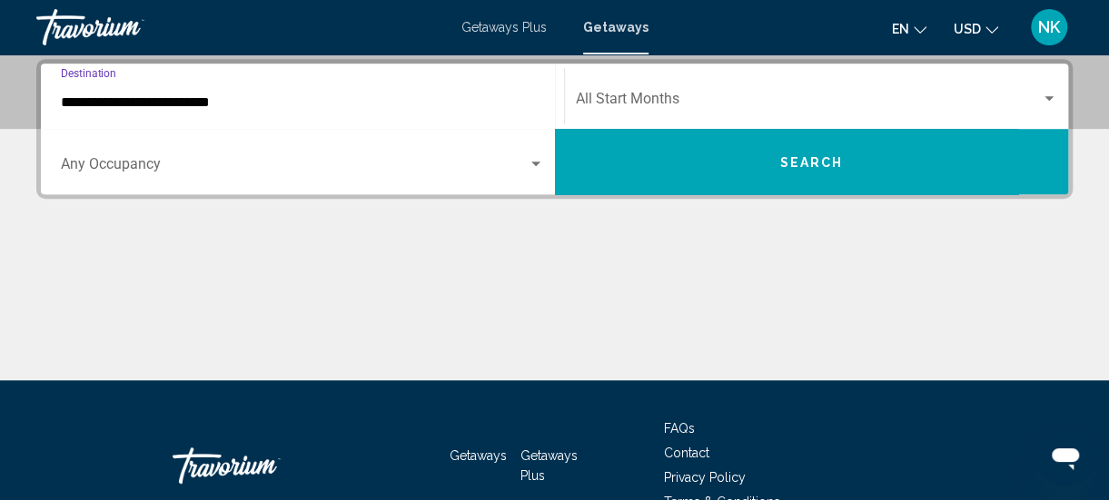
click at [823, 177] on button "Search" at bounding box center [812, 161] width 514 height 65
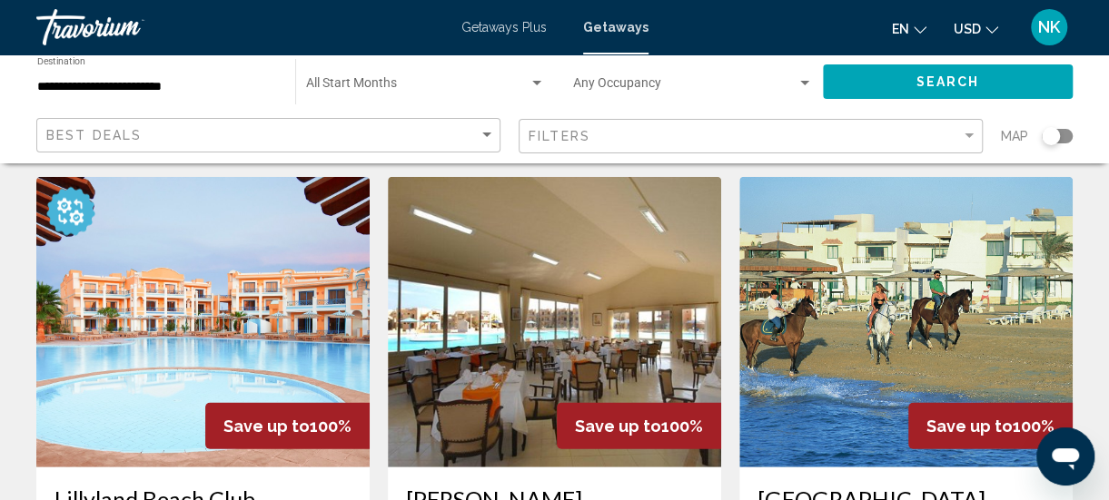
click at [94, 357] on img "Main content" at bounding box center [202, 322] width 333 height 291
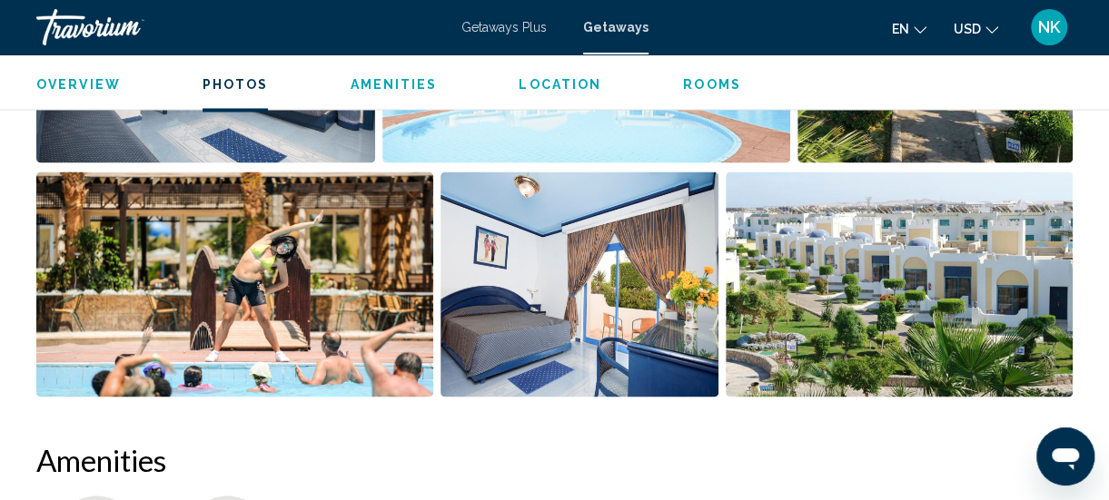
scroll to position [1404, 0]
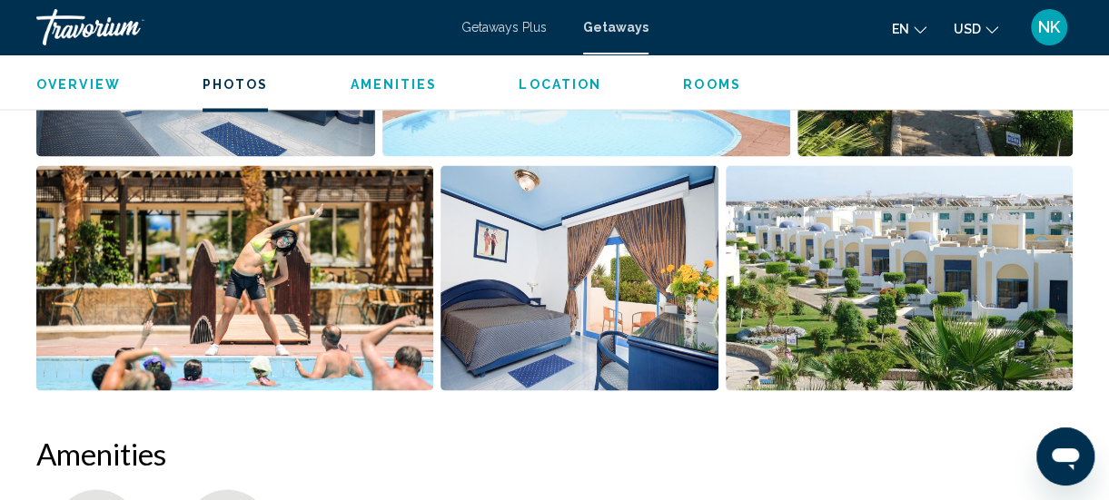
click at [108, 450] on h2 "Amenities" at bounding box center [554, 453] width 1036 height 36
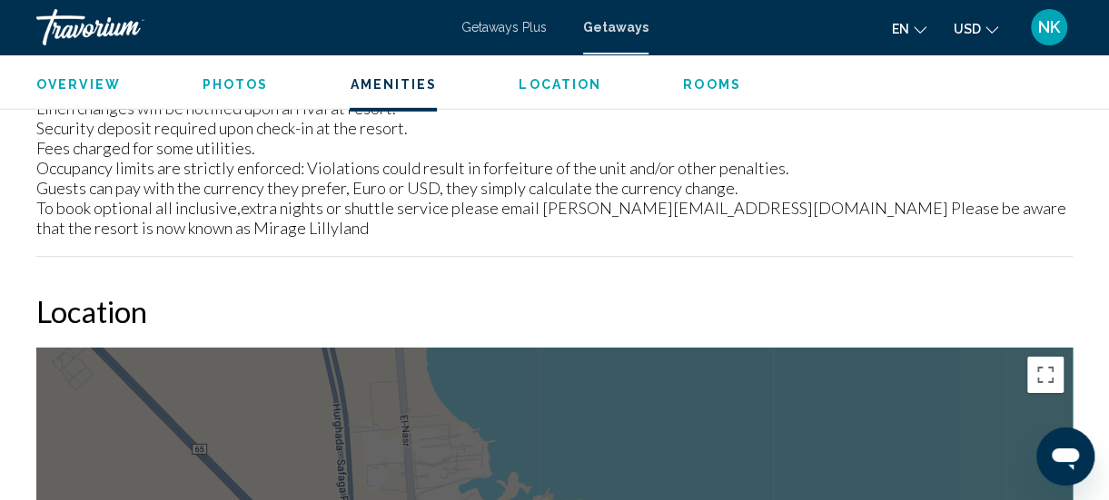
scroll to position [2695, 0]
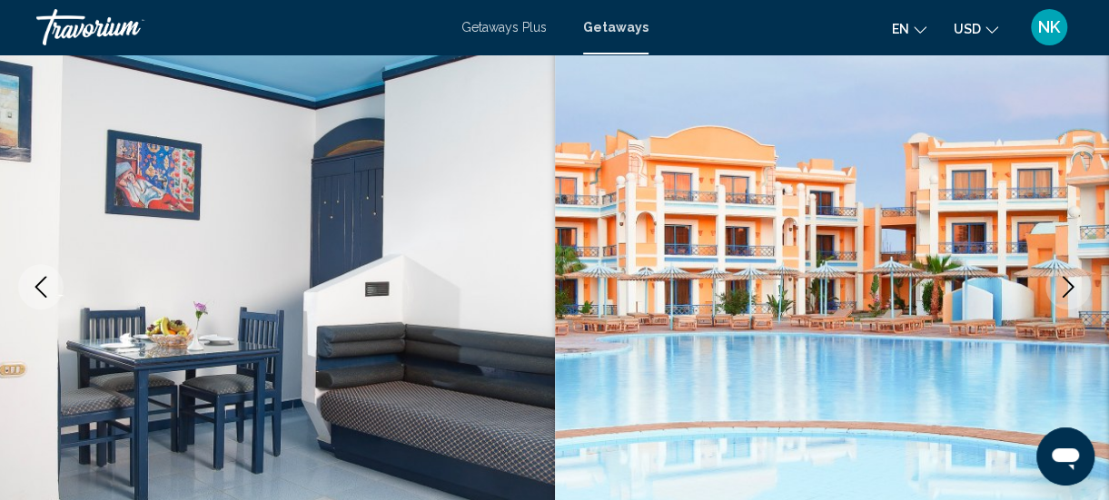
scroll to position [197, 0]
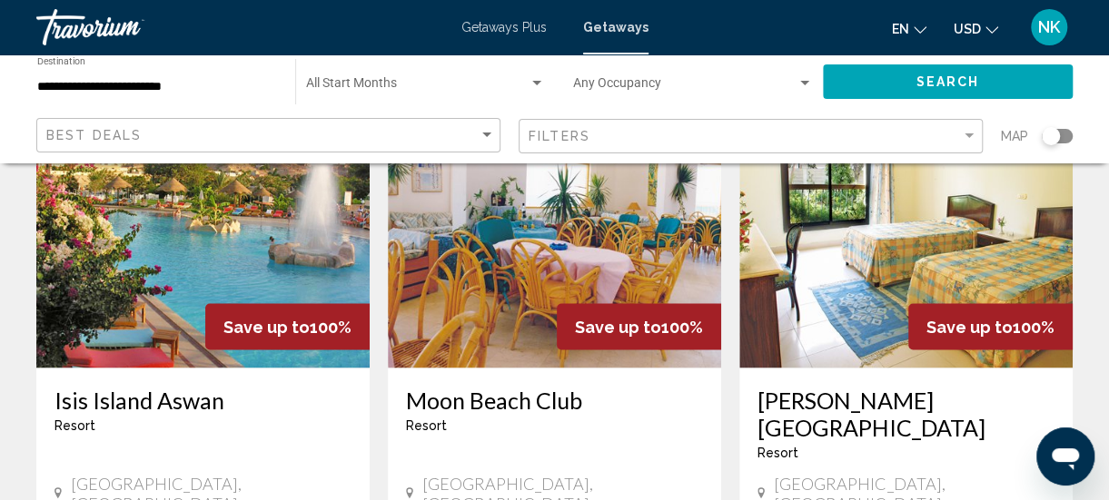
scroll to position [1444, 0]
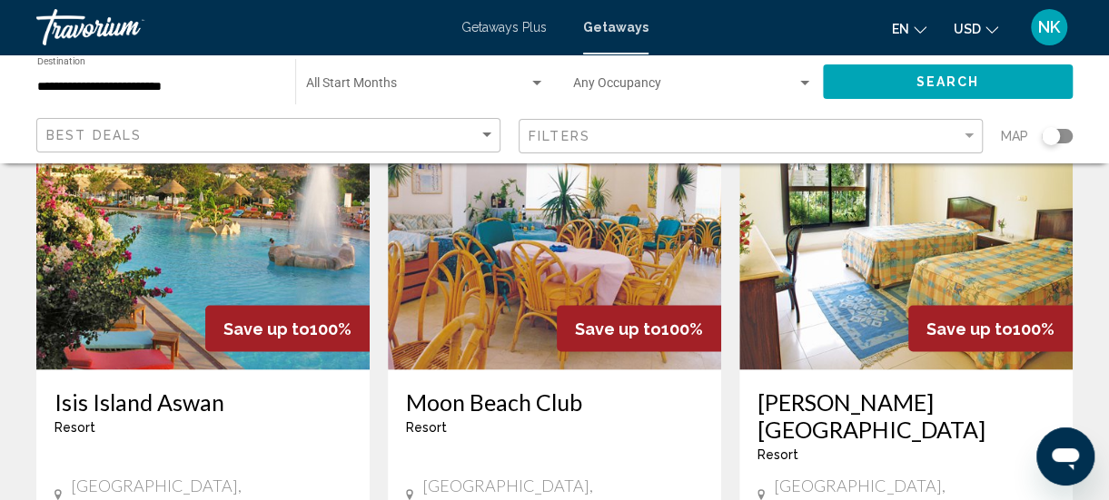
click at [823, 269] on img "Main content" at bounding box center [905, 224] width 333 height 291
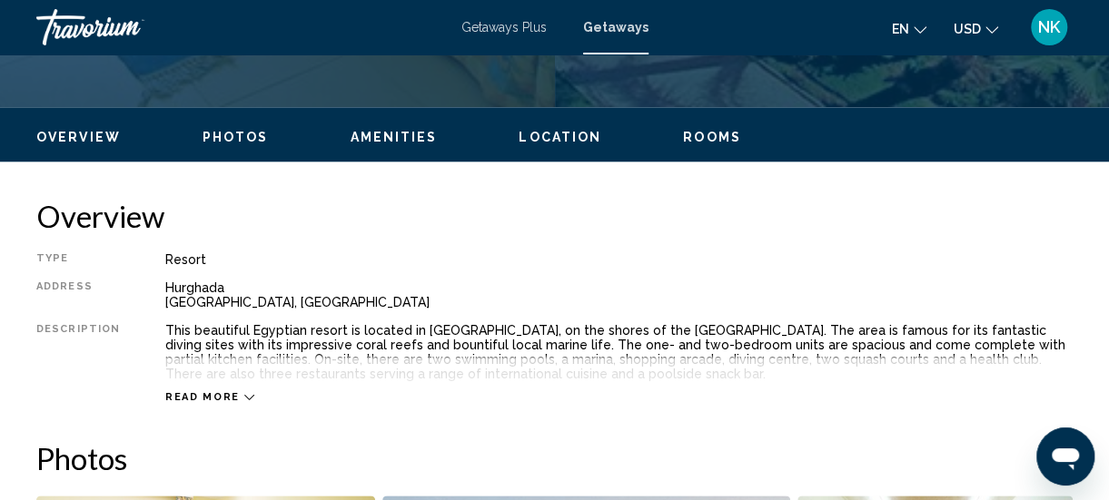
scroll to position [814, 0]
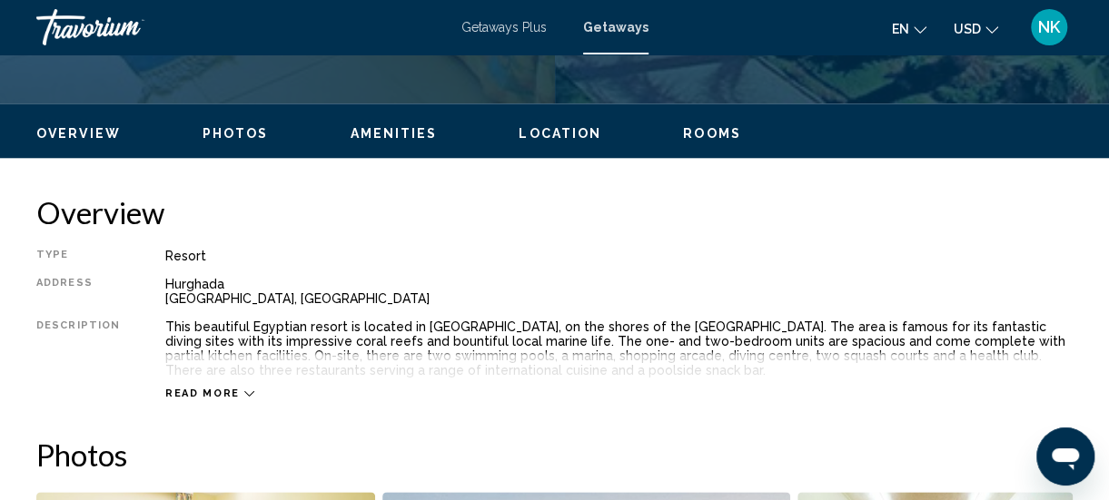
click at [203, 398] on span "Read more" at bounding box center [202, 394] width 74 height 12
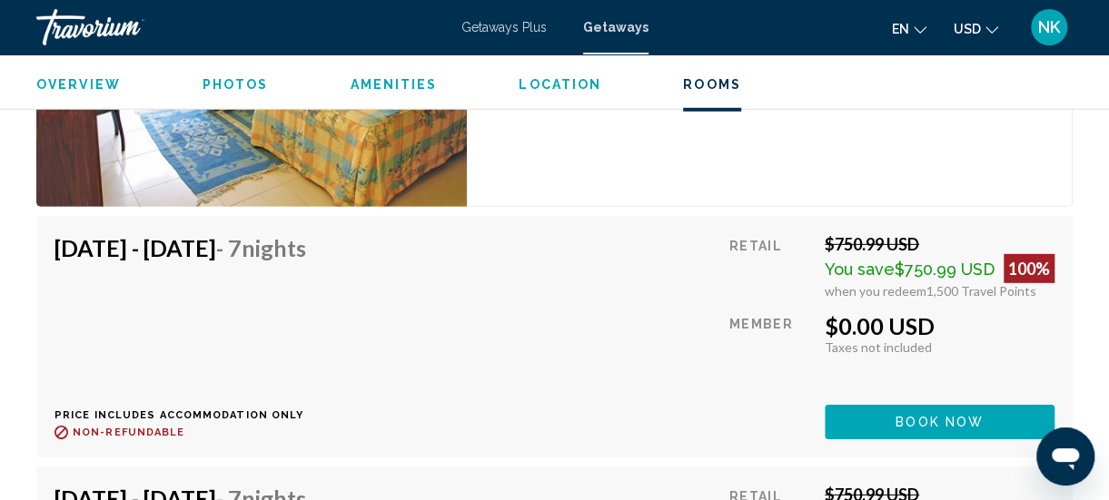
scroll to position [5848, 0]
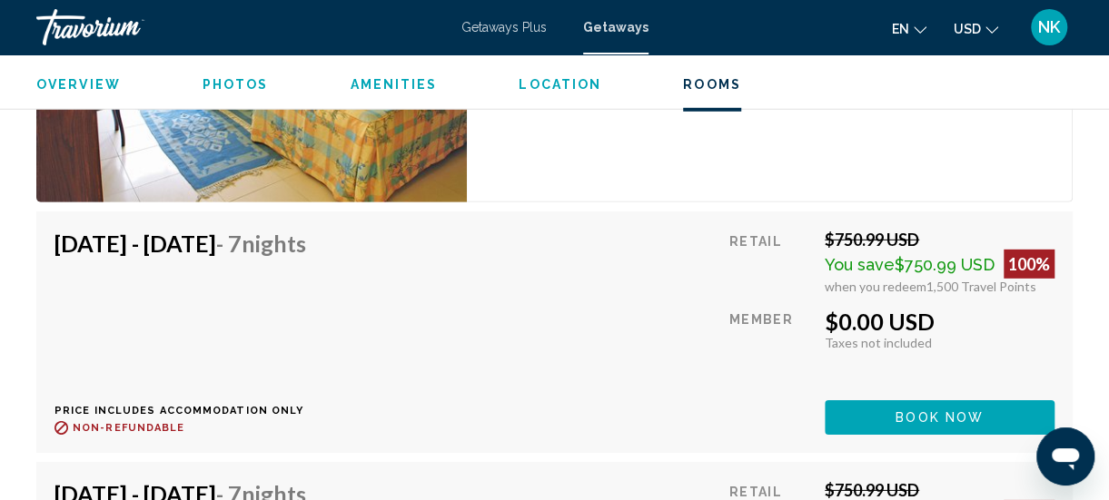
click at [420, 84] on span "Amenities" at bounding box center [393, 84] width 87 height 15
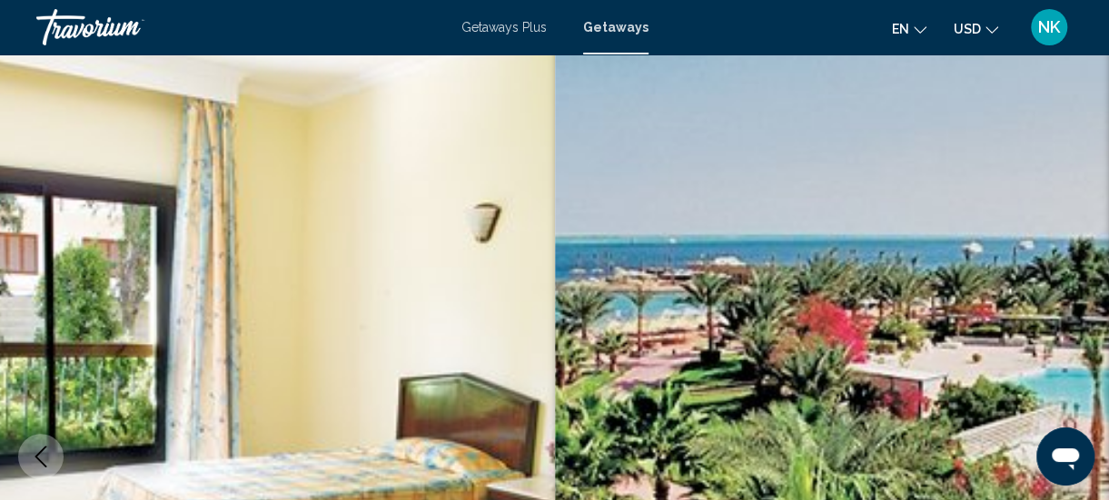
scroll to position [0, 0]
